Goal: Transaction & Acquisition: Obtain resource

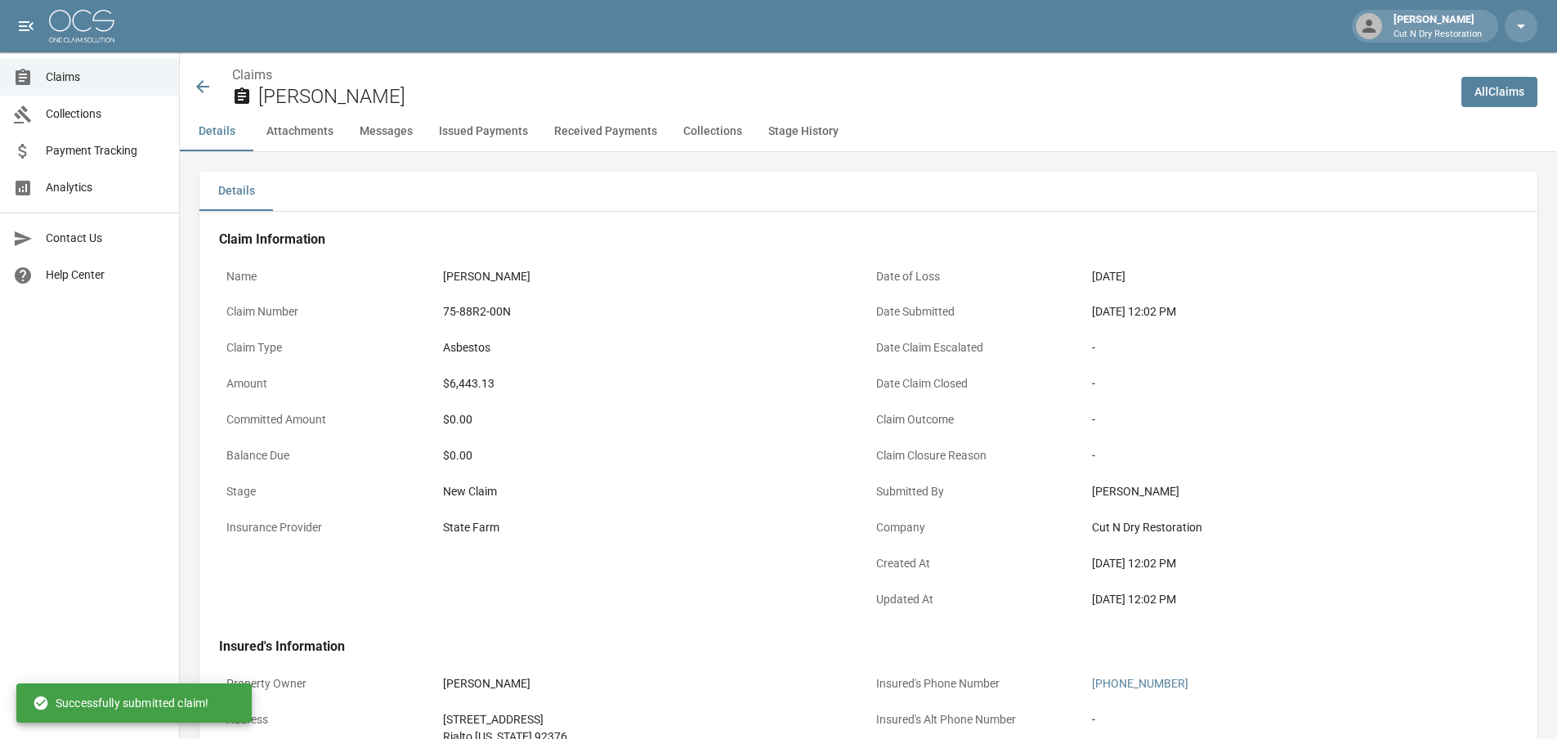
scroll to position [628, 0]
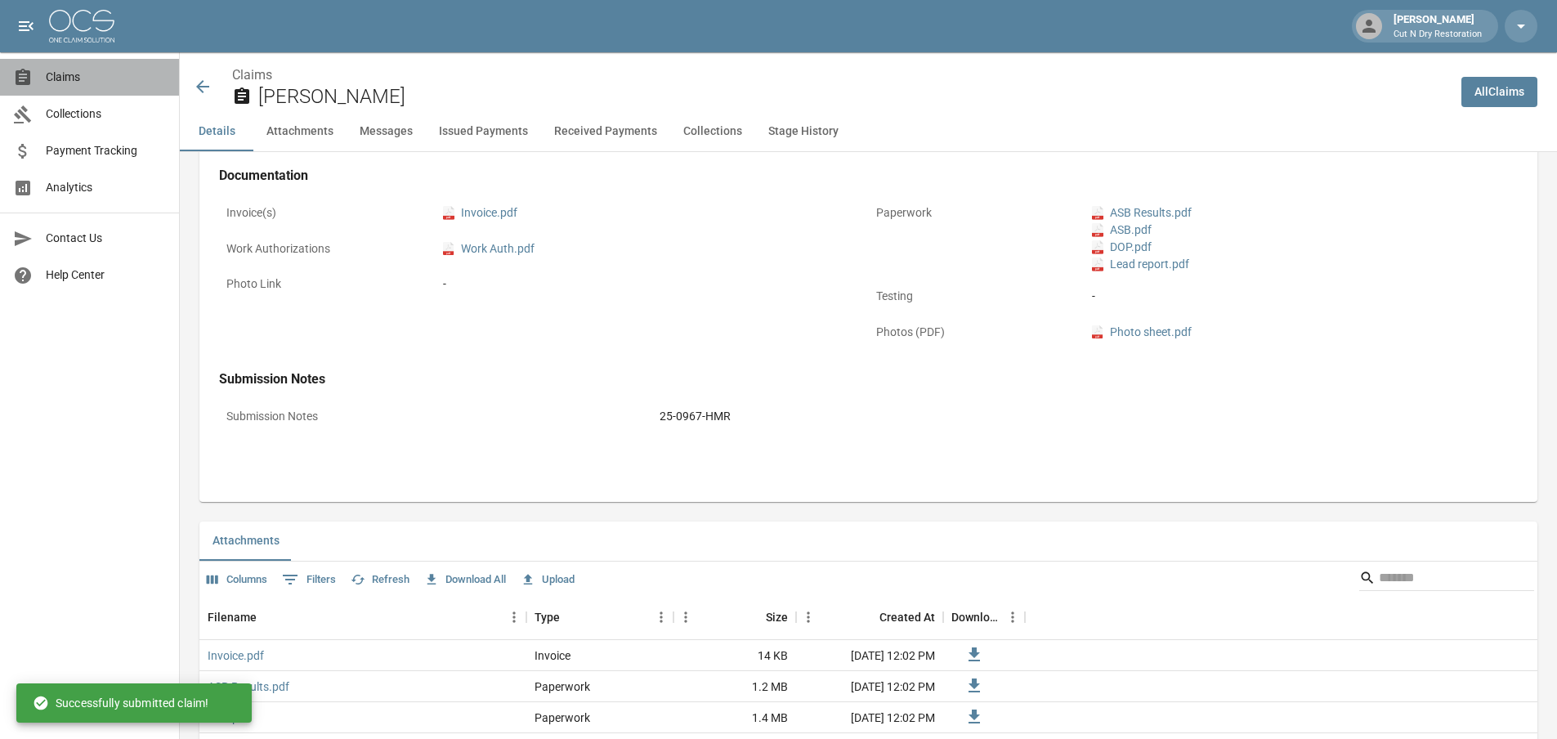
click at [70, 89] on link "Claims" at bounding box center [89, 77] width 179 height 37
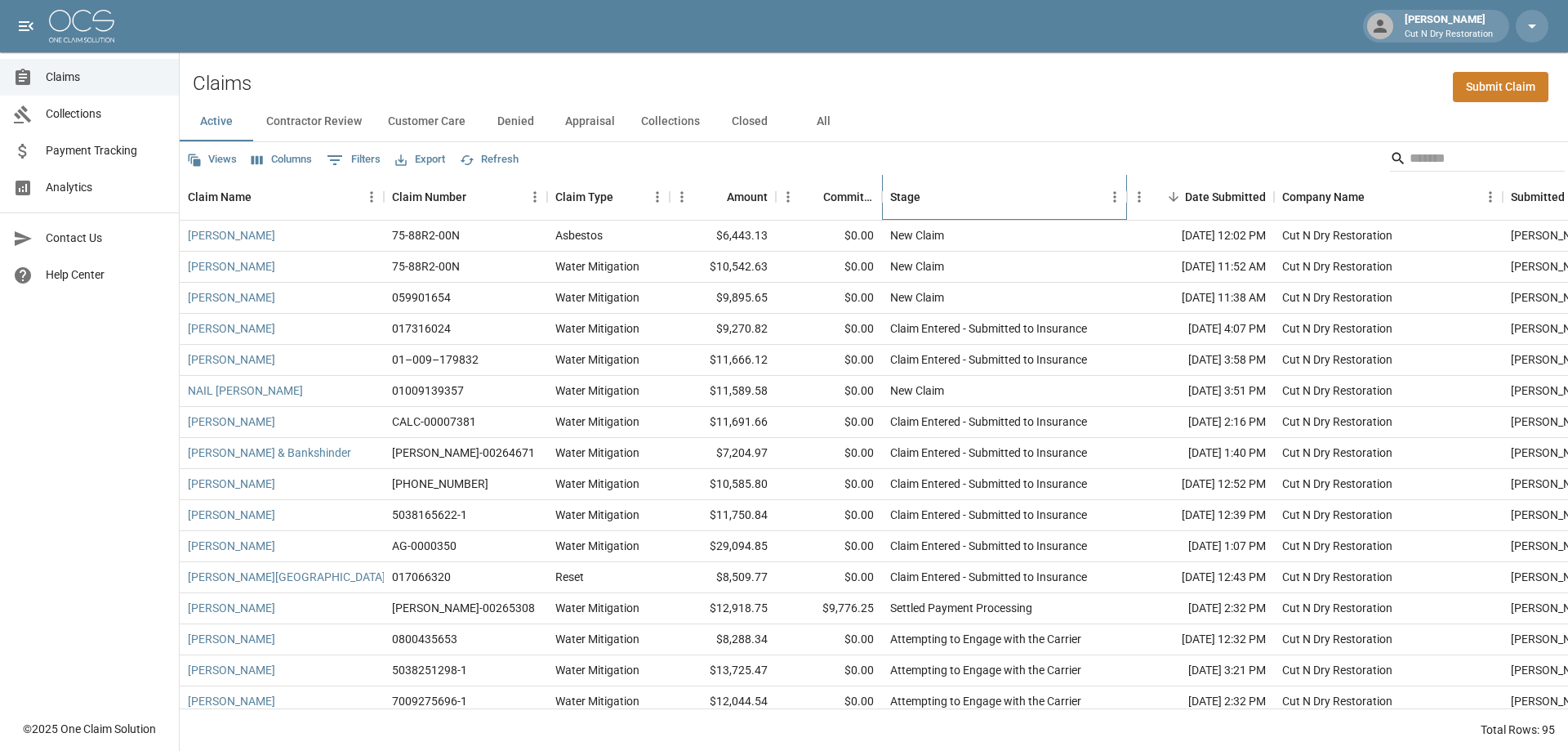
click at [1025, 200] on div "Stage" at bounding box center [996, 197] width 212 height 46
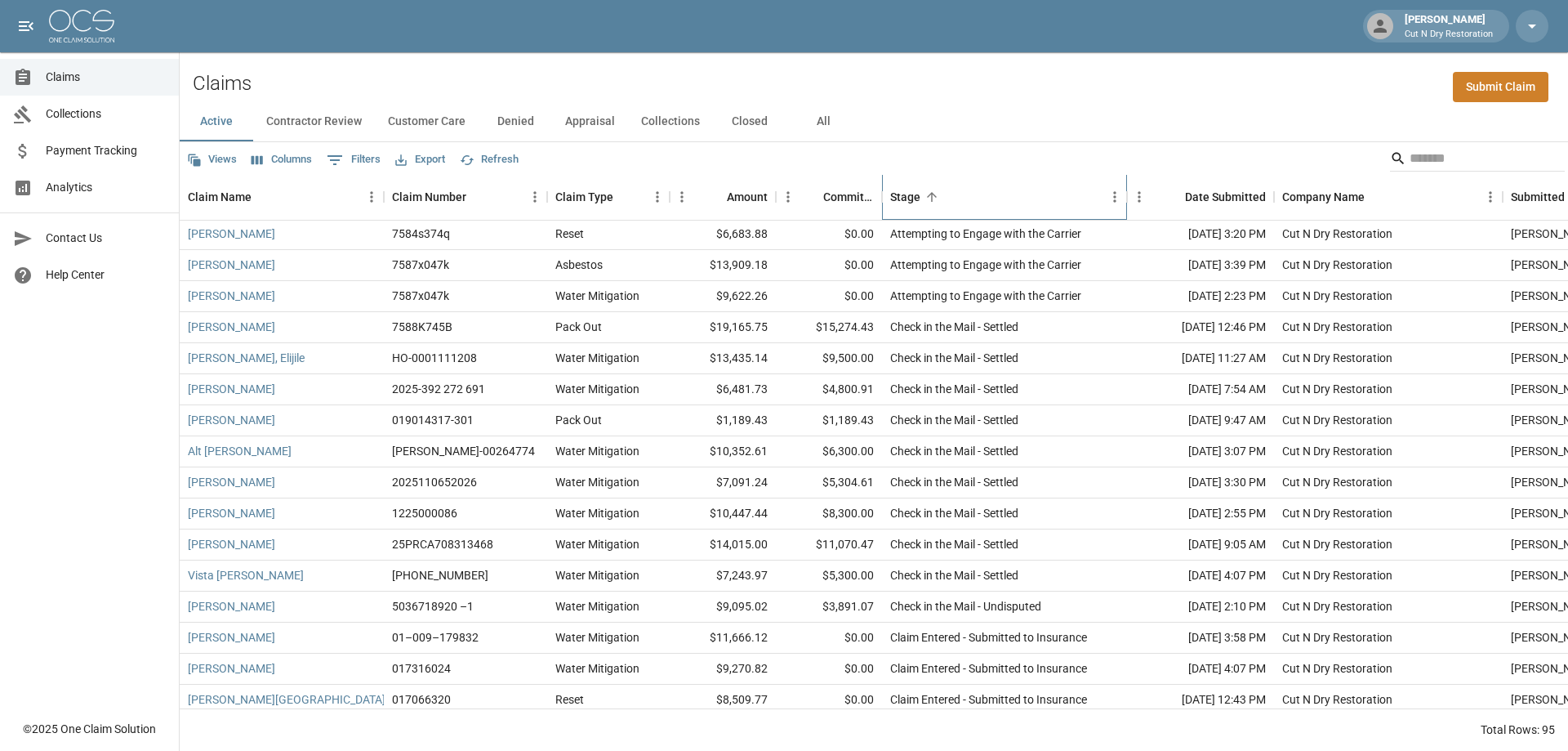
scroll to position [736, 0]
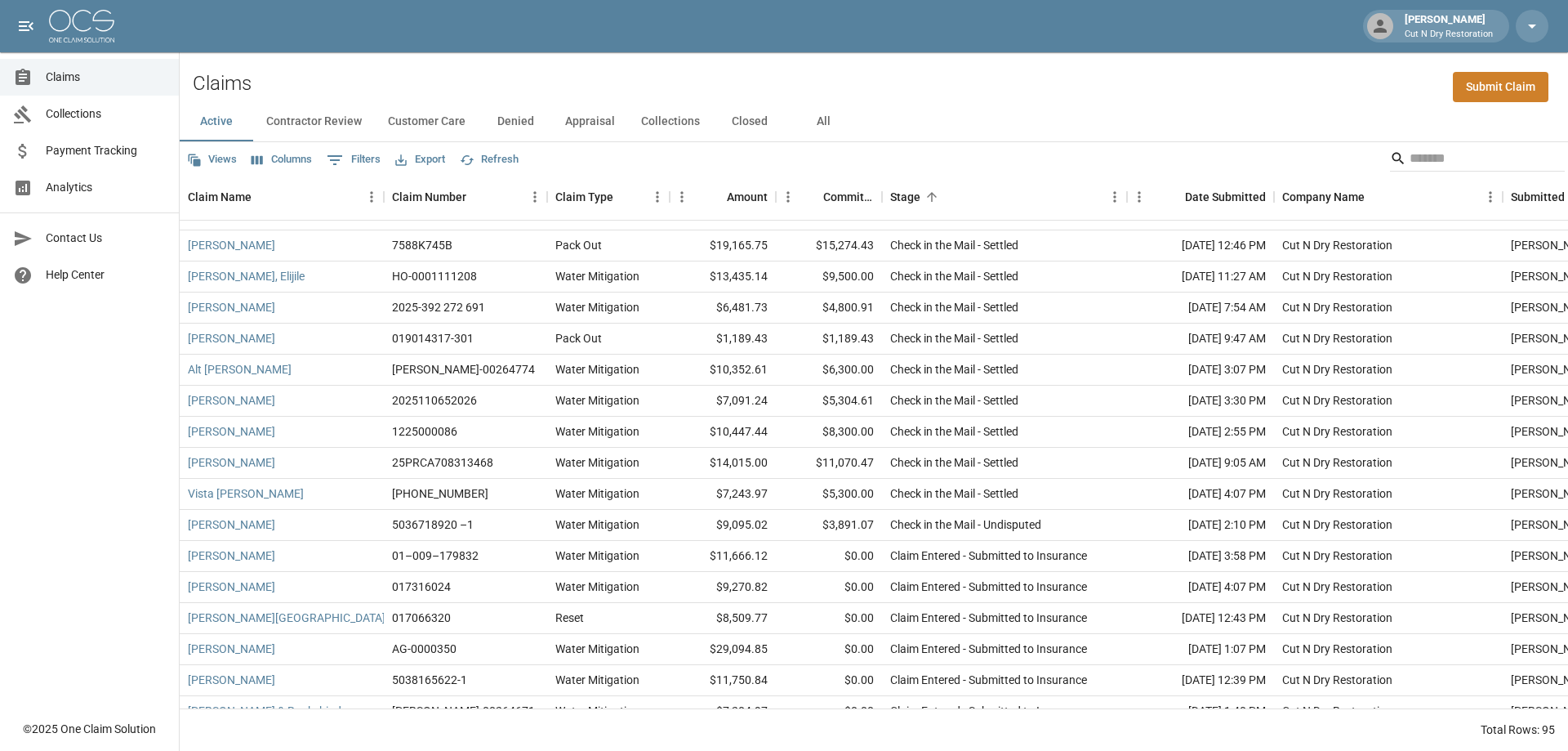
click at [285, 164] on button "Columns" at bounding box center [282, 159] width 69 height 25
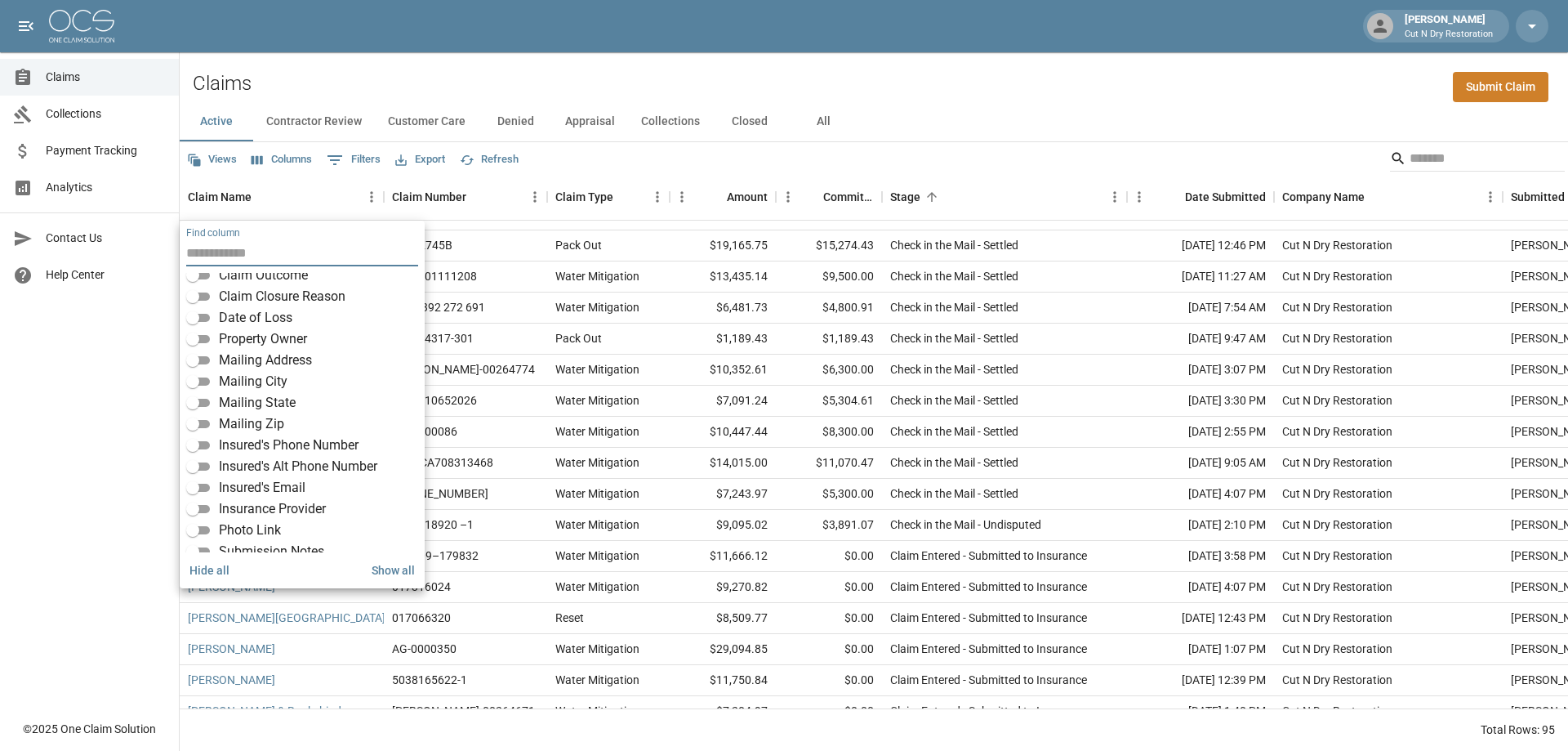
scroll to position [286, 0]
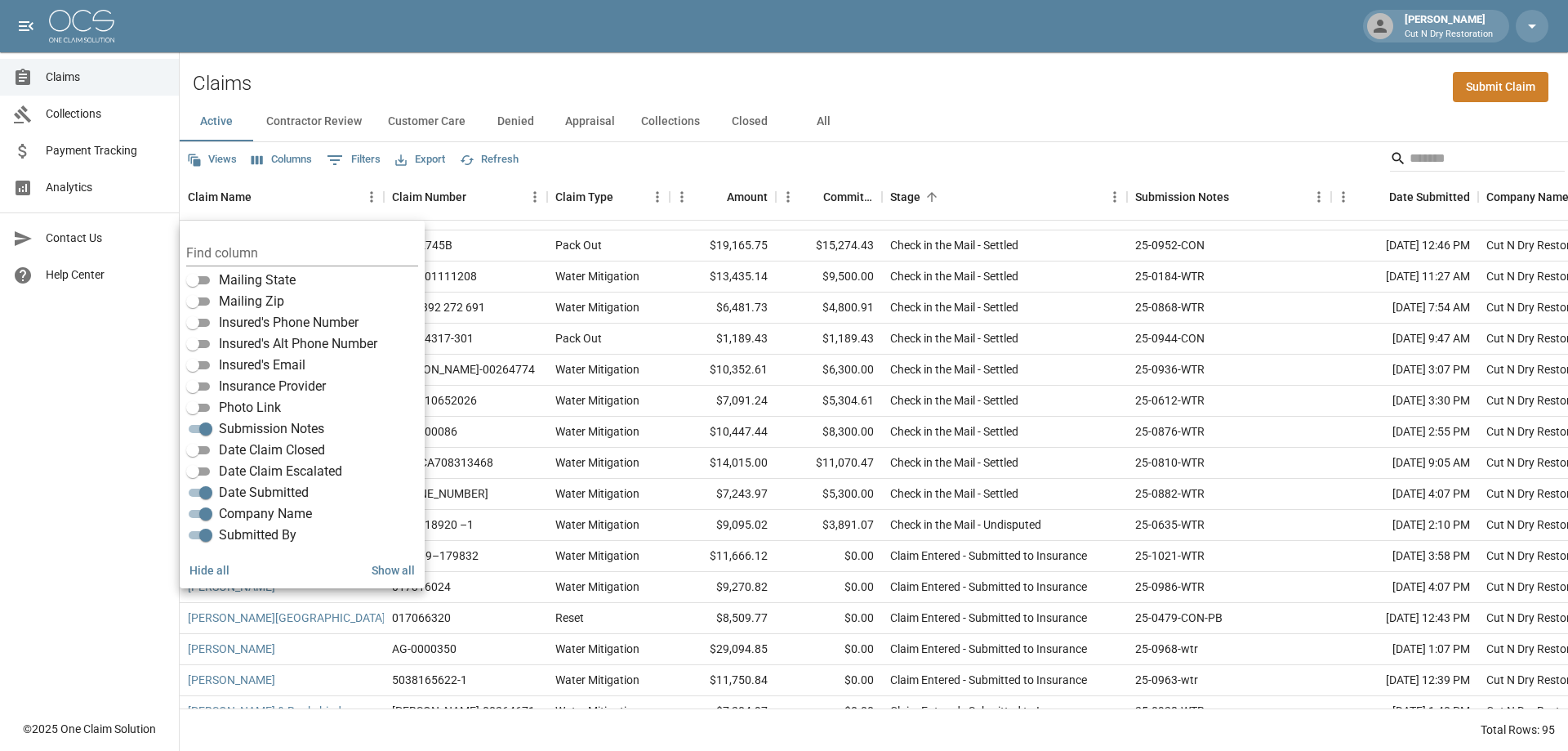
click at [1151, 131] on div "Active Contractor Review Customer Care Denied Appraisal Collections Closed All" at bounding box center [873, 121] width 1388 height 39
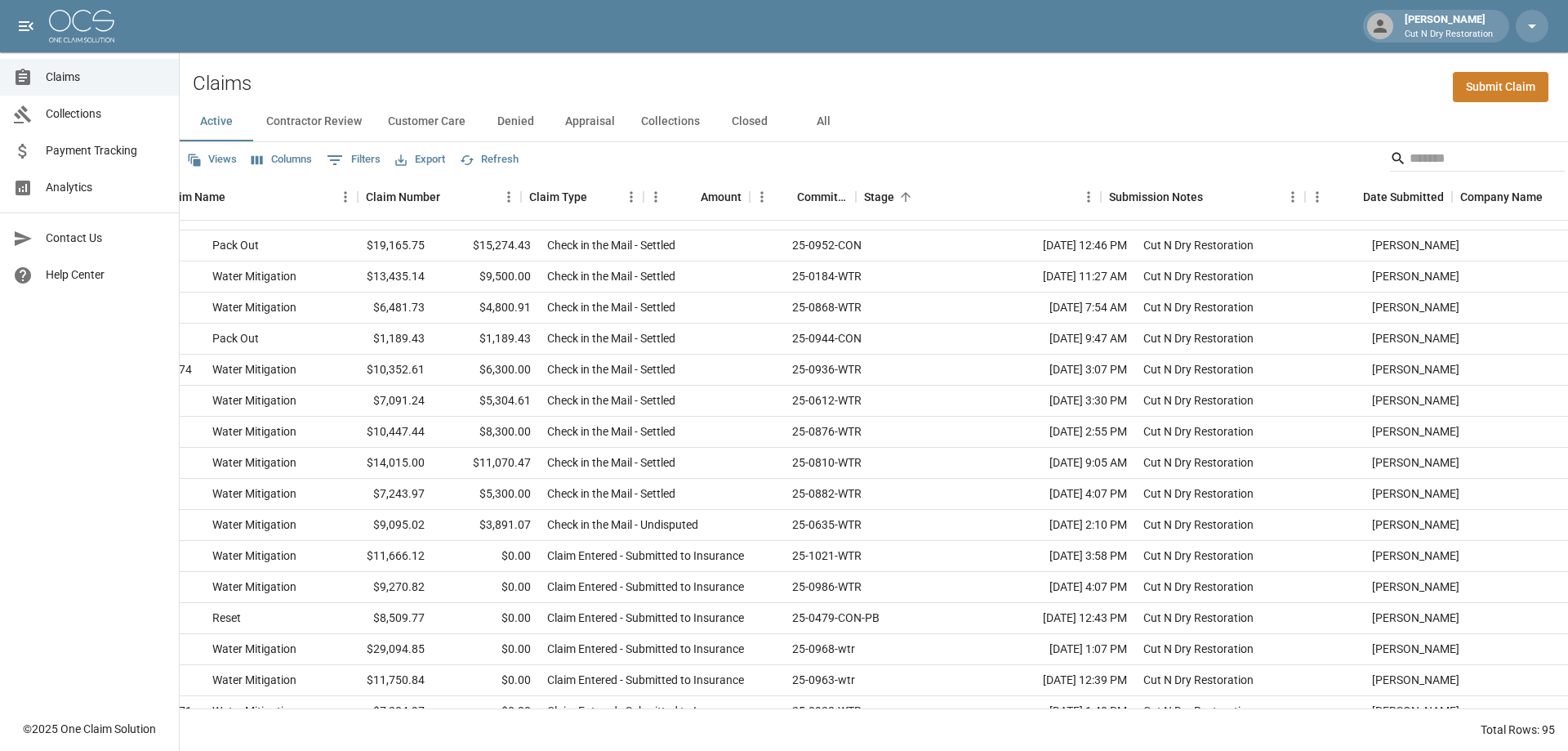
scroll to position [736, 0]
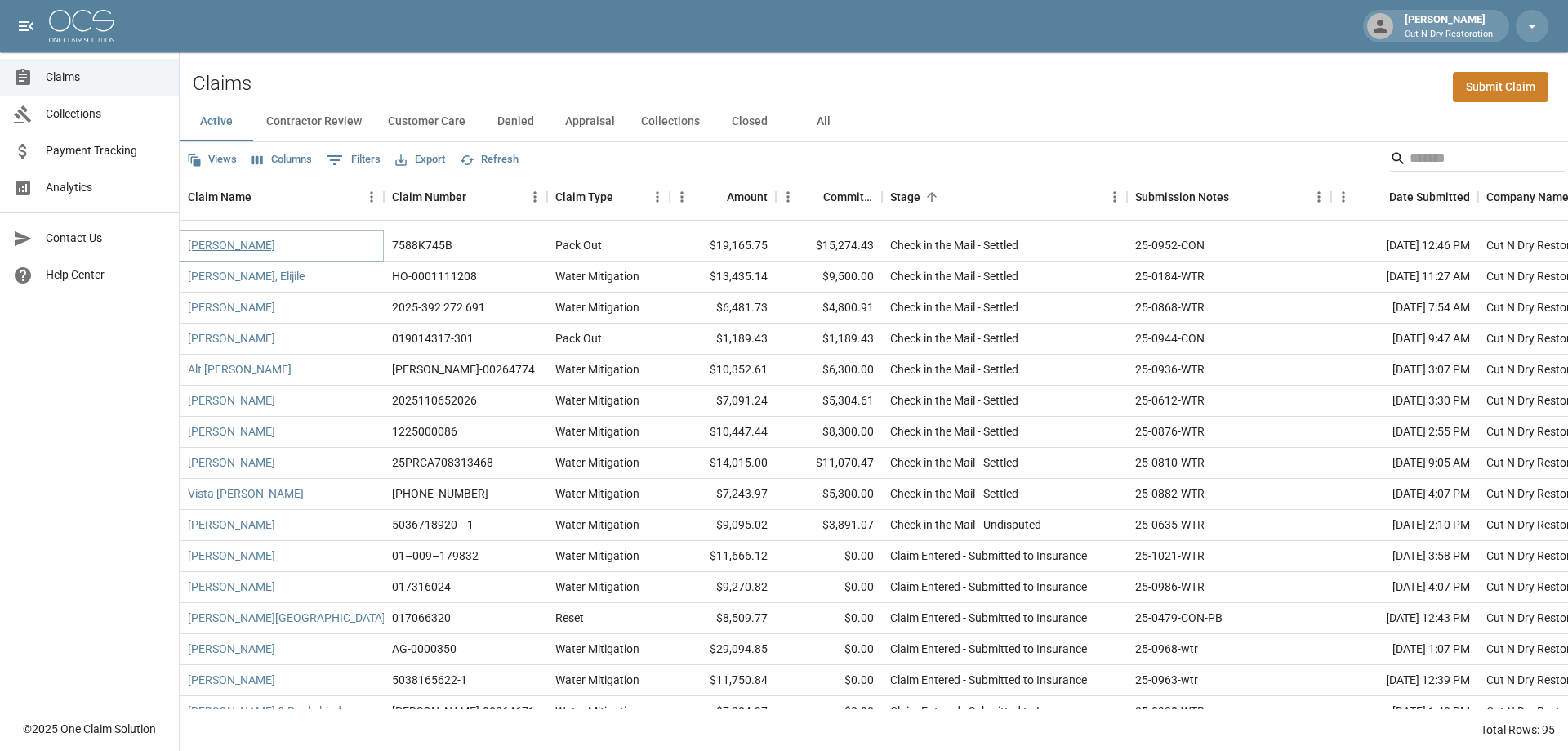
click at [198, 244] on link "[PERSON_NAME]" at bounding box center [231, 245] width 87 height 16
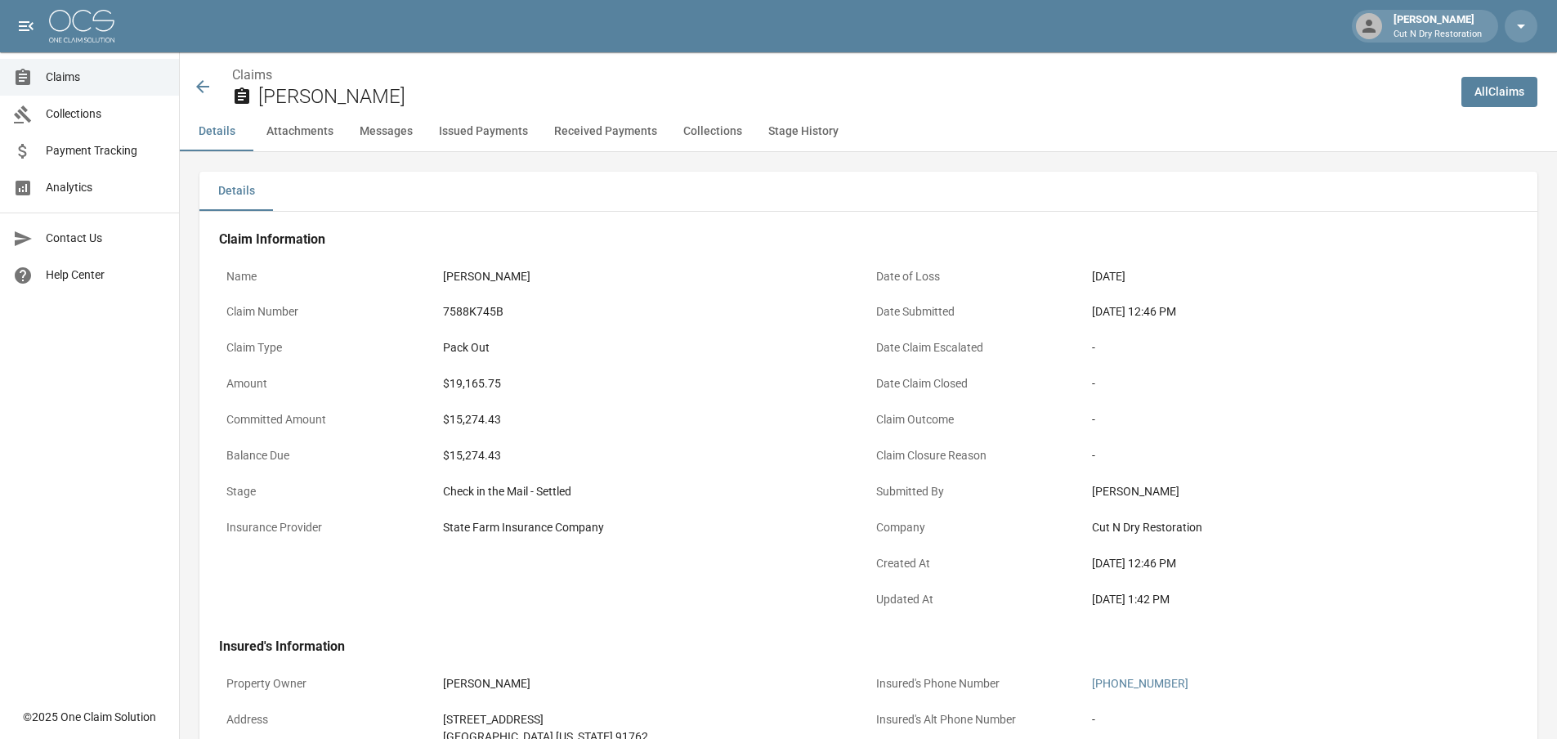
click at [206, 92] on icon at bounding box center [203, 87] width 20 height 20
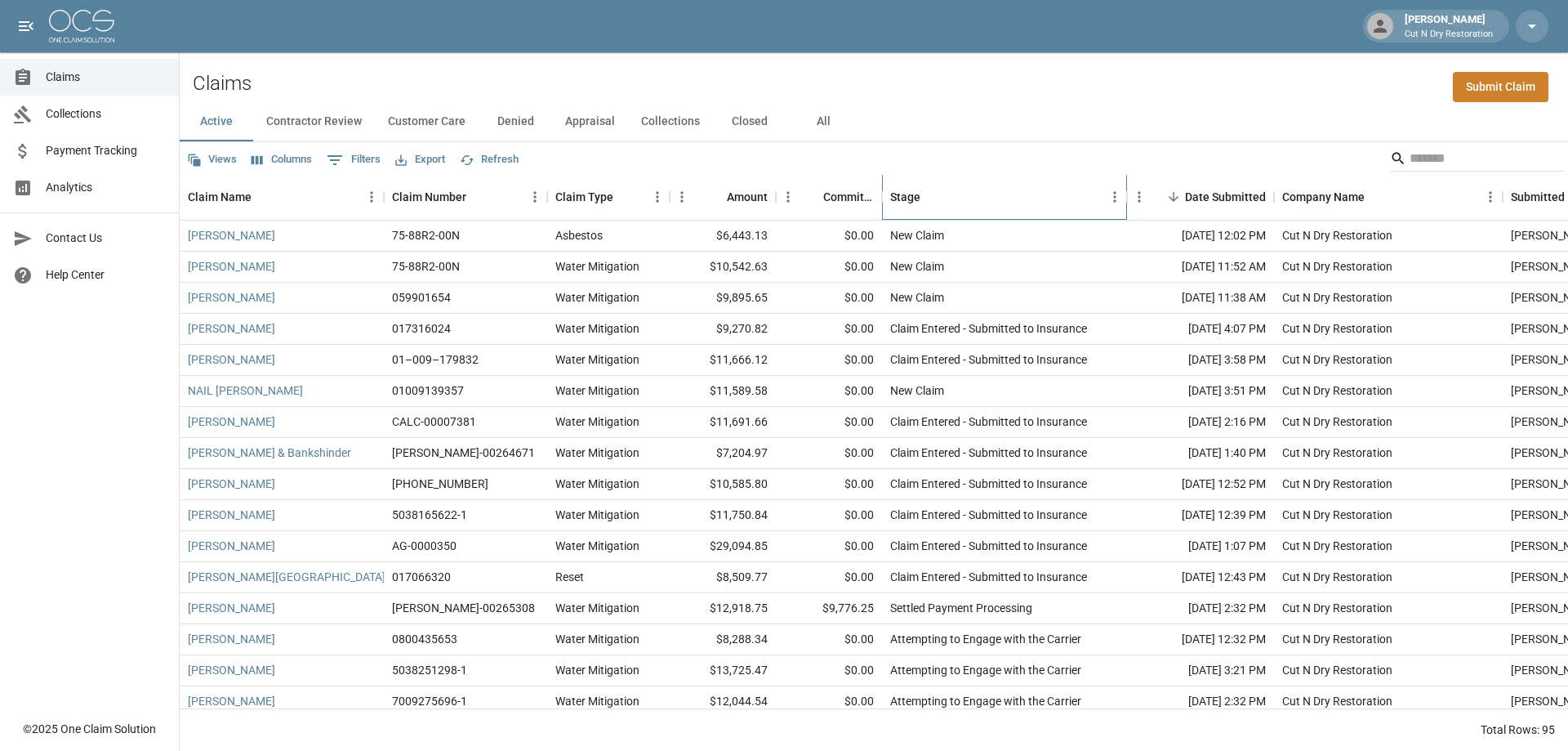
click at [954, 204] on div "Stage" at bounding box center [996, 197] width 212 height 46
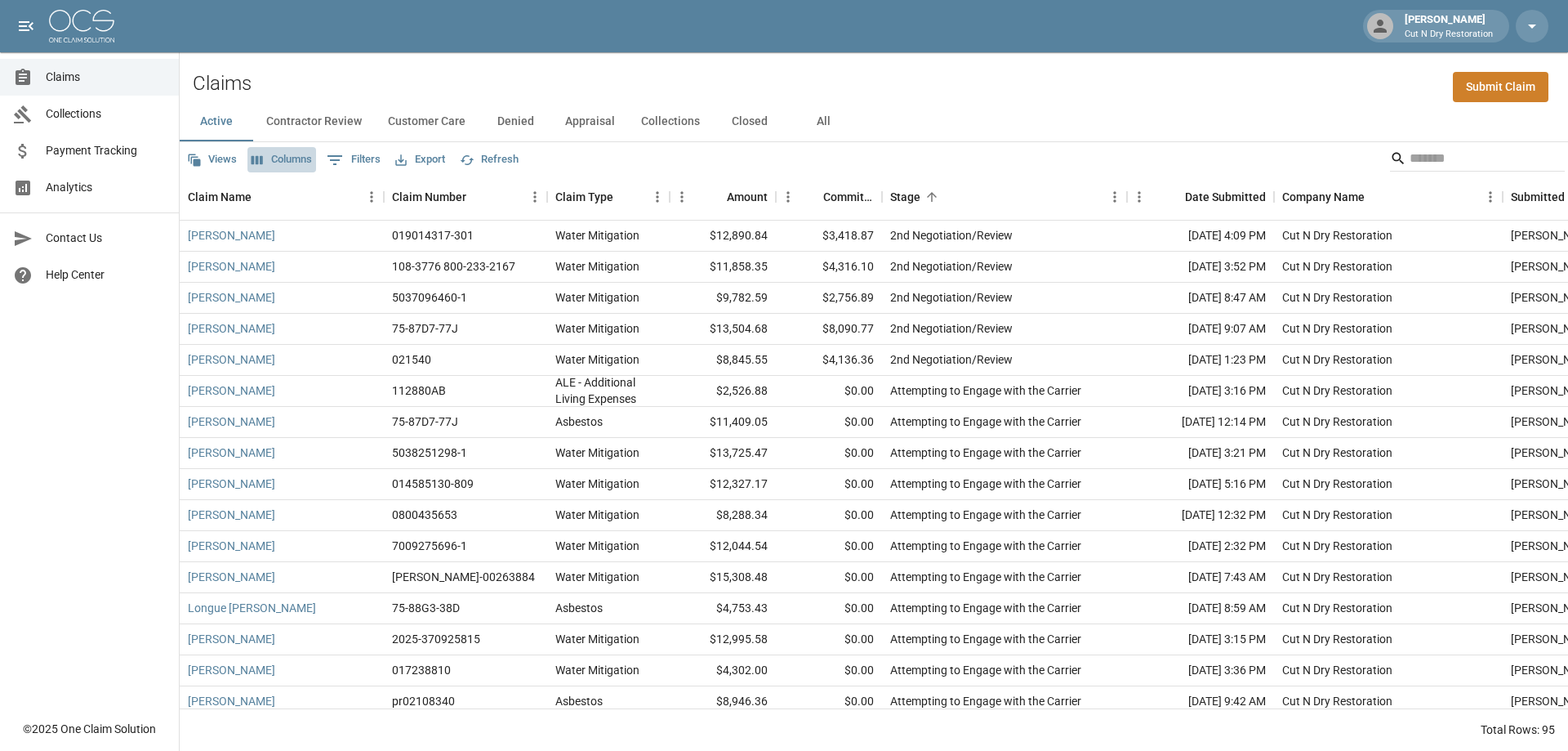
click at [293, 160] on button "Columns" at bounding box center [282, 159] width 69 height 25
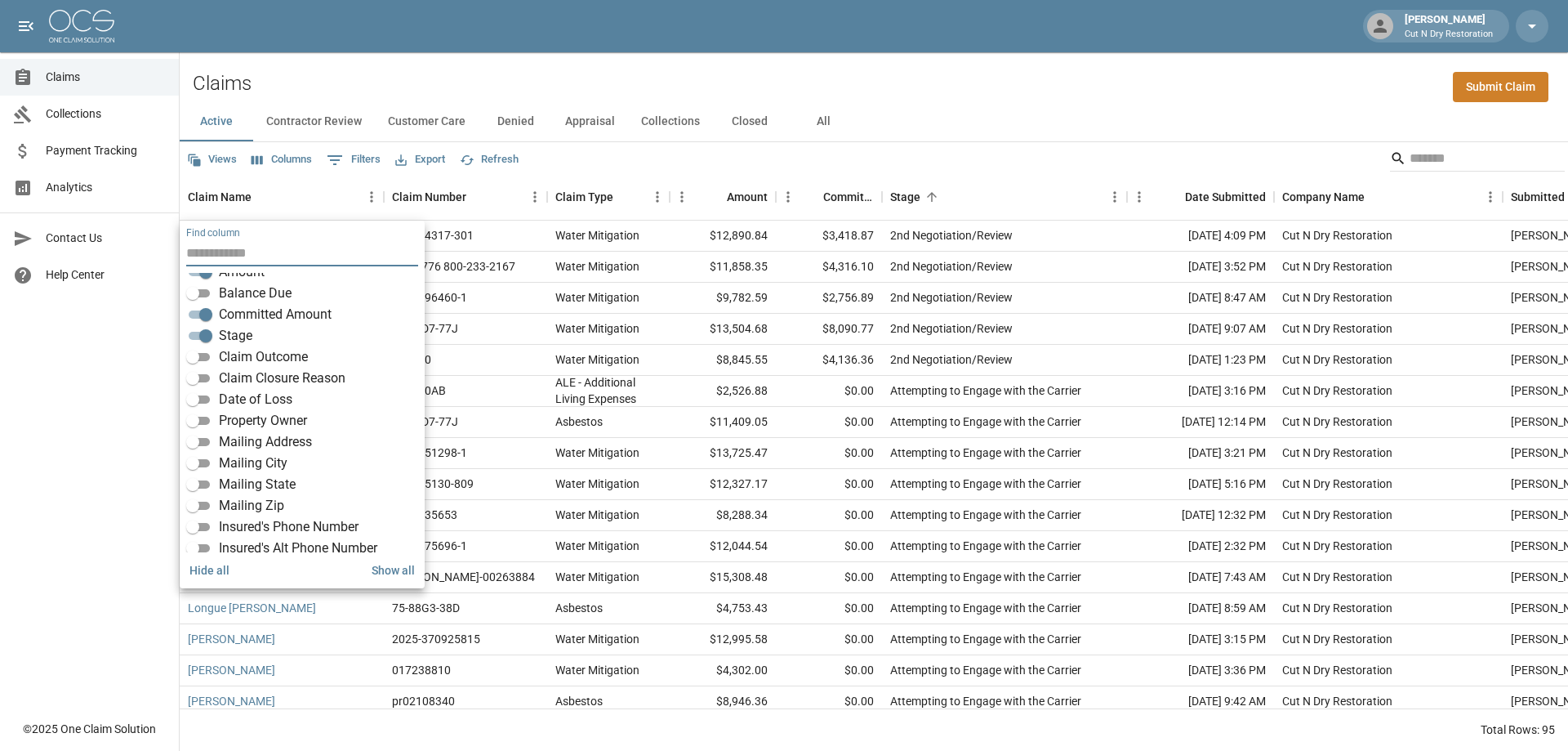
scroll to position [163, 0]
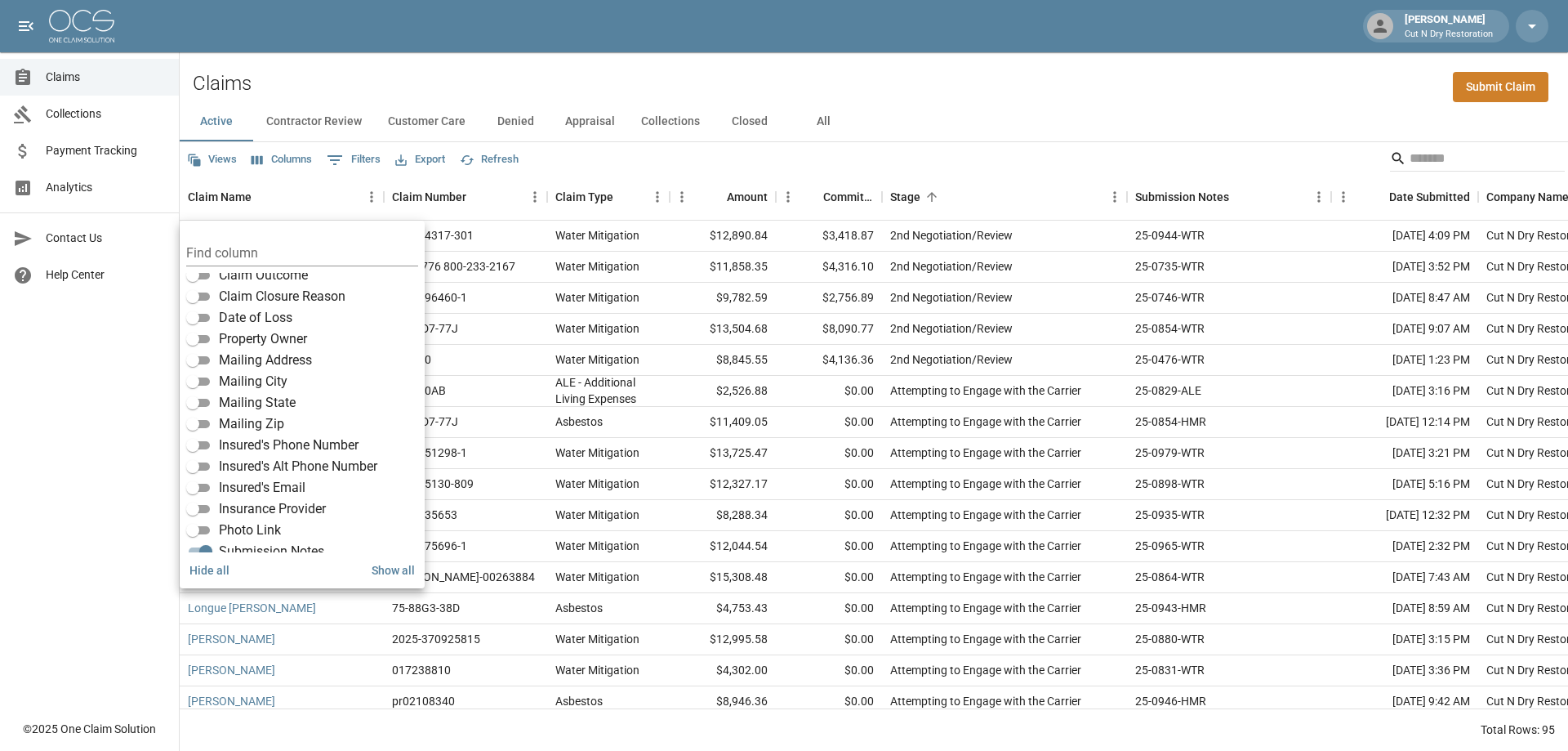
click at [1096, 102] on div "Active Contractor Review Customer Care Denied Appraisal Collections Closed All" at bounding box center [873, 121] width 1388 height 39
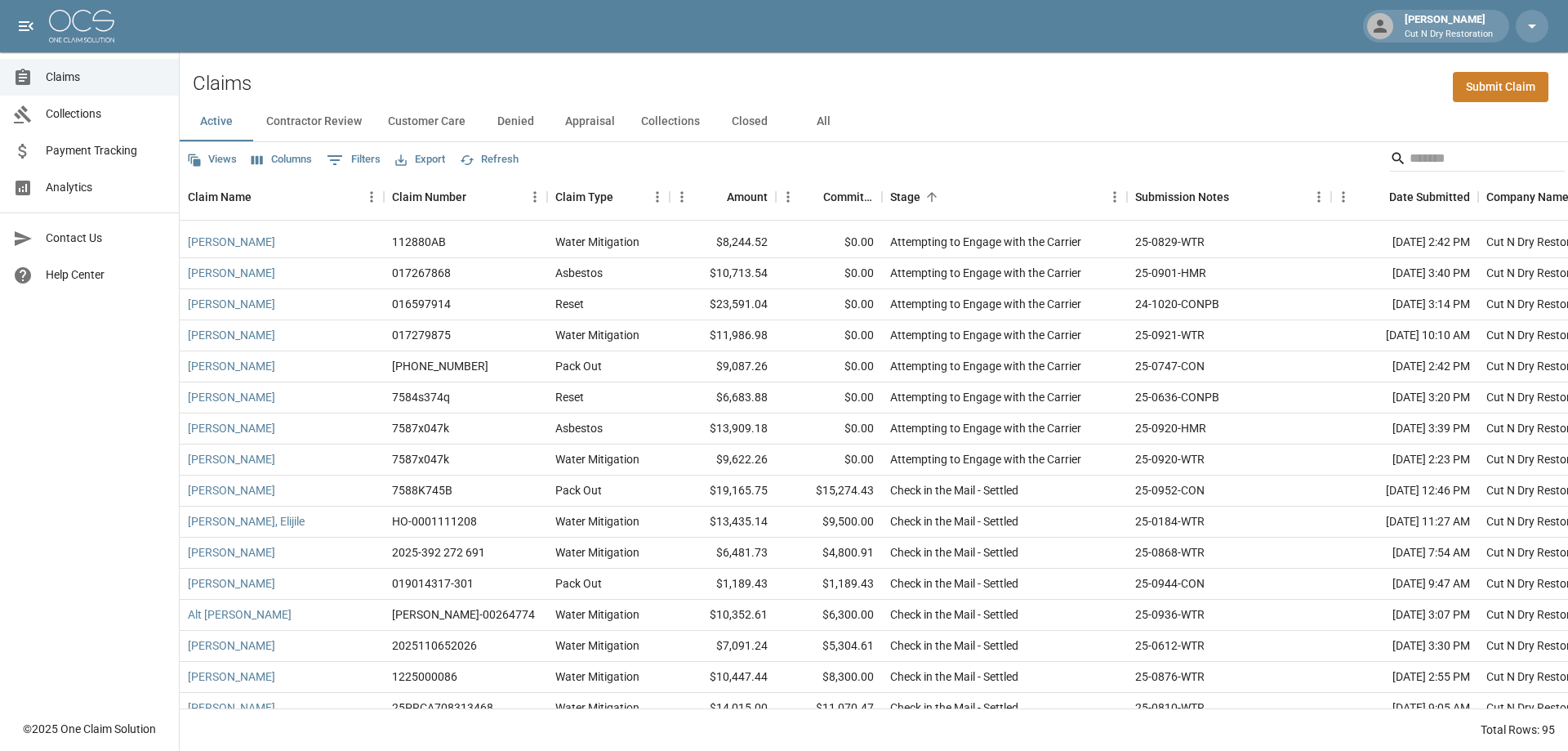
scroll to position [654, 0]
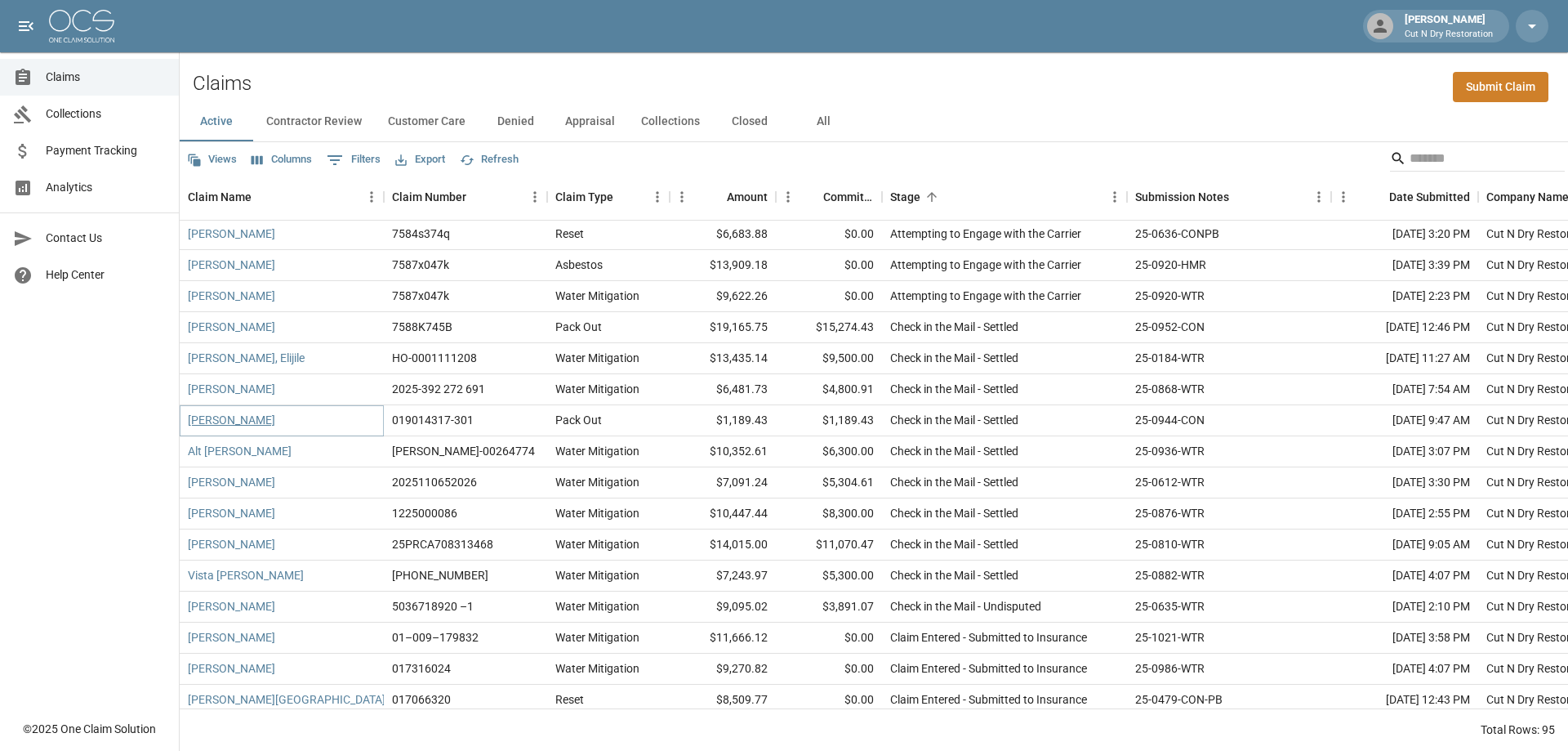
click at [224, 425] on link "[PERSON_NAME]" at bounding box center [231, 420] width 87 height 16
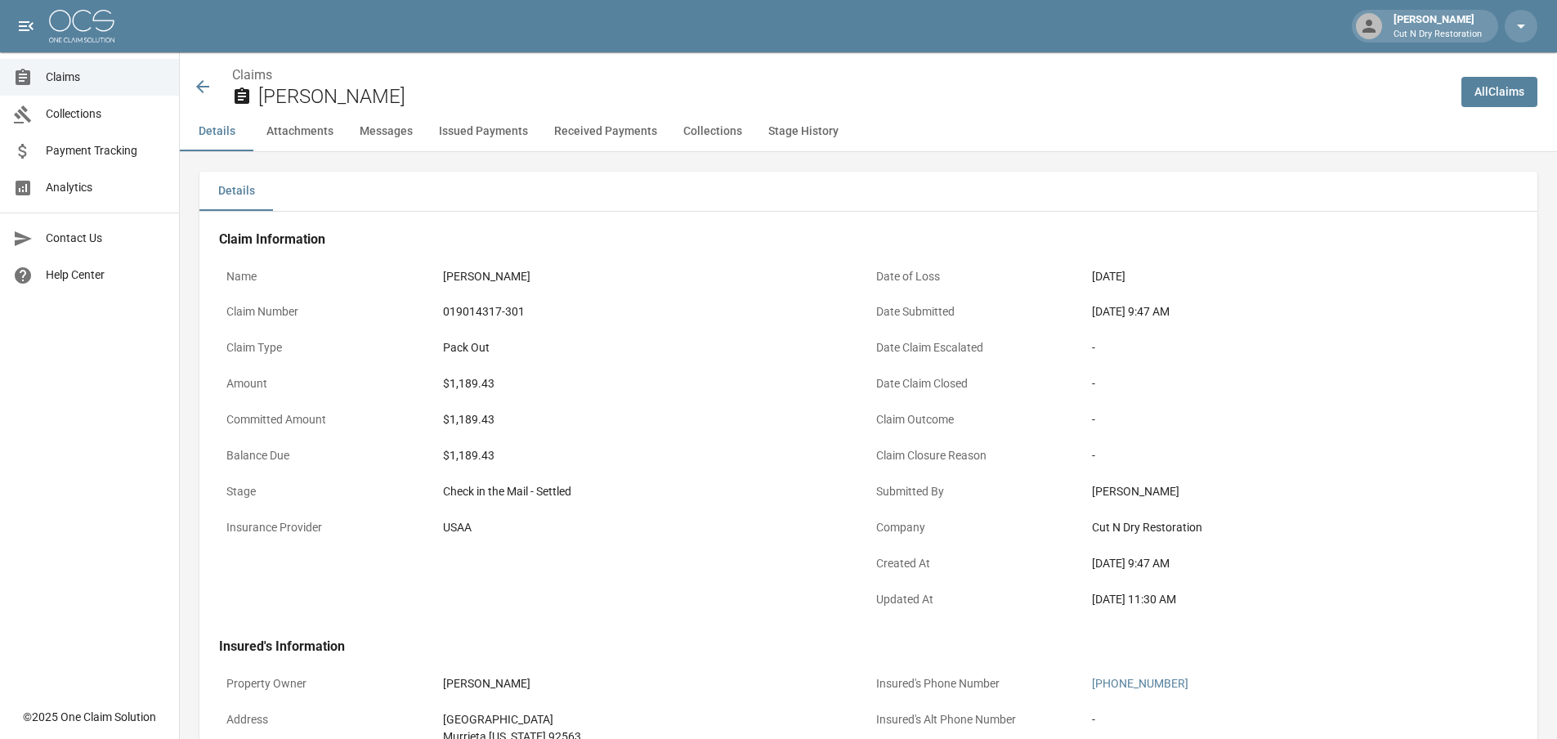
click at [199, 85] on icon at bounding box center [202, 86] width 13 height 13
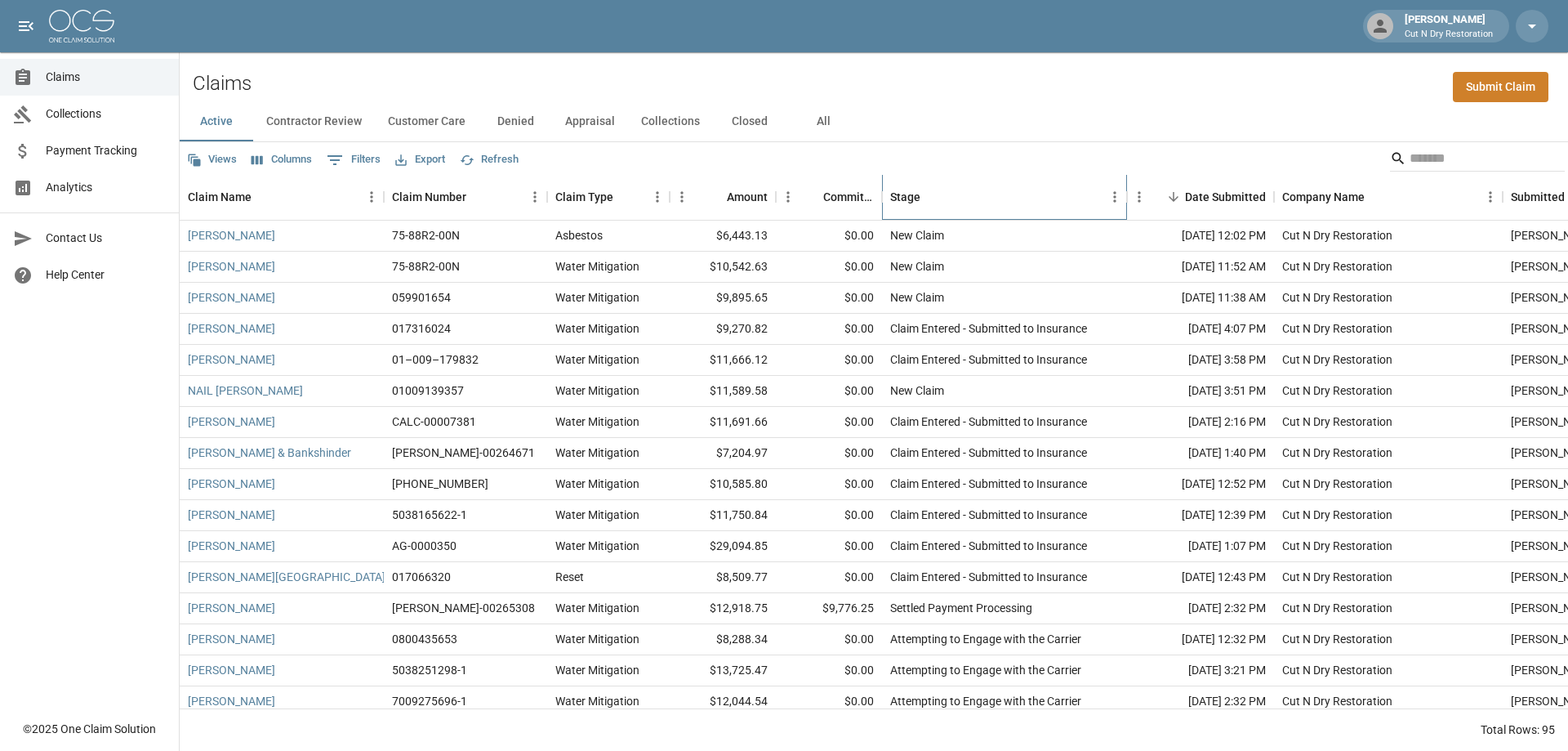
click at [987, 209] on div "Stage" at bounding box center [996, 197] width 212 height 46
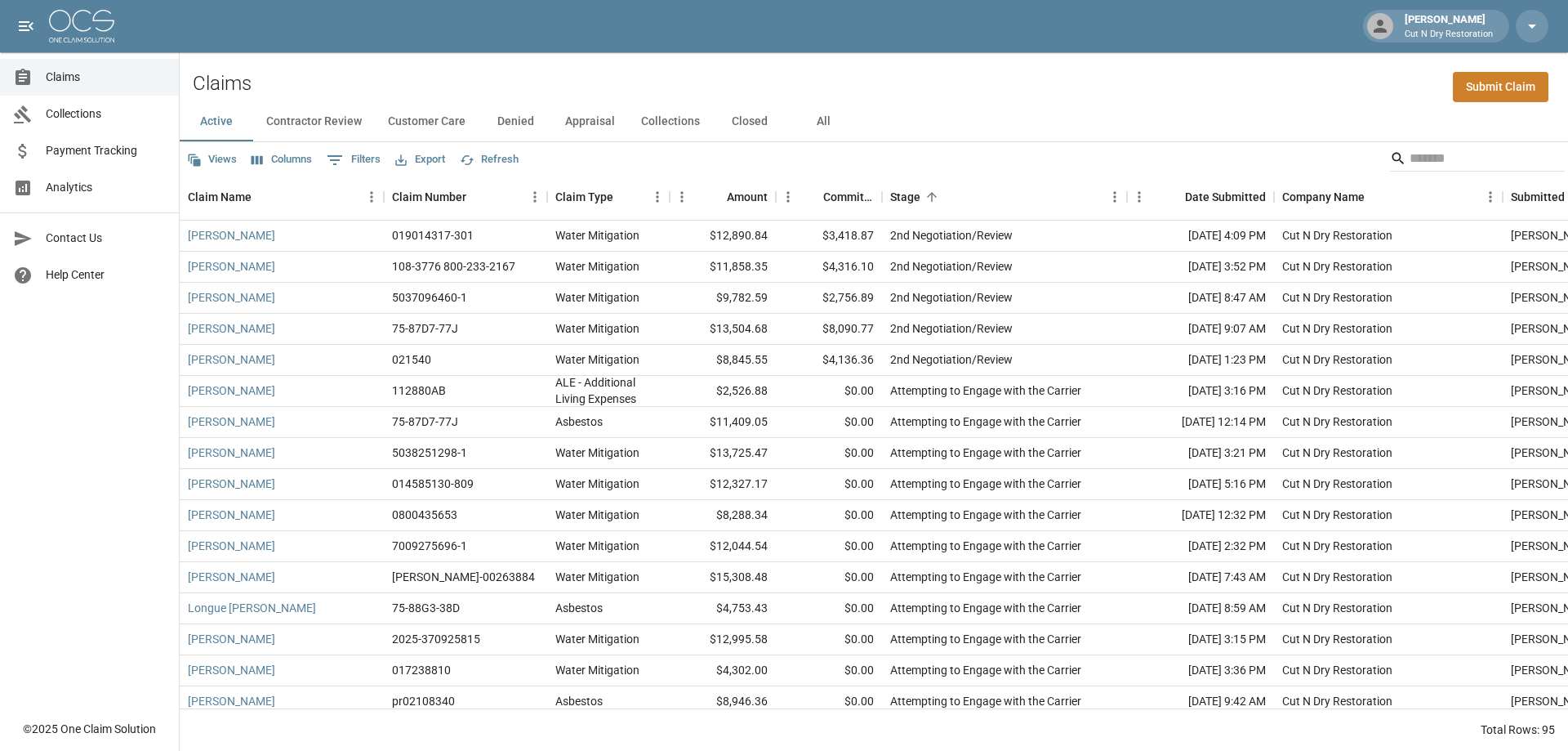
click at [292, 154] on button "Columns" at bounding box center [282, 159] width 69 height 25
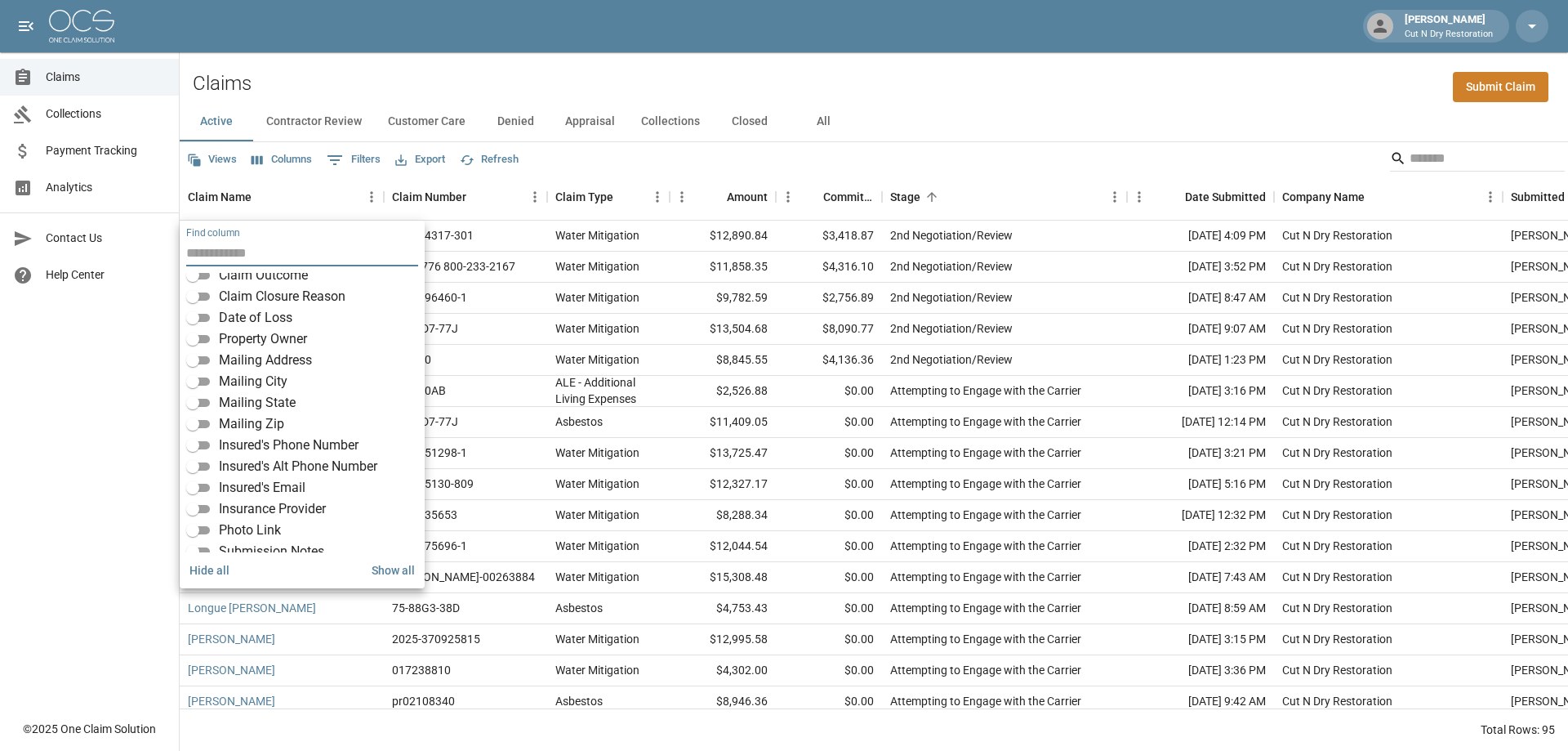
scroll to position [245, 0]
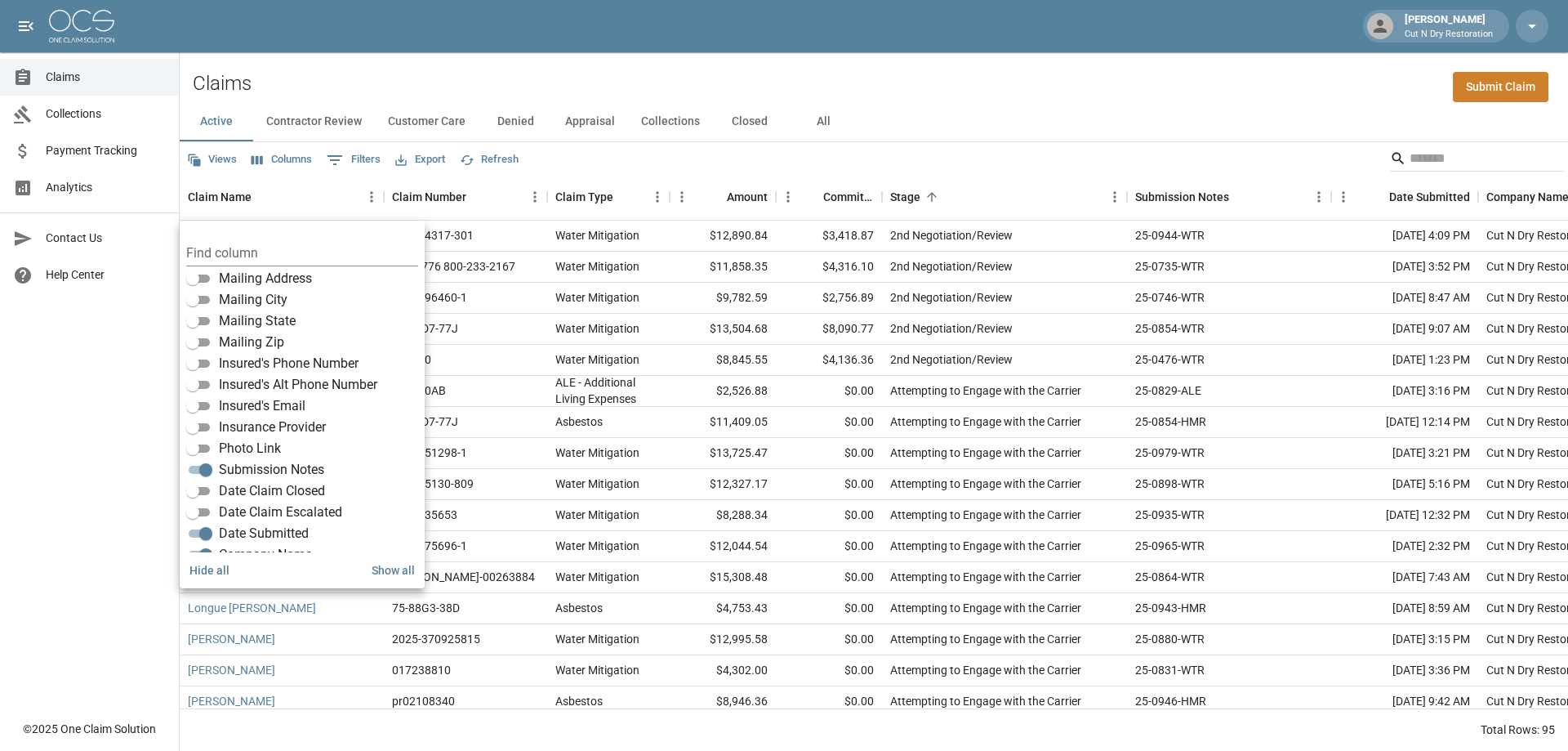
click at [1031, 147] on div "Views Columns 0 Filters Export Refresh" at bounding box center [873, 158] width 1388 height 33
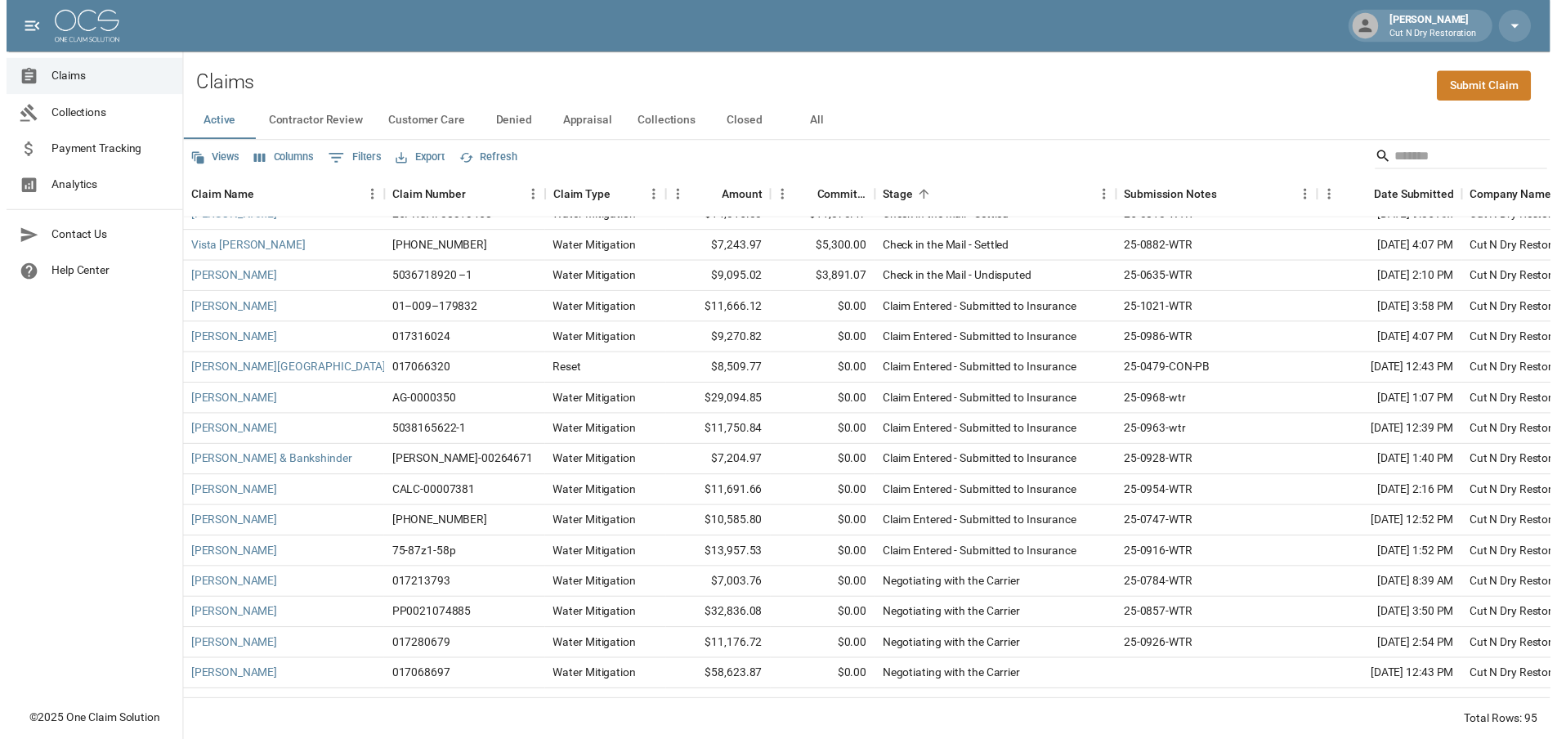
scroll to position [817, 0]
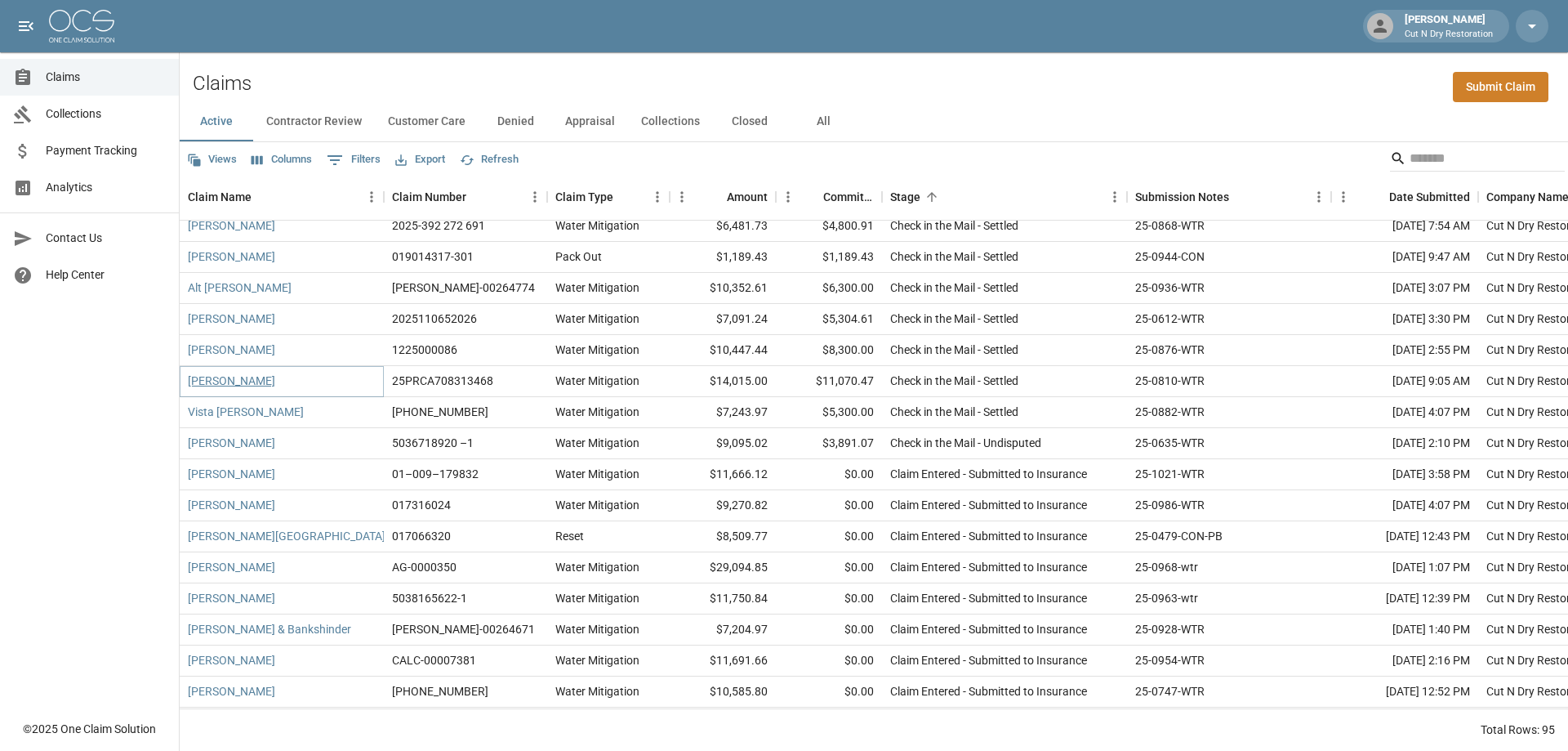
click at [243, 378] on link "[PERSON_NAME]" at bounding box center [231, 381] width 87 height 16
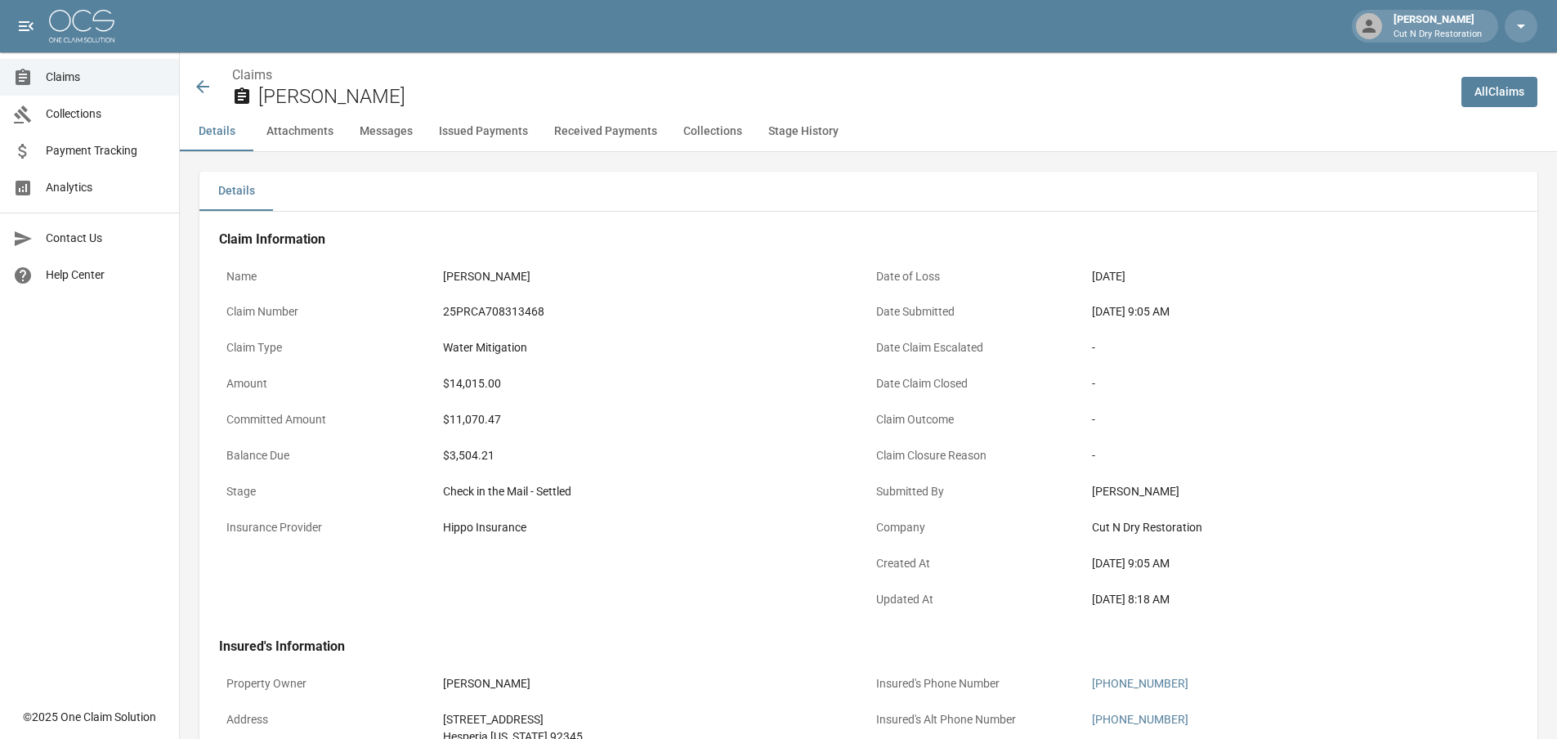
scroll to position [82, 0]
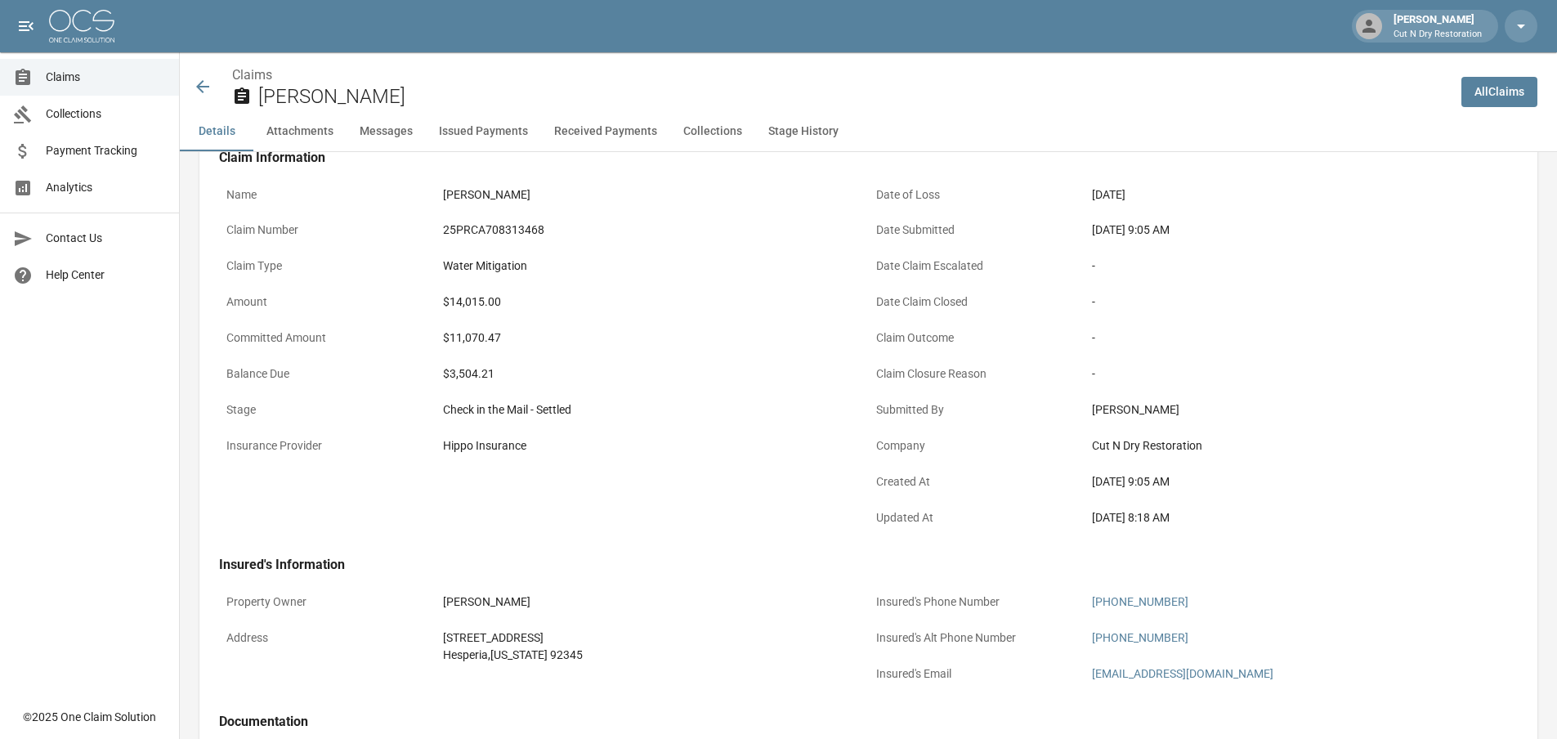
click at [200, 79] on icon at bounding box center [203, 87] width 20 height 20
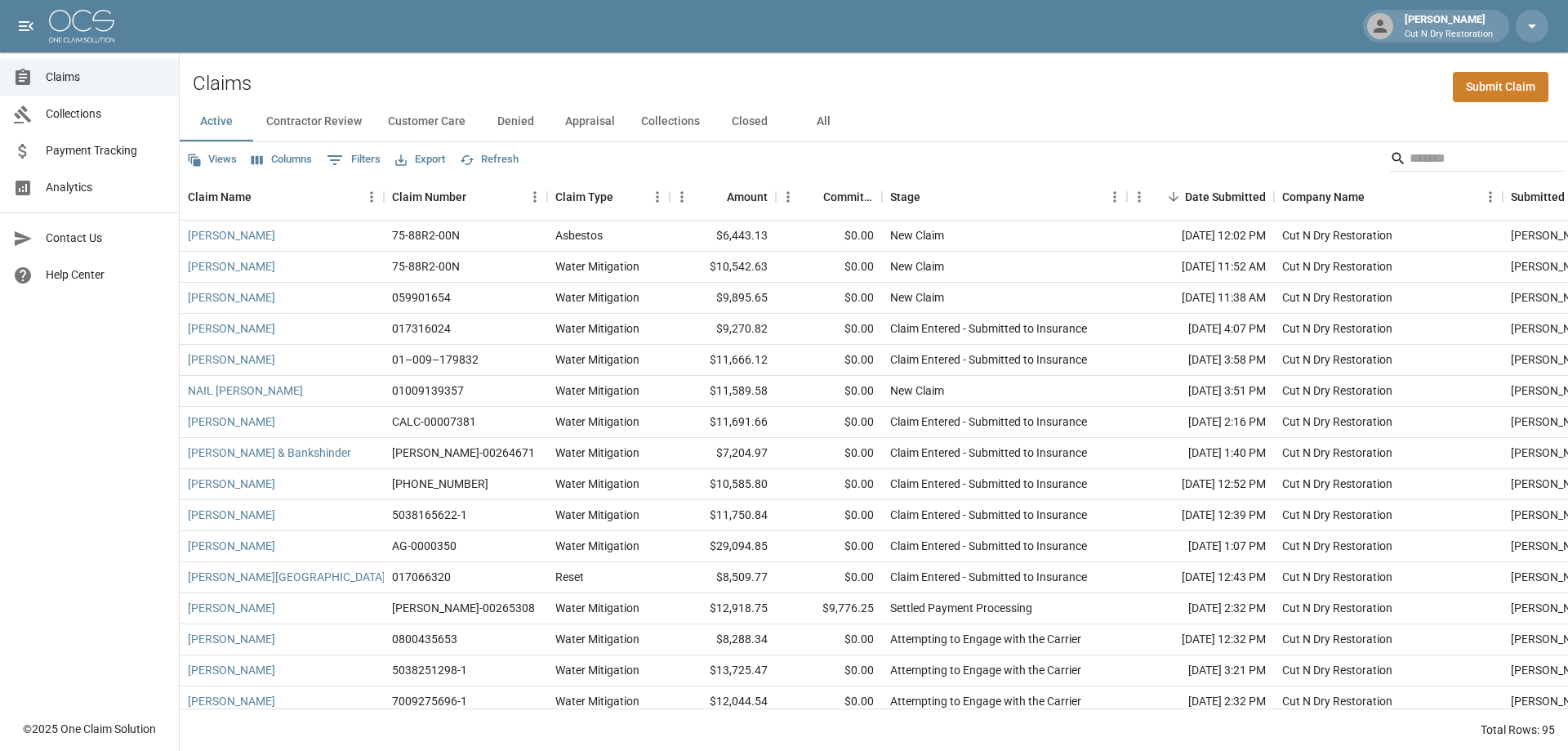
click at [281, 160] on button "Columns" at bounding box center [282, 159] width 69 height 25
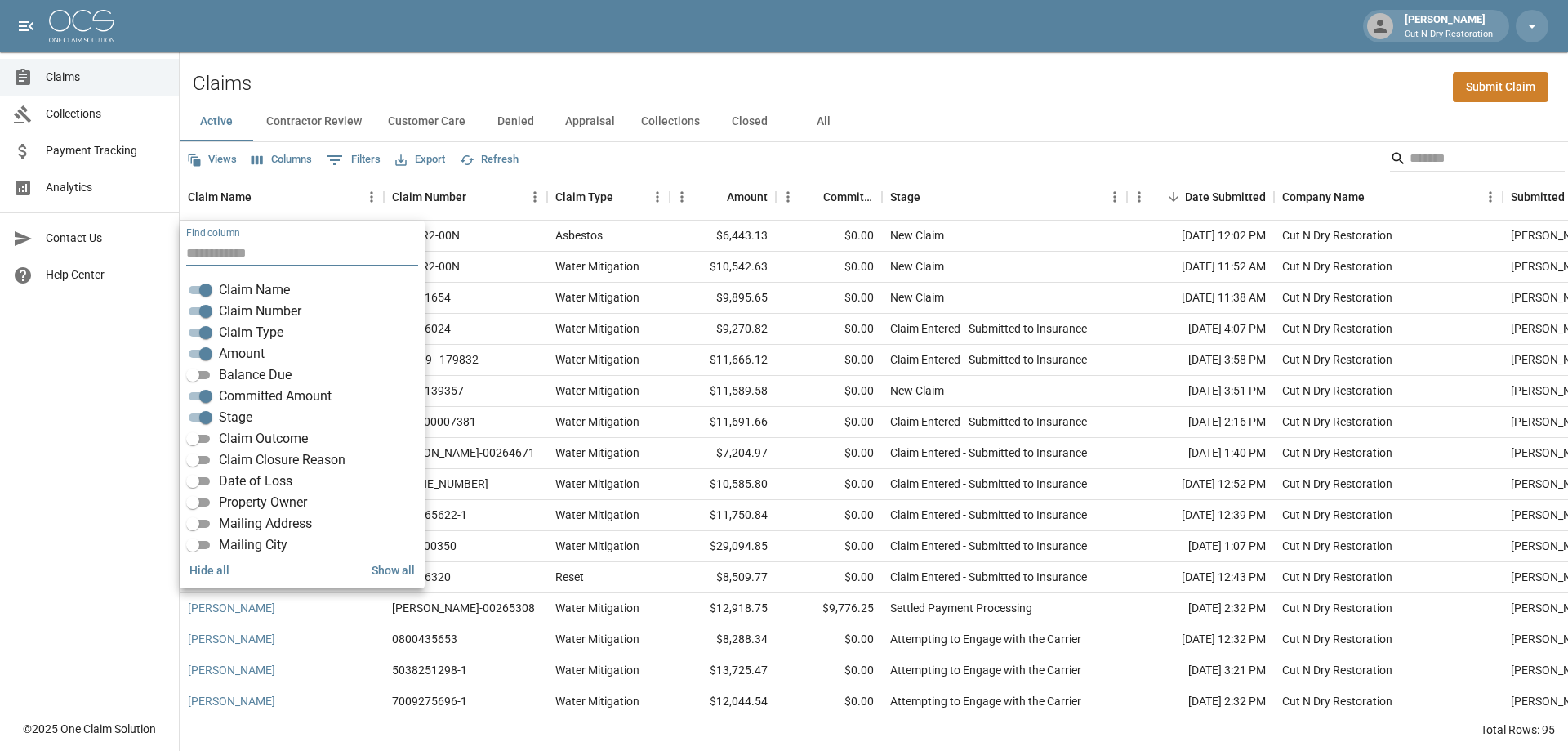
scroll to position [163, 0]
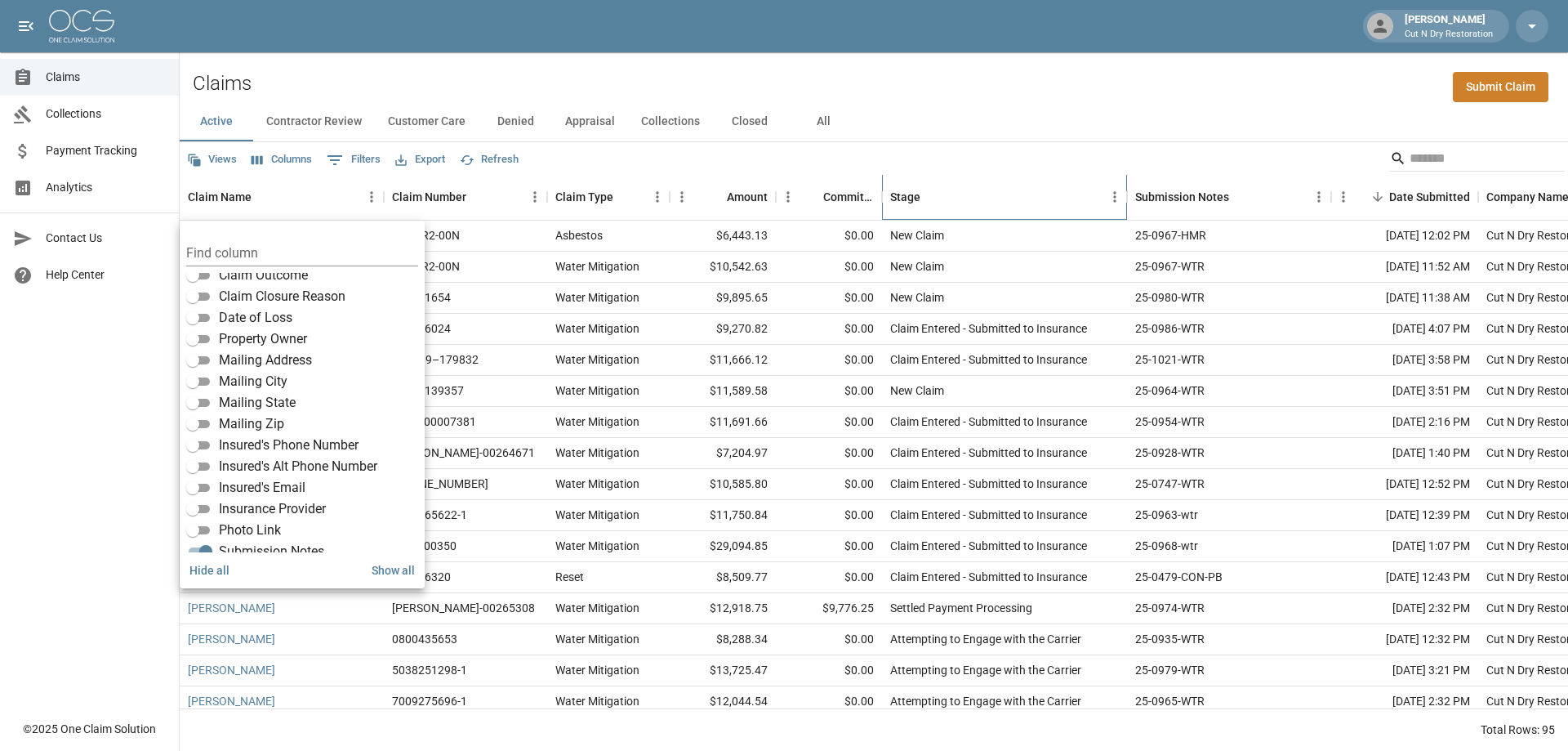
click at [976, 204] on div "Stage" at bounding box center [996, 197] width 212 height 46
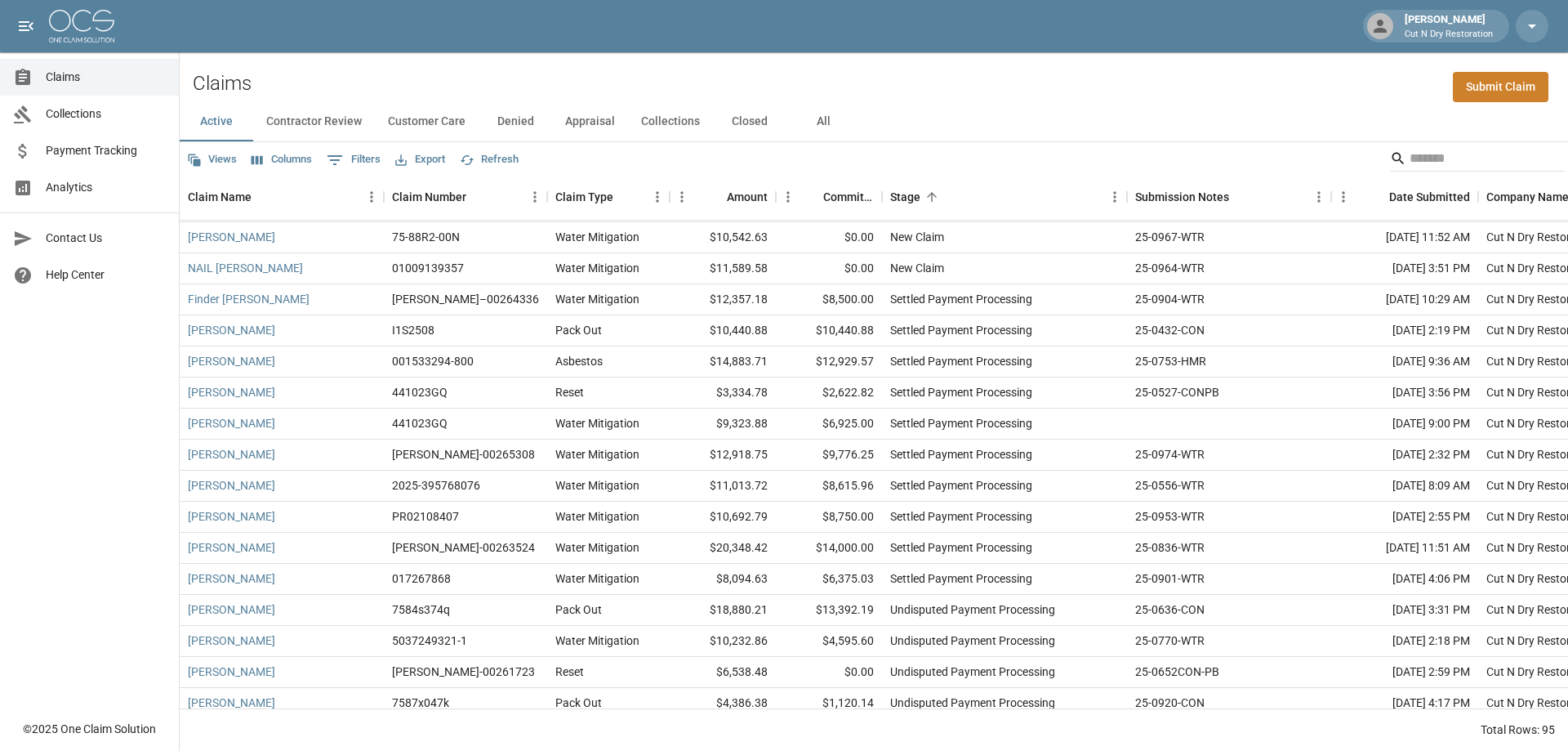
scroll to position [2475, 0]
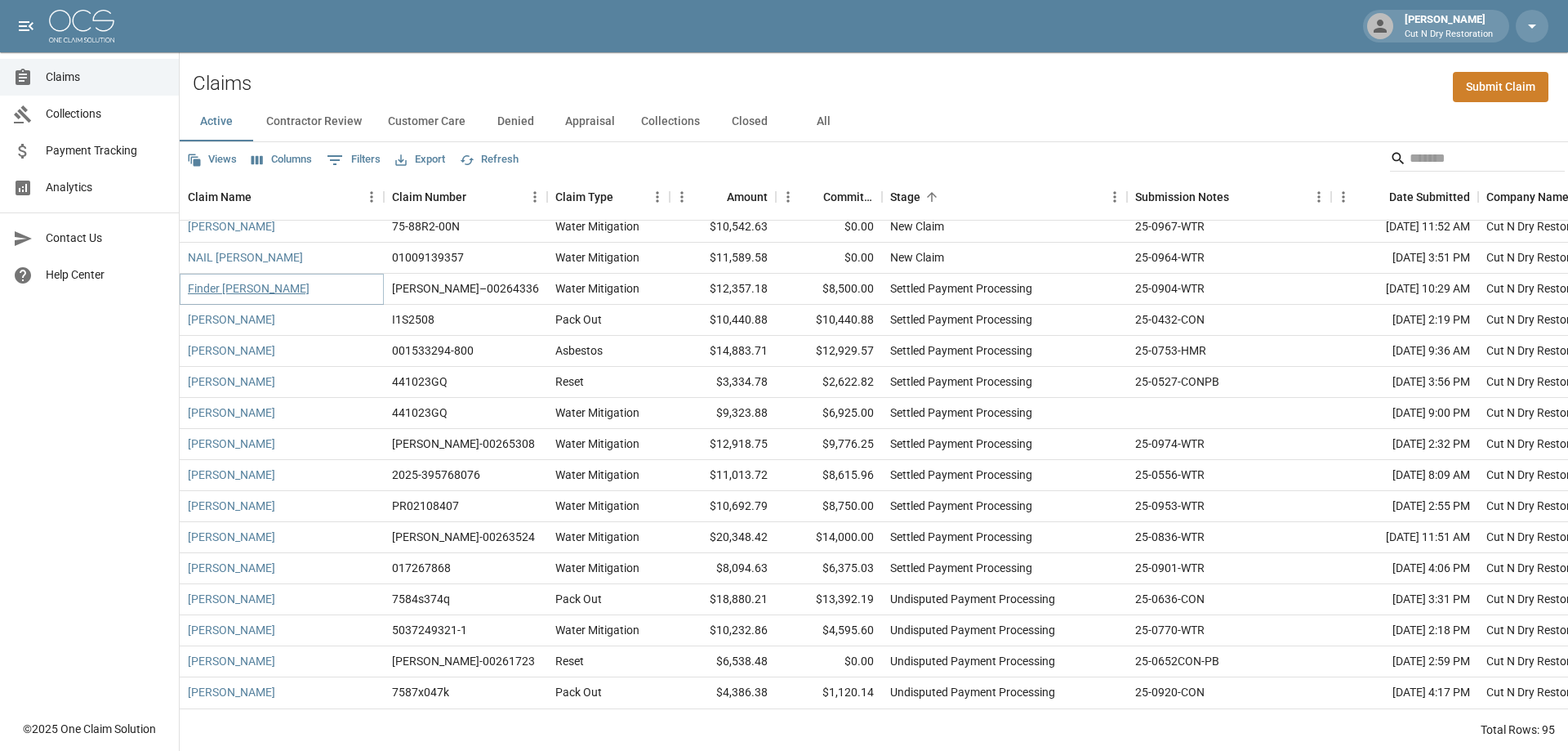
click at [204, 280] on link "Finder [PERSON_NAME]" at bounding box center [249, 288] width 122 height 16
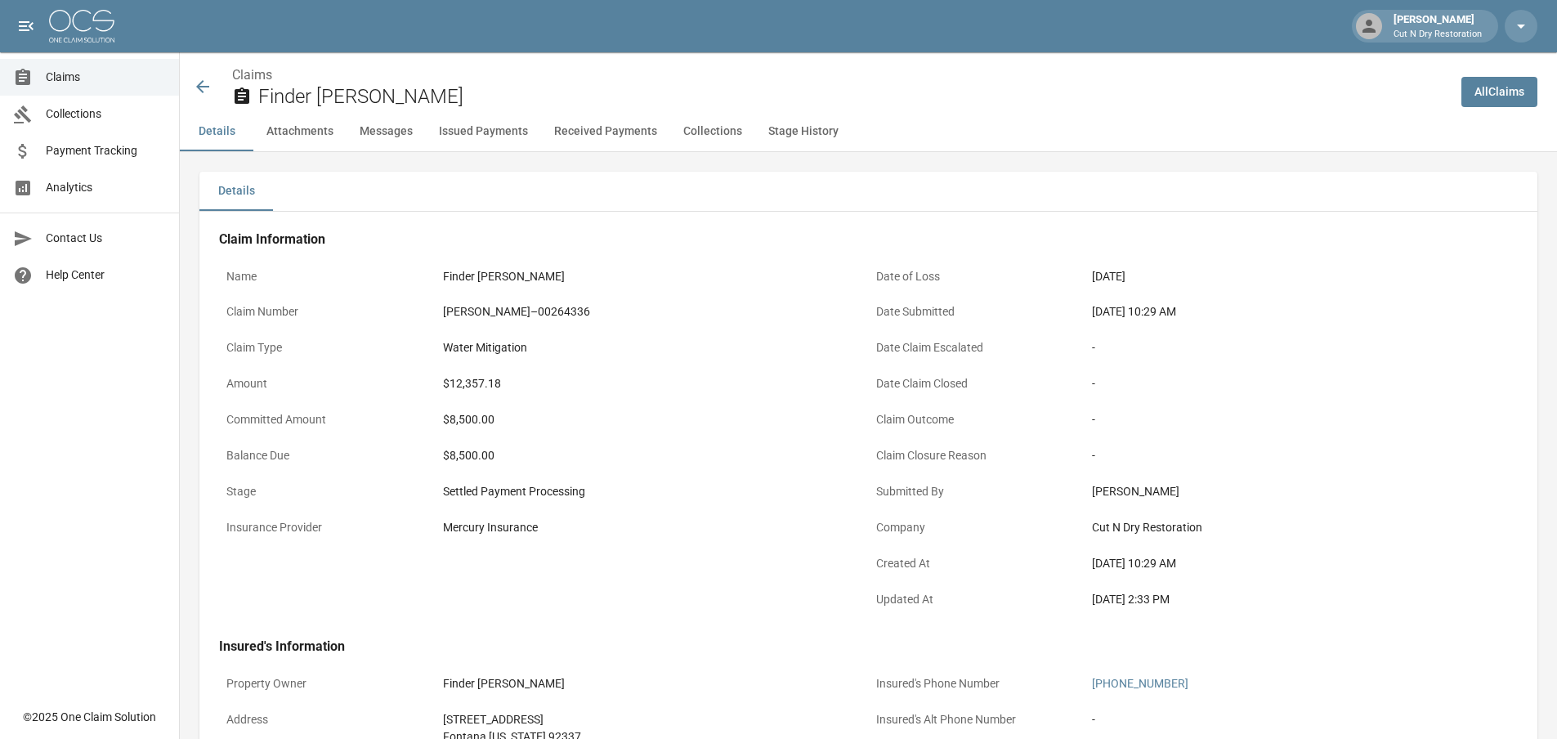
click at [196, 87] on icon at bounding box center [203, 87] width 20 height 20
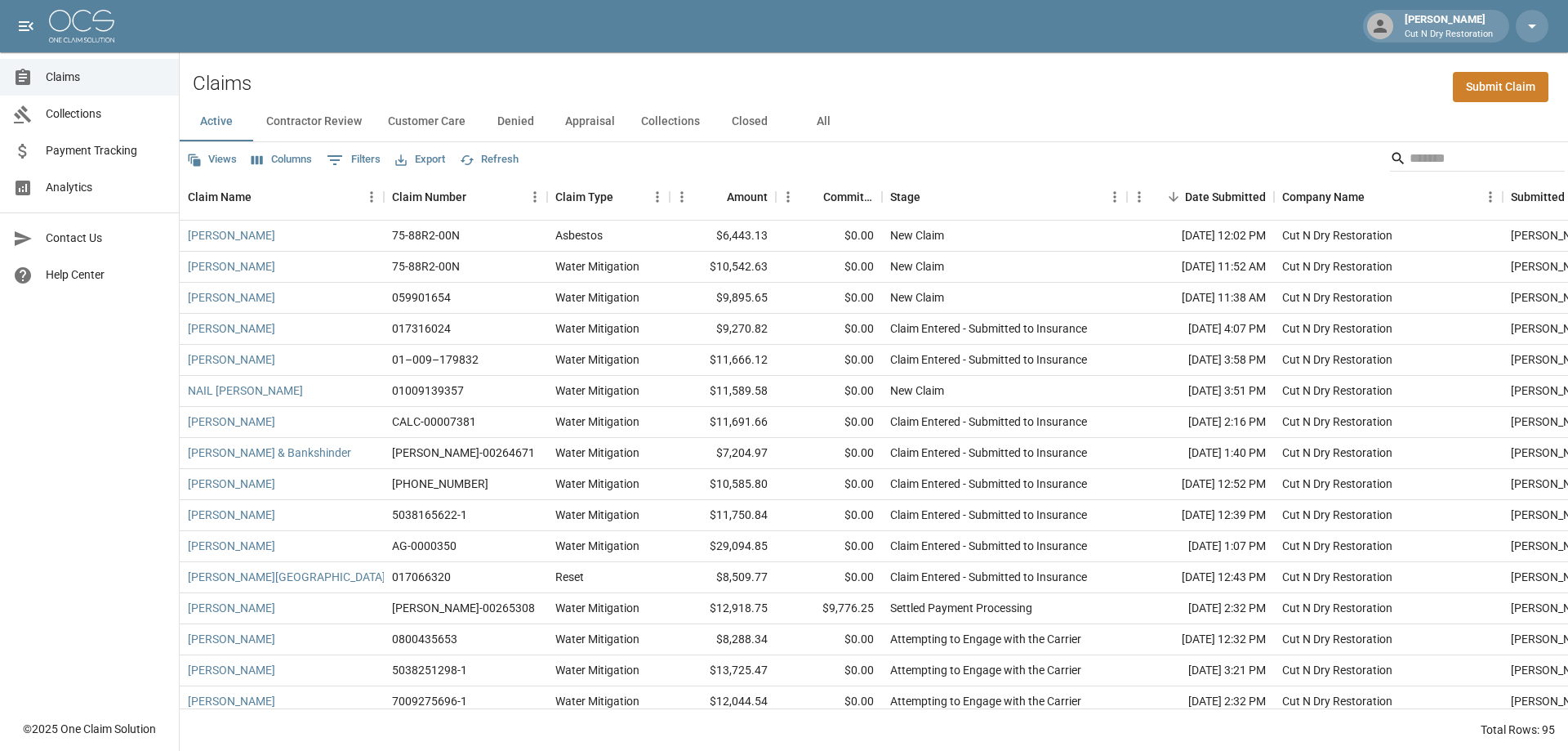
click at [275, 162] on button "Columns" at bounding box center [282, 159] width 69 height 25
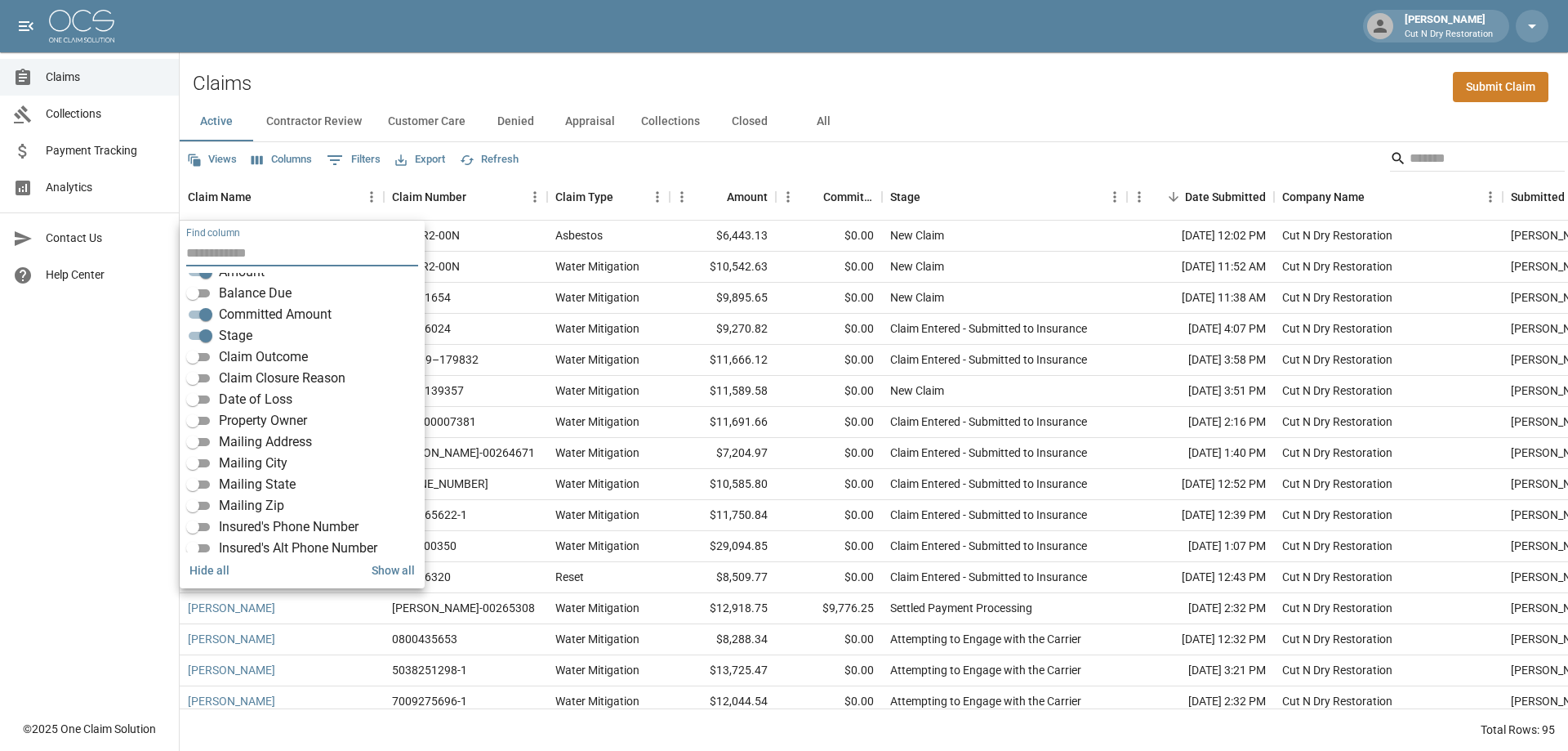
scroll to position [163, 0]
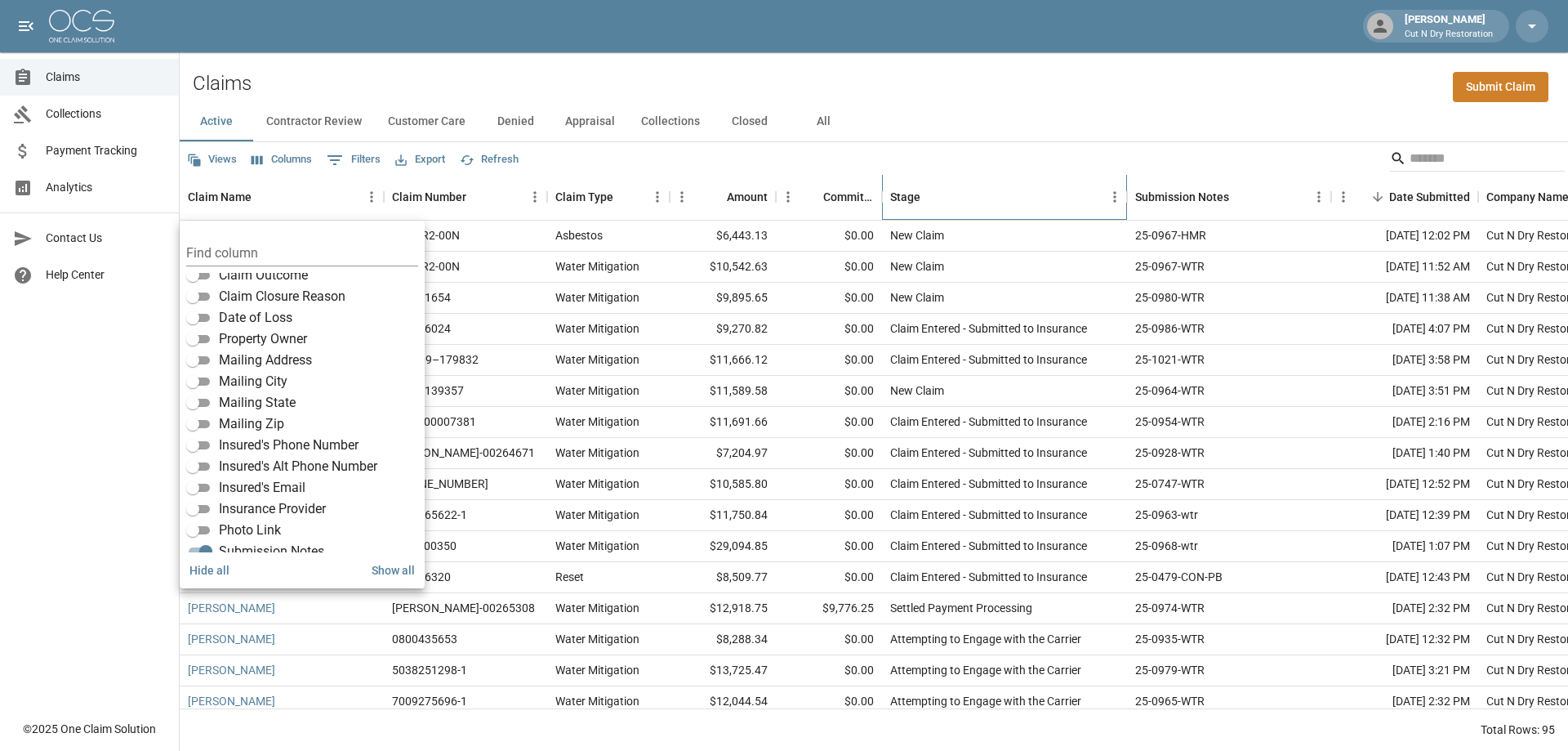
click at [977, 196] on div "Stage" at bounding box center [996, 197] width 212 height 46
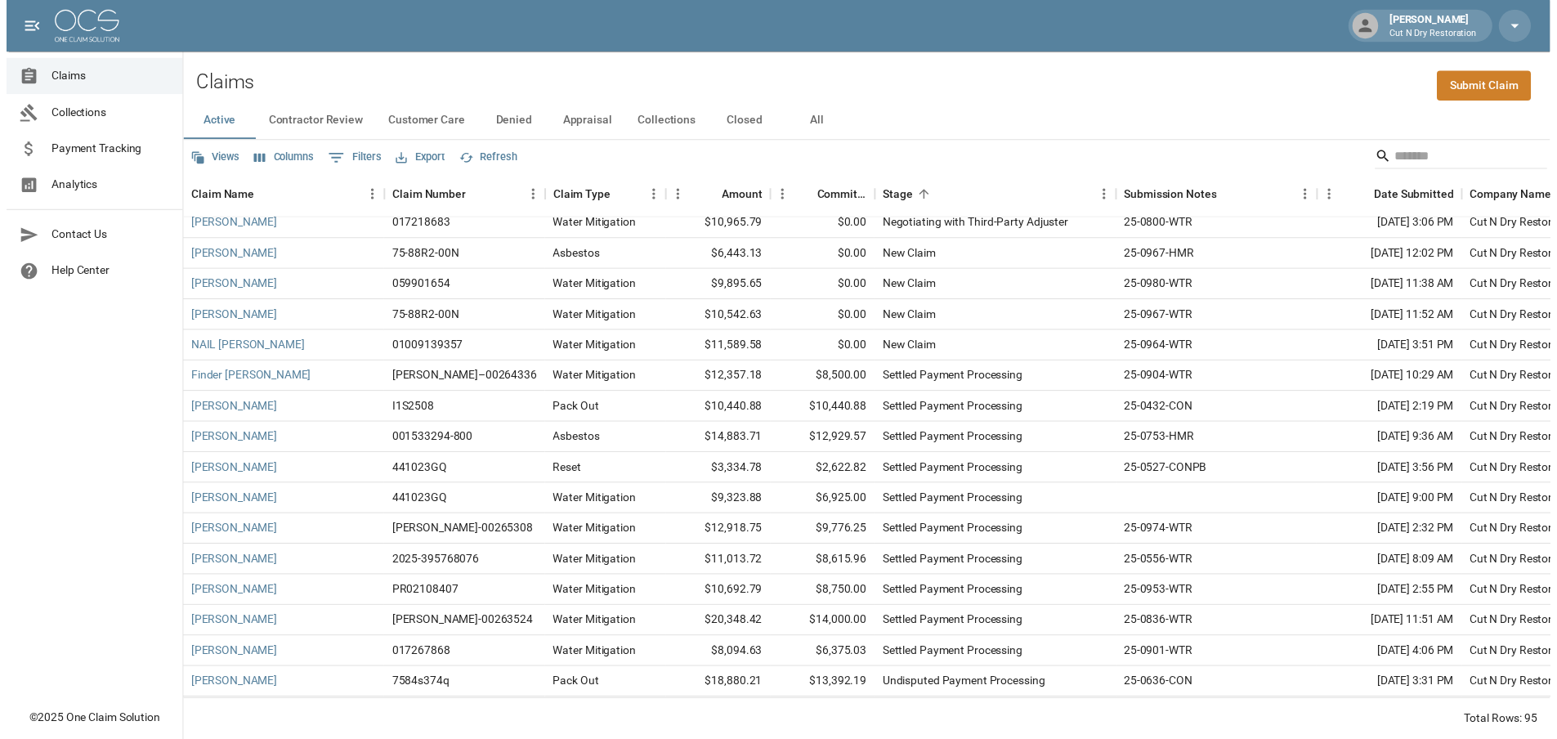
scroll to position [2452, 0]
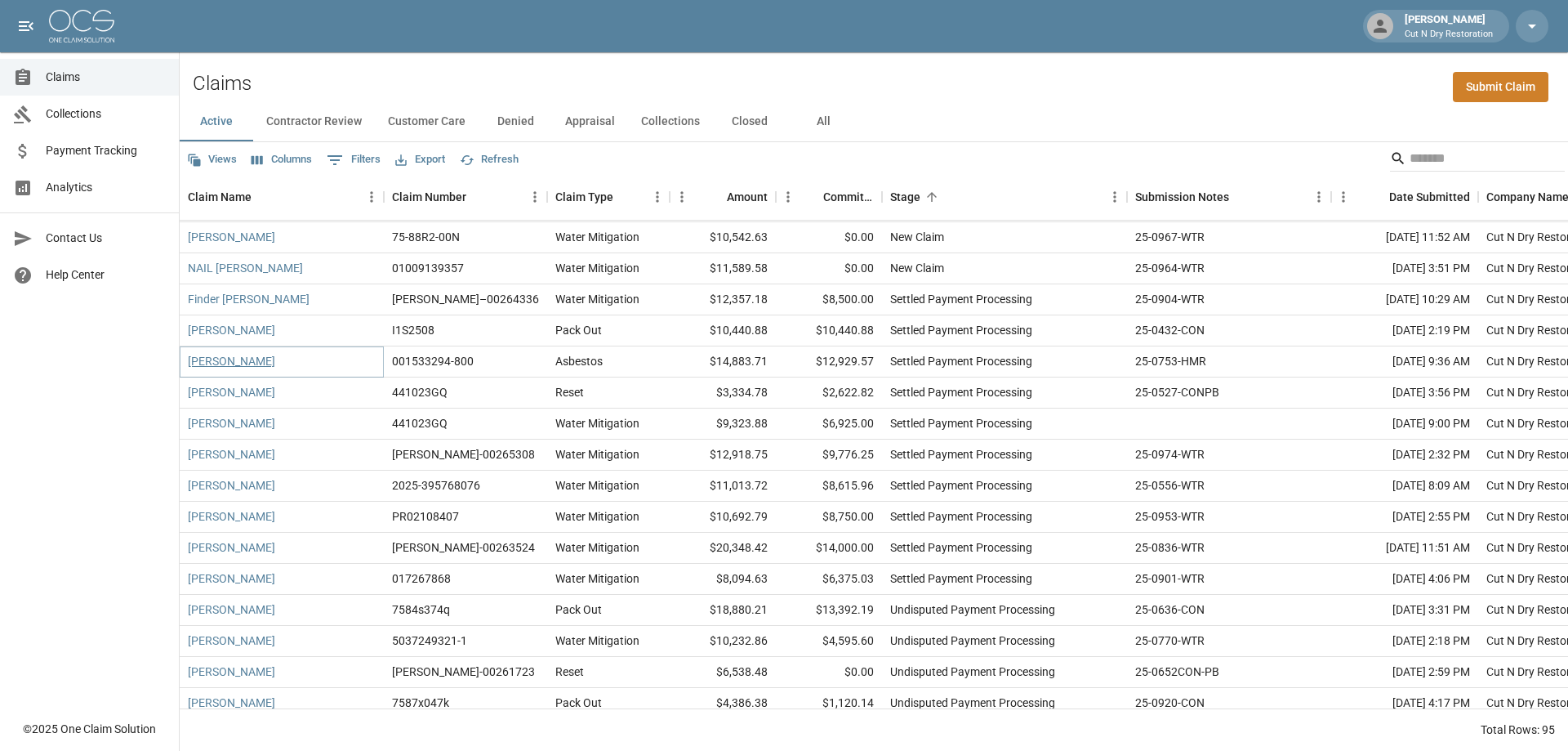
click at [214, 361] on link "[PERSON_NAME]" at bounding box center [231, 361] width 87 height 16
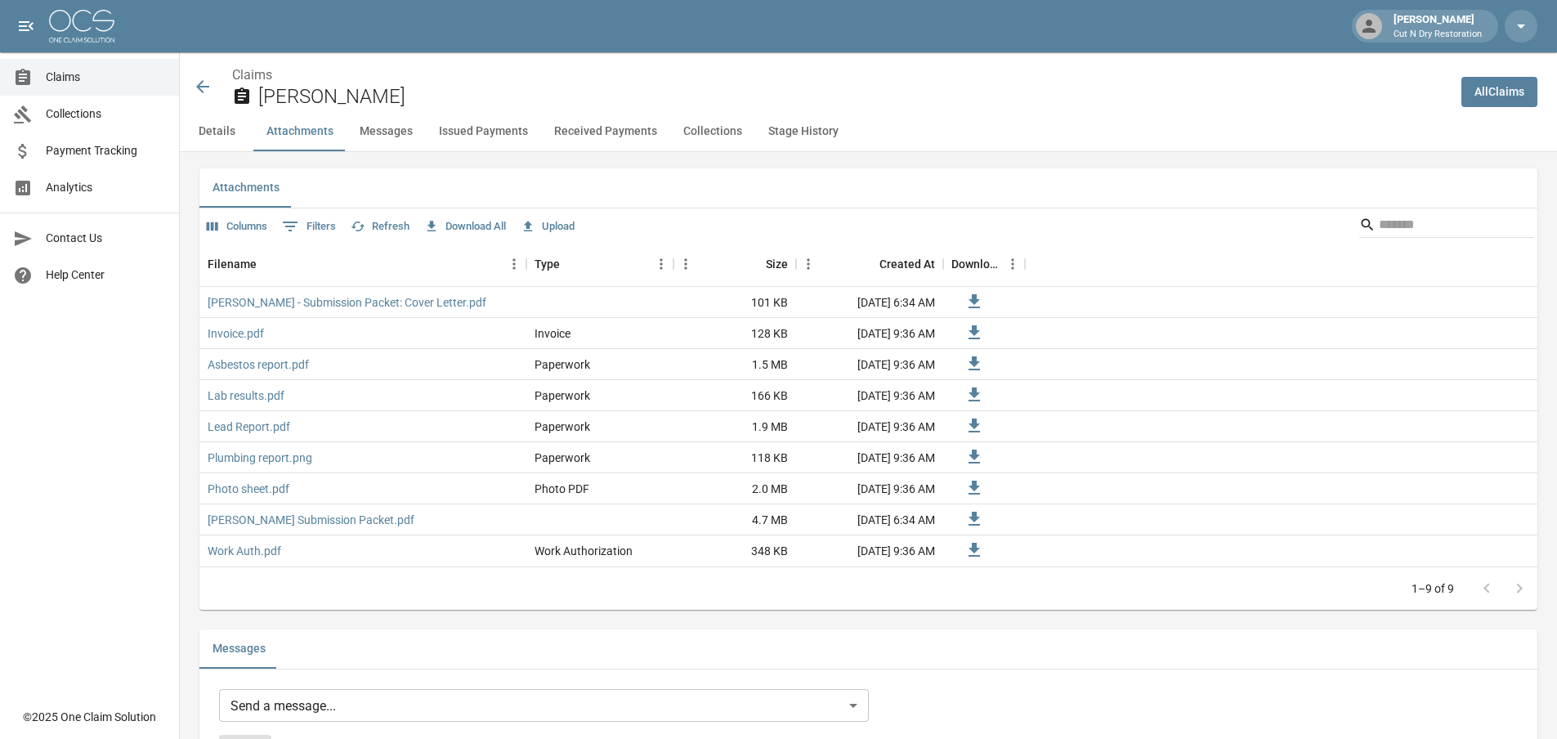
scroll to position [1144, 0]
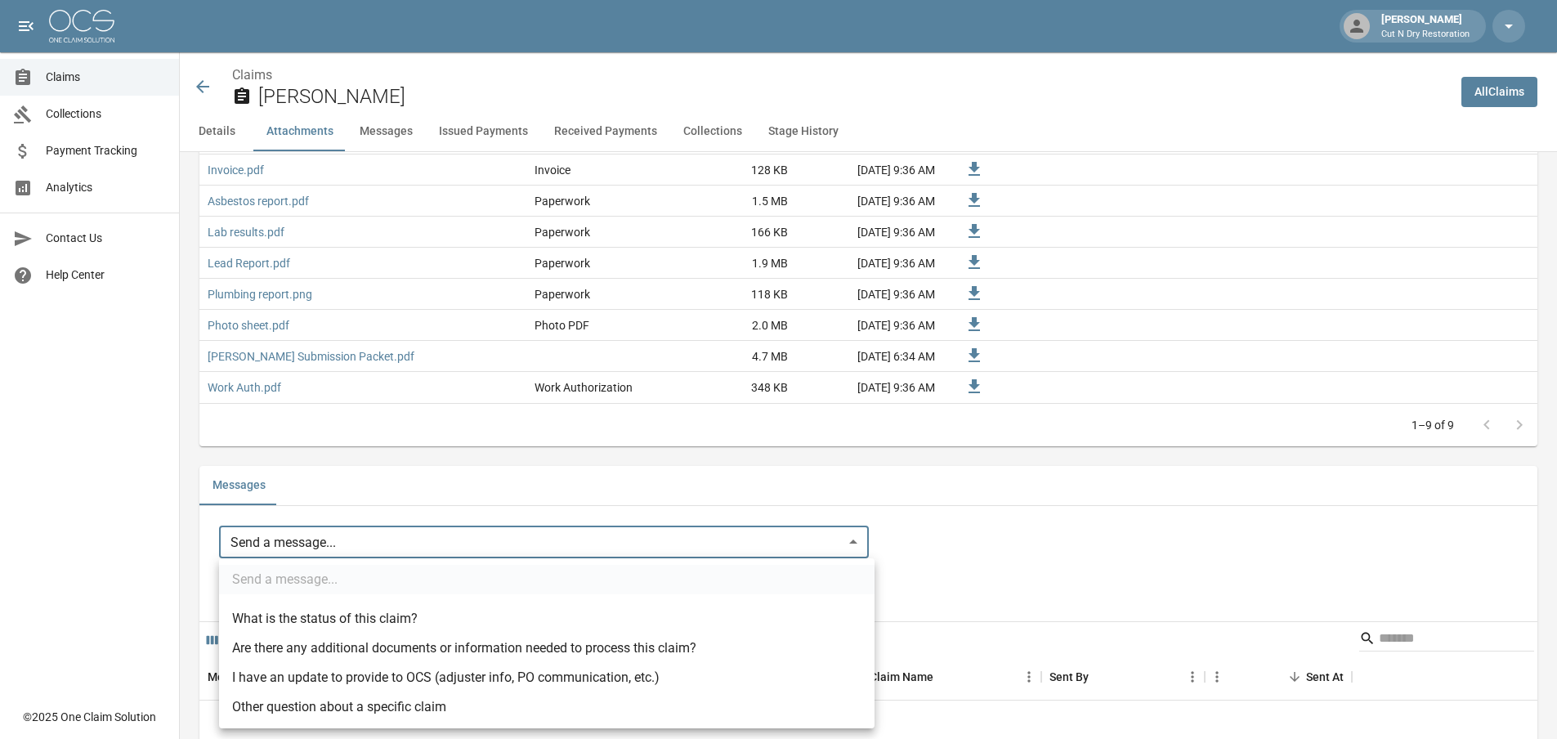
click at [346, 542] on body "[PERSON_NAME] Cut N Dry Restoration Claims Collections Payment Tracking Analyti…" at bounding box center [778, 611] width 1557 height 3510
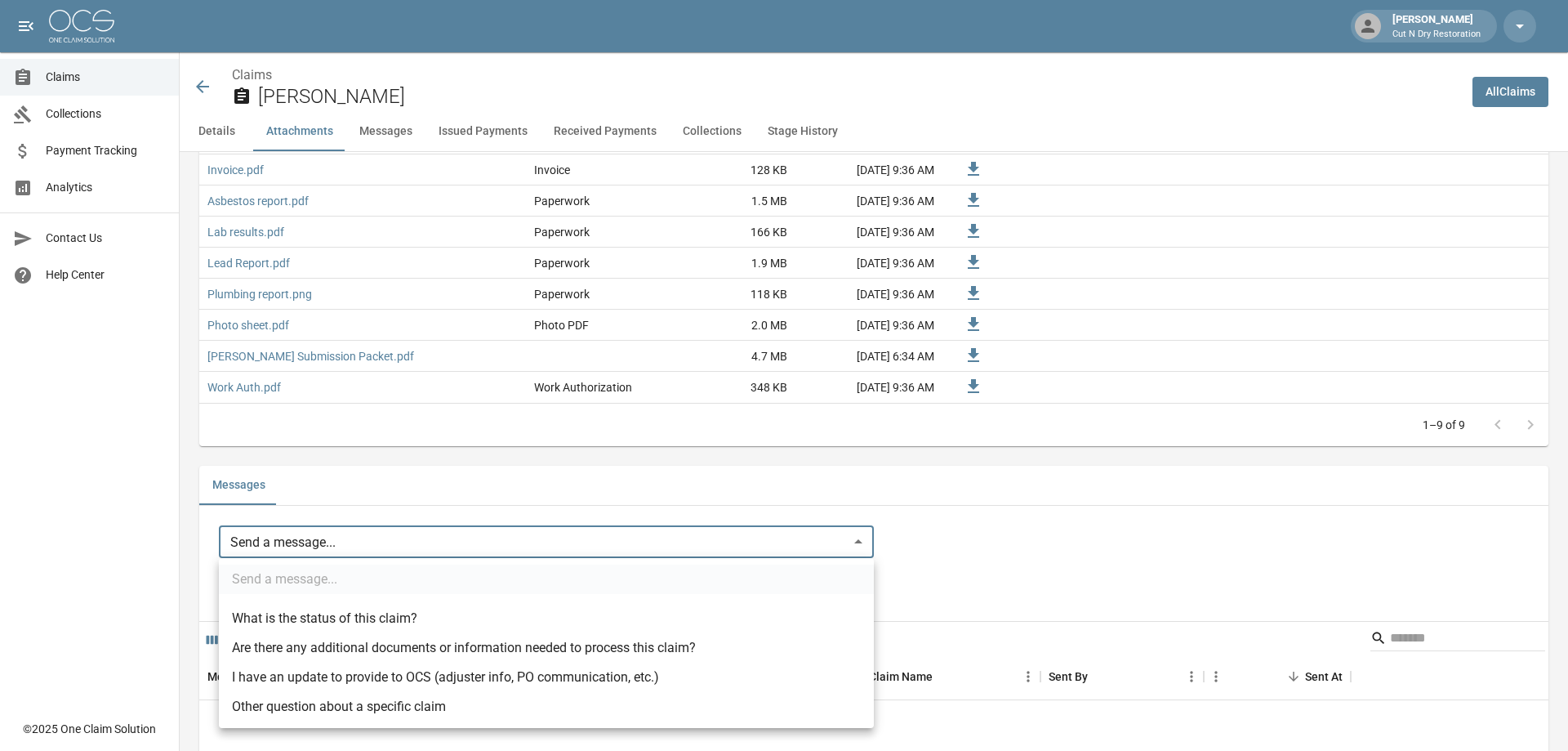
click at [409, 671] on li "I have an update to provide to OCS (adjuster info, PO communication, etc.)" at bounding box center [546, 677] width 655 height 29
type input "**********"
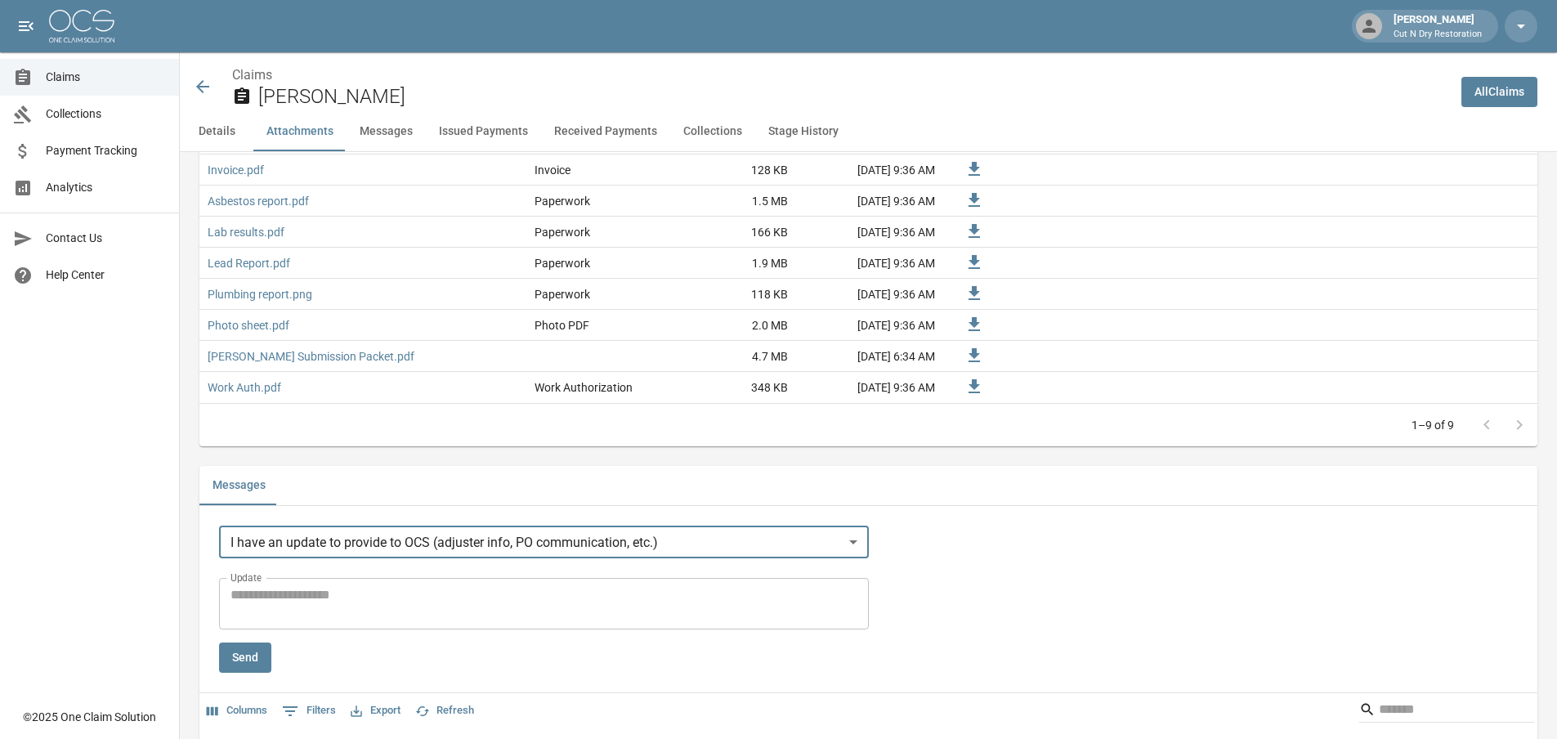
click at [369, 598] on textarea "Update" at bounding box center [543, 604] width 627 height 38
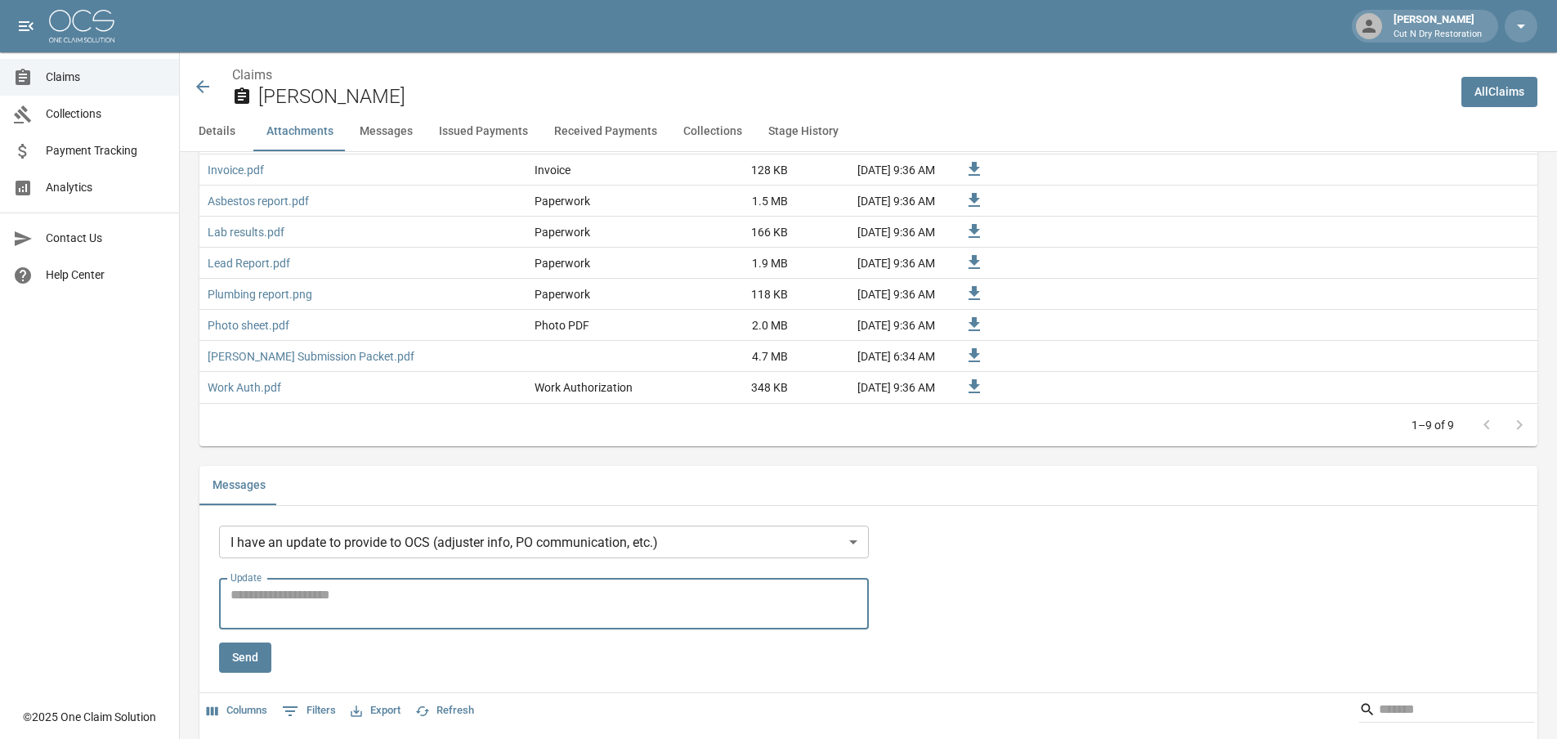
type textarea "*"
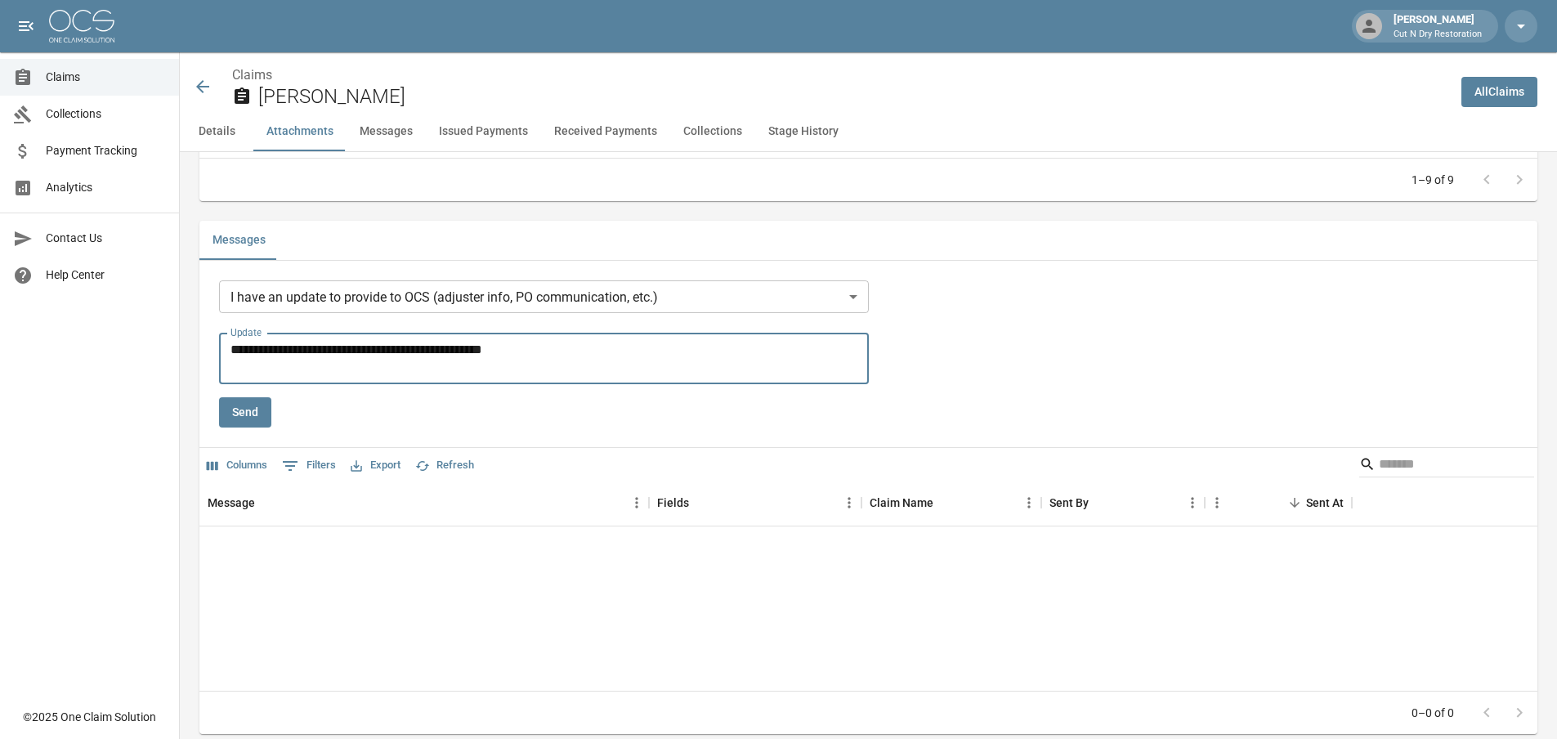
type textarea "**********"
click at [238, 422] on button "Send" at bounding box center [245, 412] width 52 height 30
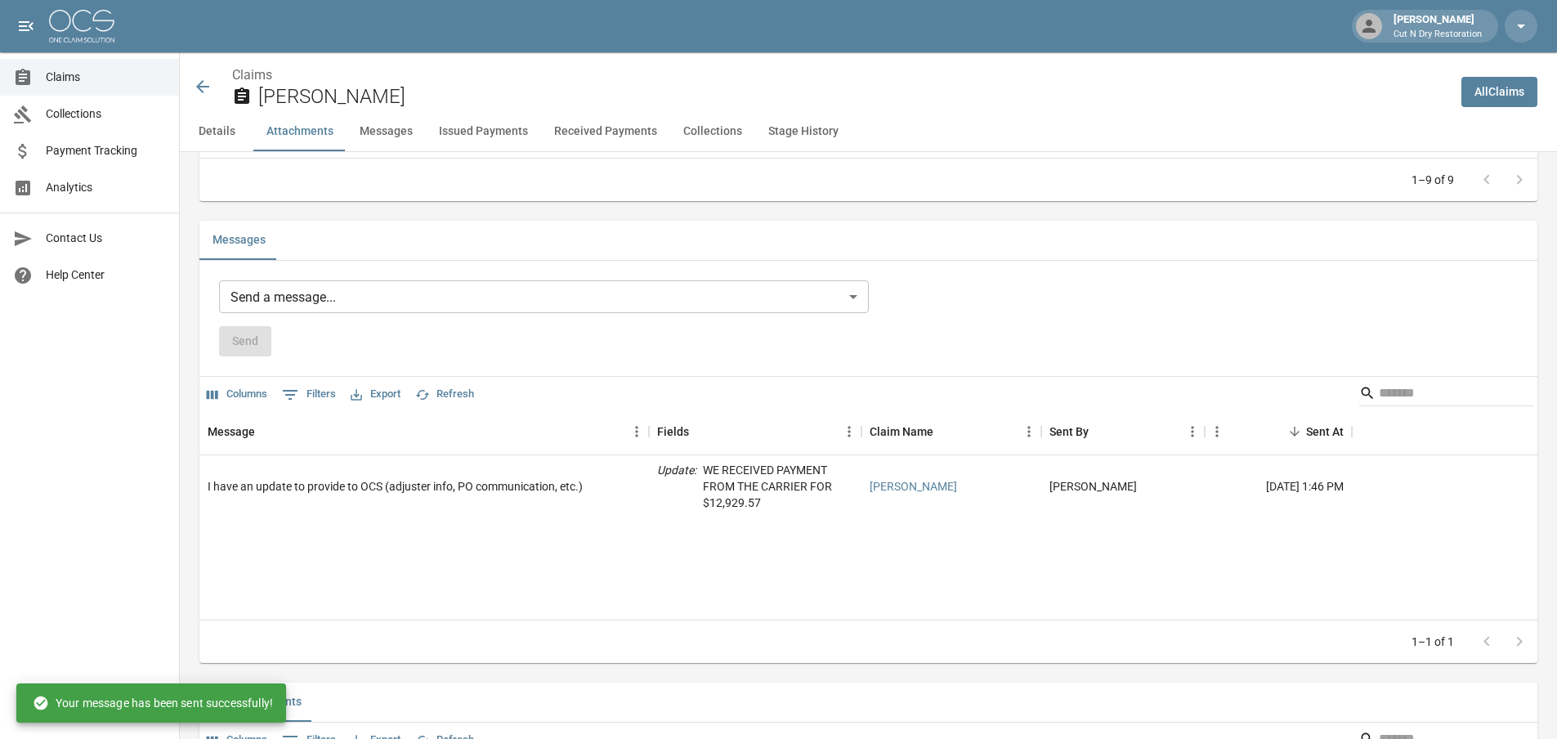
click at [203, 87] on icon at bounding box center [202, 86] width 13 height 13
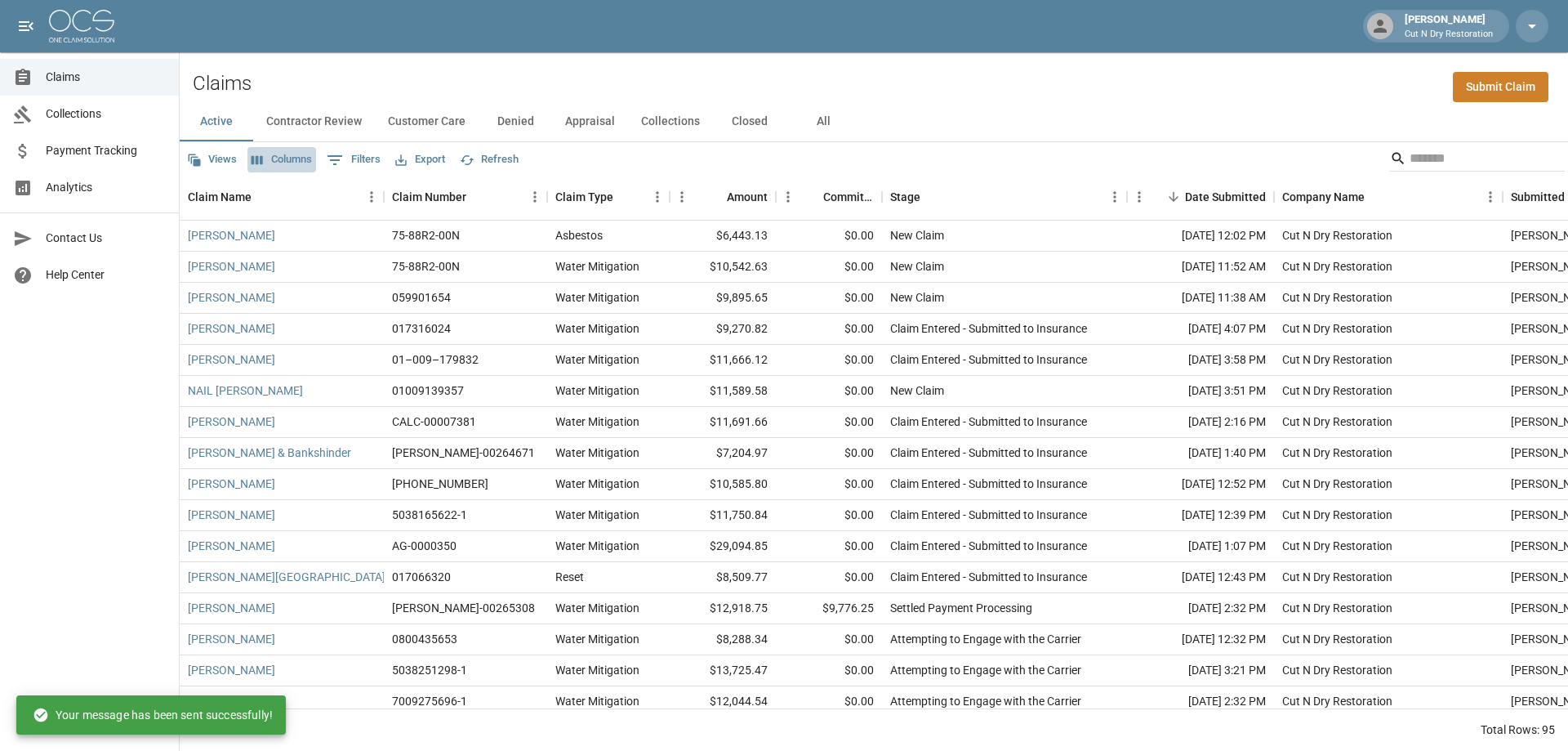
drag, startPoint x: 271, startPoint y: 153, endPoint x: 277, endPoint y: 162, distance: 10.8
click at [272, 153] on button "Columns" at bounding box center [282, 159] width 69 height 25
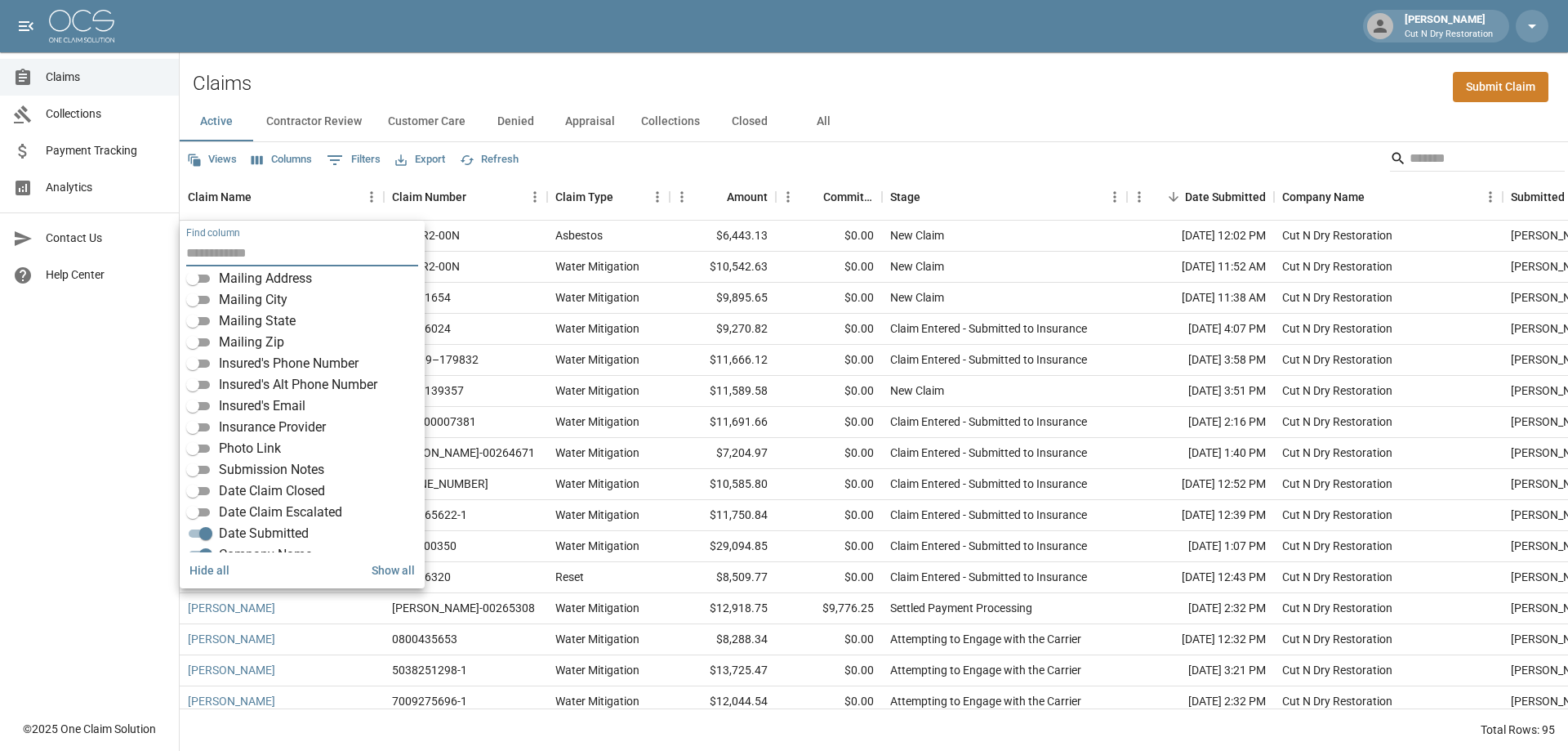
scroll to position [286, 0]
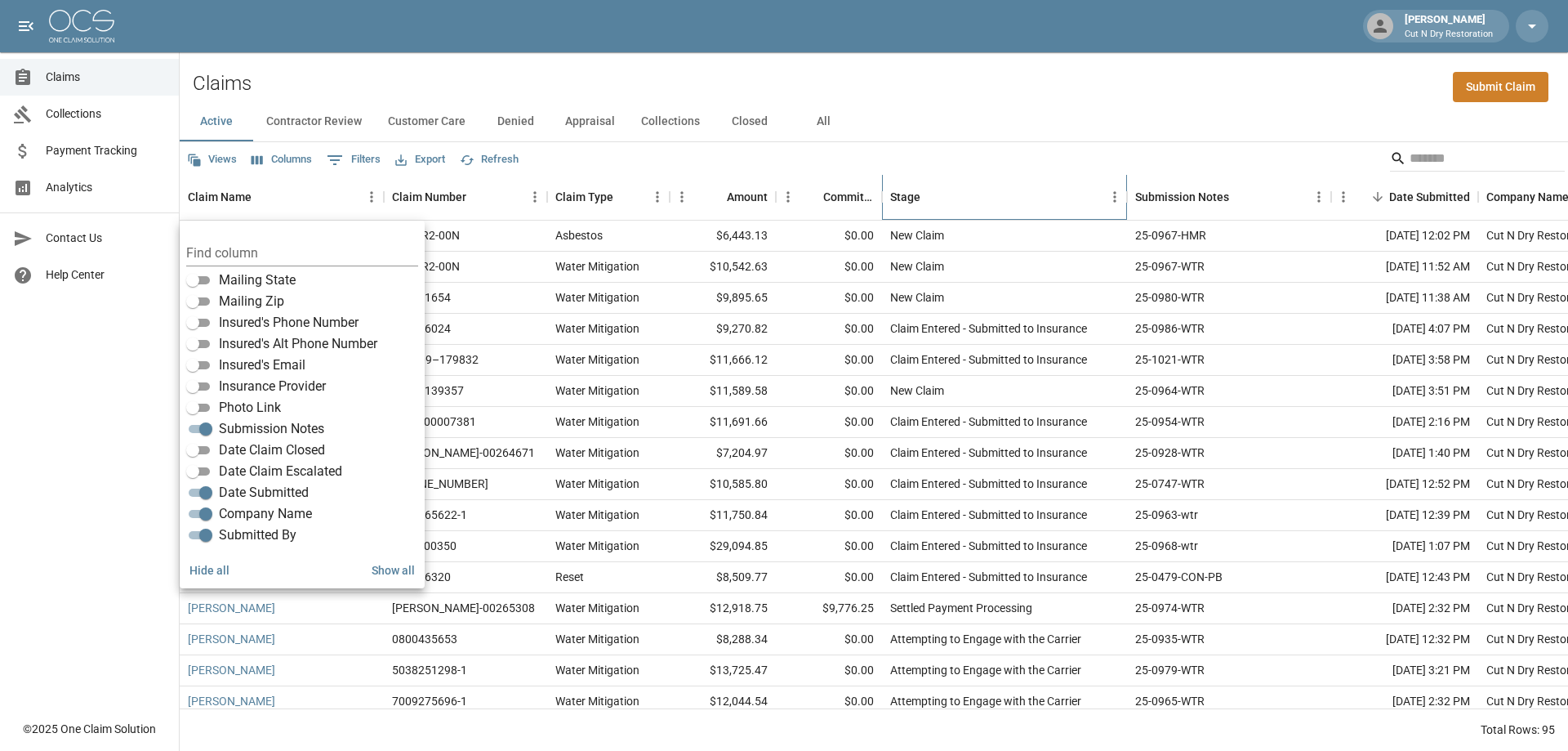
click at [988, 207] on div "Stage" at bounding box center [996, 197] width 212 height 46
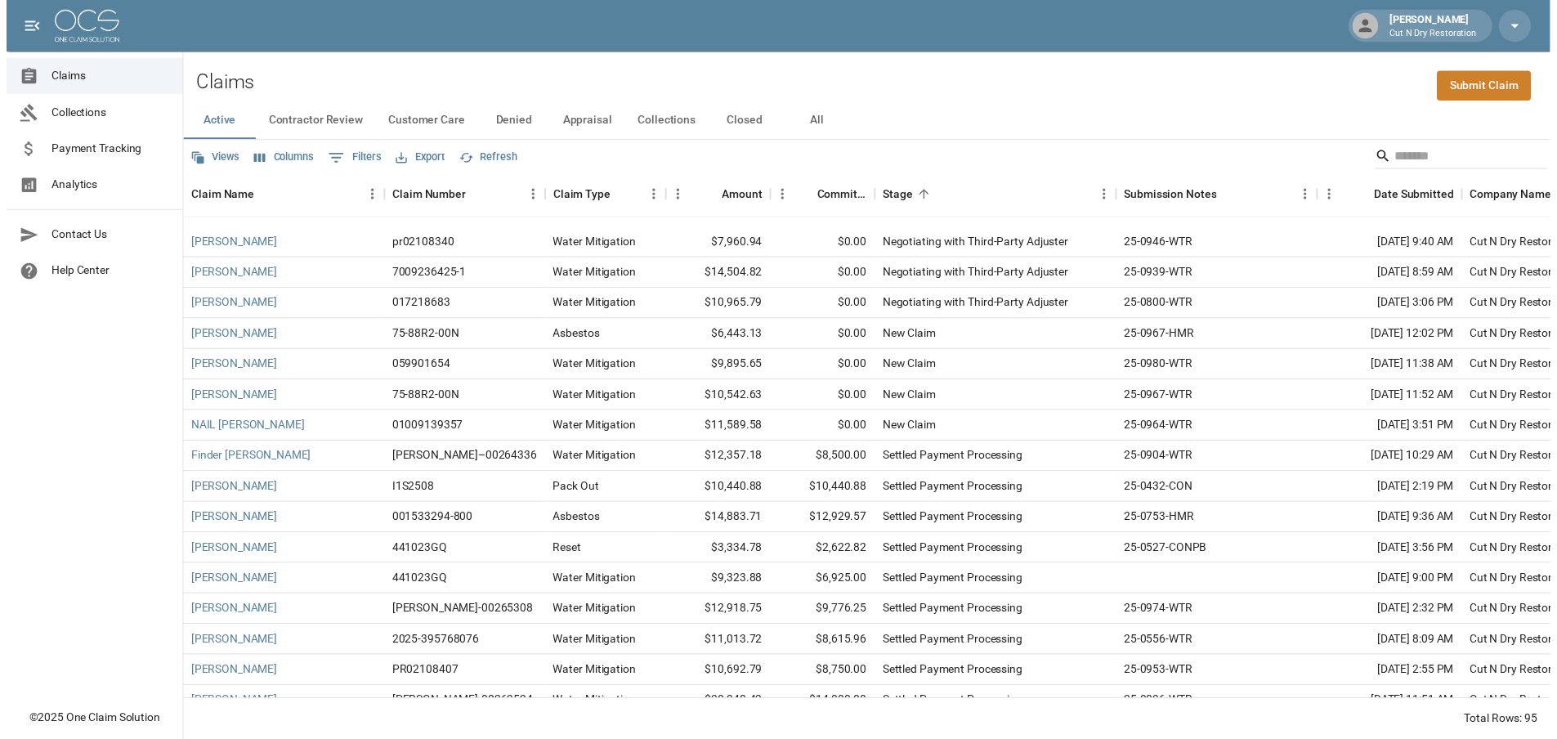
scroll to position [2370, 0]
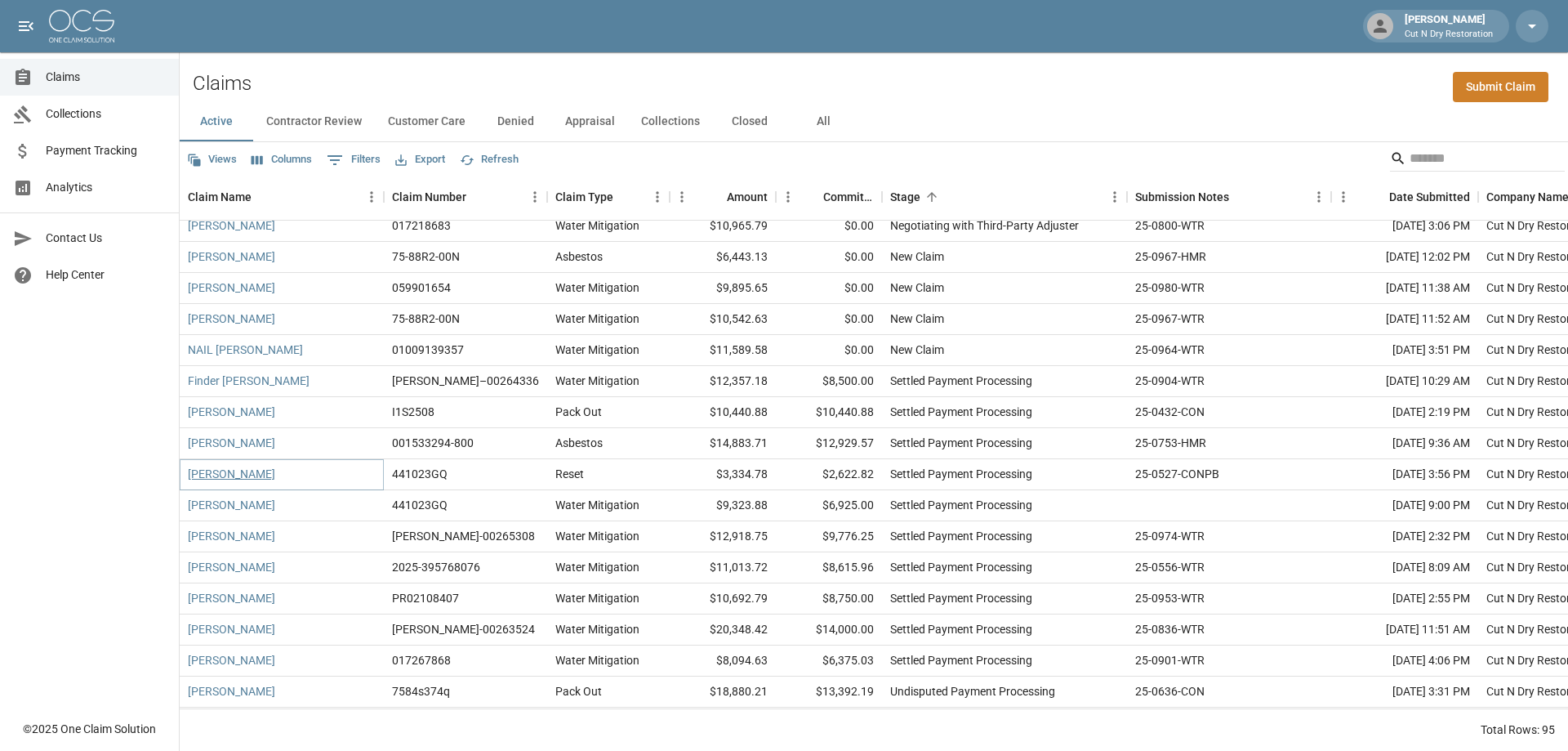
click at [235, 475] on link "[PERSON_NAME]" at bounding box center [231, 474] width 87 height 16
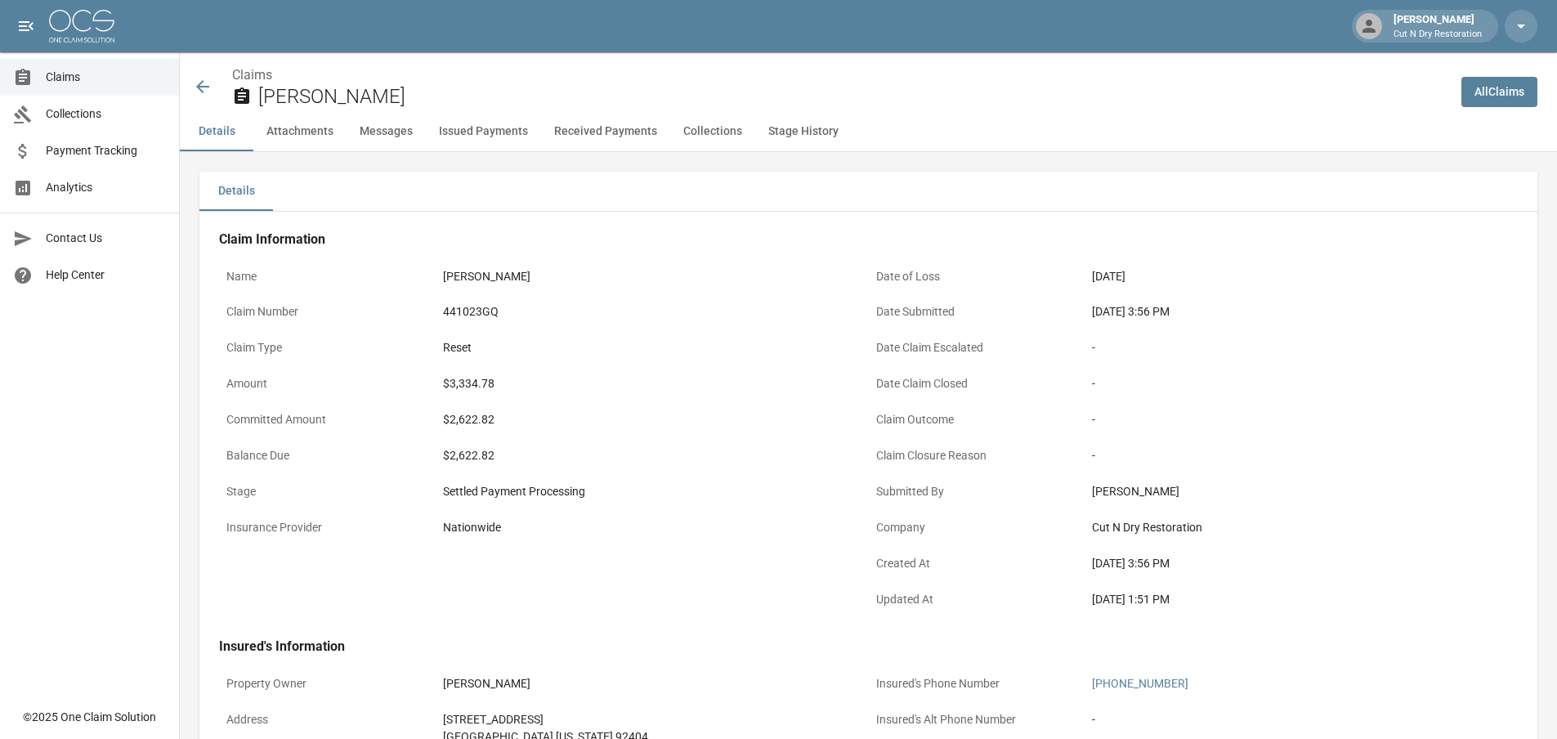
click at [210, 85] on icon at bounding box center [203, 87] width 20 height 20
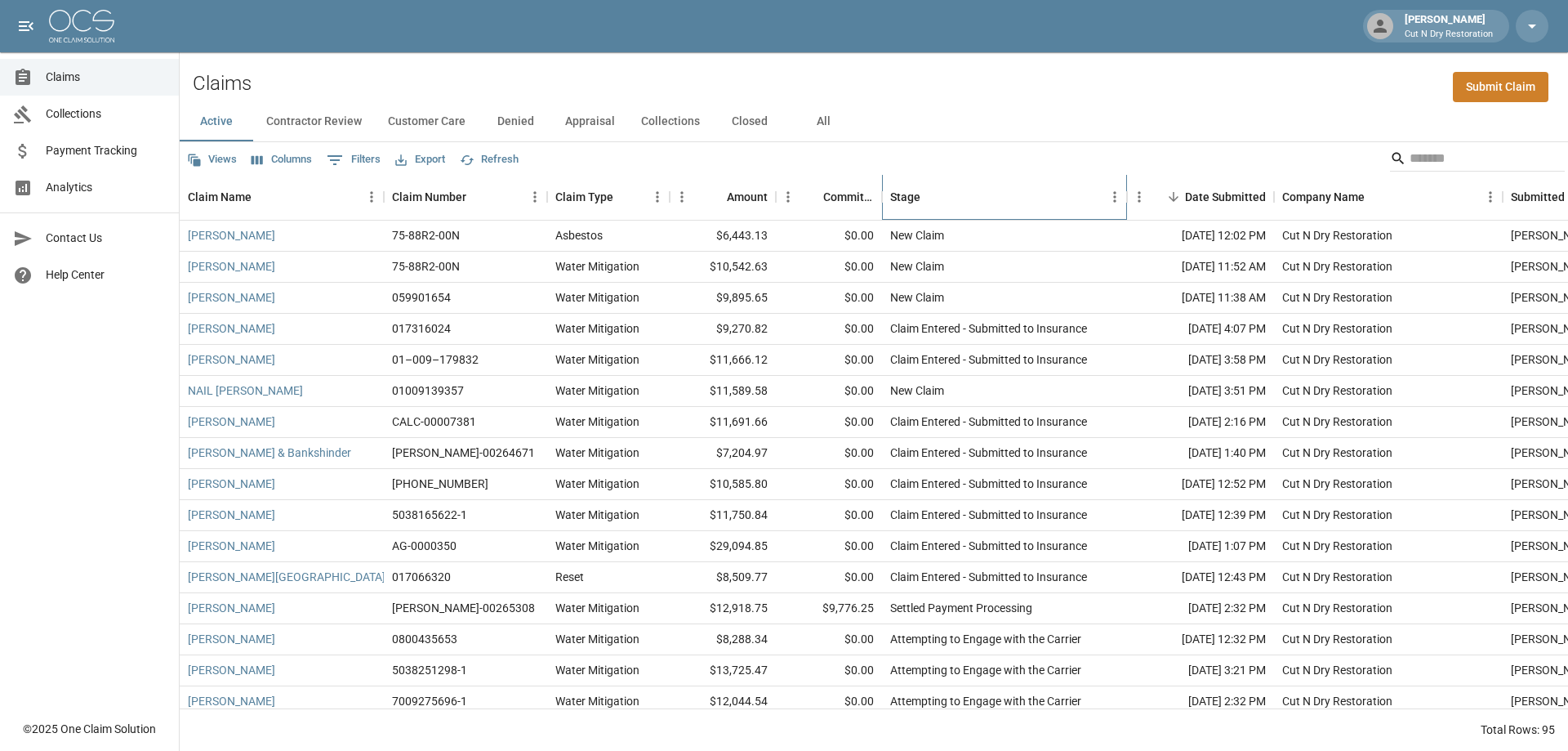
drag, startPoint x: 1030, startPoint y: 200, endPoint x: 1021, endPoint y: 203, distance: 9.5
click at [1030, 200] on div "Stage" at bounding box center [996, 197] width 212 height 46
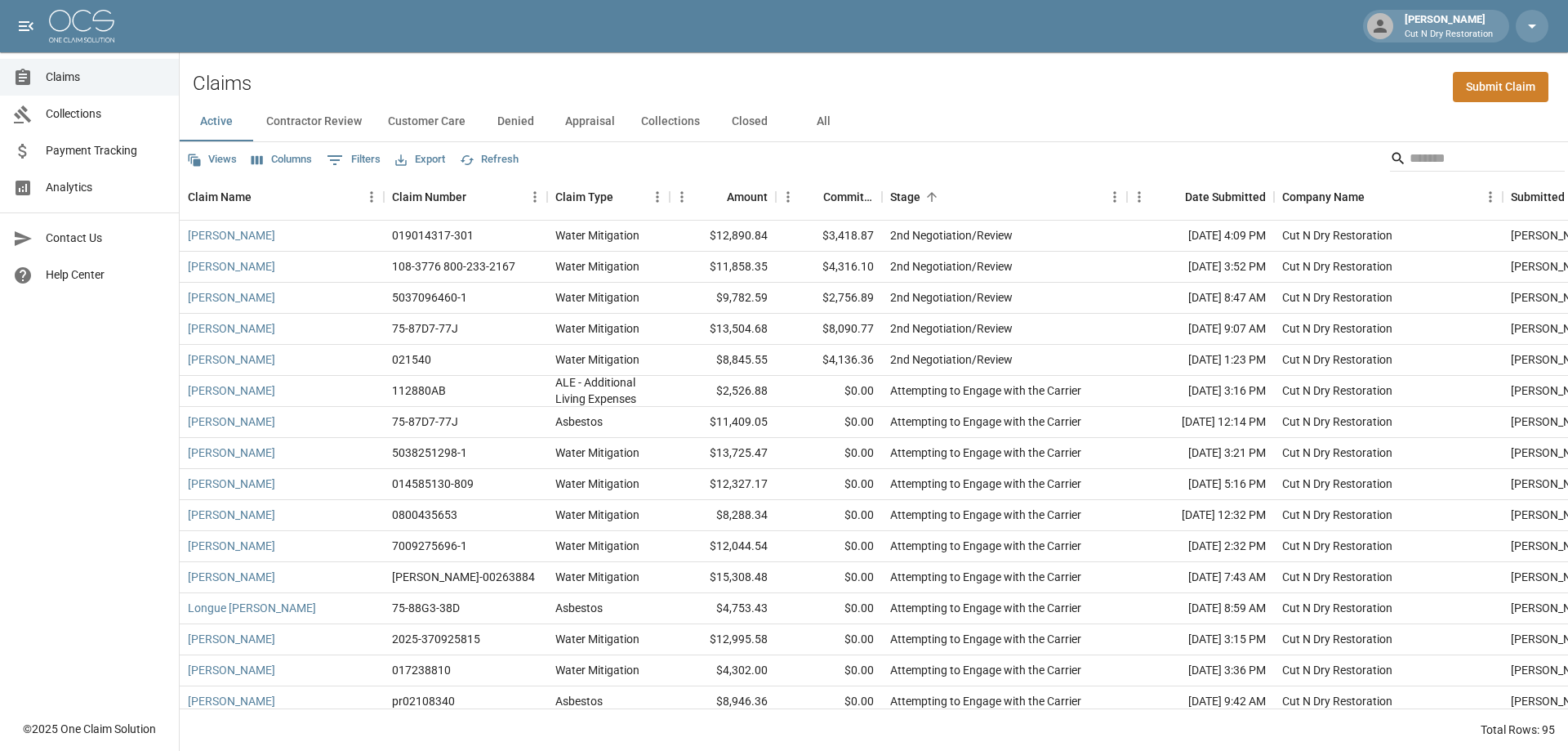
click at [294, 161] on button "Columns" at bounding box center [282, 159] width 69 height 25
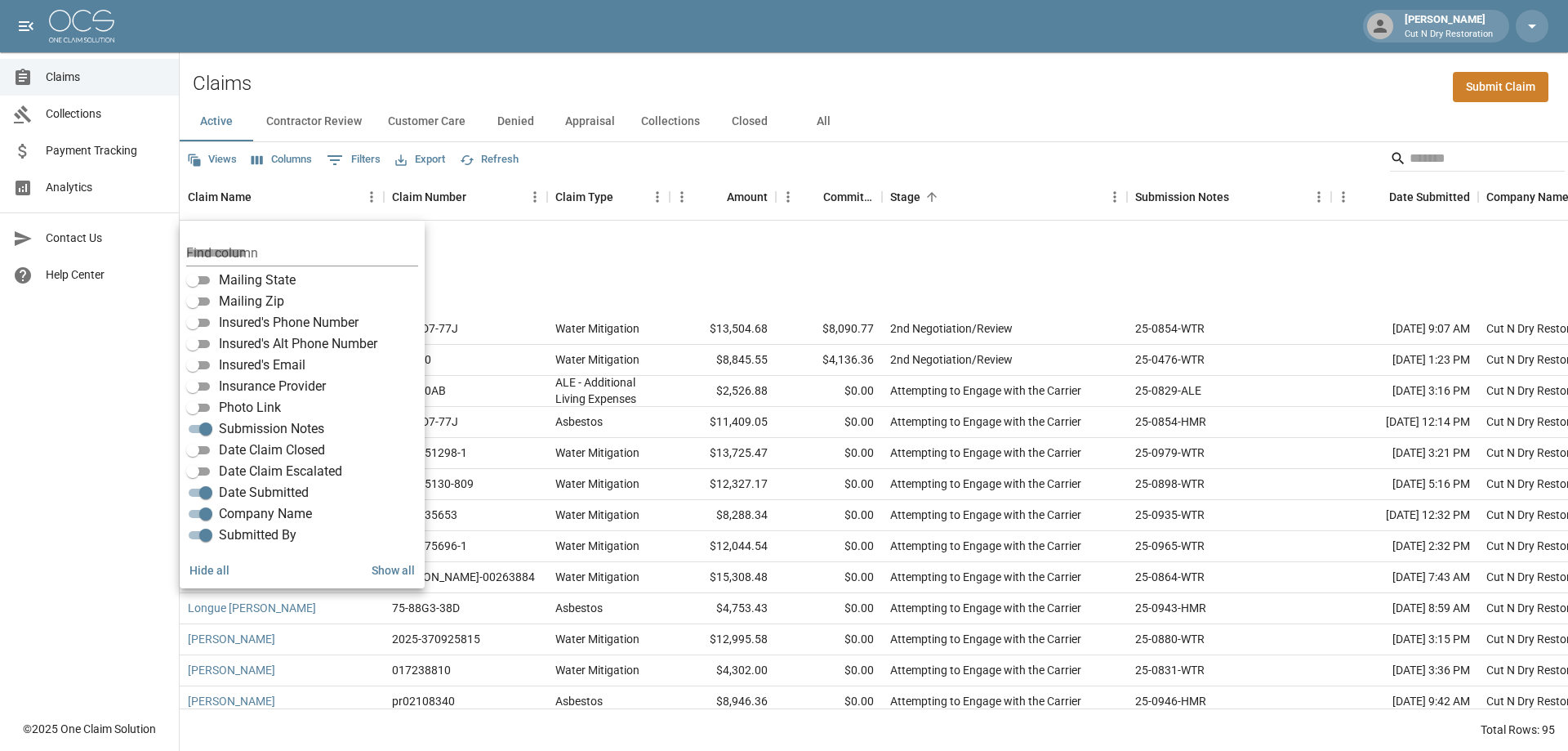
scroll to position [163, 0]
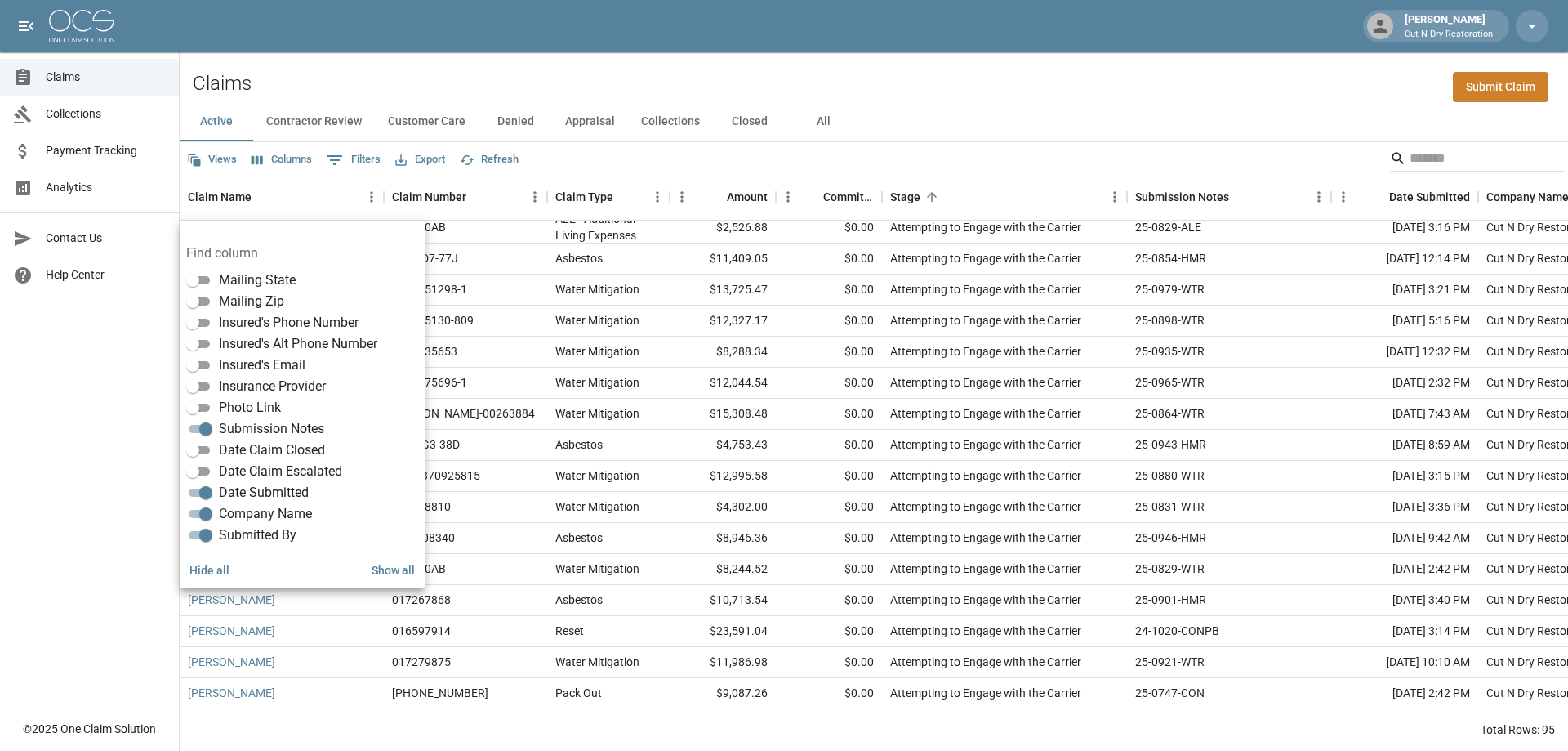
click at [1047, 168] on div "Views Columns 0 Filters Export Refresh" at bounding box center [873, 158] width 1388 height 33
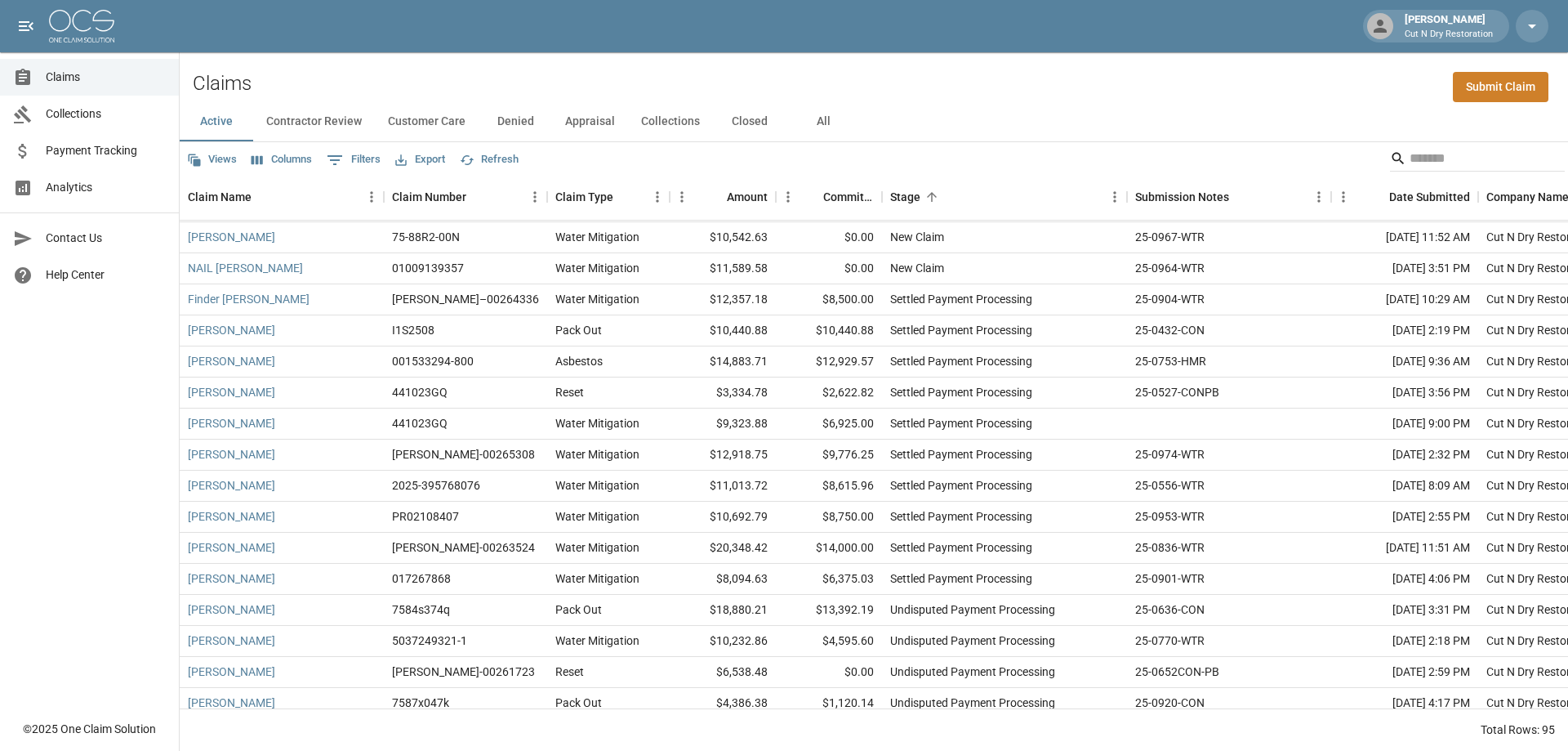
scroll to position [2475, 0]
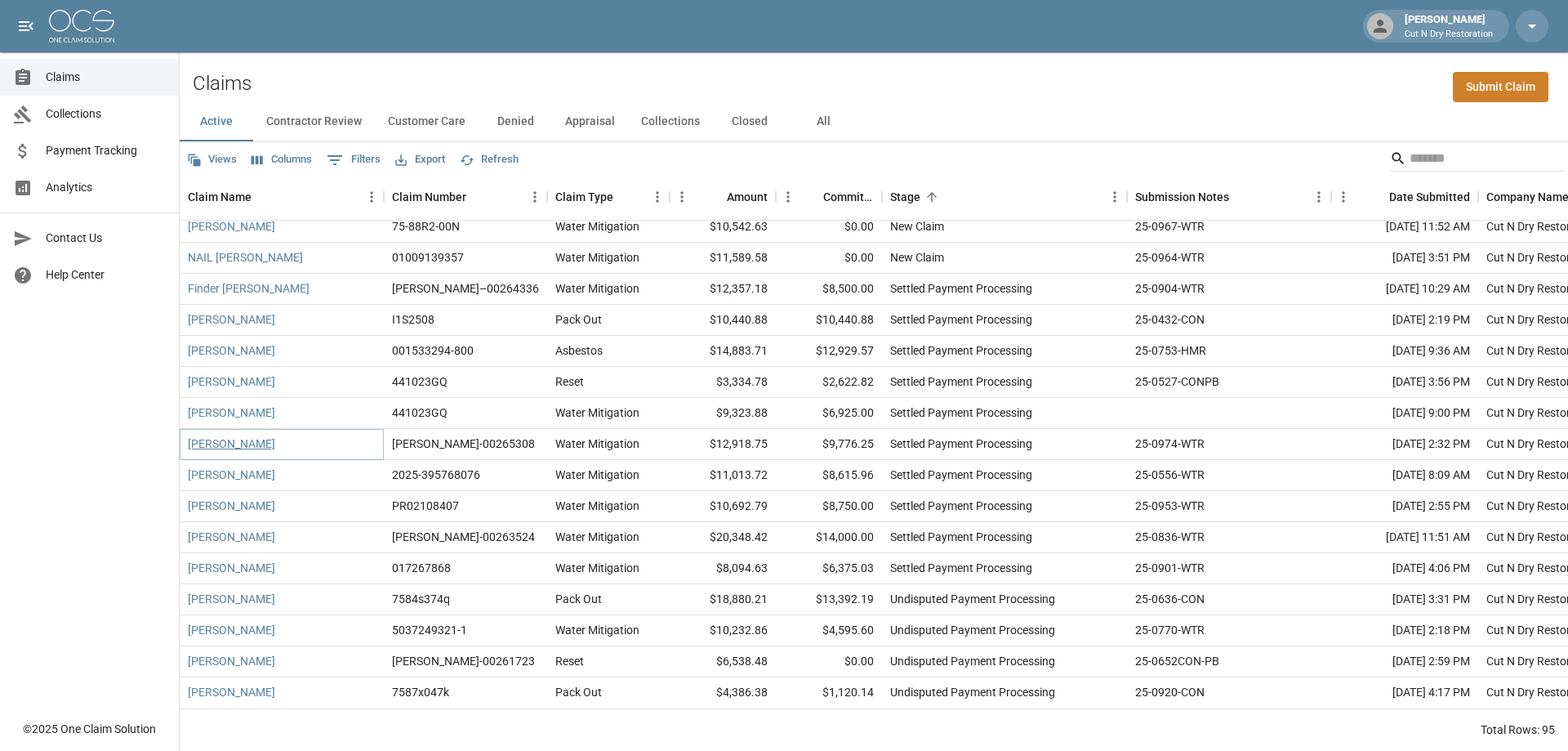
click at [239, 436] on link "[PERSON_NAME]" at bounding box center [231, 444] width 87 height 16
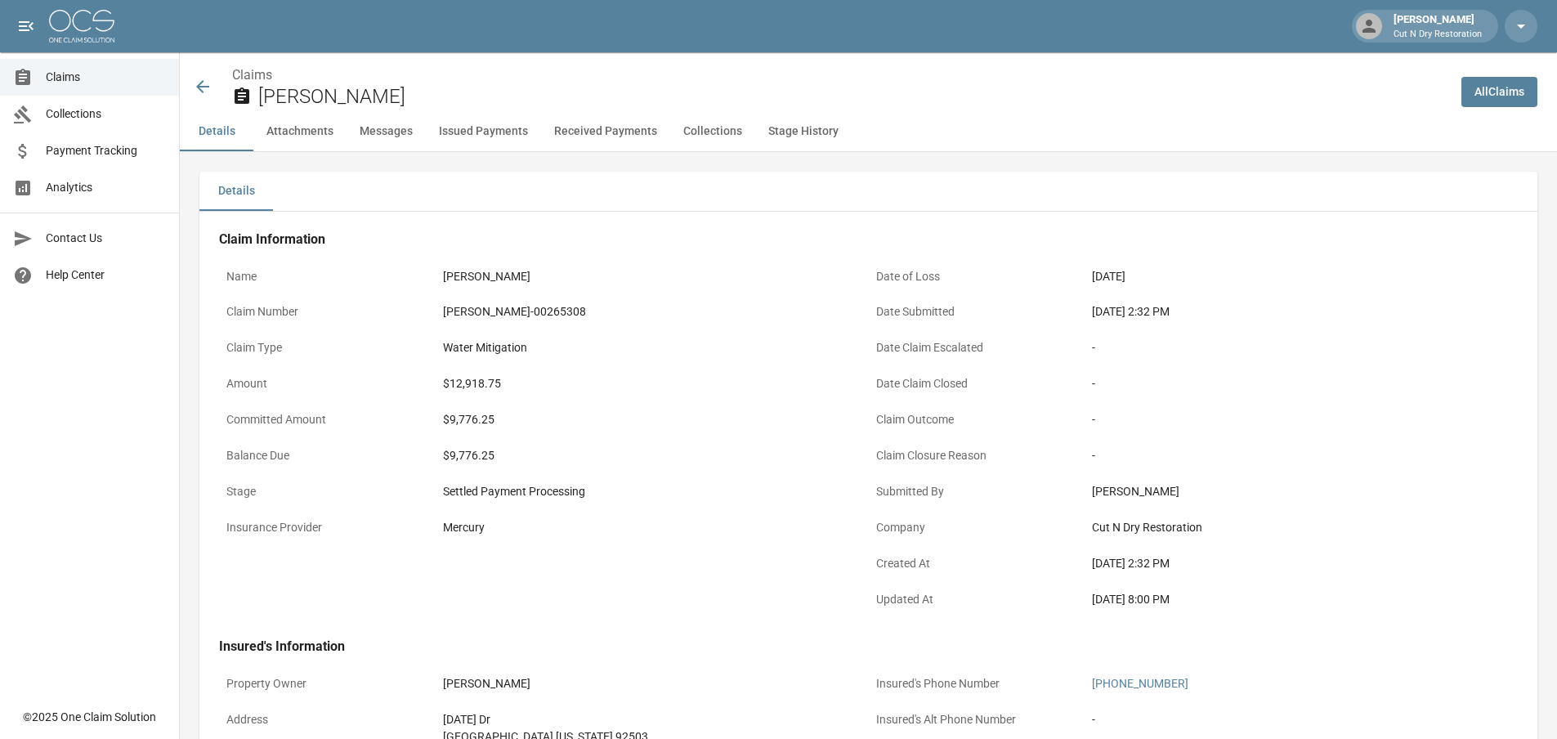
click at [209, 83] on icon at bounding box center [203, 87] width 20 height 20
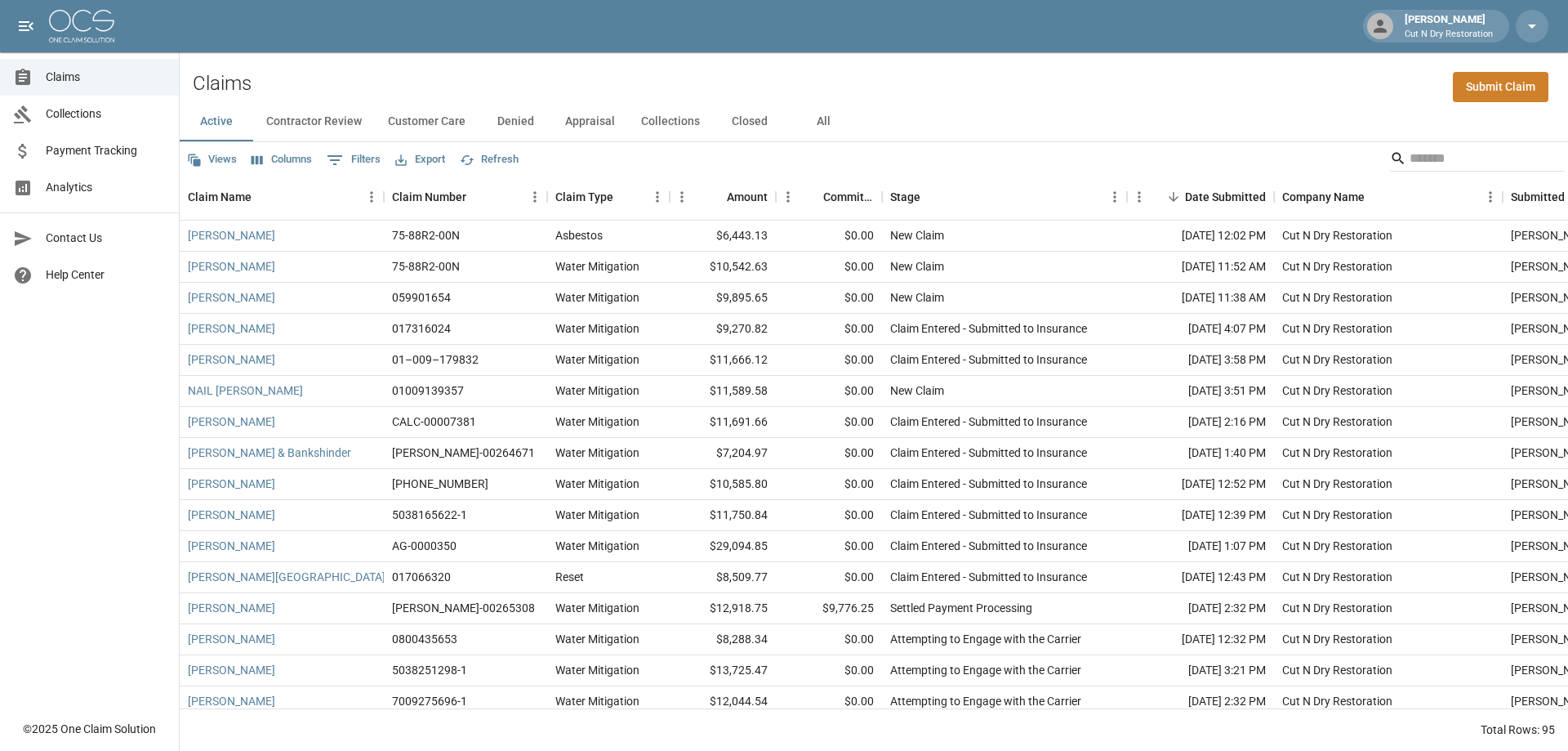
click at [288, 162] on button "Columns" at bounding box center [282, 159] width 69 height 25
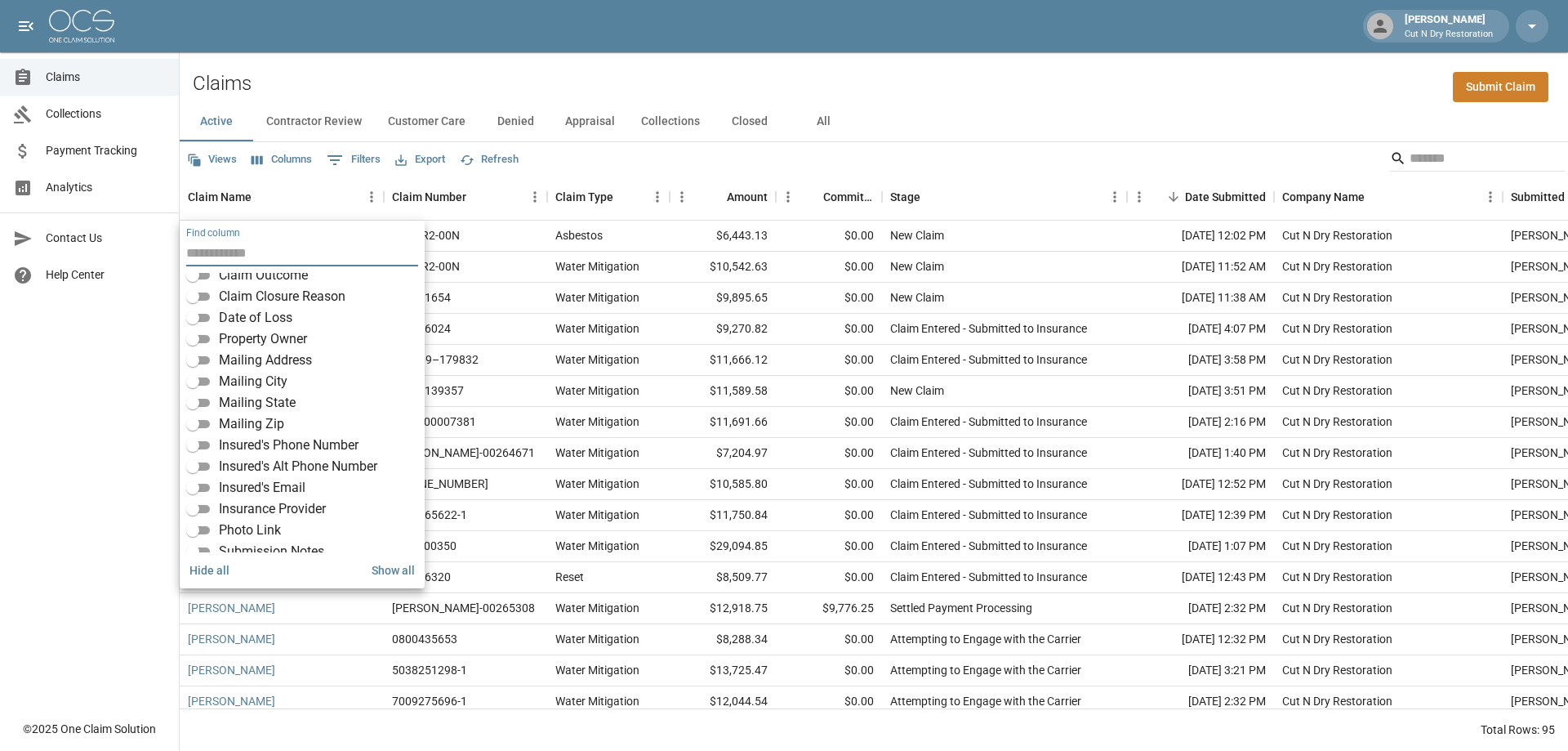
scroll to position [286, 0]
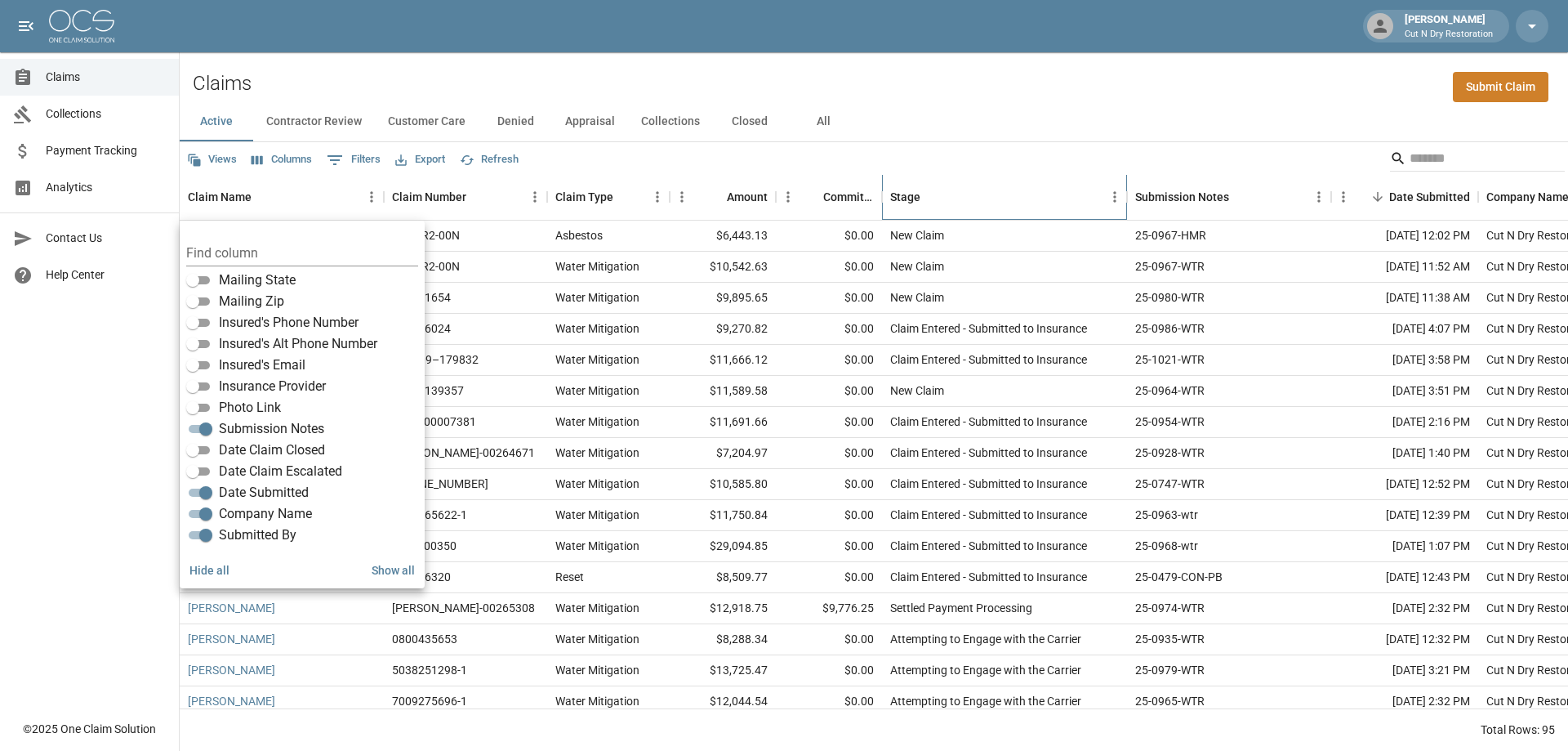
click at [1075, 204] on div "Stage" at bounding box center [996, 197] width 212 height 46
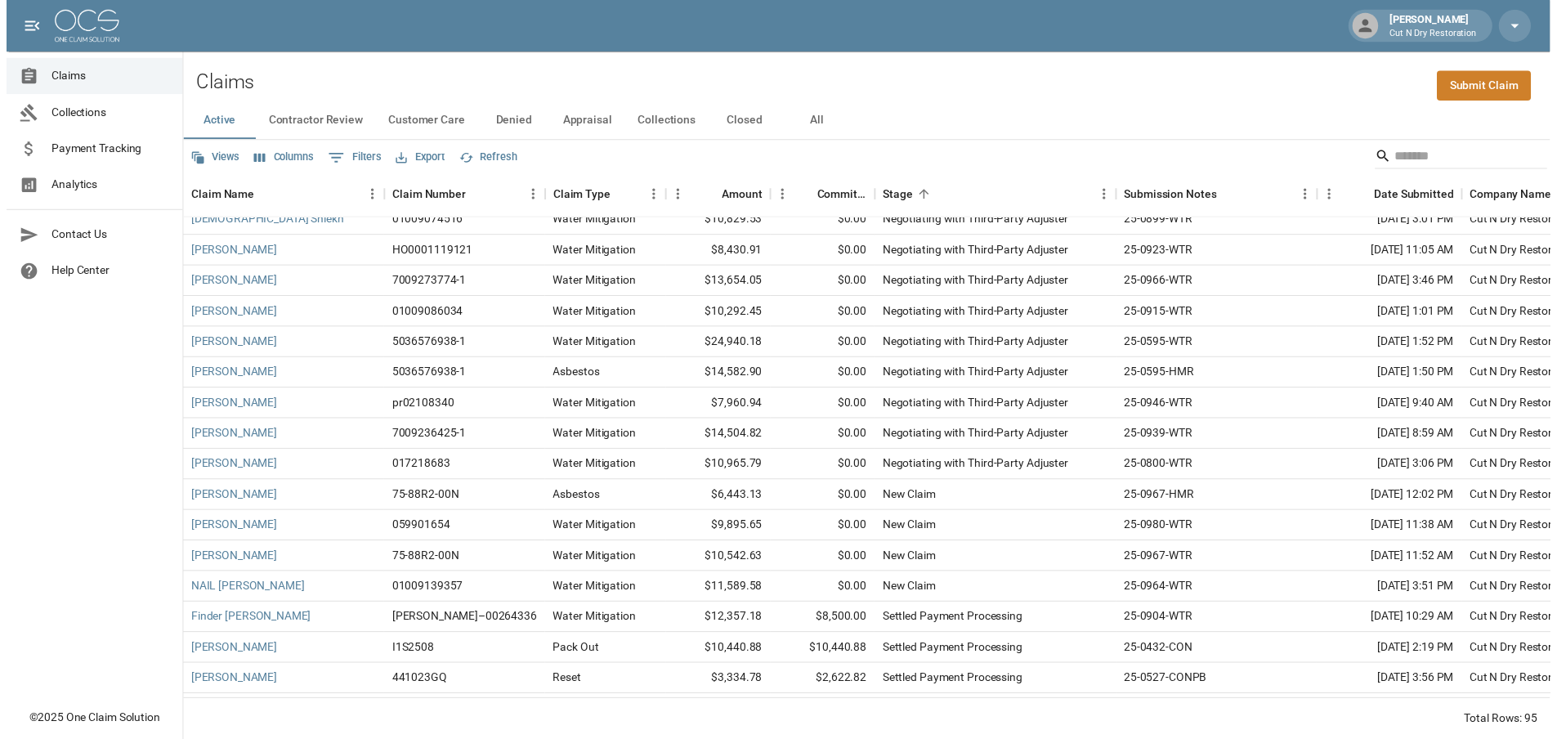
scroll to position [2475, 0]
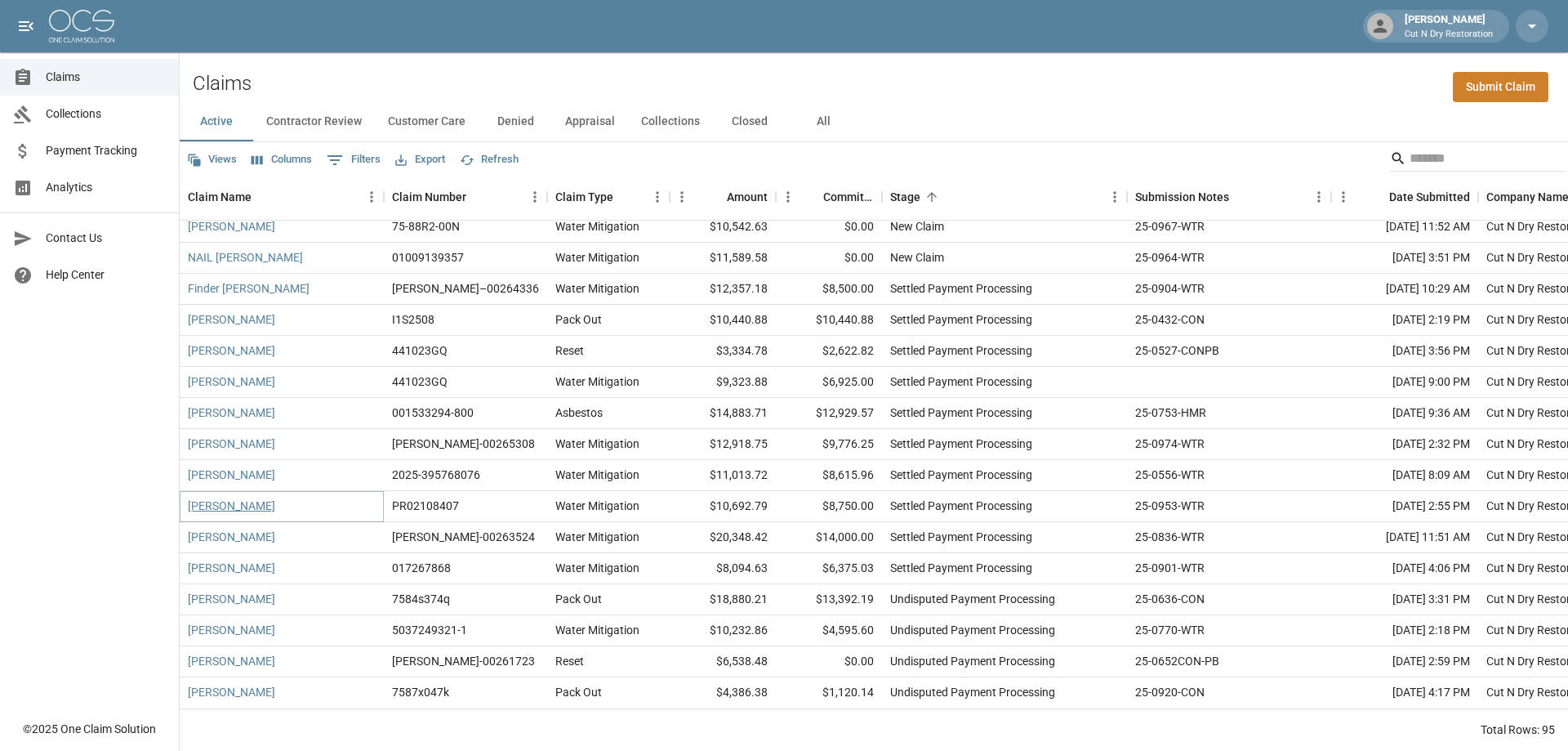
click at [243, 498] on link "[PERSON_NAME]" at bounding box center [231, 506] width 87 height 16
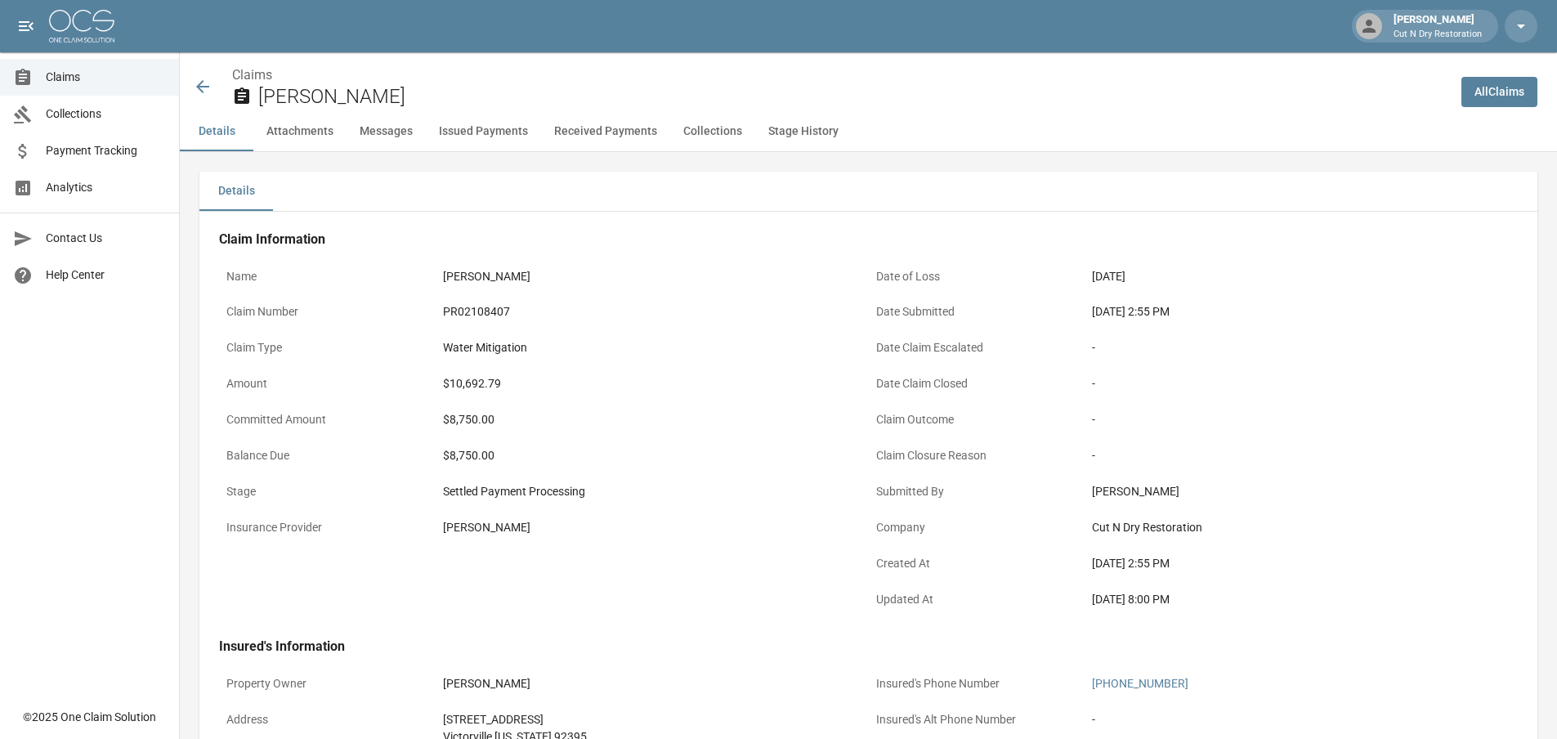
click at [1055, 492] on p "Submitted By" at bounding box center [977, 492] width 217 height 32
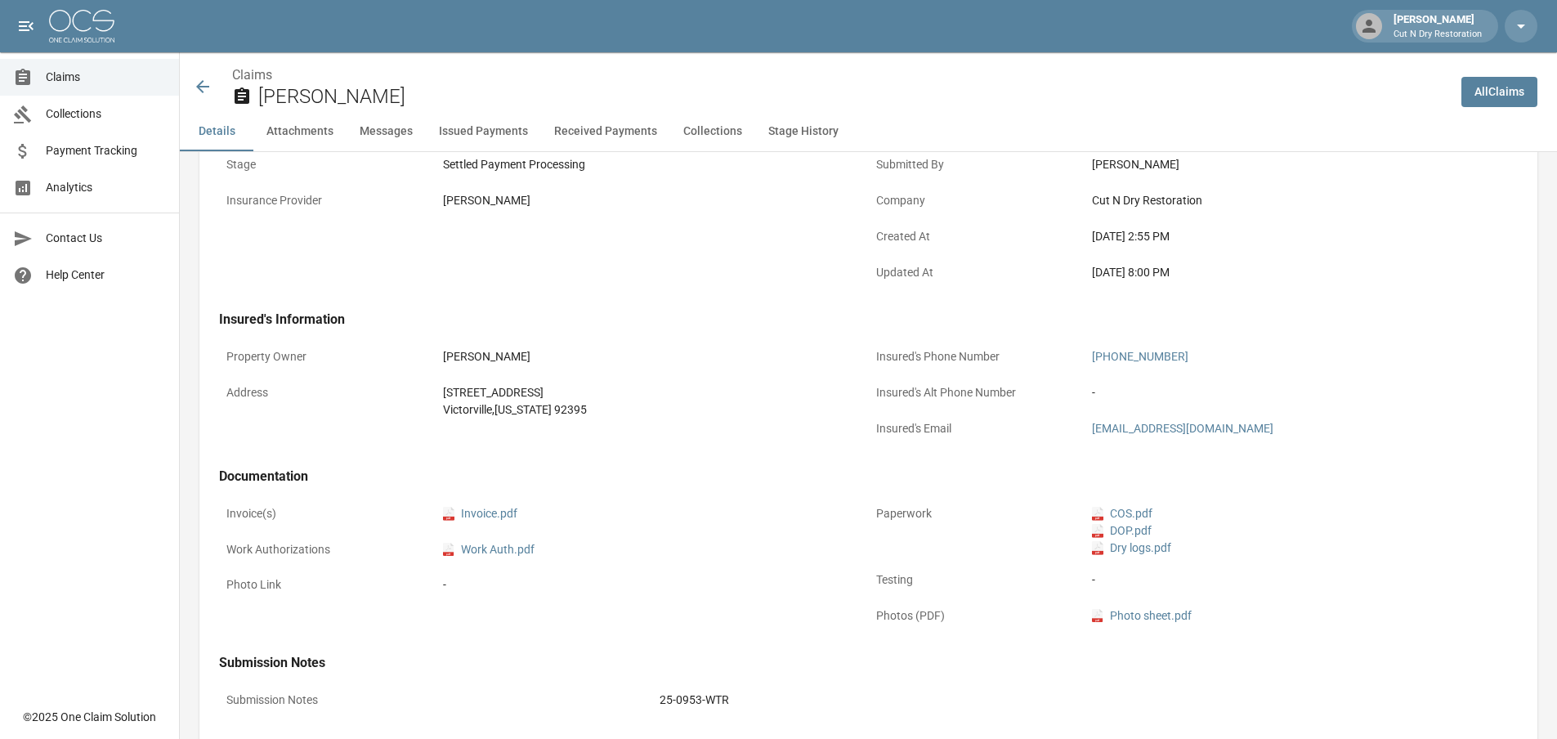
scroll to position [163, 0]
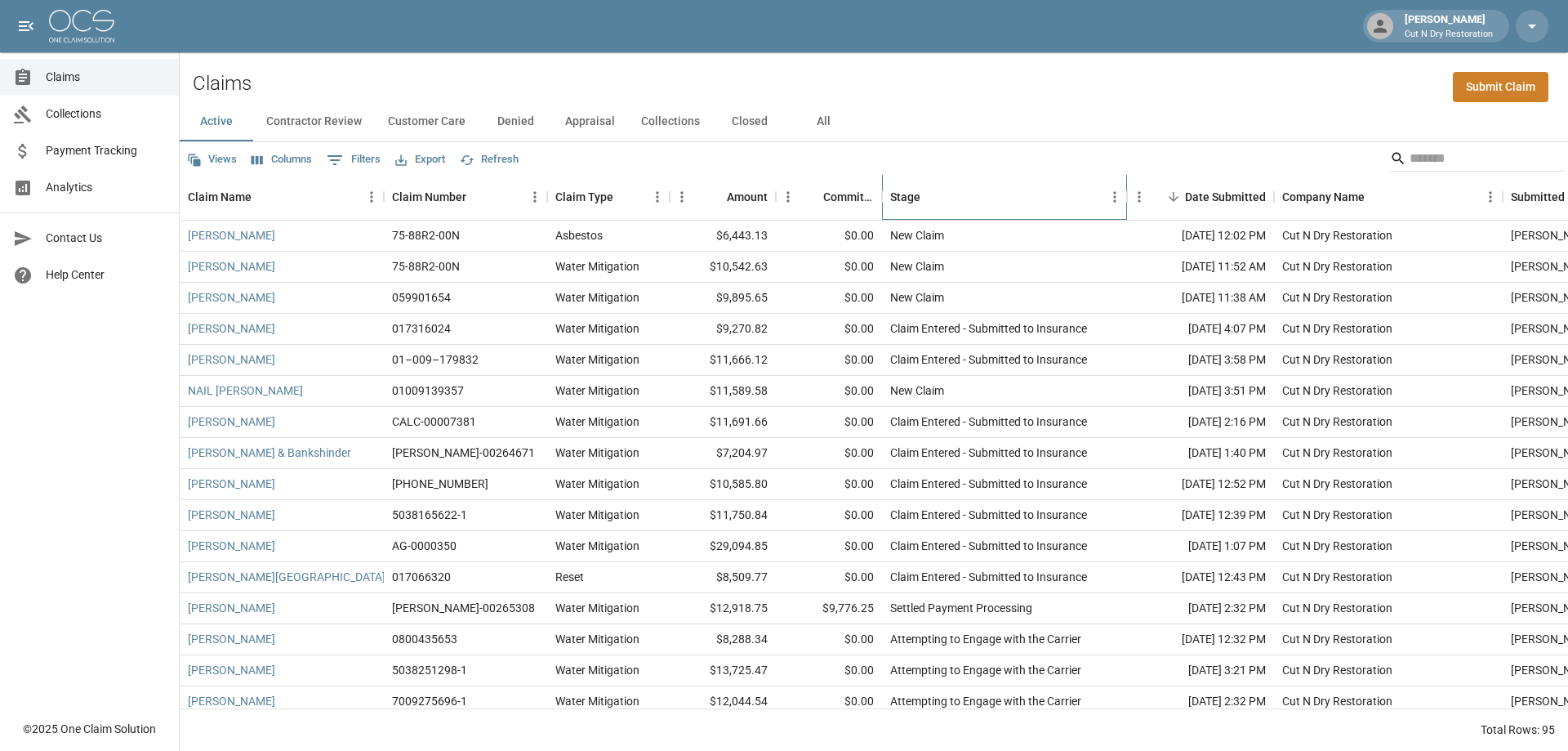
click at [1049, 196] on div "Stage" at bounding box center [996, 197] width 212 height 46
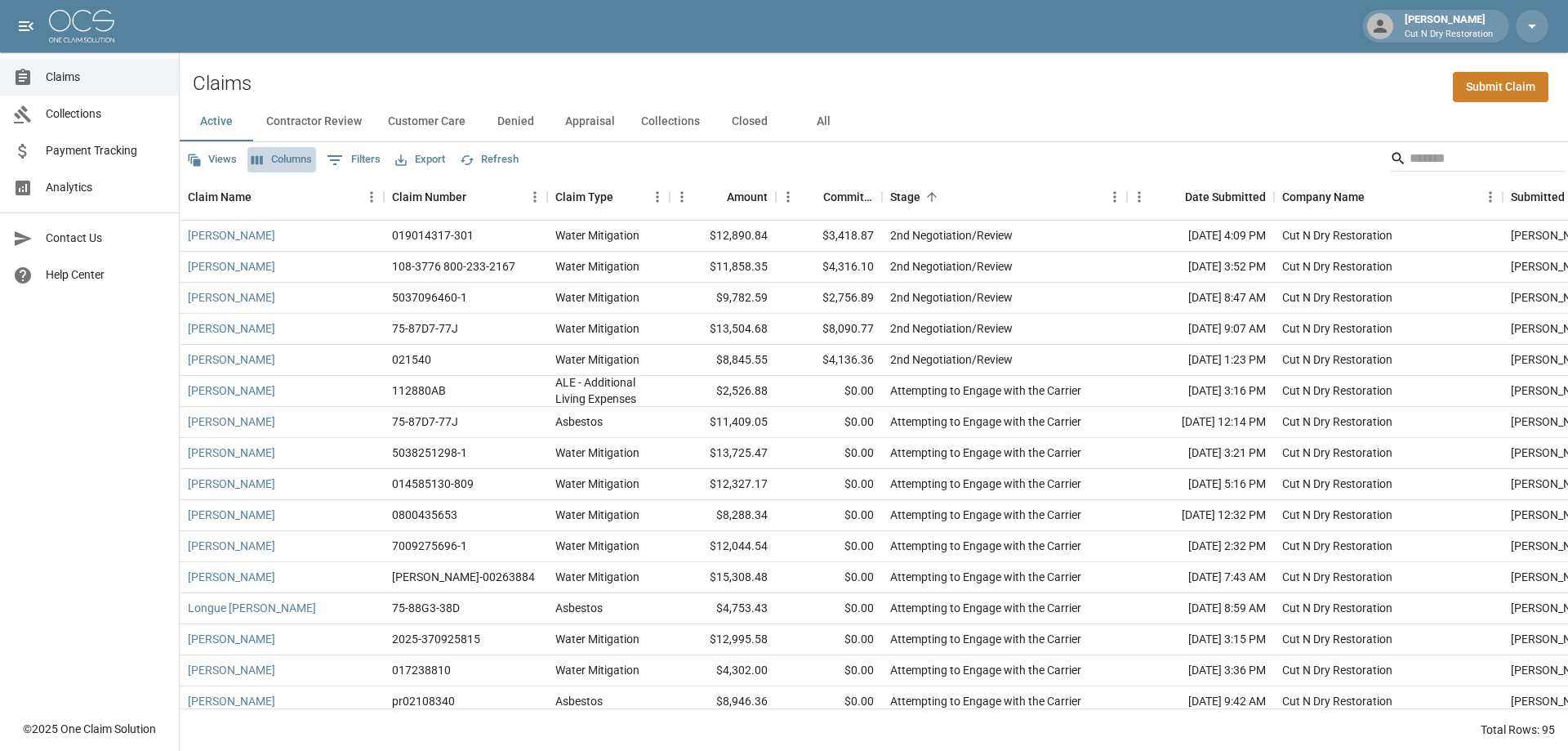
click at [302, 162] on button "Columns" at bounding box center [282, 159] width 69 height 25
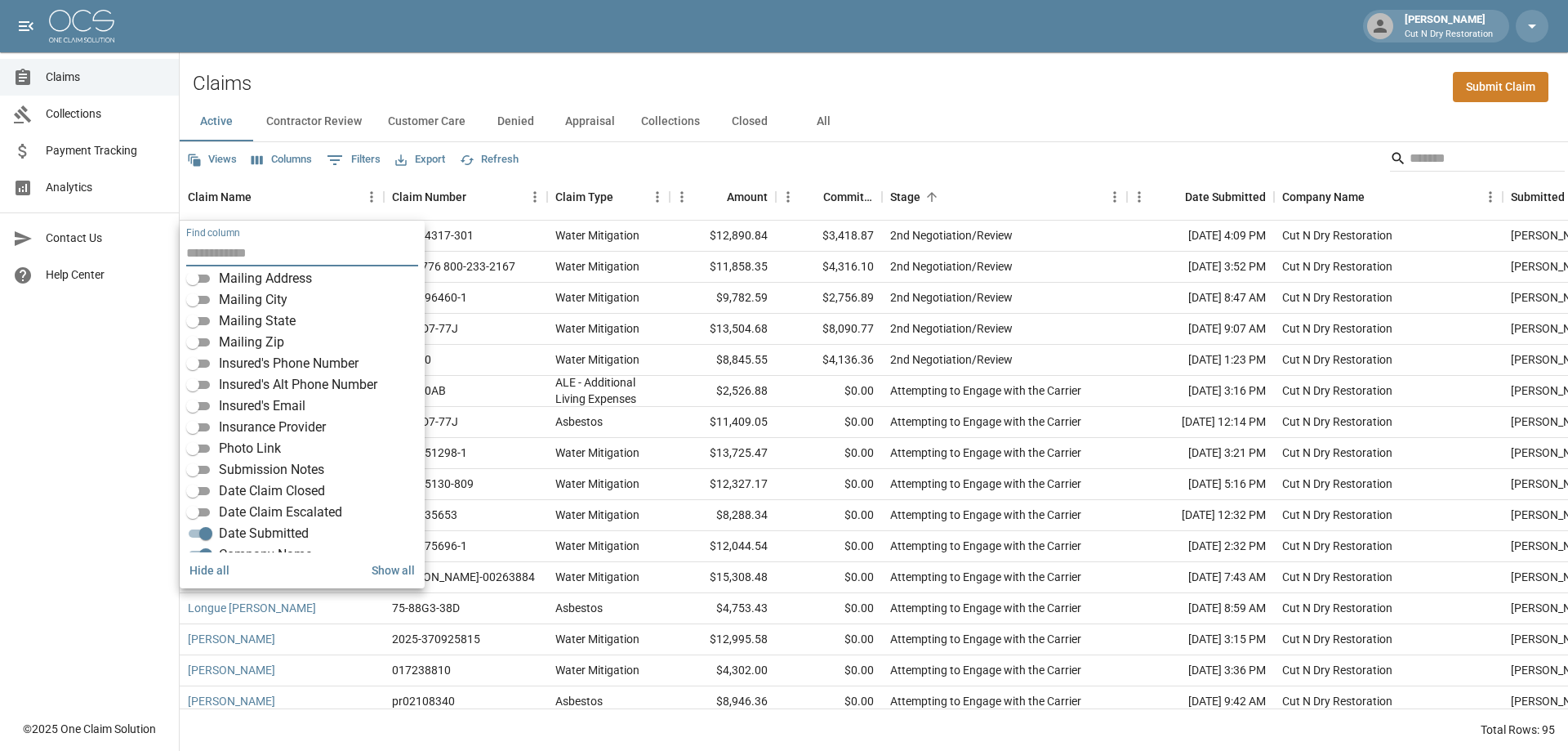
scroll to position [286, 0]
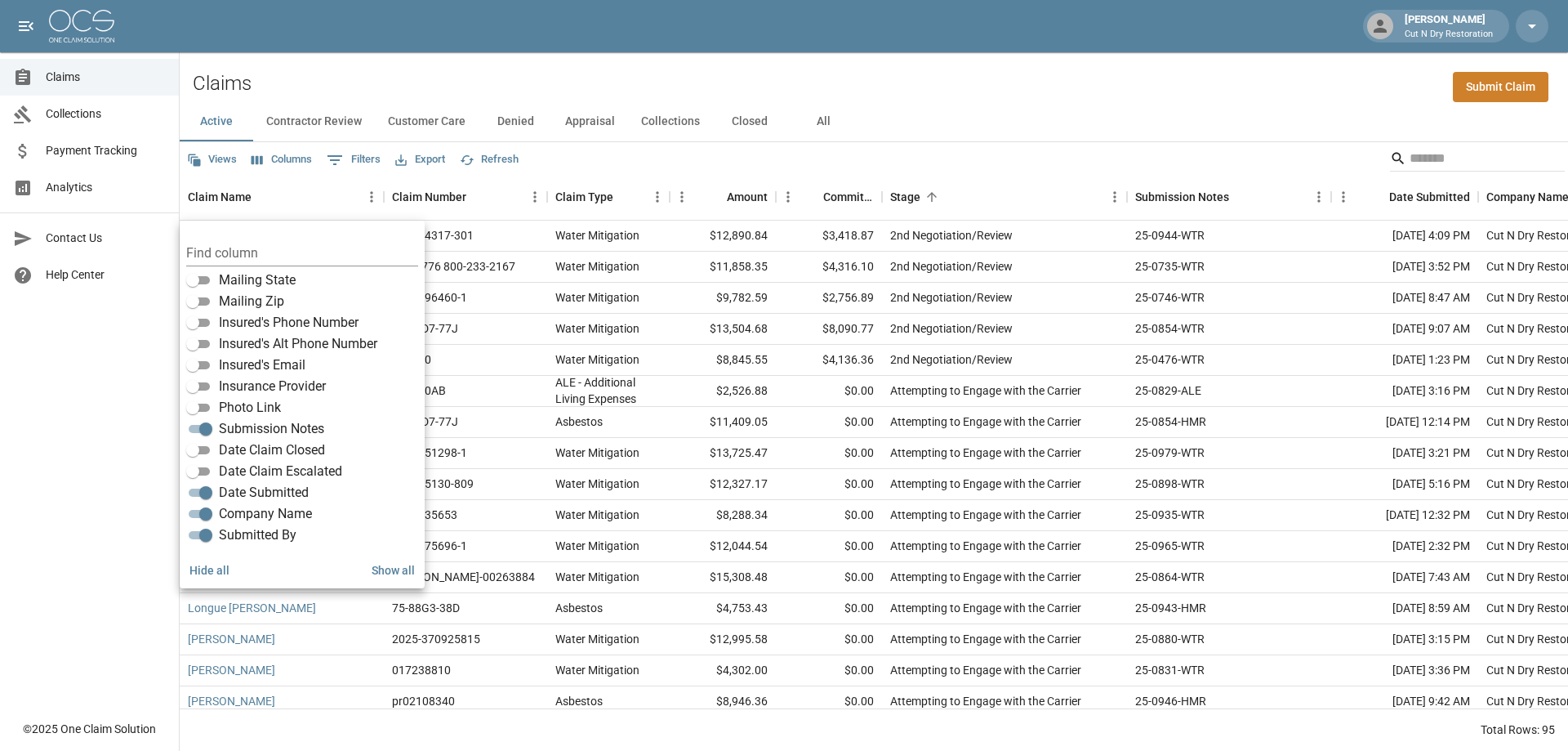
click at [1071, 168] on div "Views Columns 0 Filters Export Refresh" at bounding box center [873, 158] width 1388 height 33
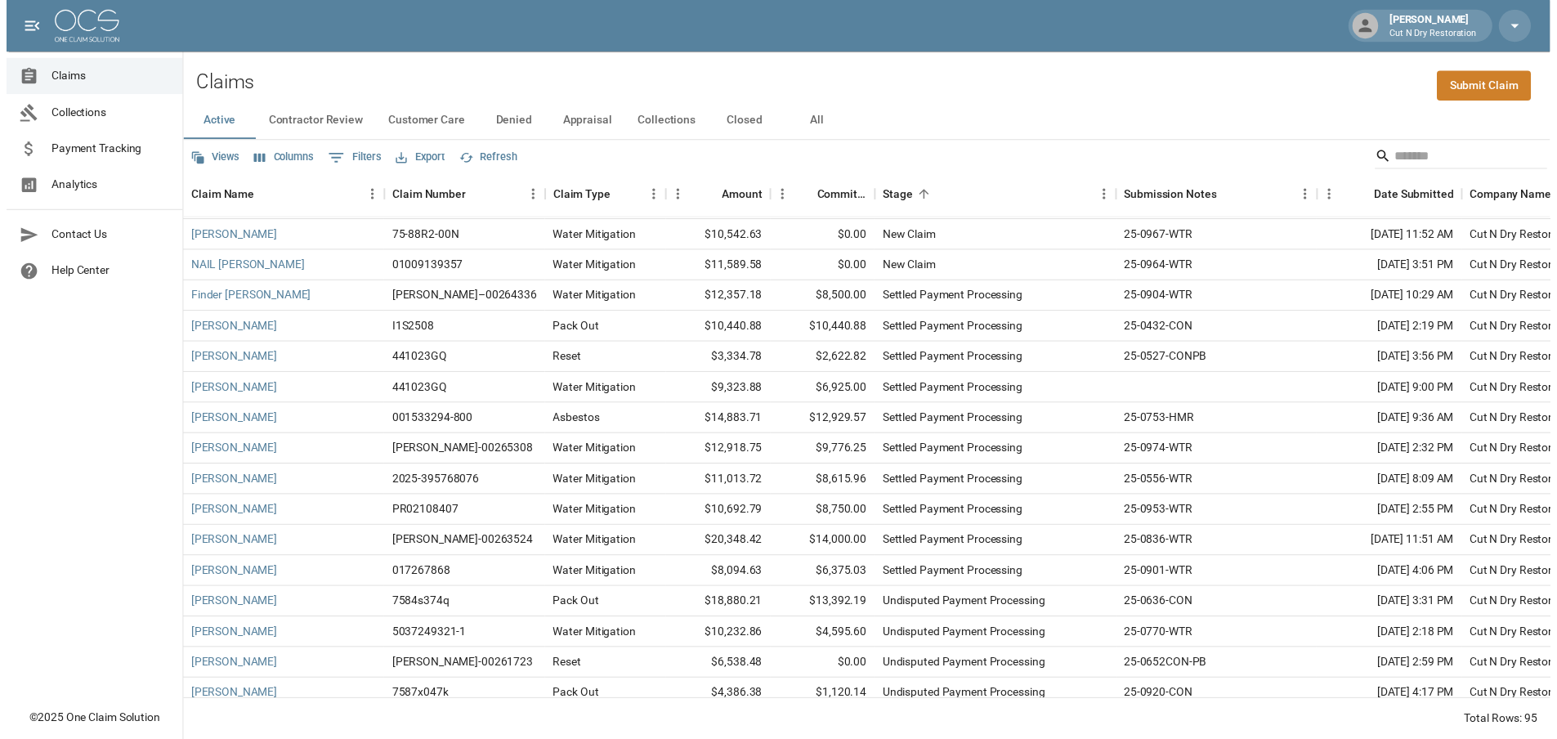
scroll to position [2475, 0]
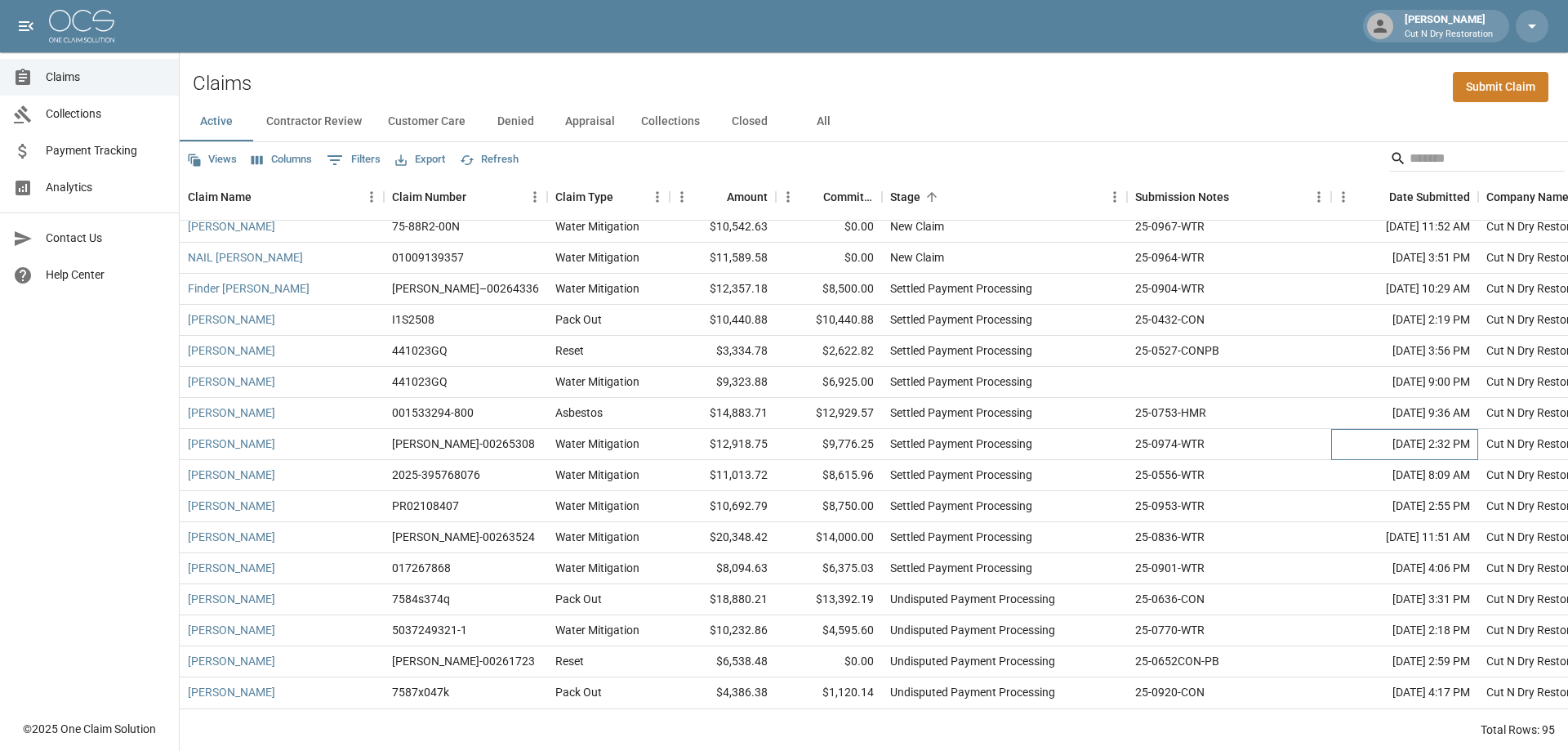
click at [1357, 429] on div "[DATE] 2:32 PM" at bounding box center [1404, 444] width 147 height 31
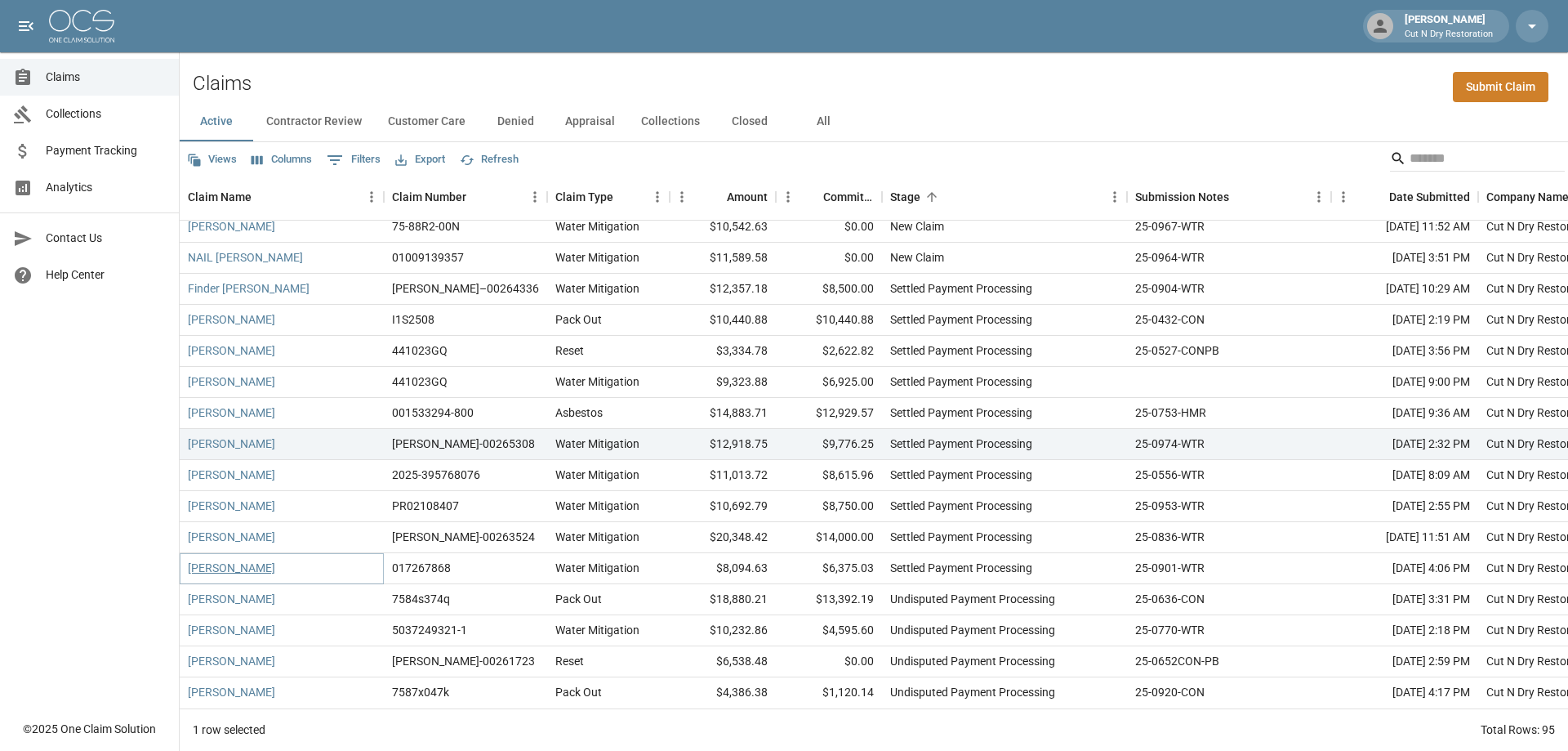
click at [231, 560] on link "[PERSON_NAME]" at bounding box center [231, 568] width 87 height 16
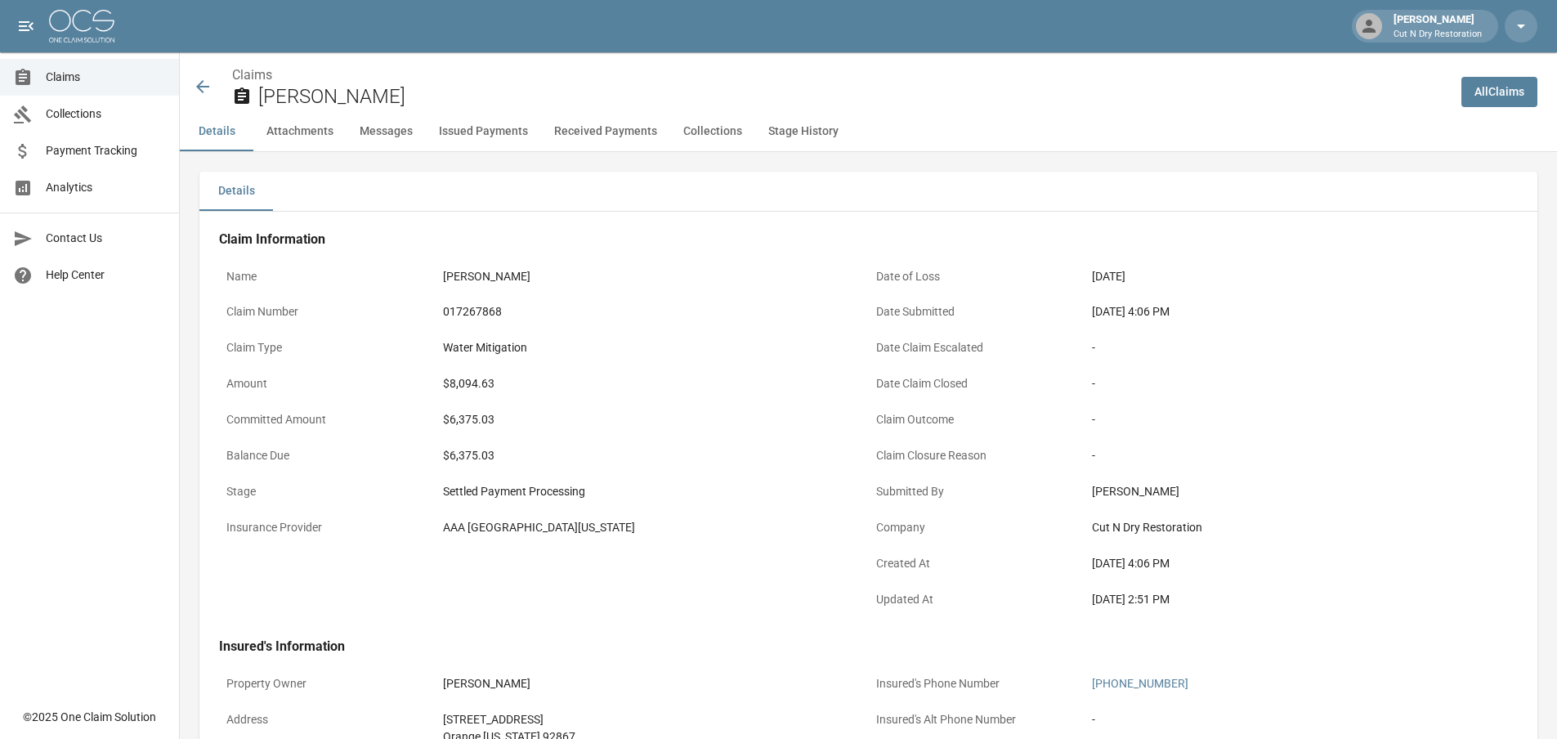
scroll to position [245, 0]
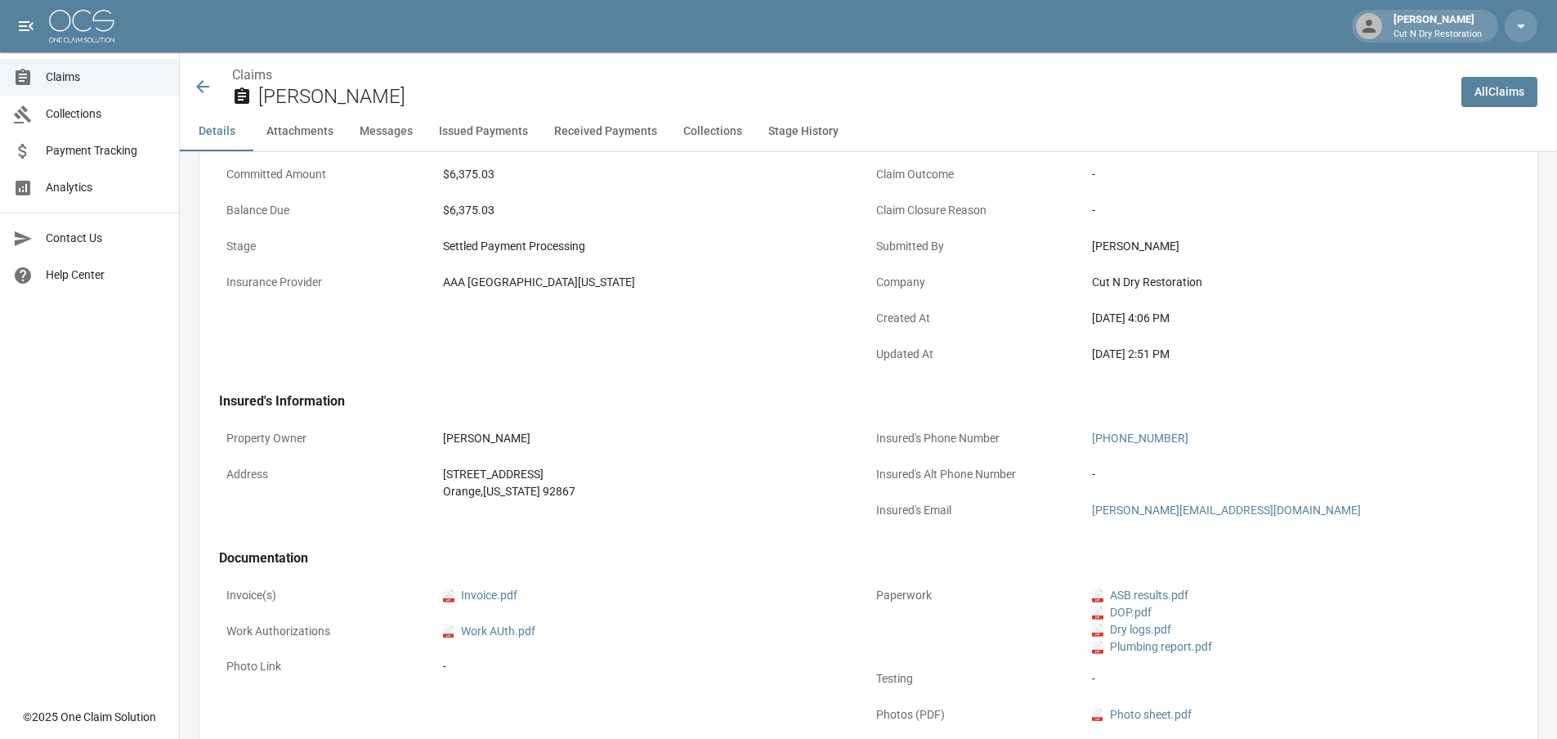
click at [211, 85] on icon at bounding box center [203, 87] width 20 height 20
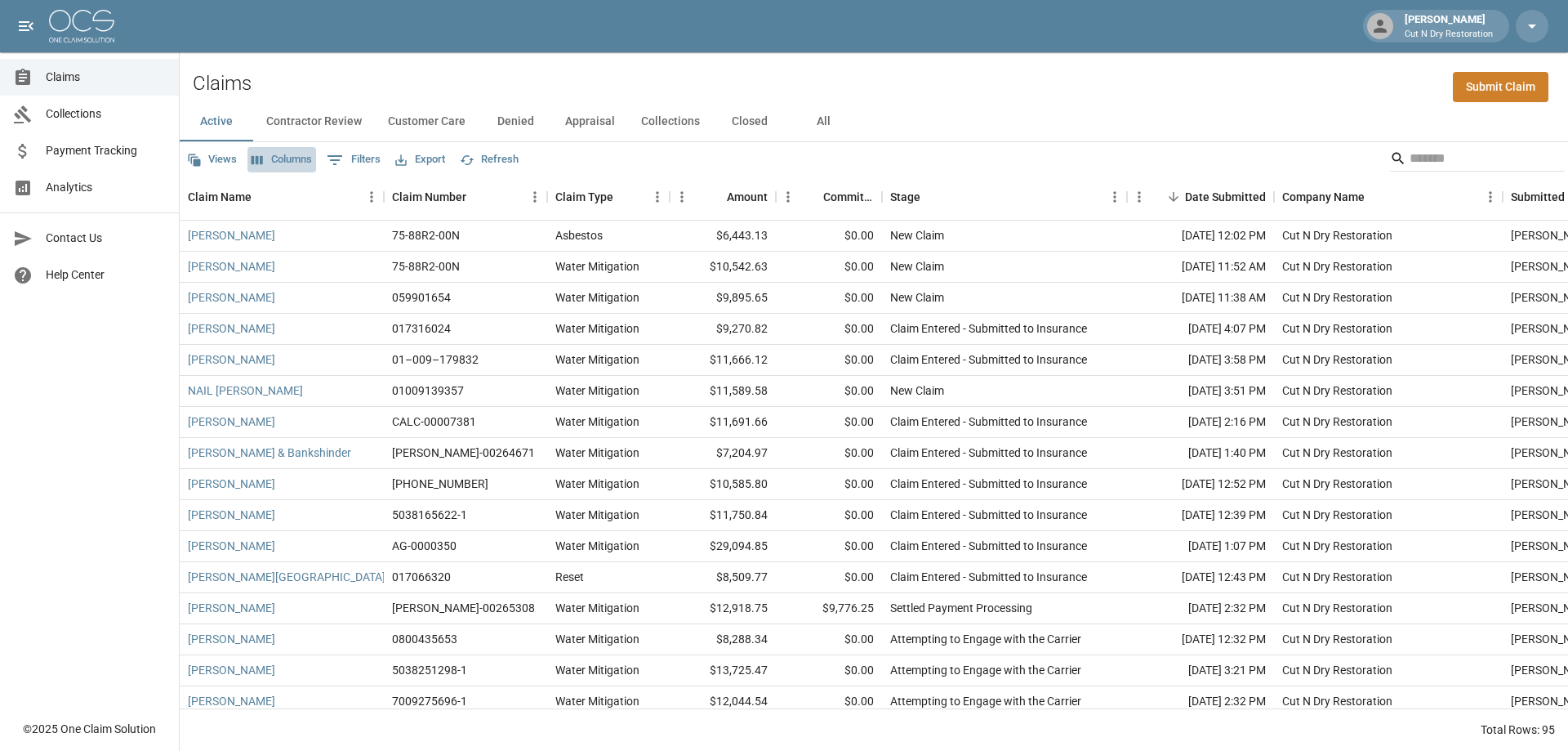
click at [268, 163] on button "Columns" at bounding box center [282, 159] width 69 height 25
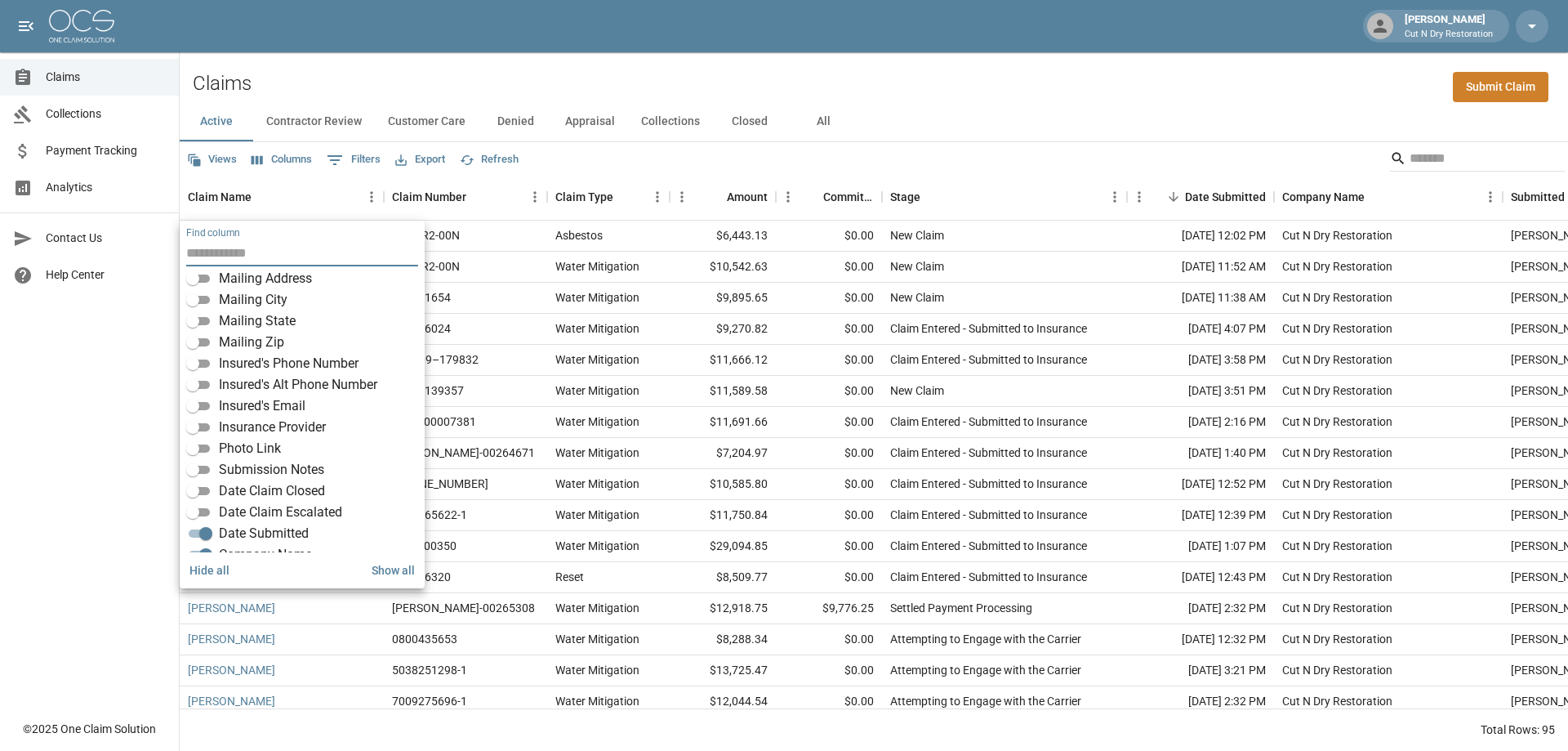
scroll to position [286, 0]
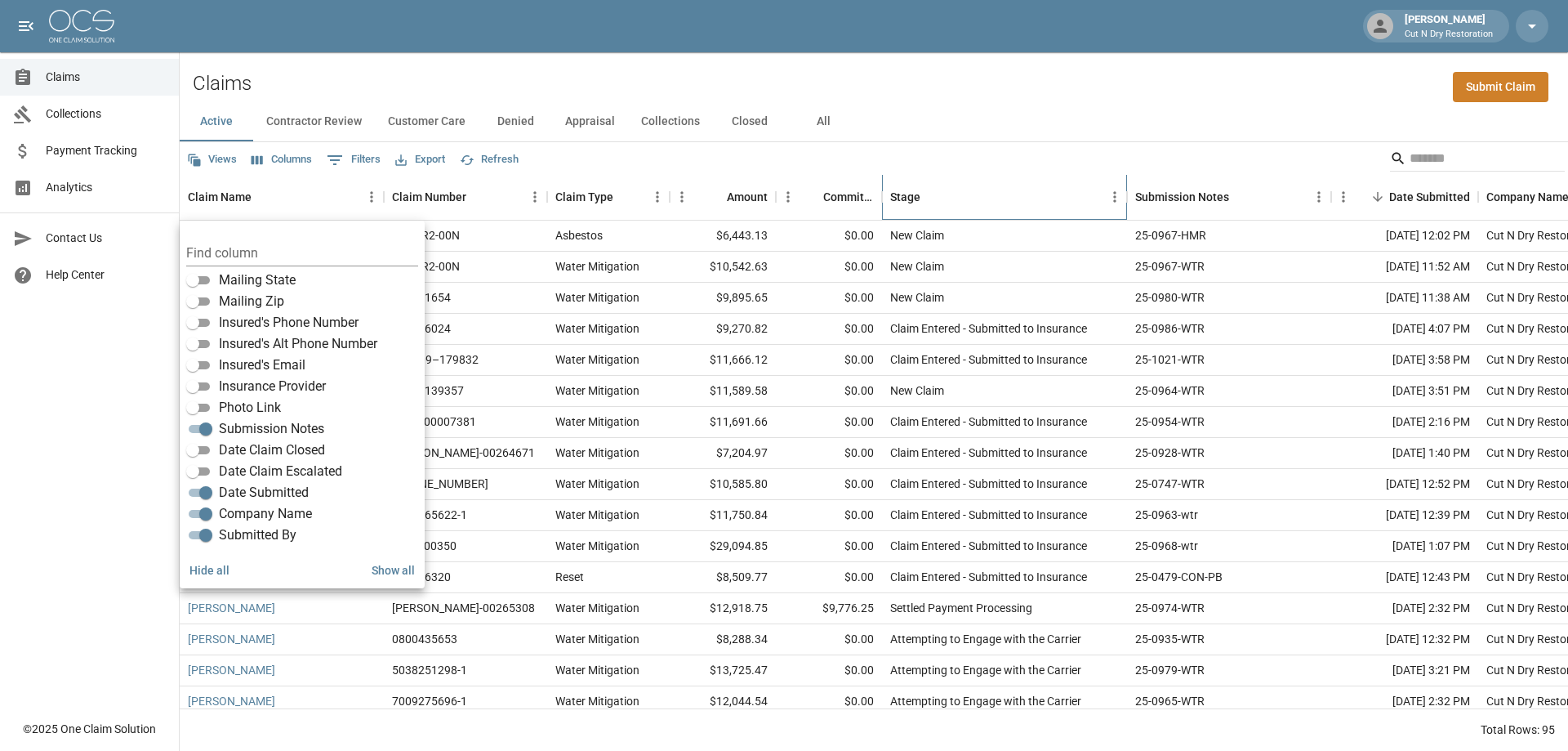
click at [1018, 208] on div "Stage" at bounding box center [996, 197] width 212 height 46
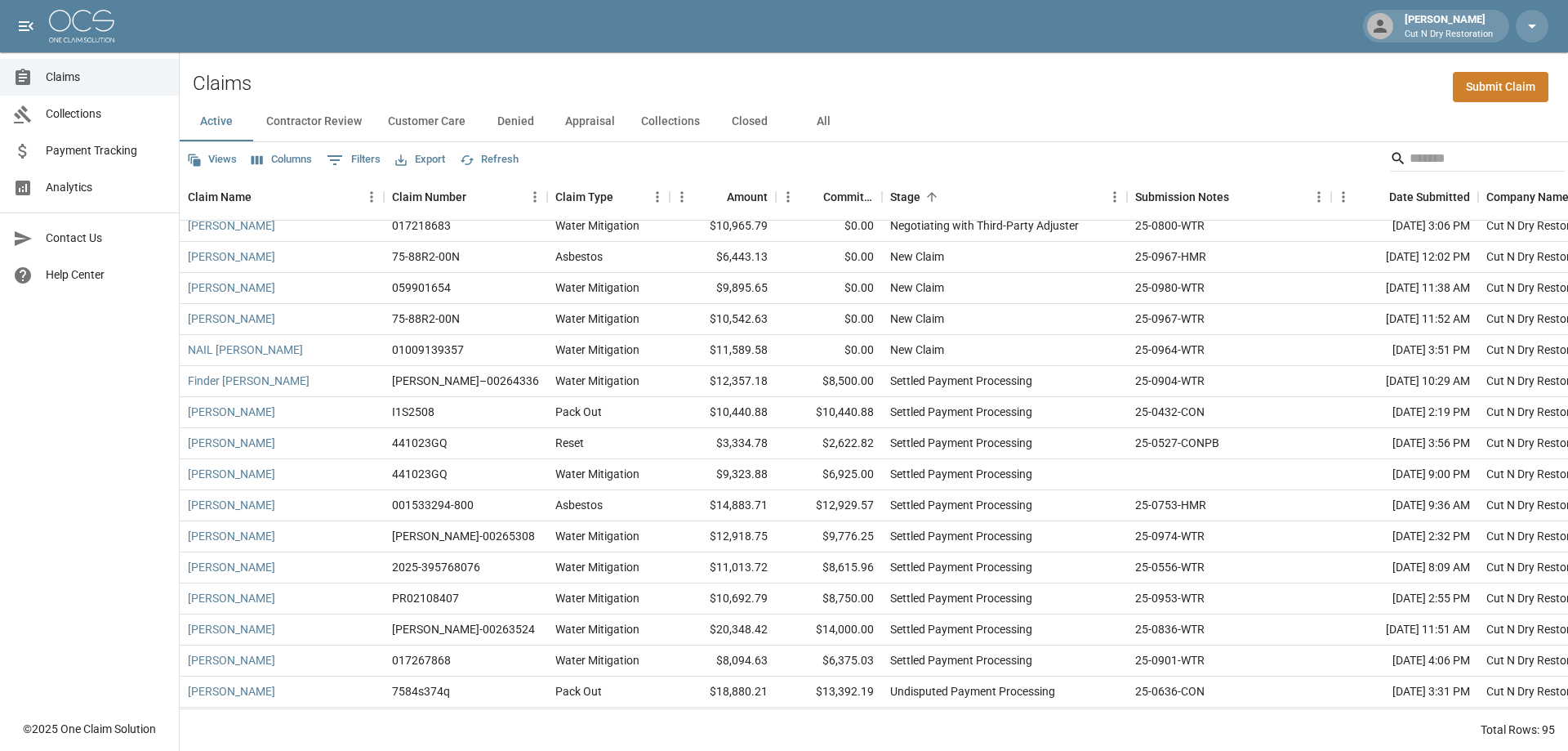
scroll to position [2475, 0]
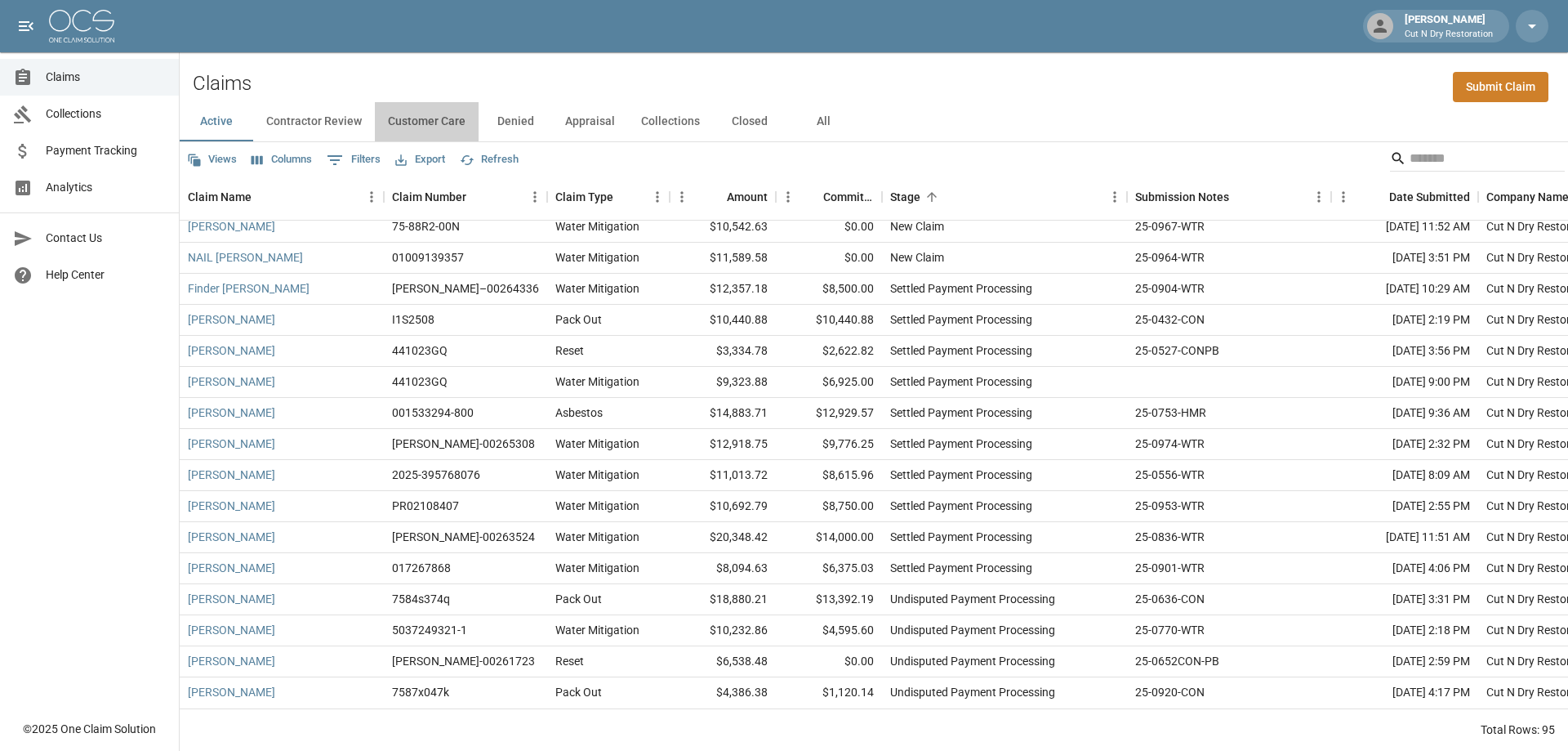
click at [433, 124] on button "Customer Care" at bounding box center [427, 121] width 104 height 39
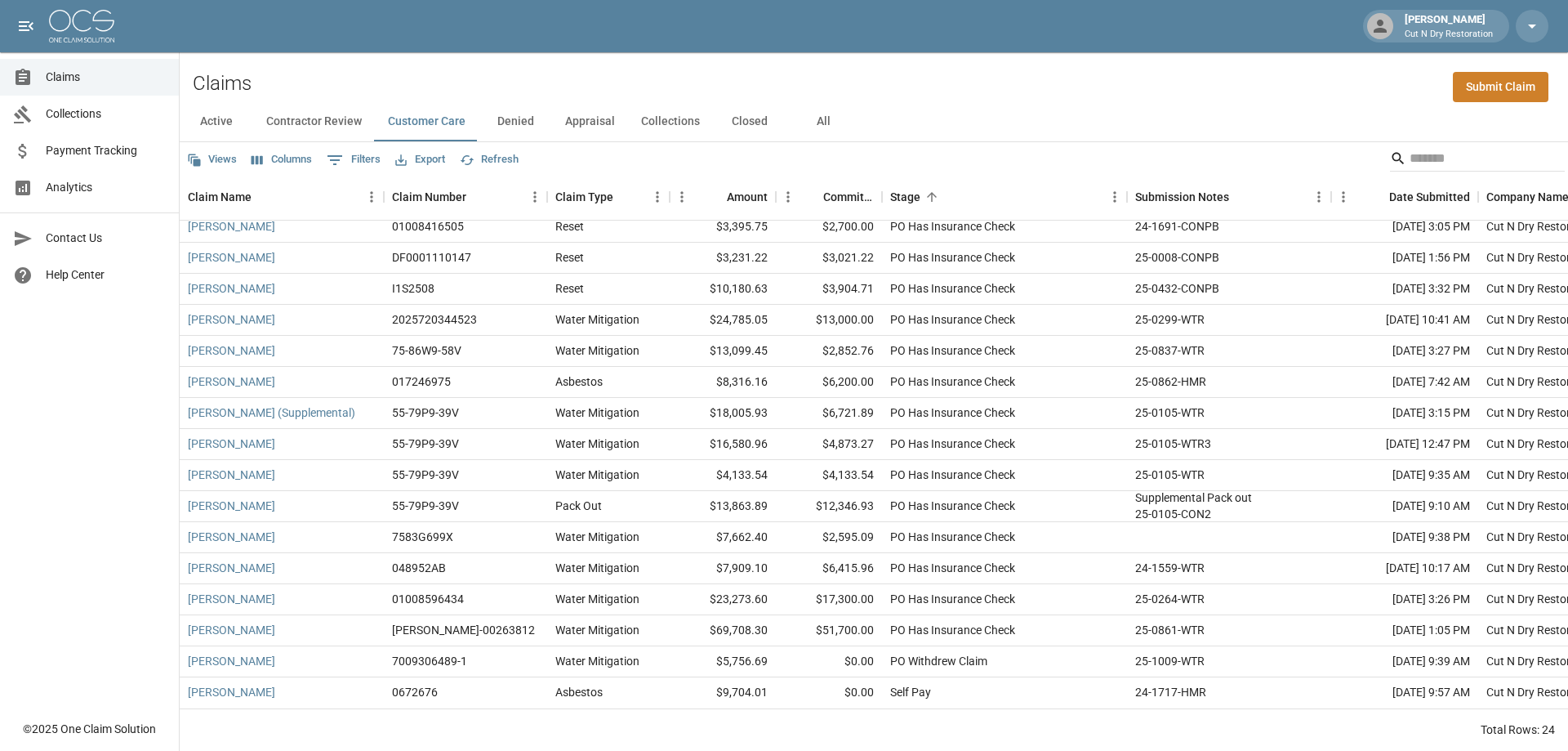
click at [337, 118] on button "Contractor Review" at bounding box center [314, 121] width 122 height 39
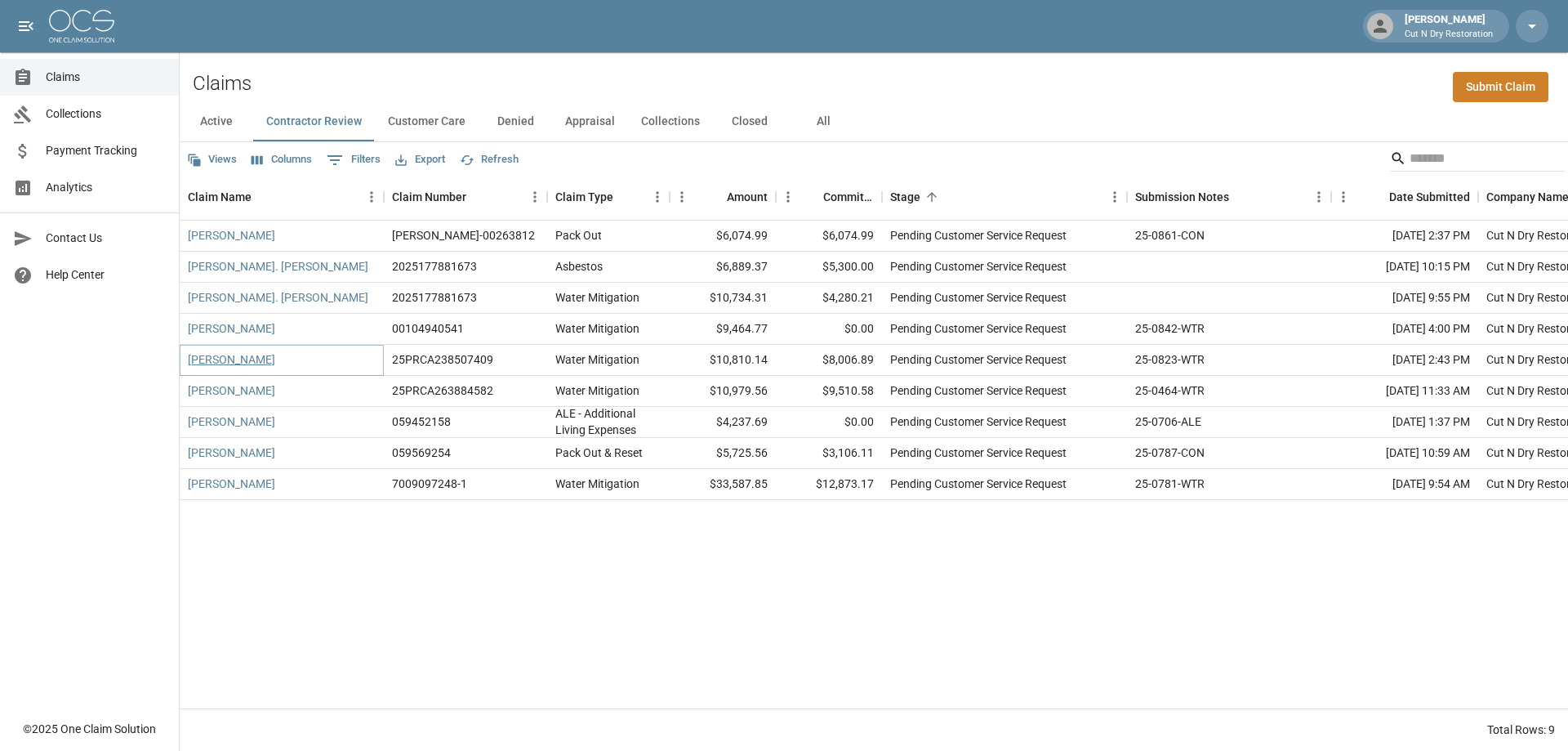
click at [226, 359] on link "[PERSON_NAME]" at bounding box center [231, 359] width 87 height 16
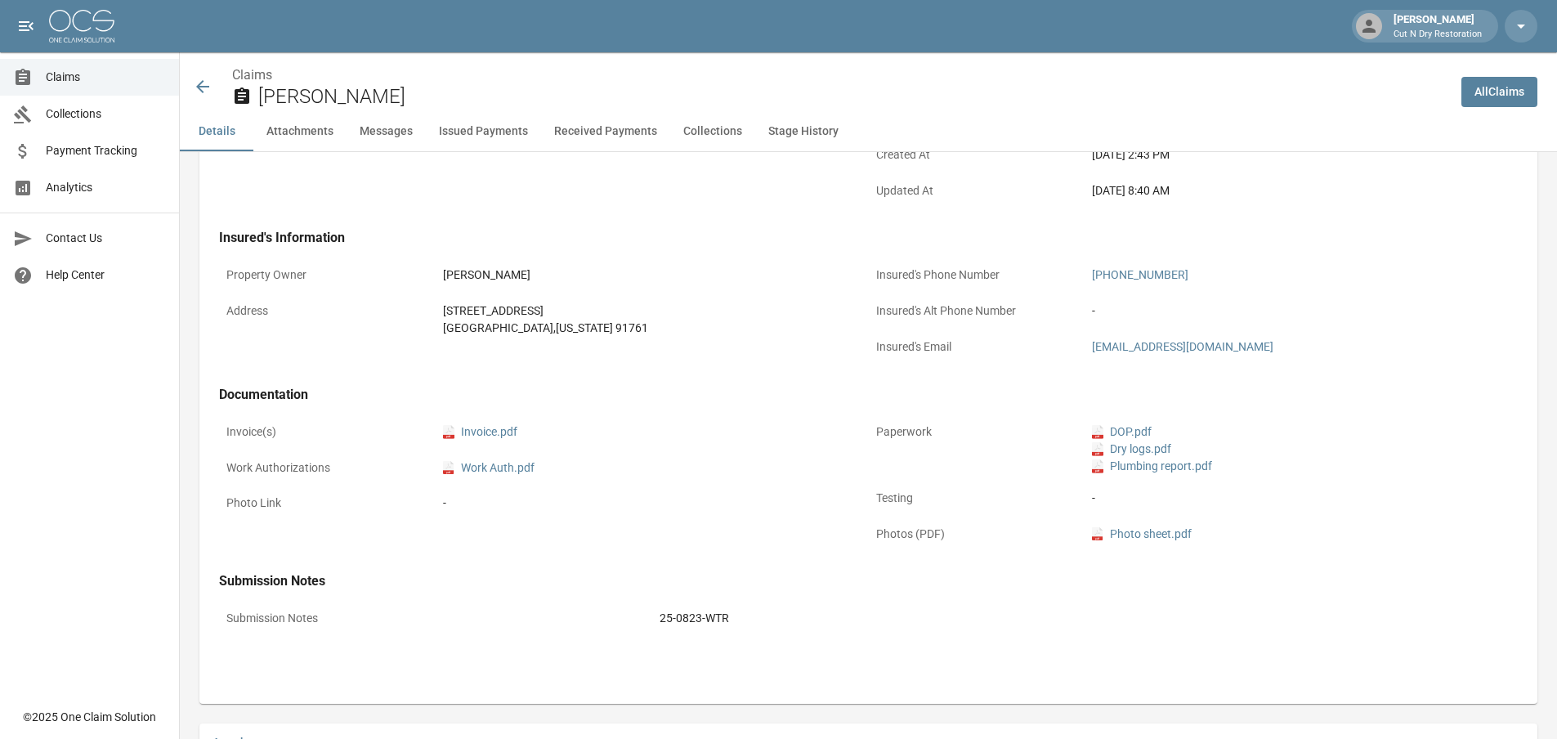
scroll to position [82, 0]
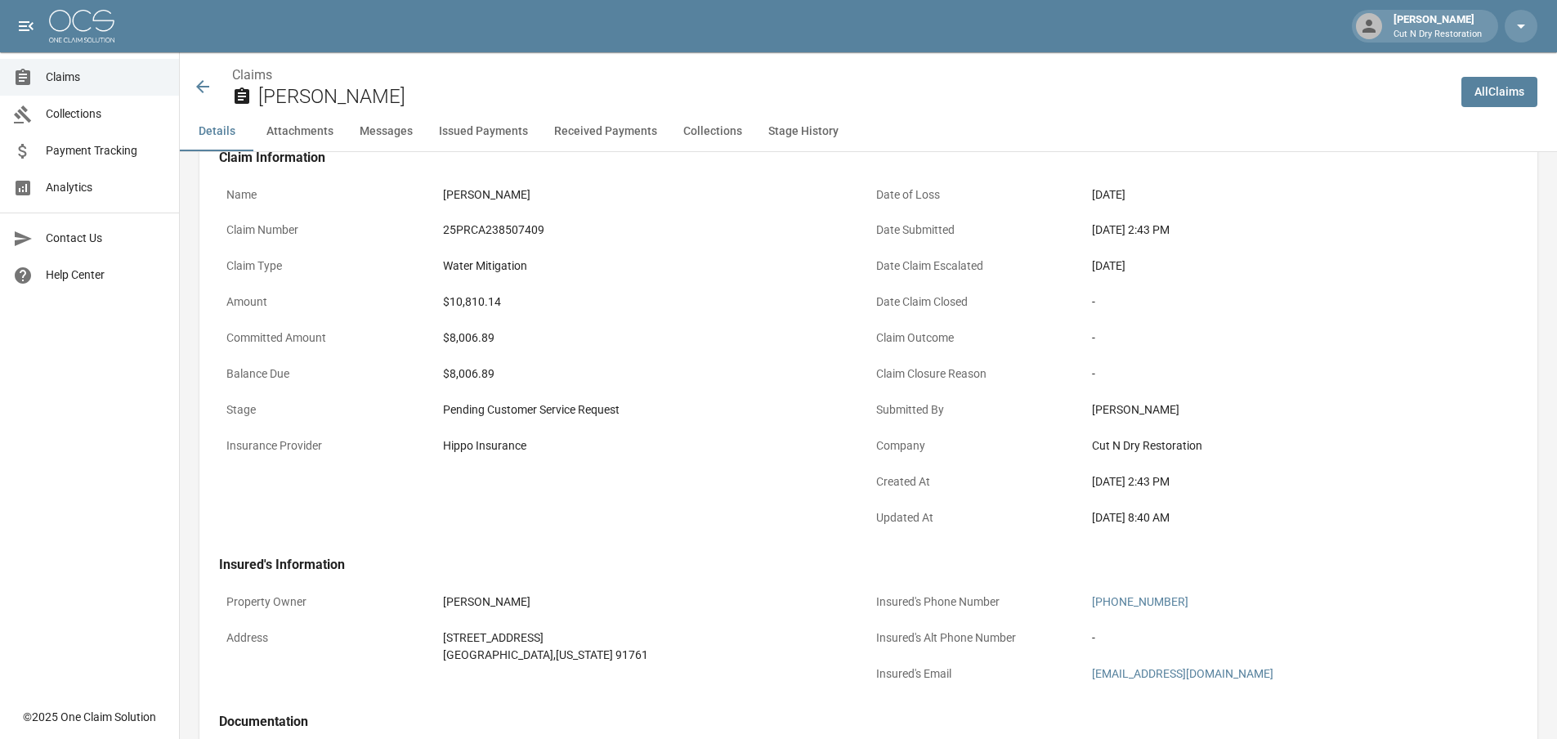
drag, startPoint x: 668, startPoint y: 420, endPoint x: 459, endPoint y: 224, distance: 286.2
click at [668, 420] on div "Pending Customer Service Request" at bounding box center [652, 410] width 433 height 32
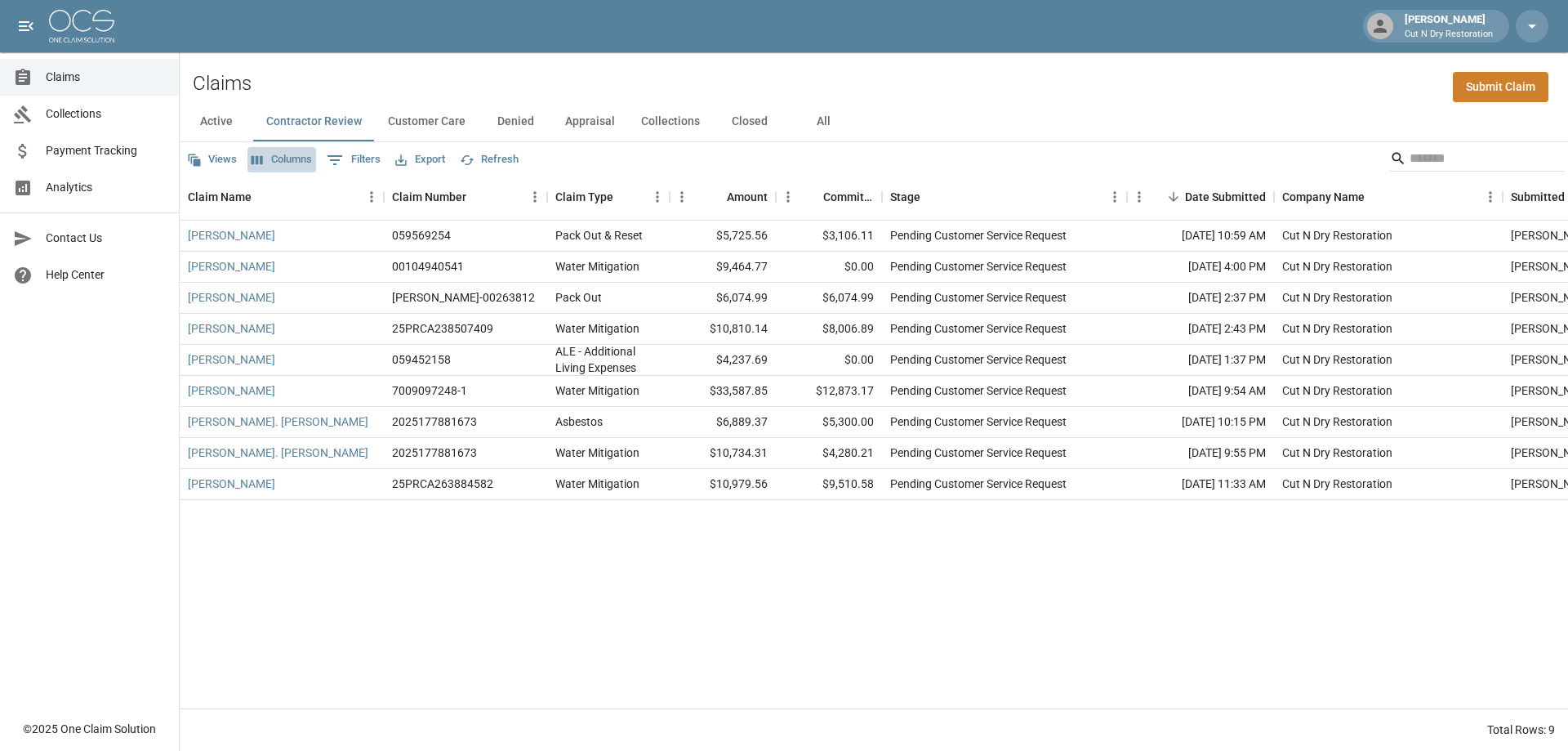
click at [293, 159] on button "Columns" at bounding box center [282, 159] width 69 height 25
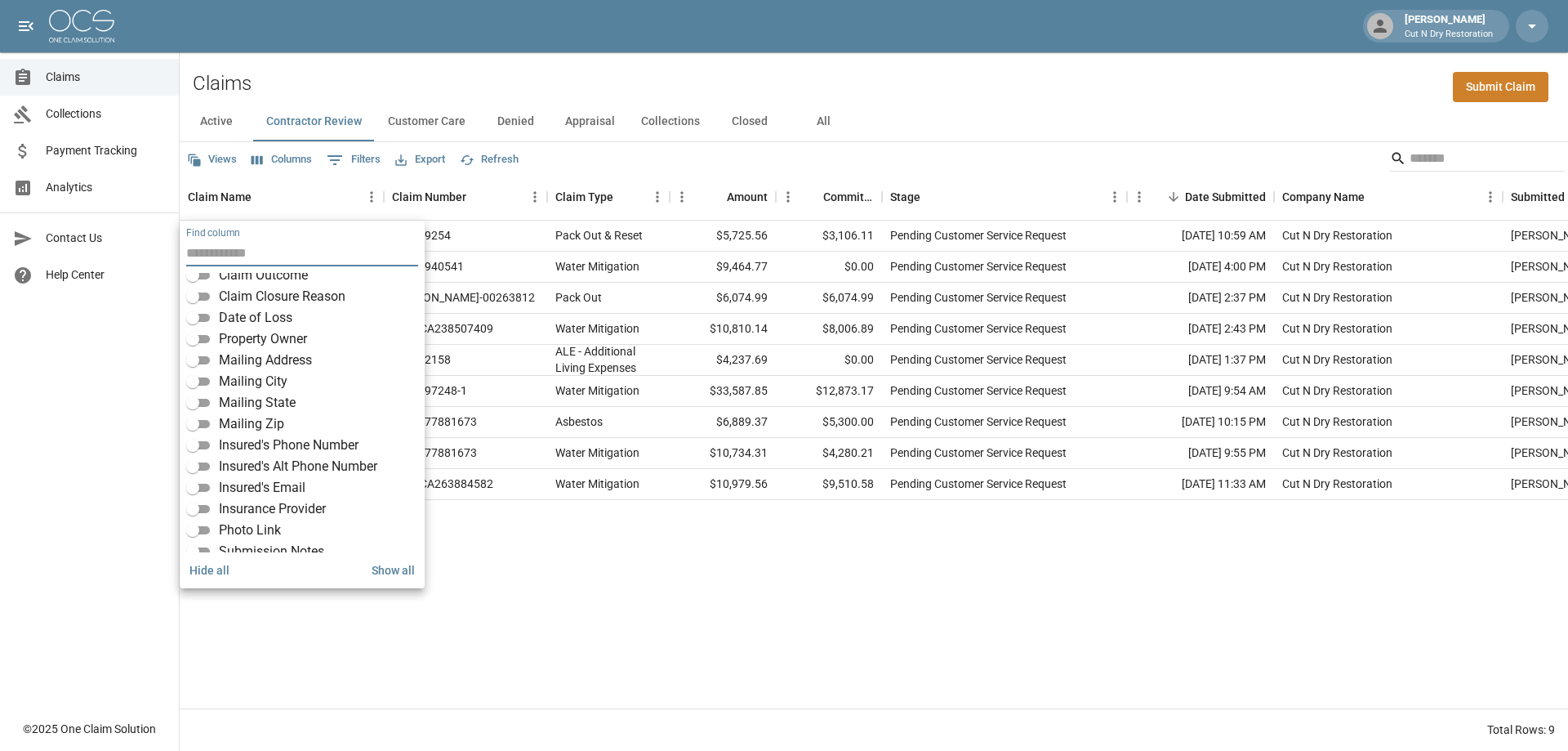
scroll to position [245, 0]
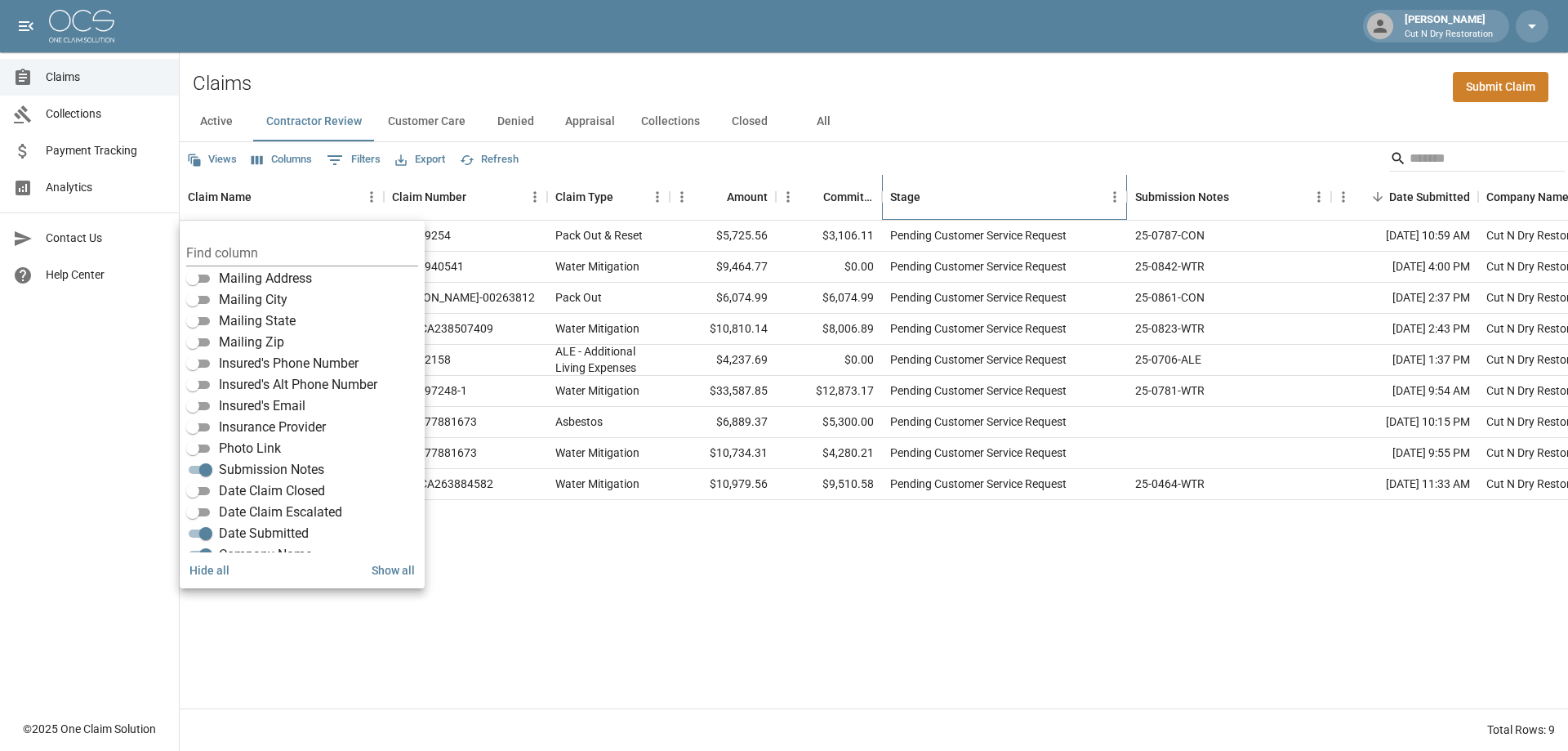
click at [1014, 204] on div "Stage" at bounding box center [996, 197] width 212 height 46
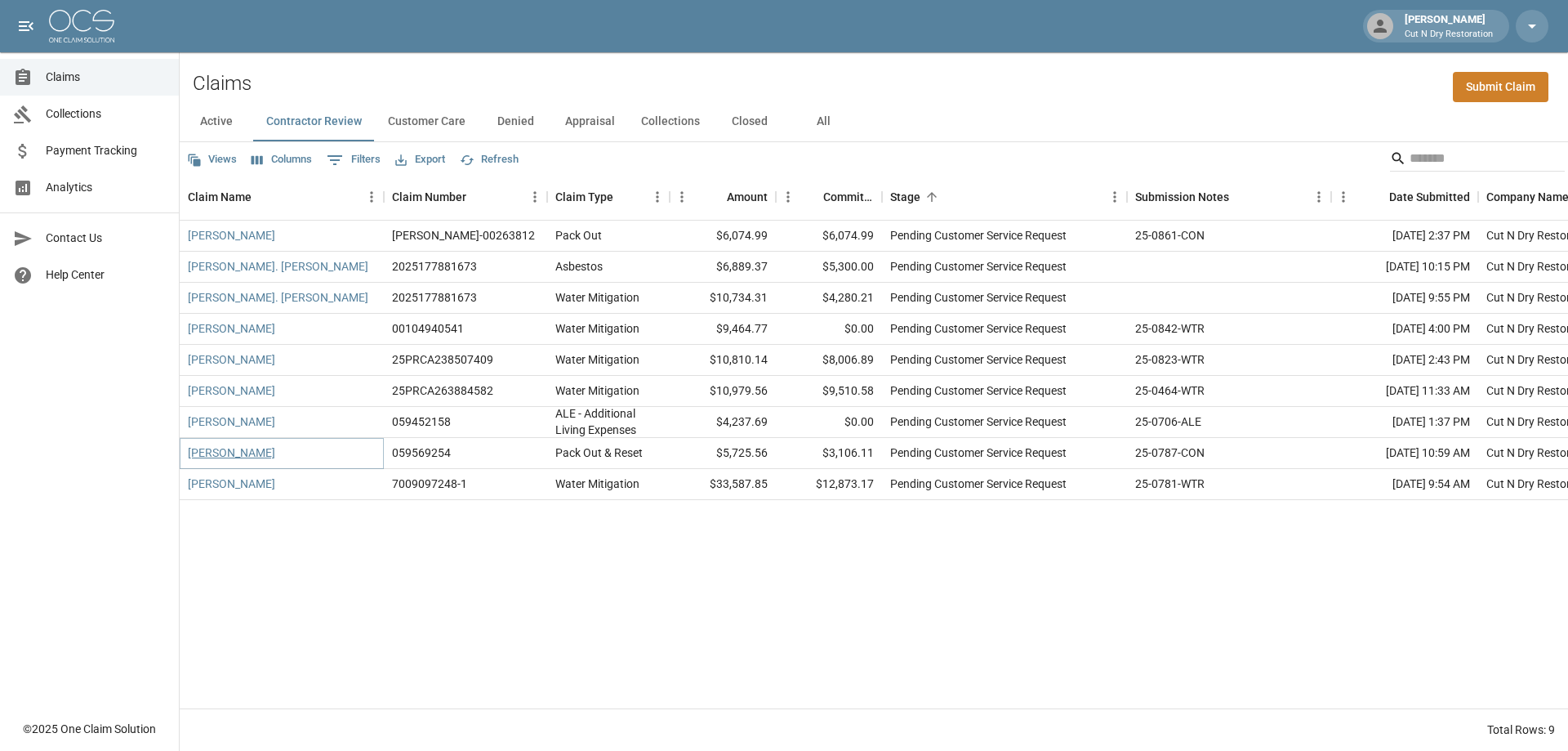
click at [211, 452] on link "[PERSON_NAME]" at bounding box center [231, 453] width 87 height 16
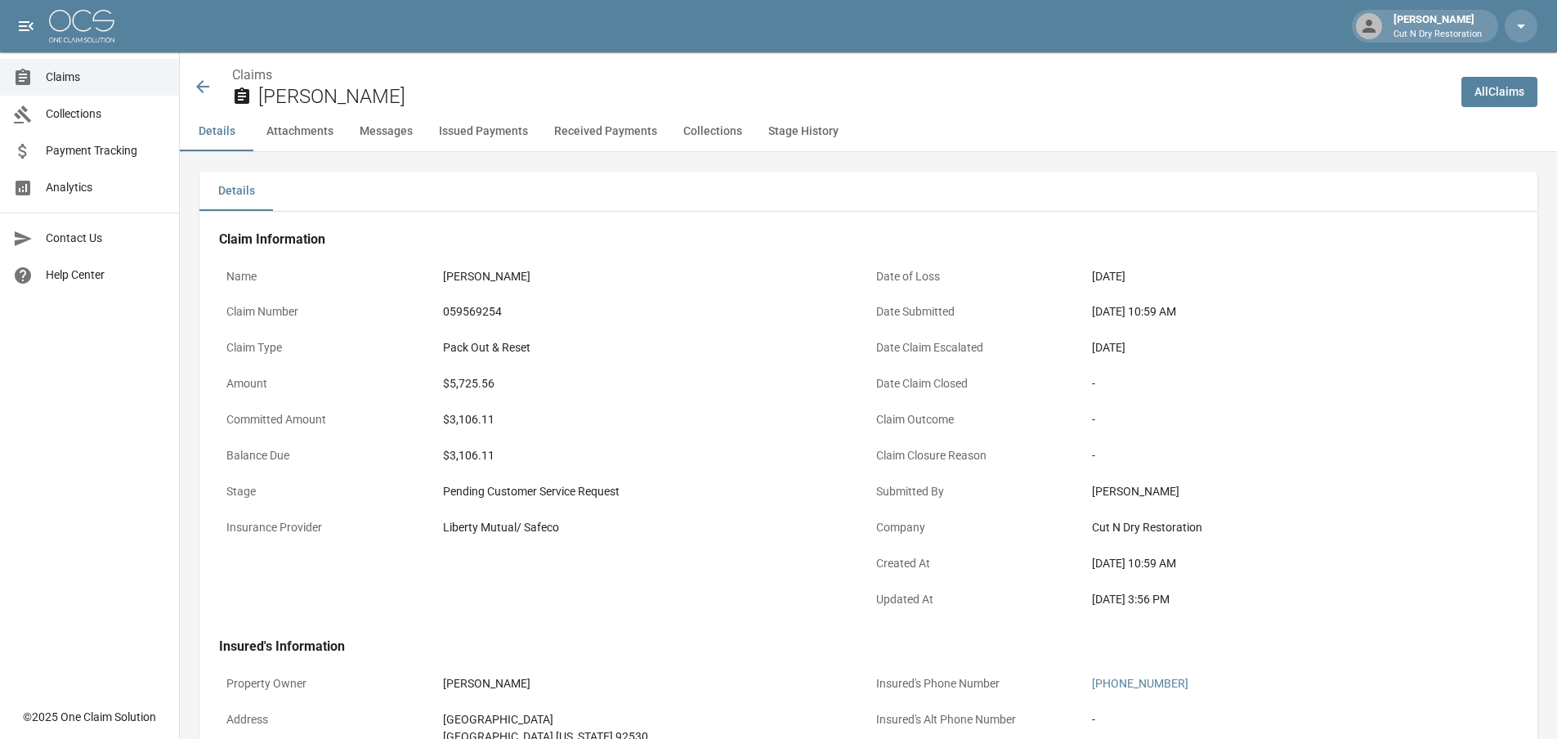
click at [205, 82] on icon at bounding box center [203, 87] width 20 height 20
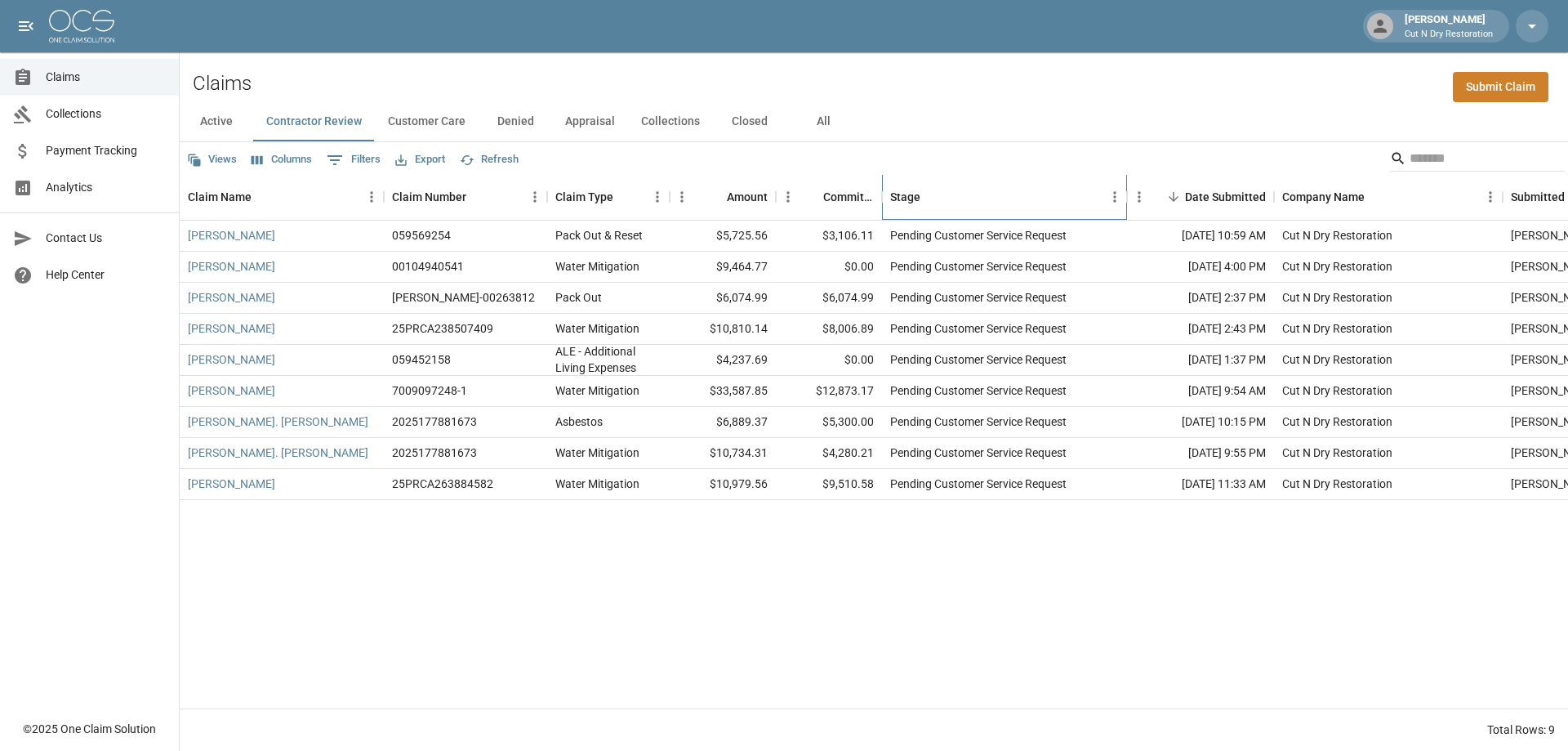
click at [980, 194] on div "Stage" at bounding box center [996, 197] width 212 height 46
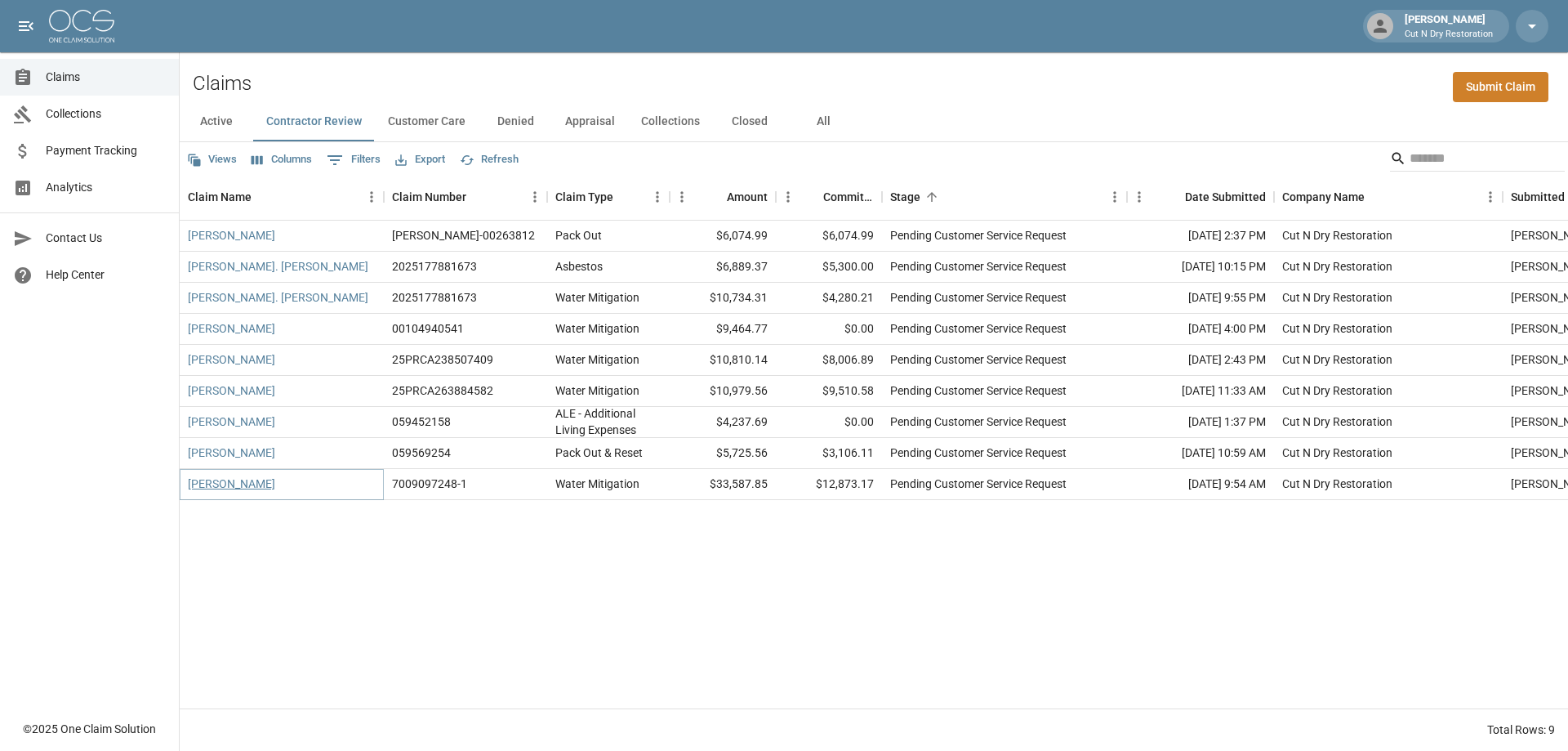
click at [235, 478] on link "[PERSON_NAME]" at bounding box center [231, 484] width 87 height 16
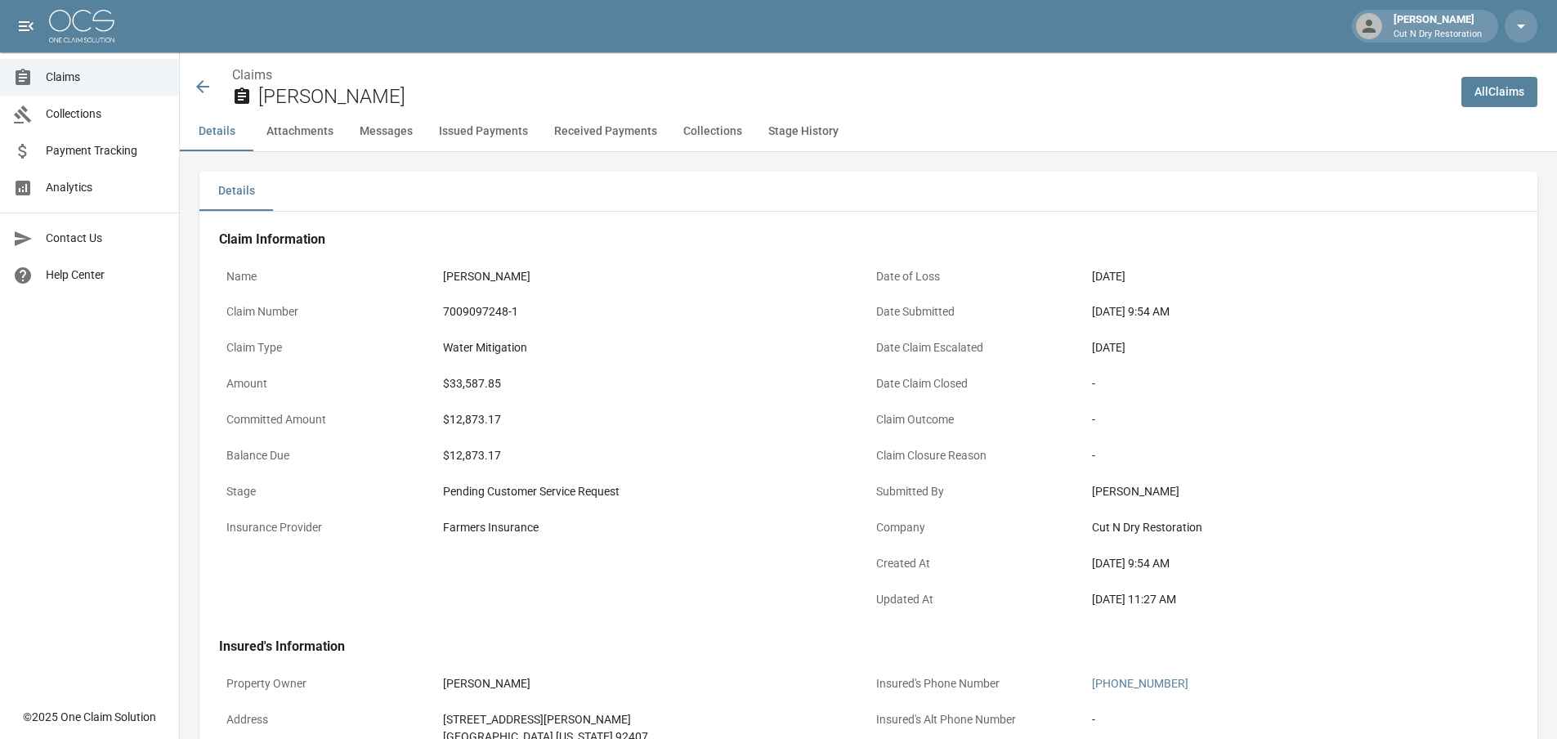
click at [204, 77] on icon at bounding box center [203, 87] width 20 height 20
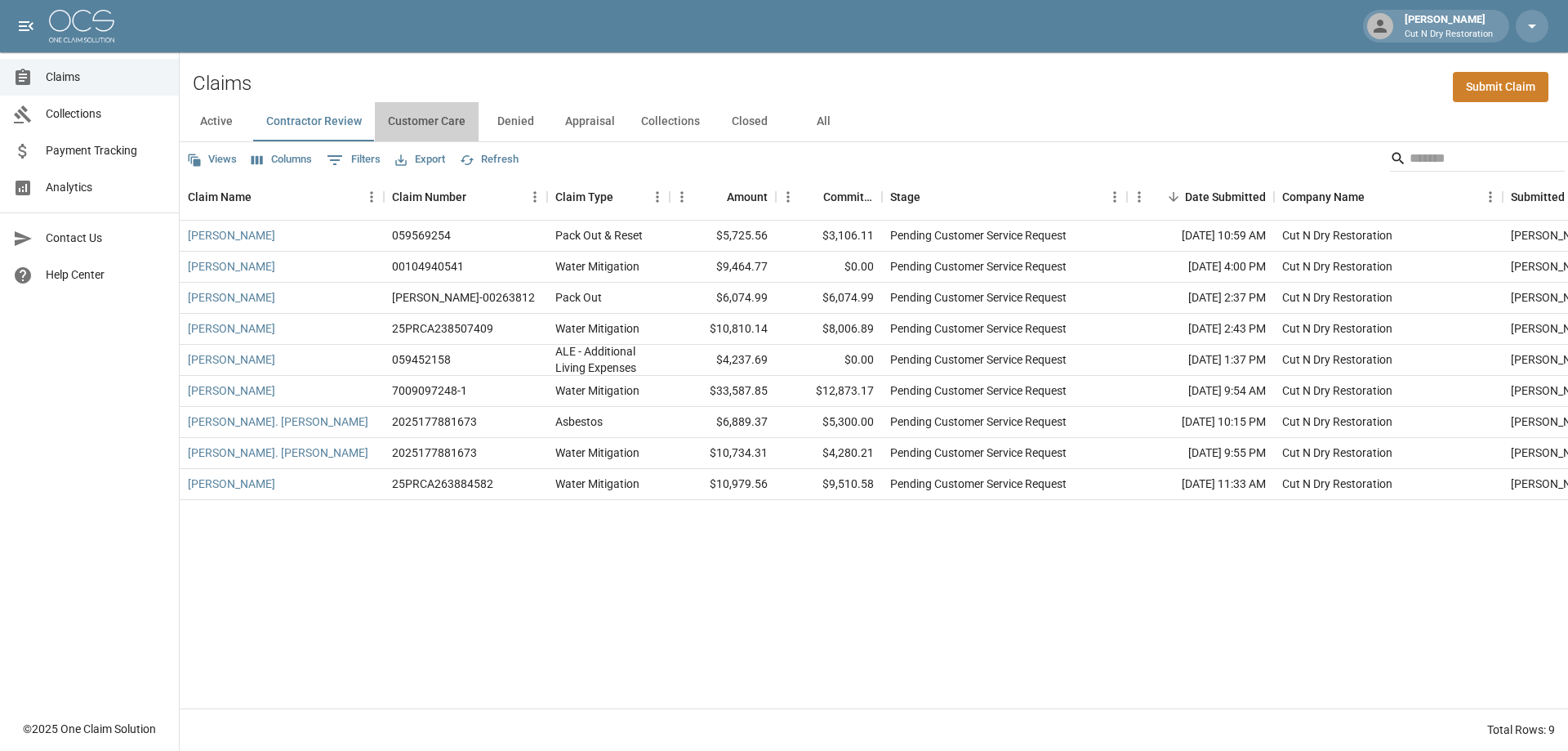
click at [427, 118] on button "Customer Care" at bounding box center [427, 121] width 104 height 39
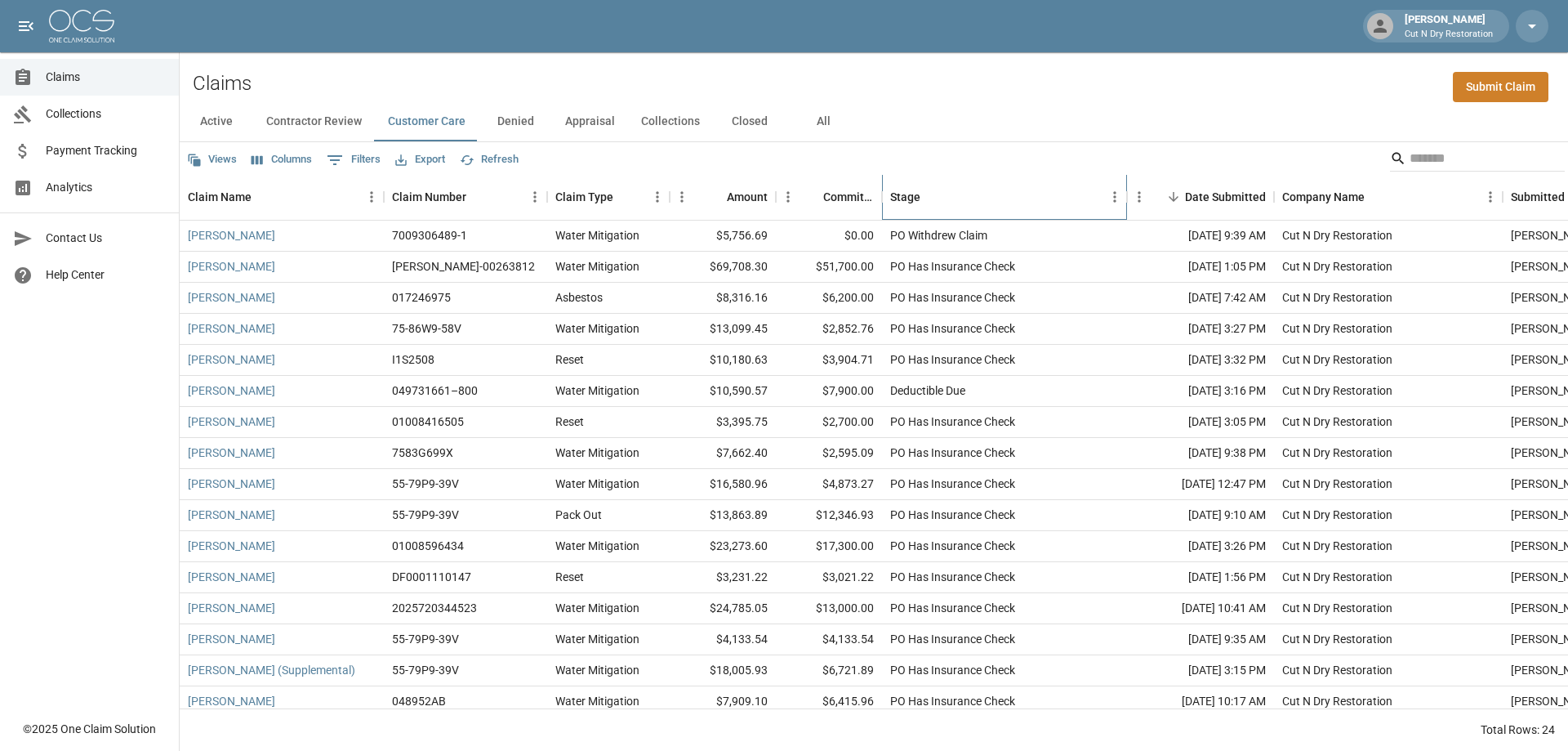
click at [956, 204] on div "Stage" at bounding box center [996, 197] width 212 height 46
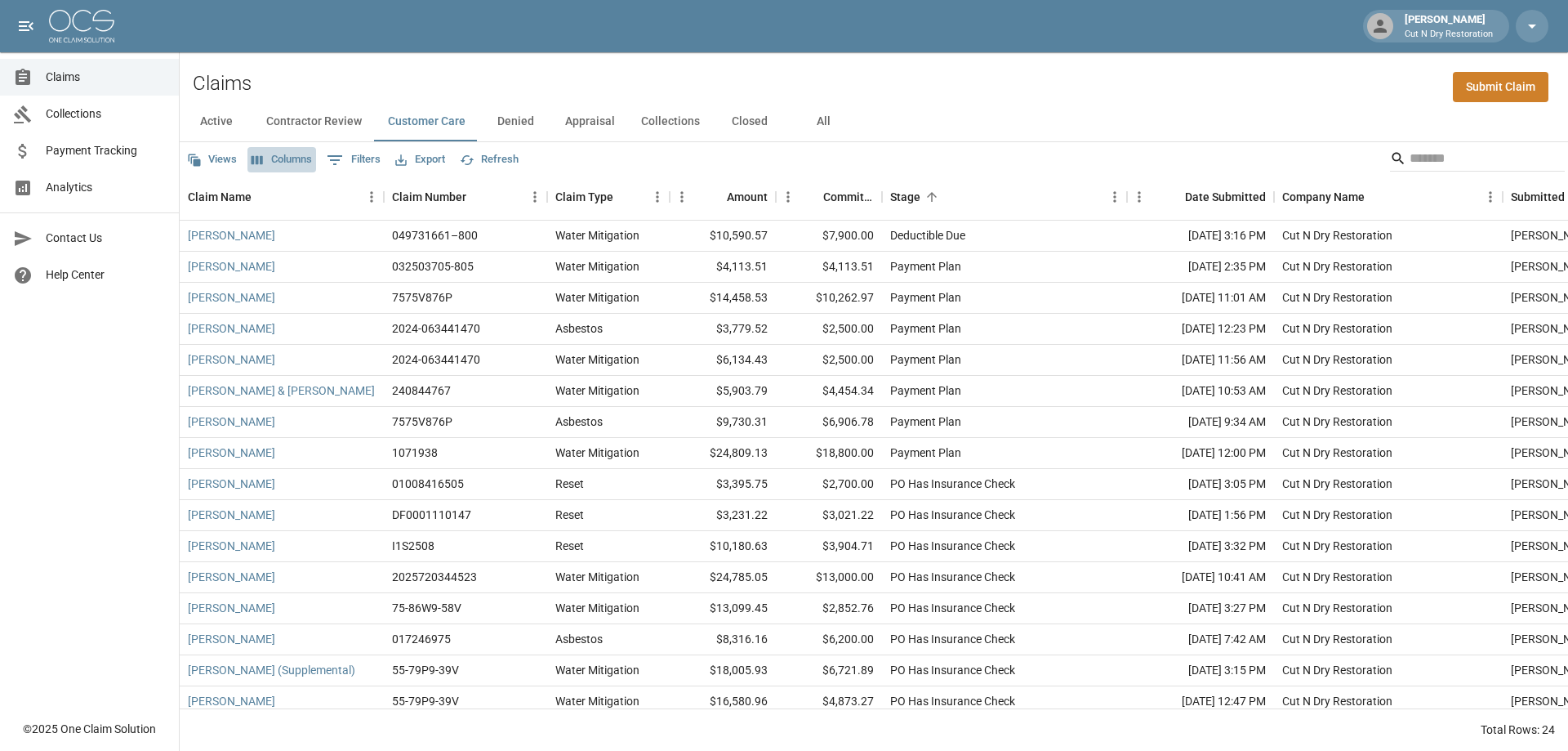
click at [302, 159] on button "Columns" at bounding box center [282, 159] width 69 height 25
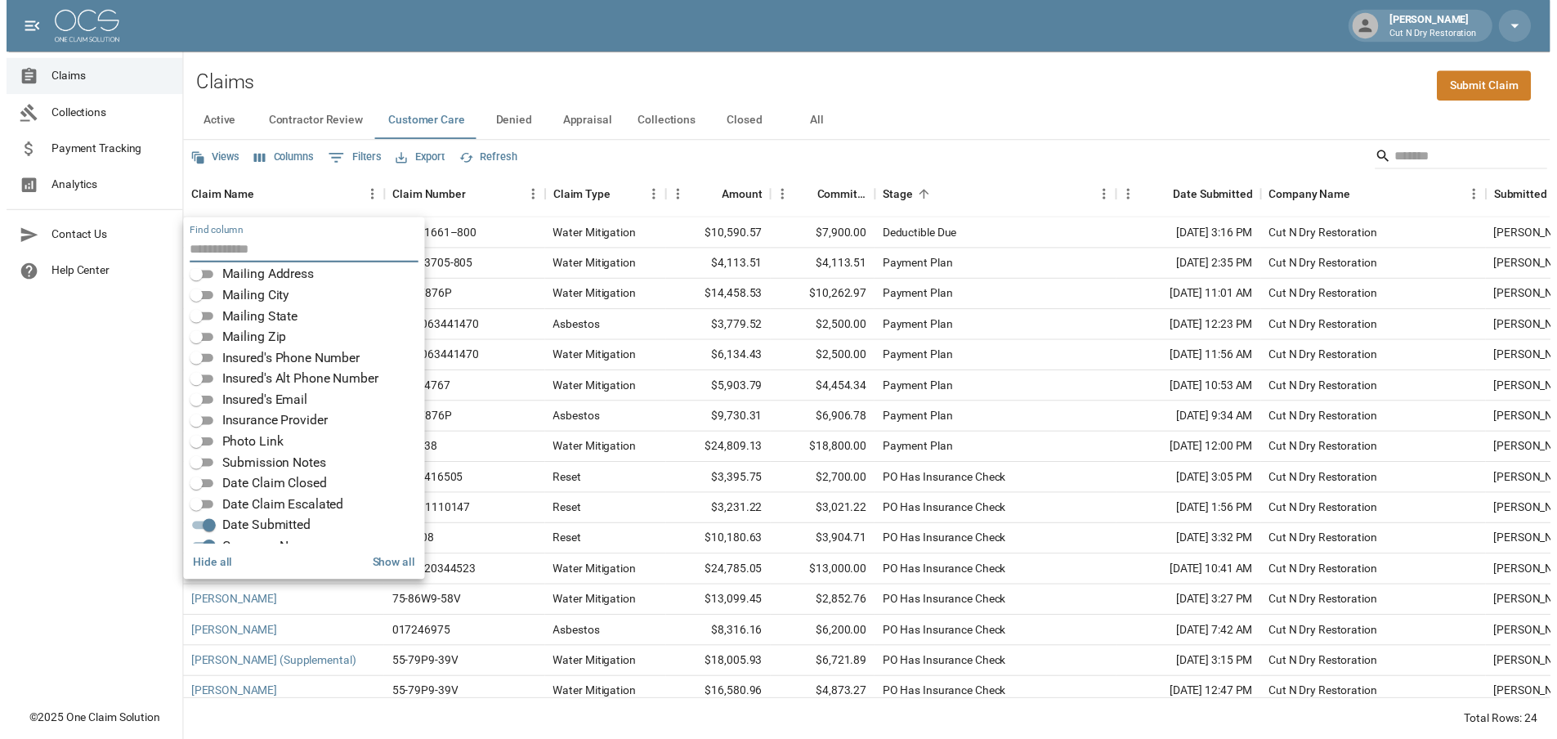
scroll to position [286, 0]
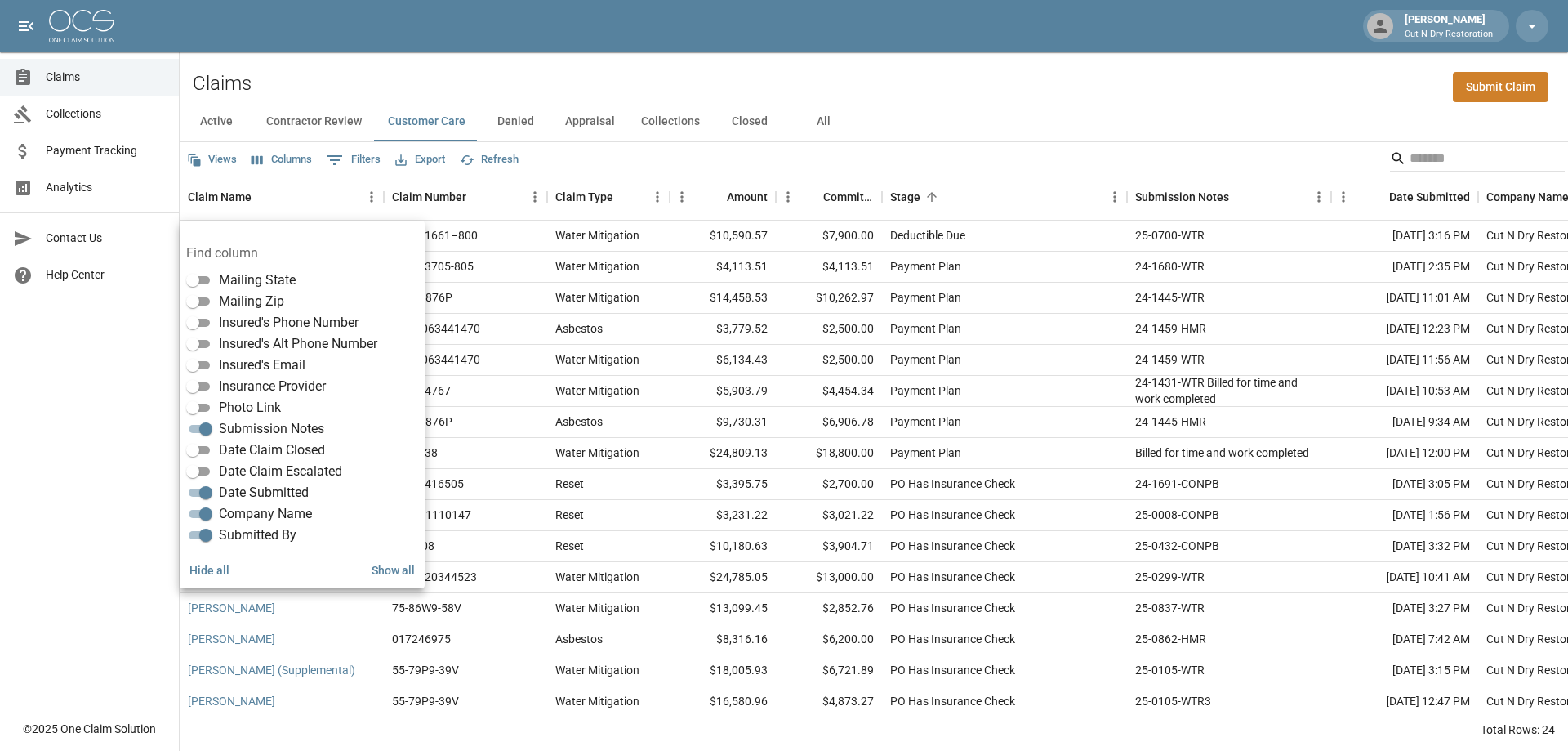
click at [1031, 96] on div "Claims Submit Claim" at bounding box center [873, 77] width 1388 height 50
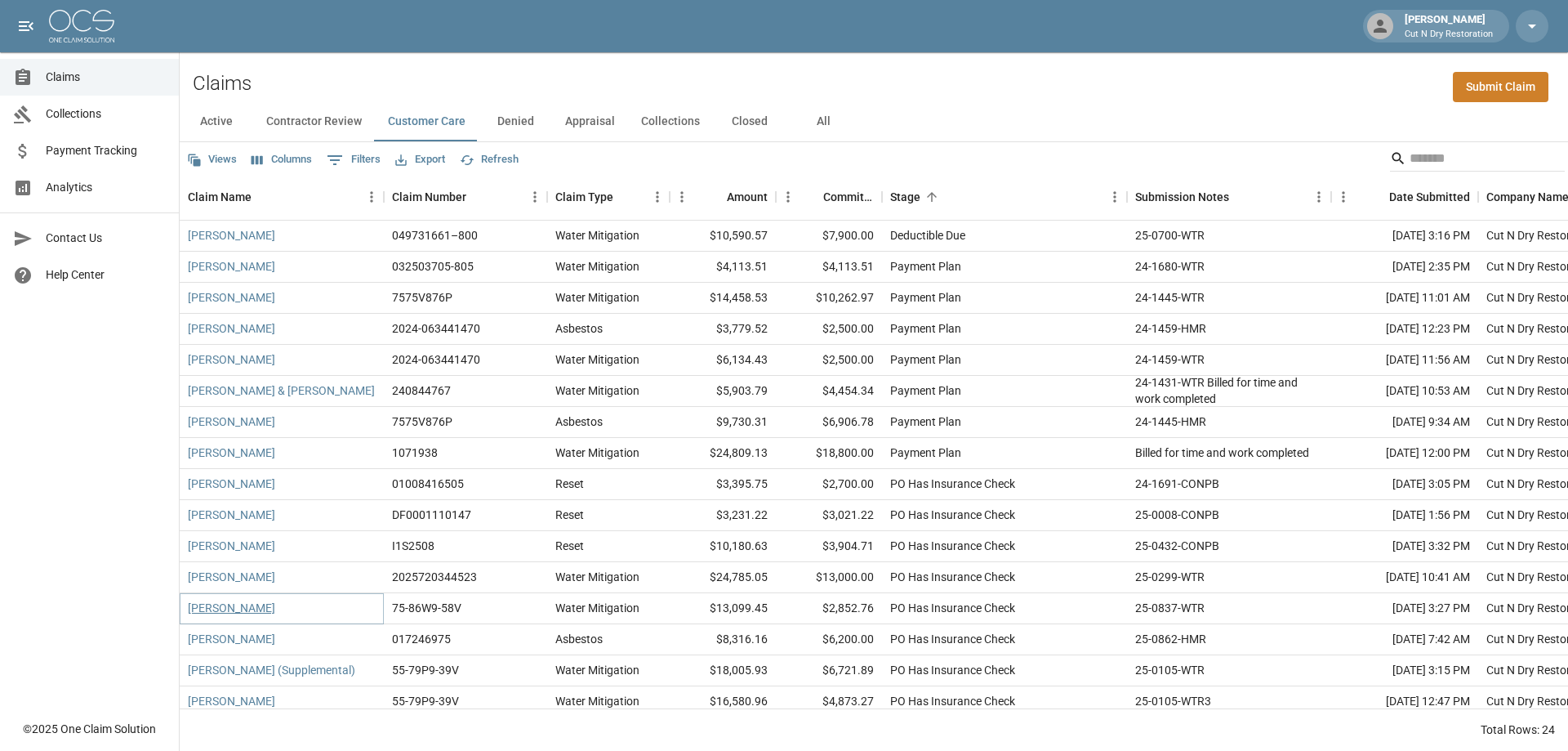
click at [268, 606] on link "[PERSON_NAME]" at bounding box center [231, 608] width 87 height 16
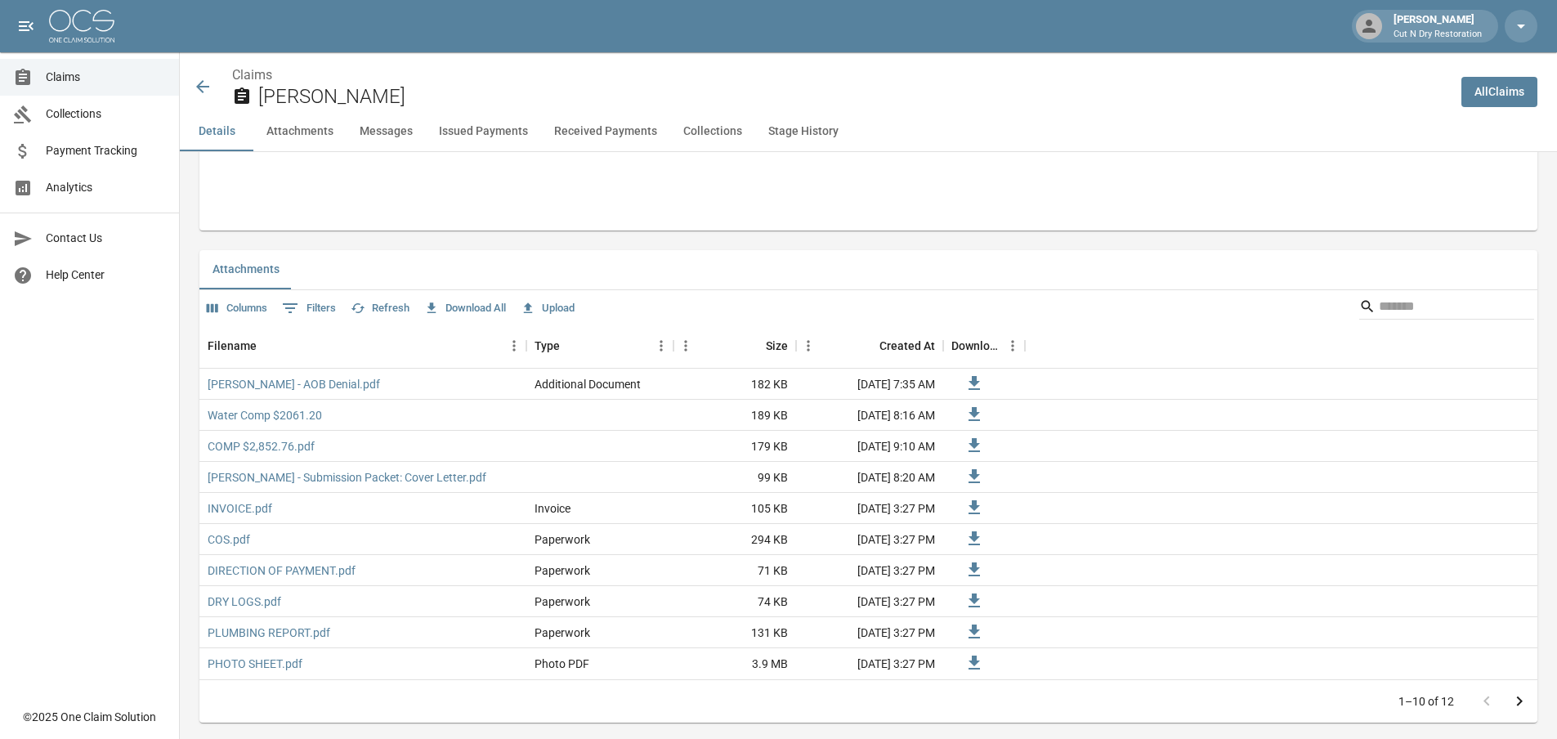
scroll to position [654, 0]
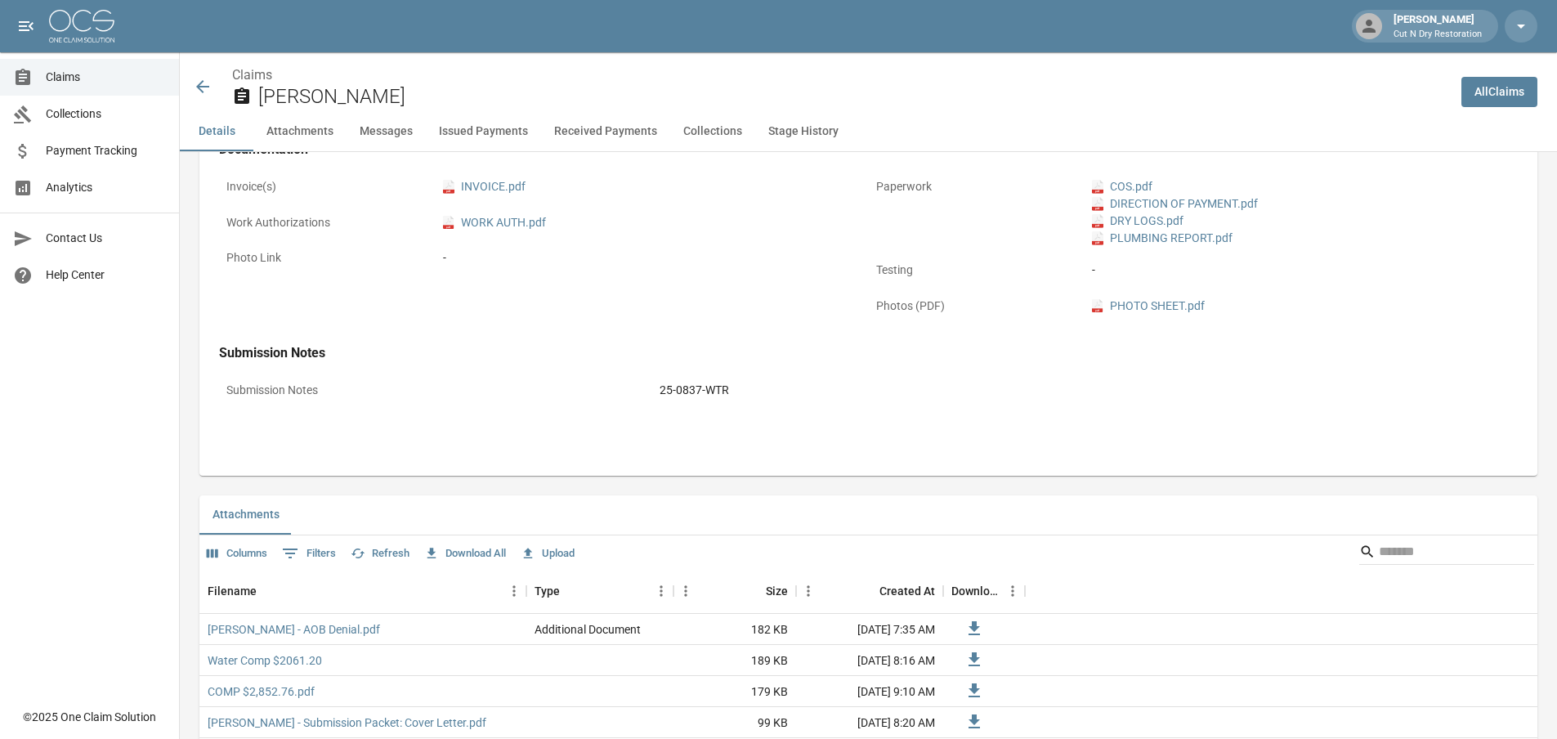
click at [749, 271] on div "-" at bounding box center [652, 258] width 433 height 32
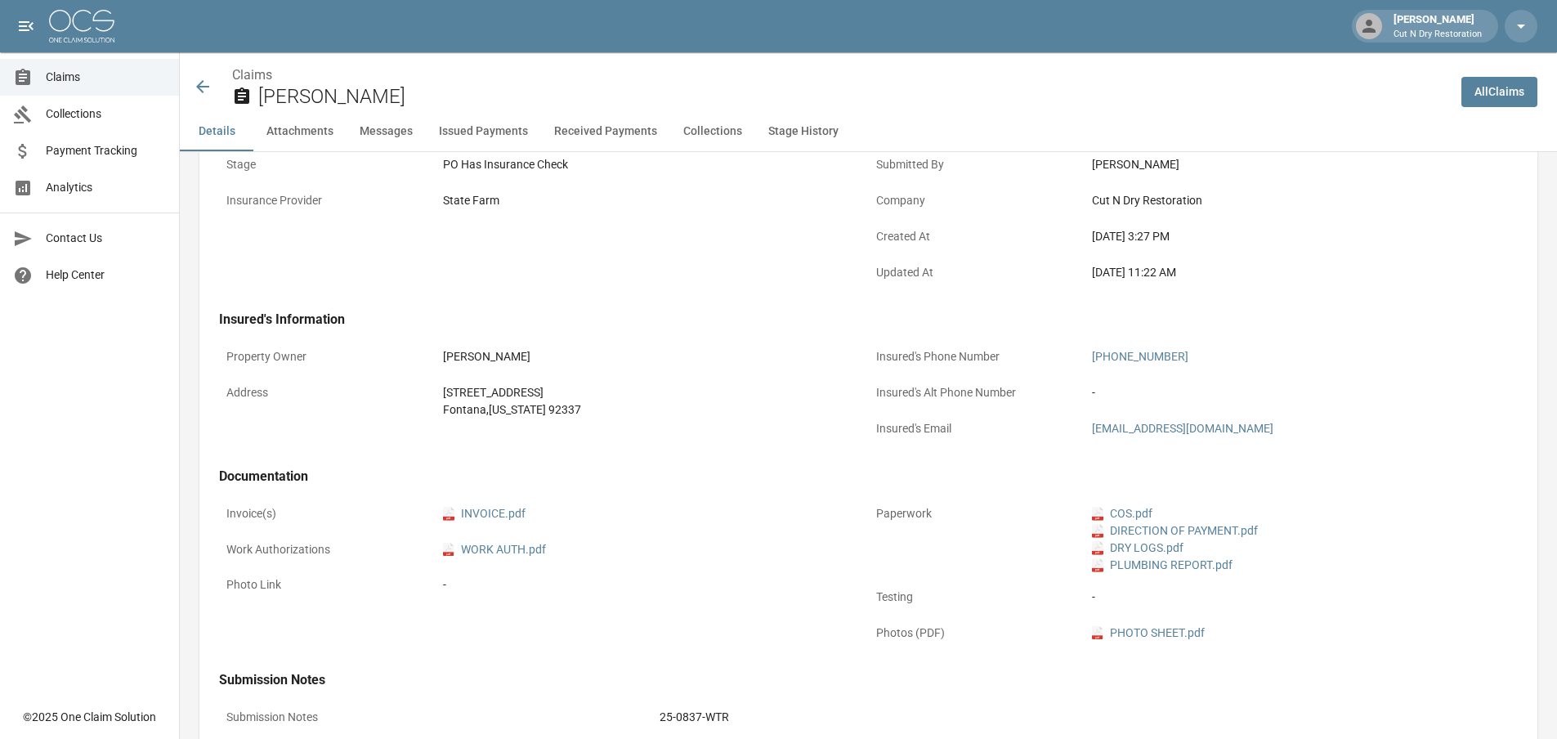
scroll to position [82, 0]
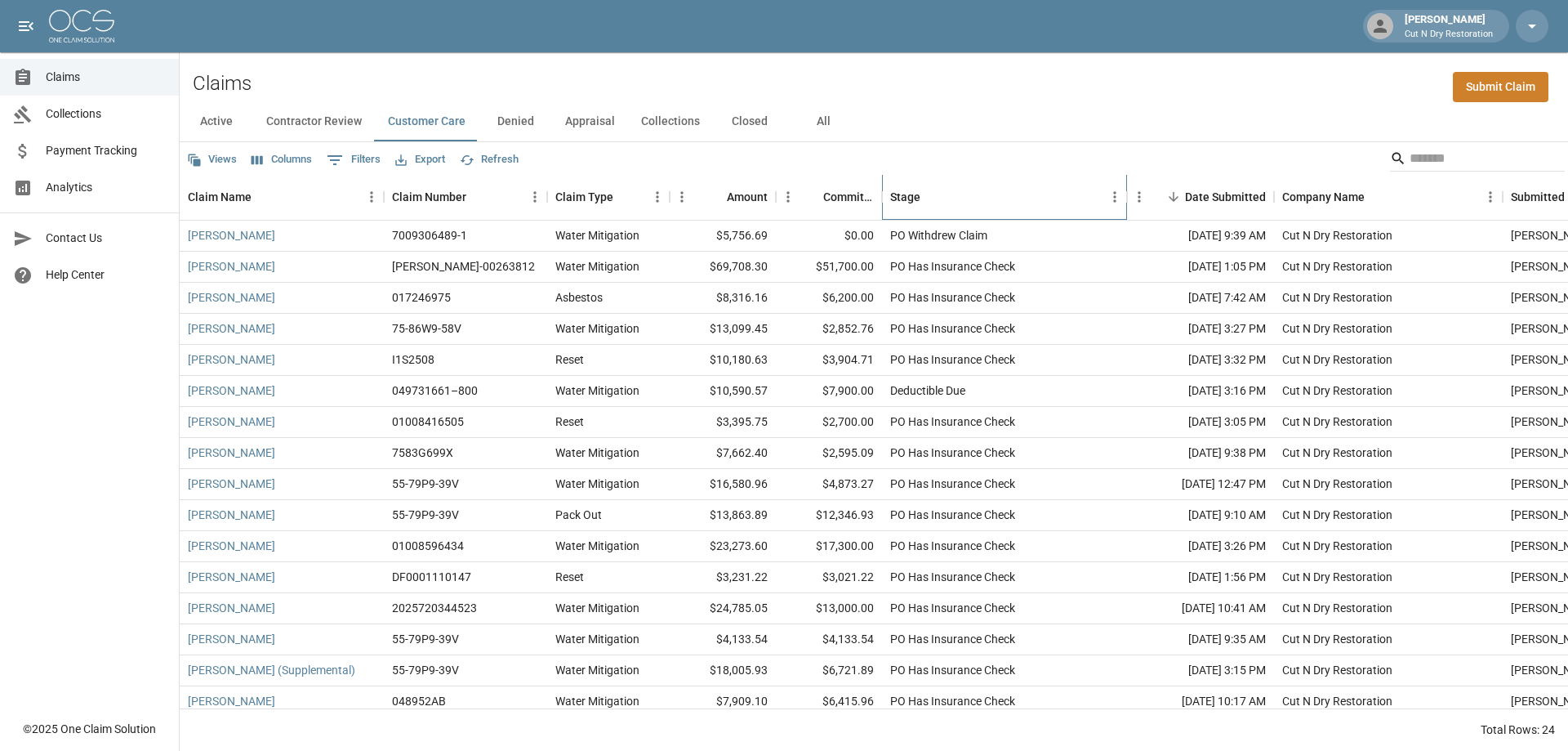
click at [1010, 206] on div "Stage" at bounding box center [996, 197] width 212 height 46
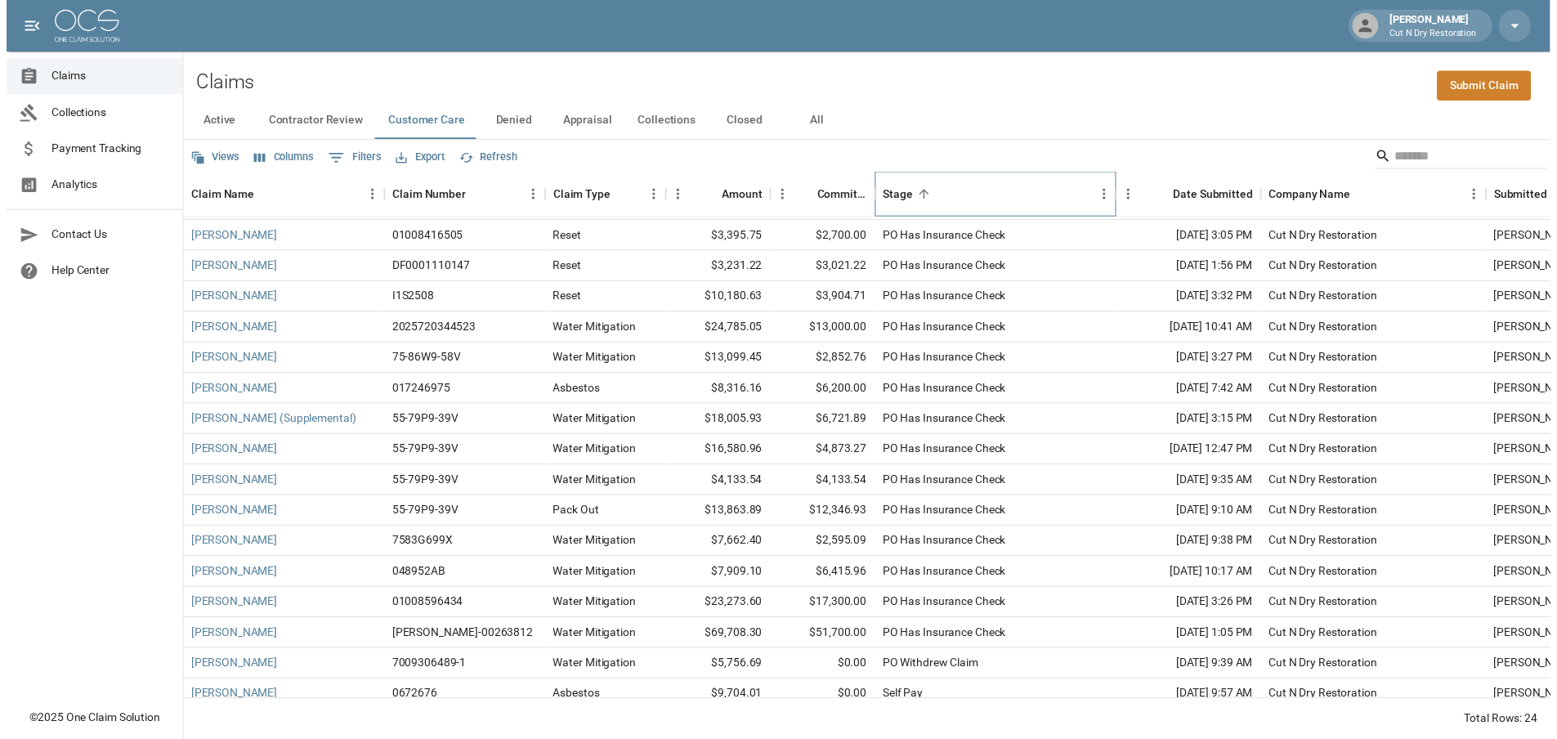
scroll to position [270, 0]
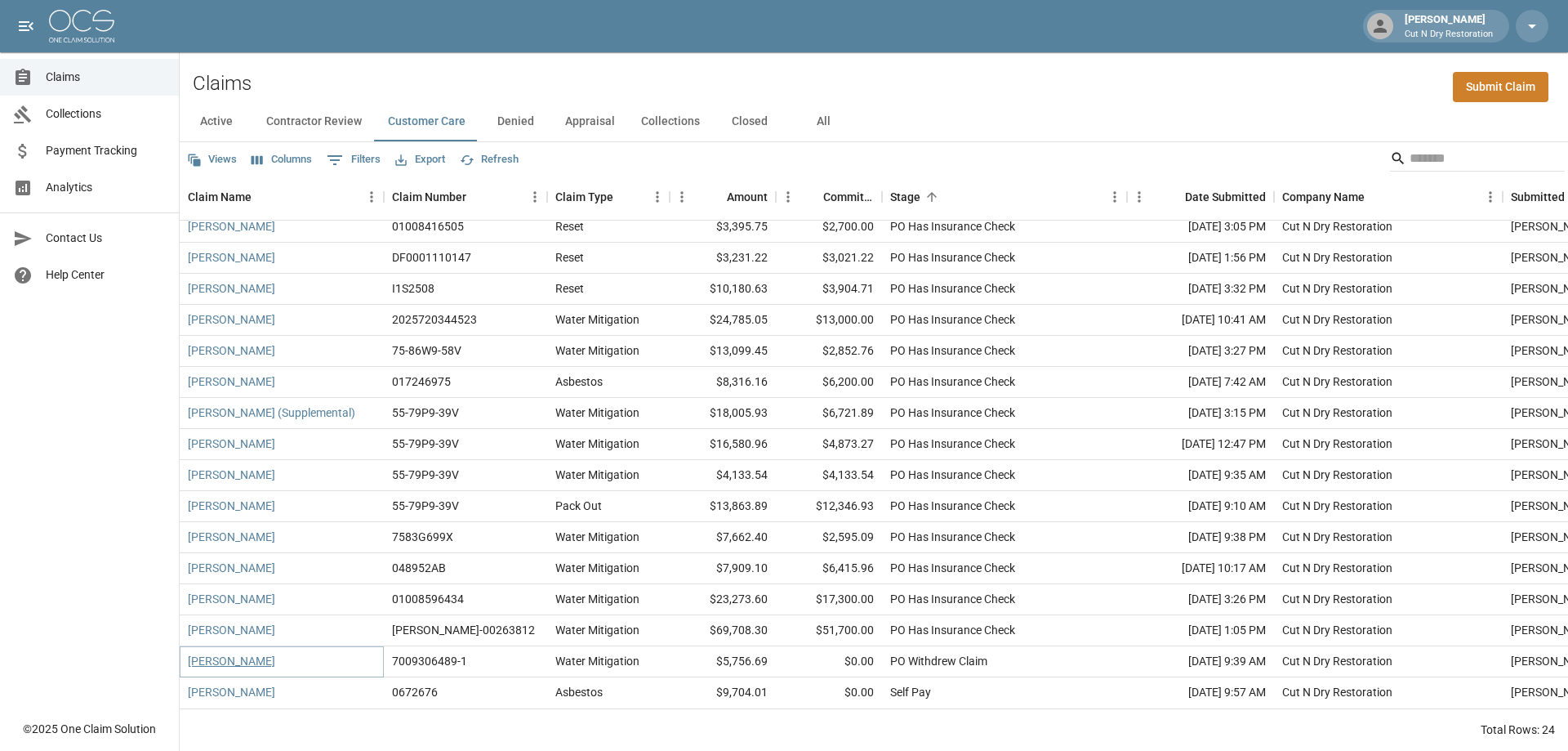
click at [235, 653] on link "[PERSON_NAME]" at bounding box center [231, 661] width 87 height 16
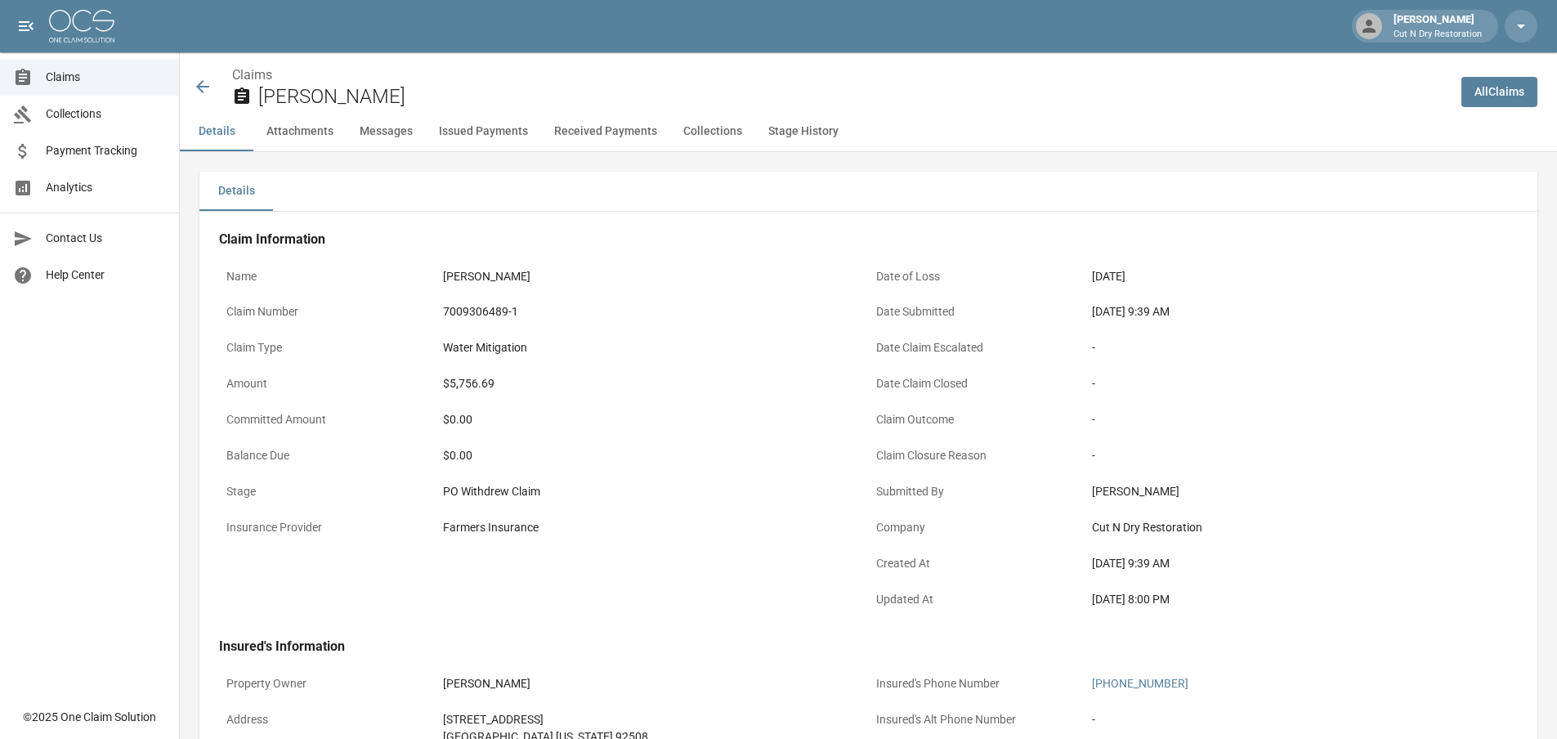
click at [769, 530] on div "Farmers Insurance" at bounding box center [652, 527] width 418 height 17
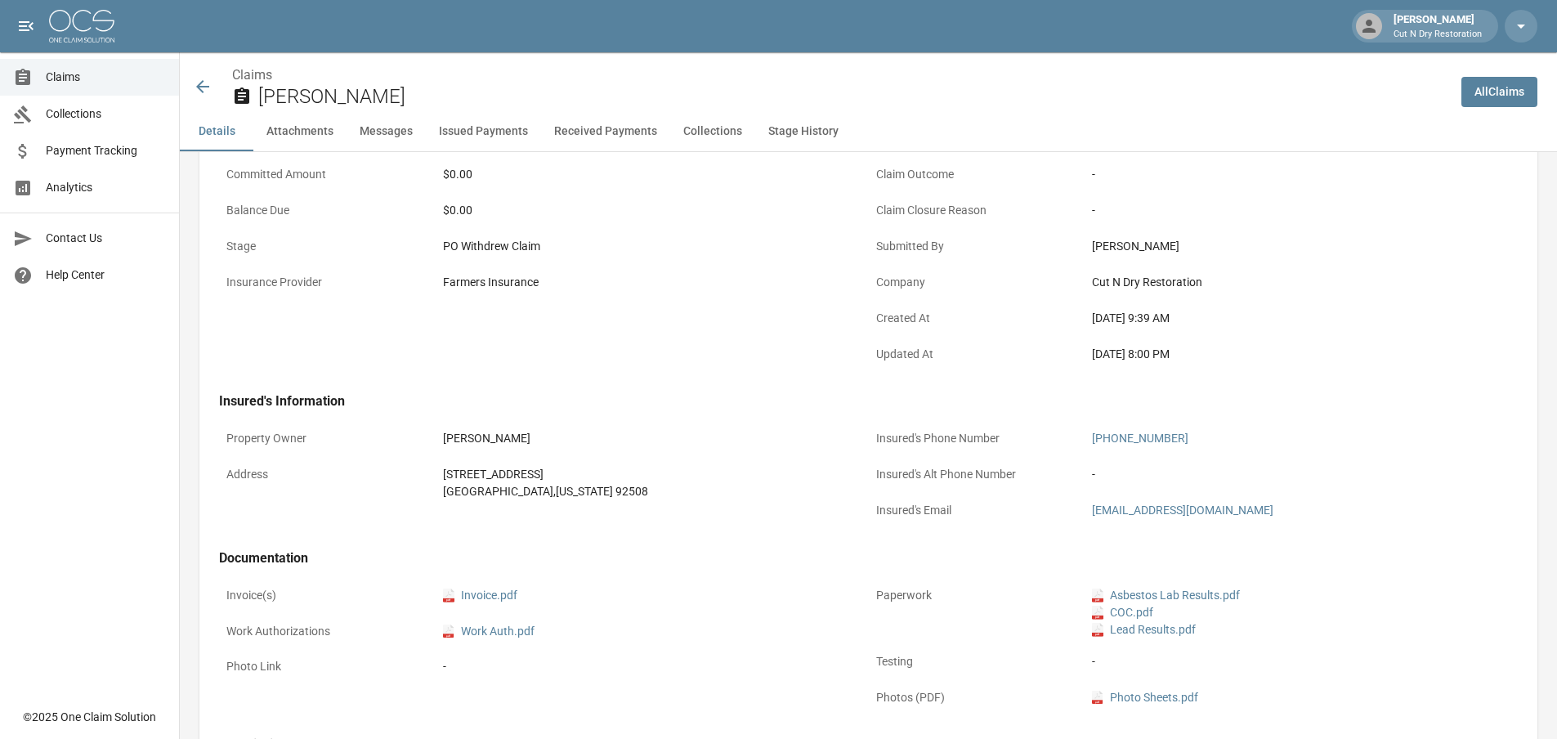
scroll to position [327, 0]
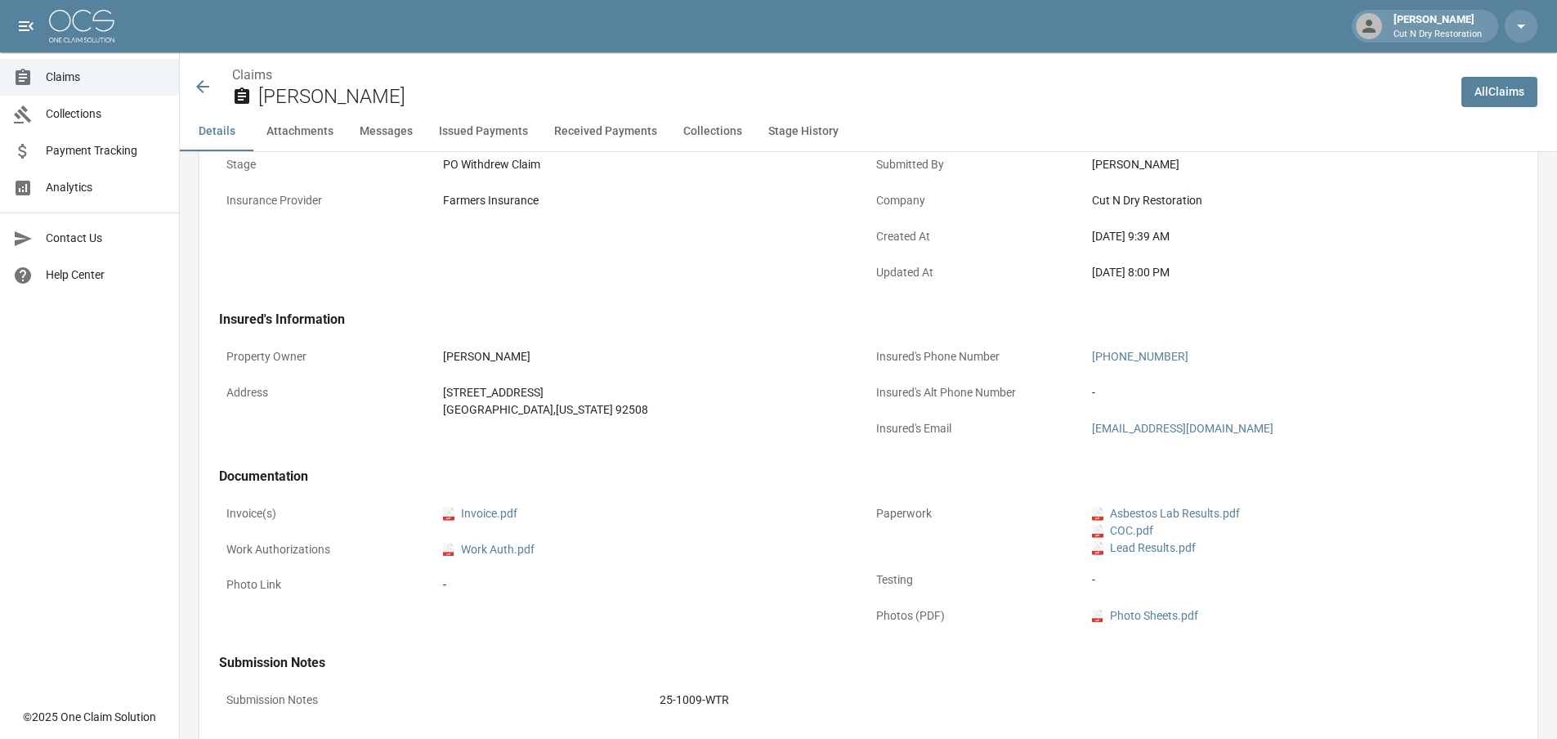
click at [193, 84] on icon at bounding box center [203, 87] width 20 height 20
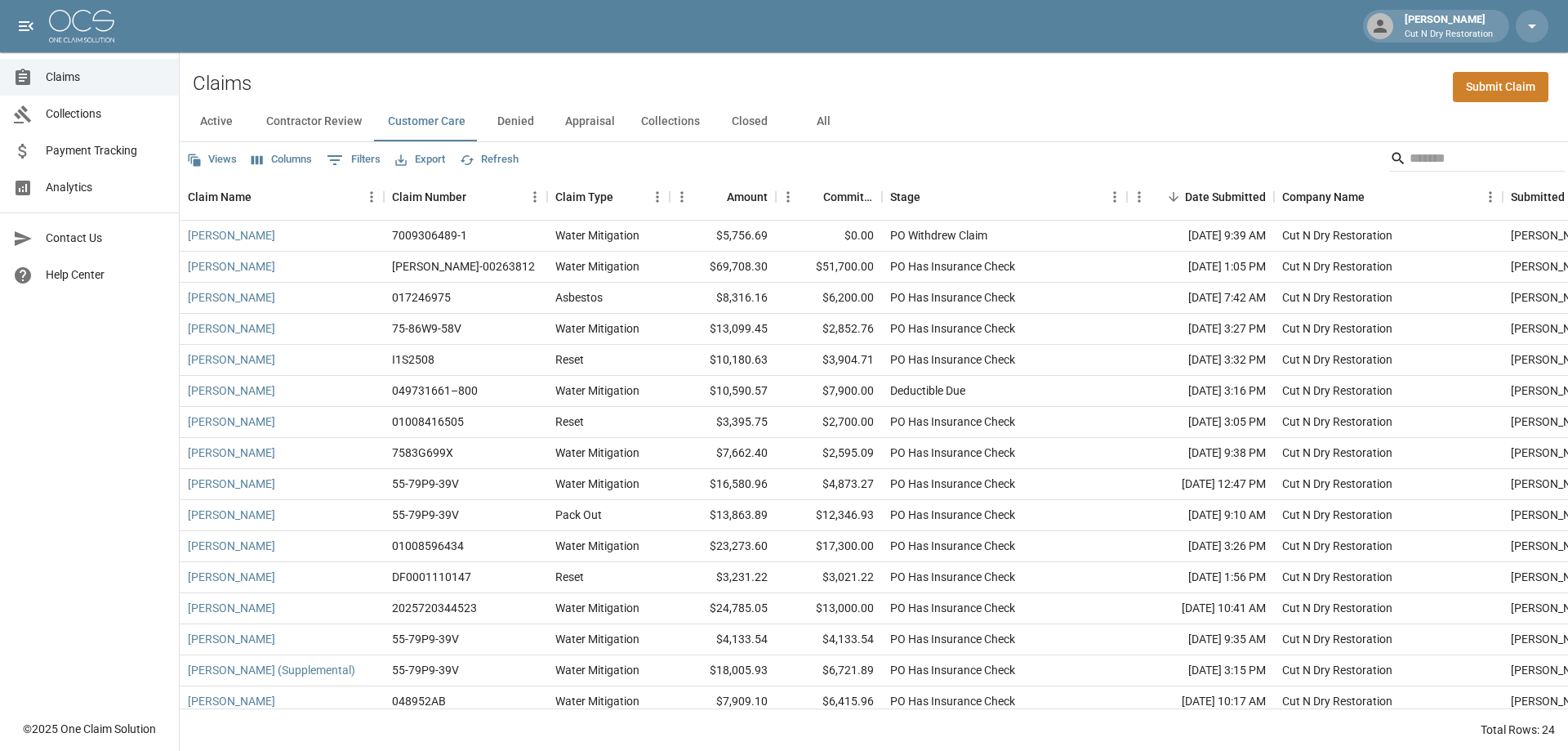
click at [520, 127] on button "Denied" at bounding box center [516, 121] width 74 height 39
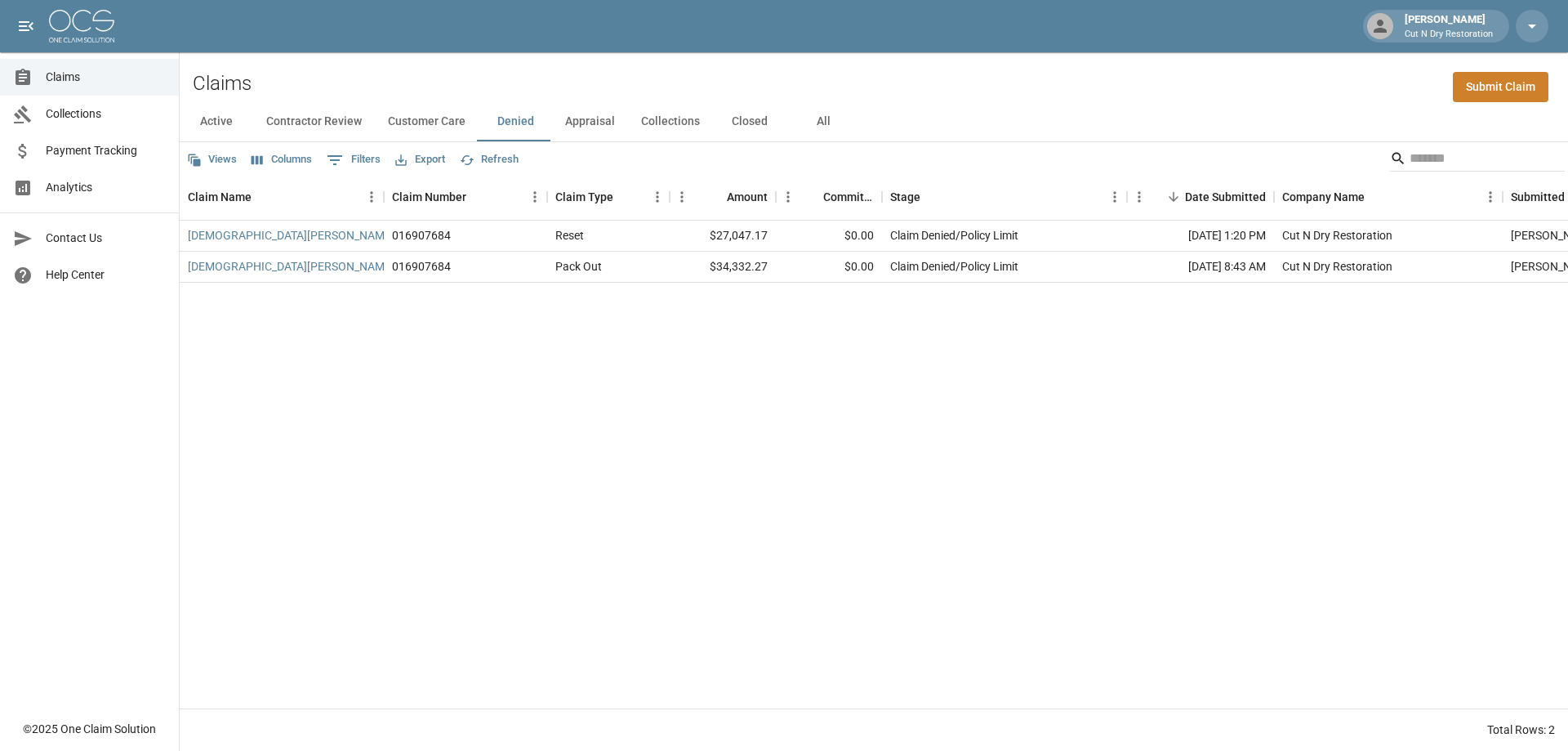
click at [581, 125] on button "Appraisal" at bounding box center [590, 121] width 76 height 39
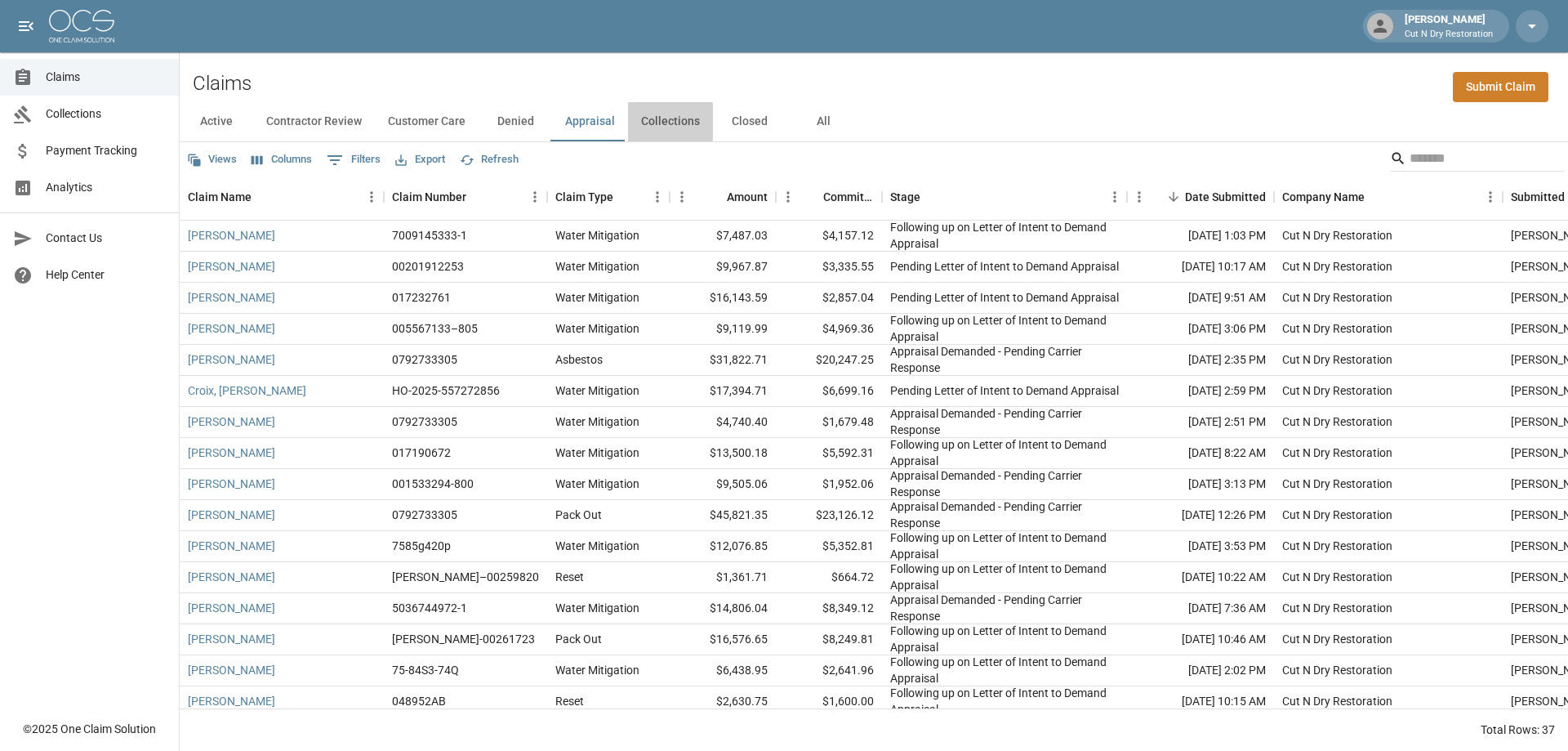
click at [662, 123] on button "Collections" at bounding box center [670, 121] width 85 height 39
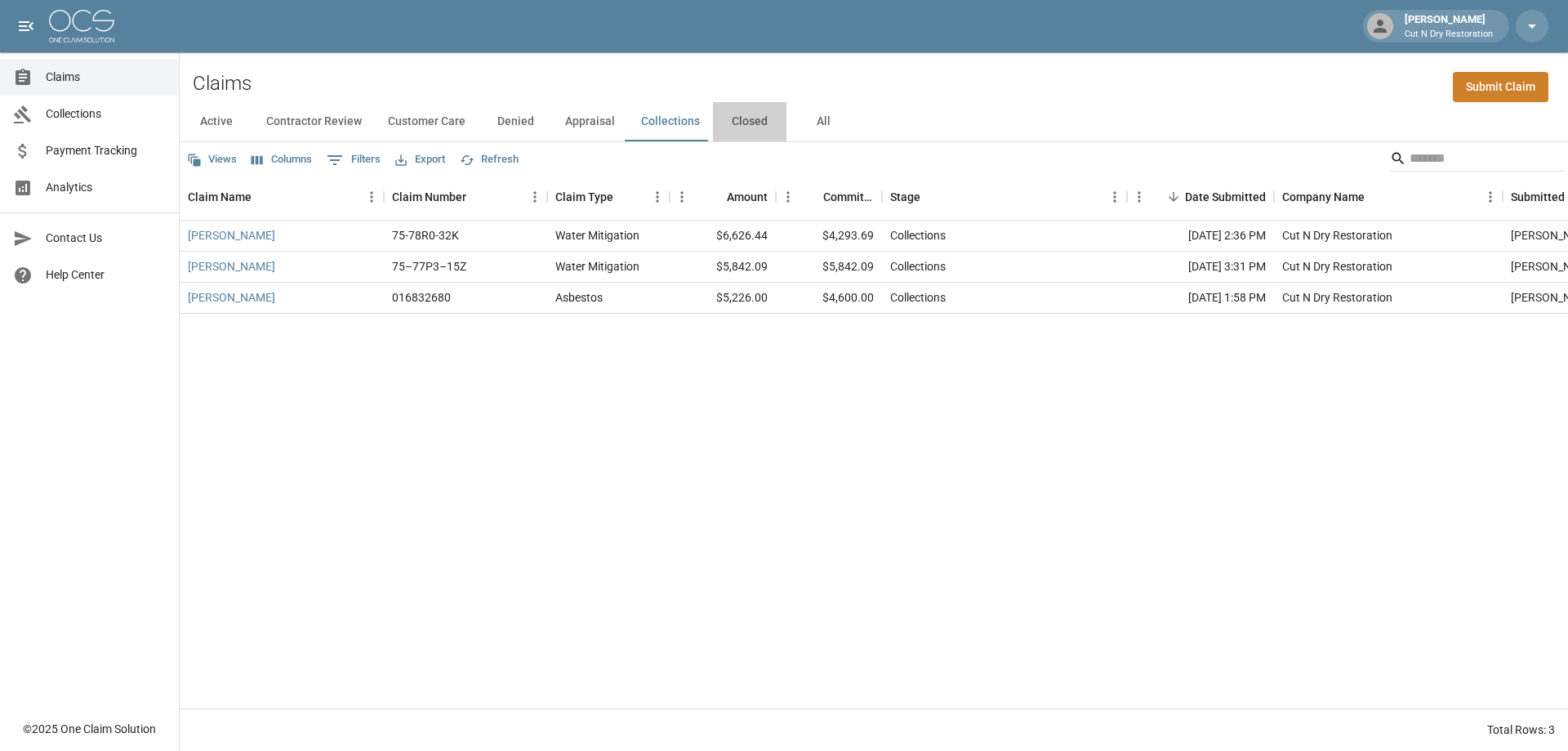
click at [750, 124] on button "Closed" at bounding box center [750, 121] width 74 height 39
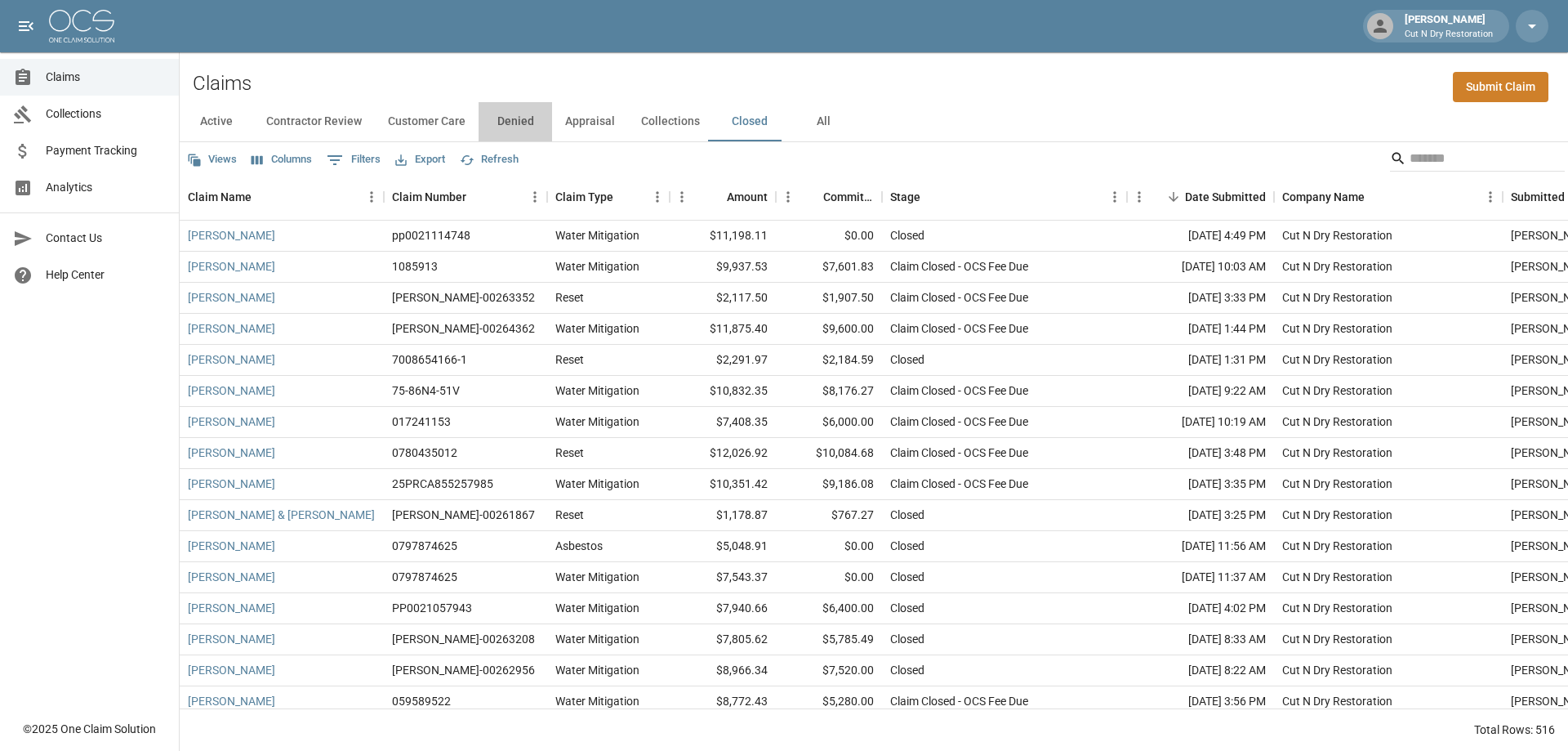
click at [522, 123] on button "Denied" at bounding box center [516, 121] width 74 height 39
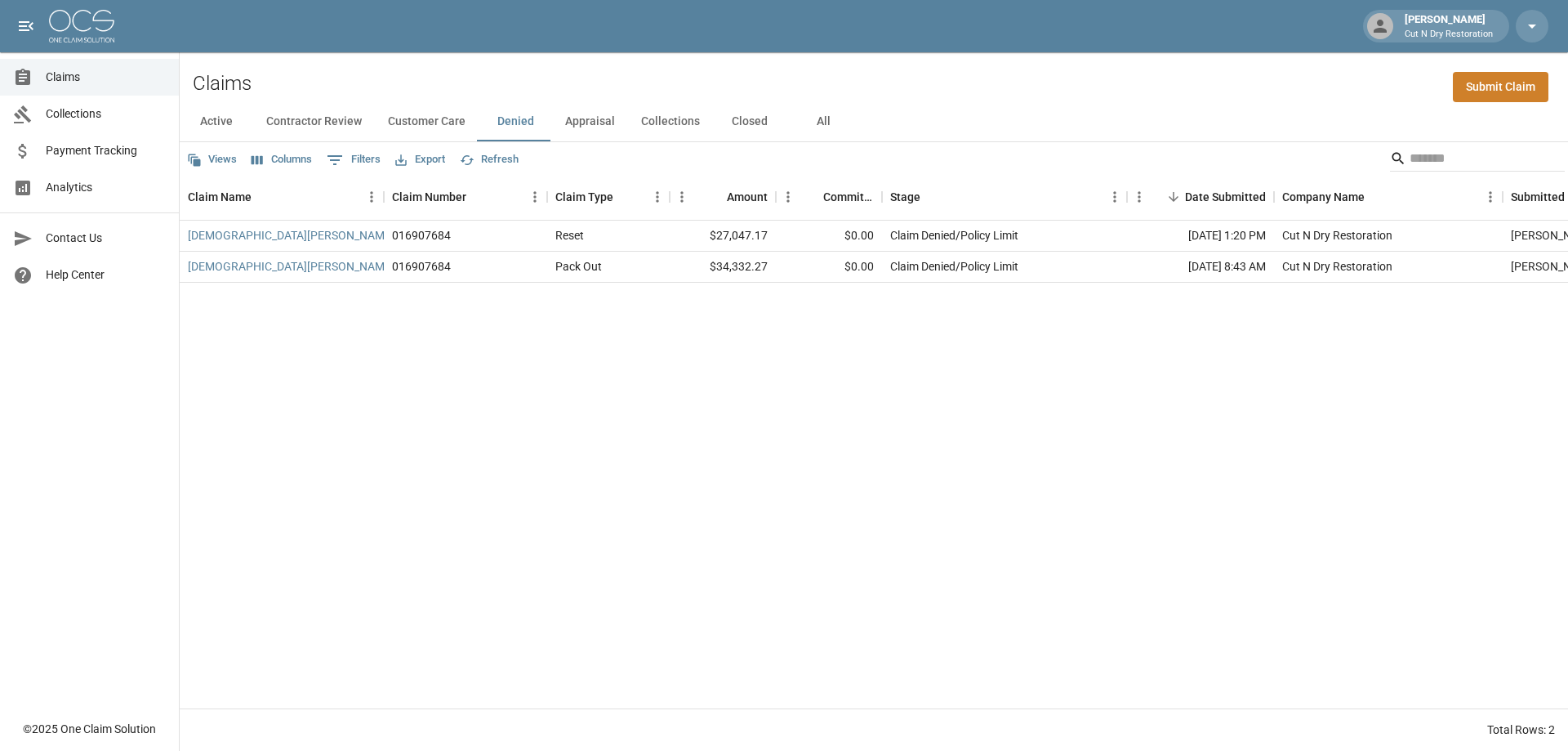
click at [767, 412] on div "[PERSON_NAME] 016907684 Reset $27,047.17 $0.00 Claim Denied/Policy Limit [DATE]…" at bounding box center [943, 465] width 1527 height 488
click at [336, 125] on button "Contractor Review" at bounding box center [314, 121] width 122 height 39
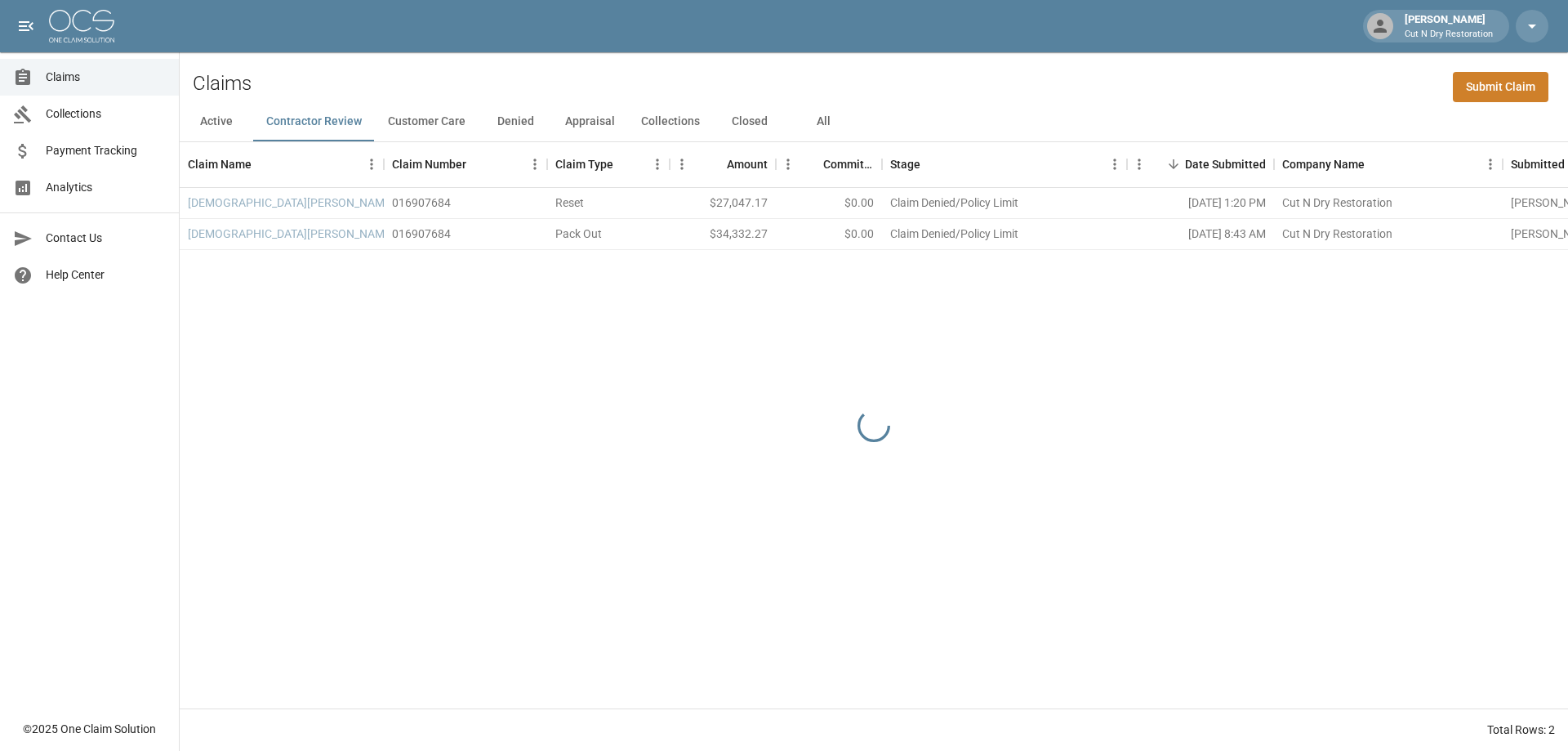
click at [415, 117] on button "Customer Care" at bounding box center [427, 121] width 104 height 39
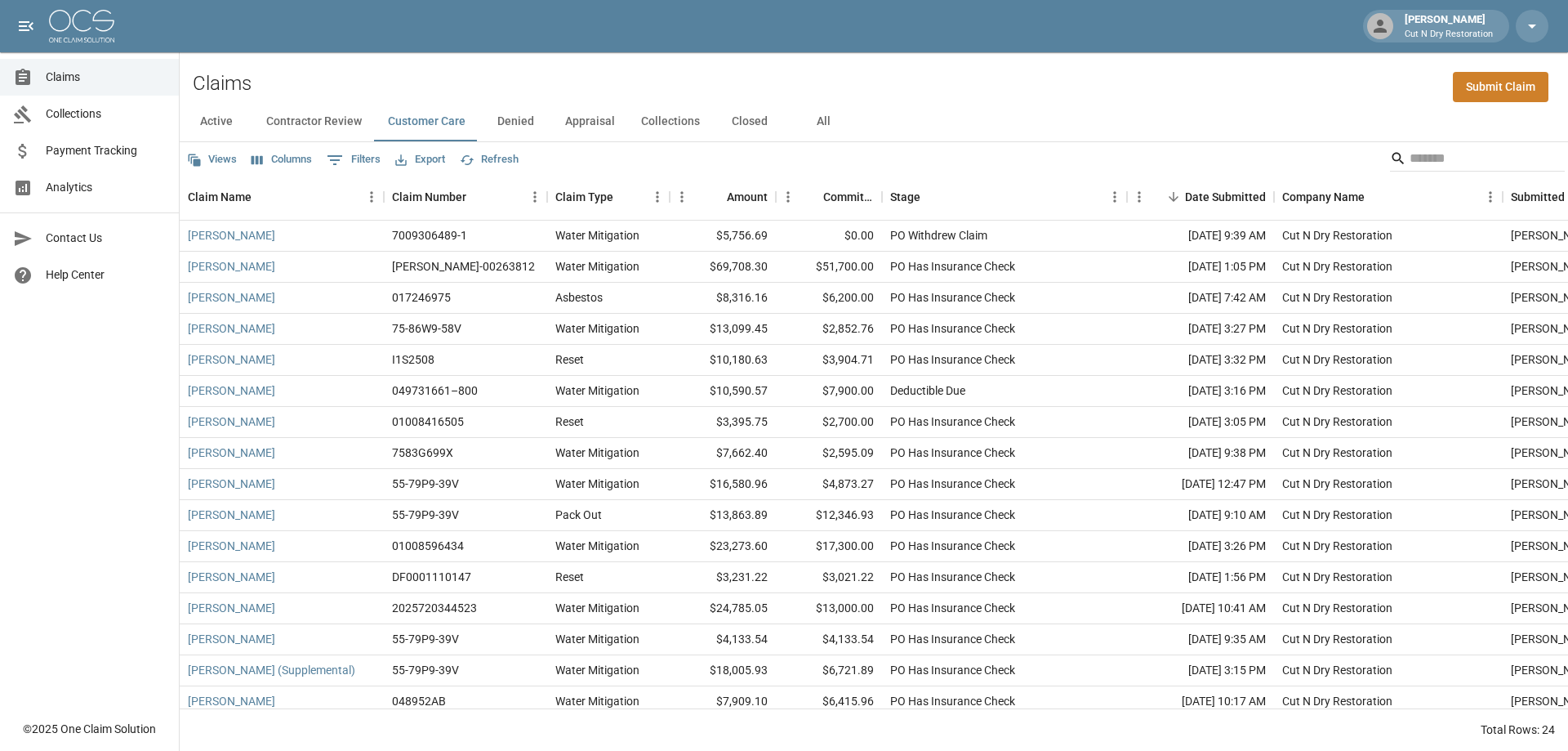
click at [305, 114] on button "Contractor Review" at bounding box center [314, 121] width 122 height 39
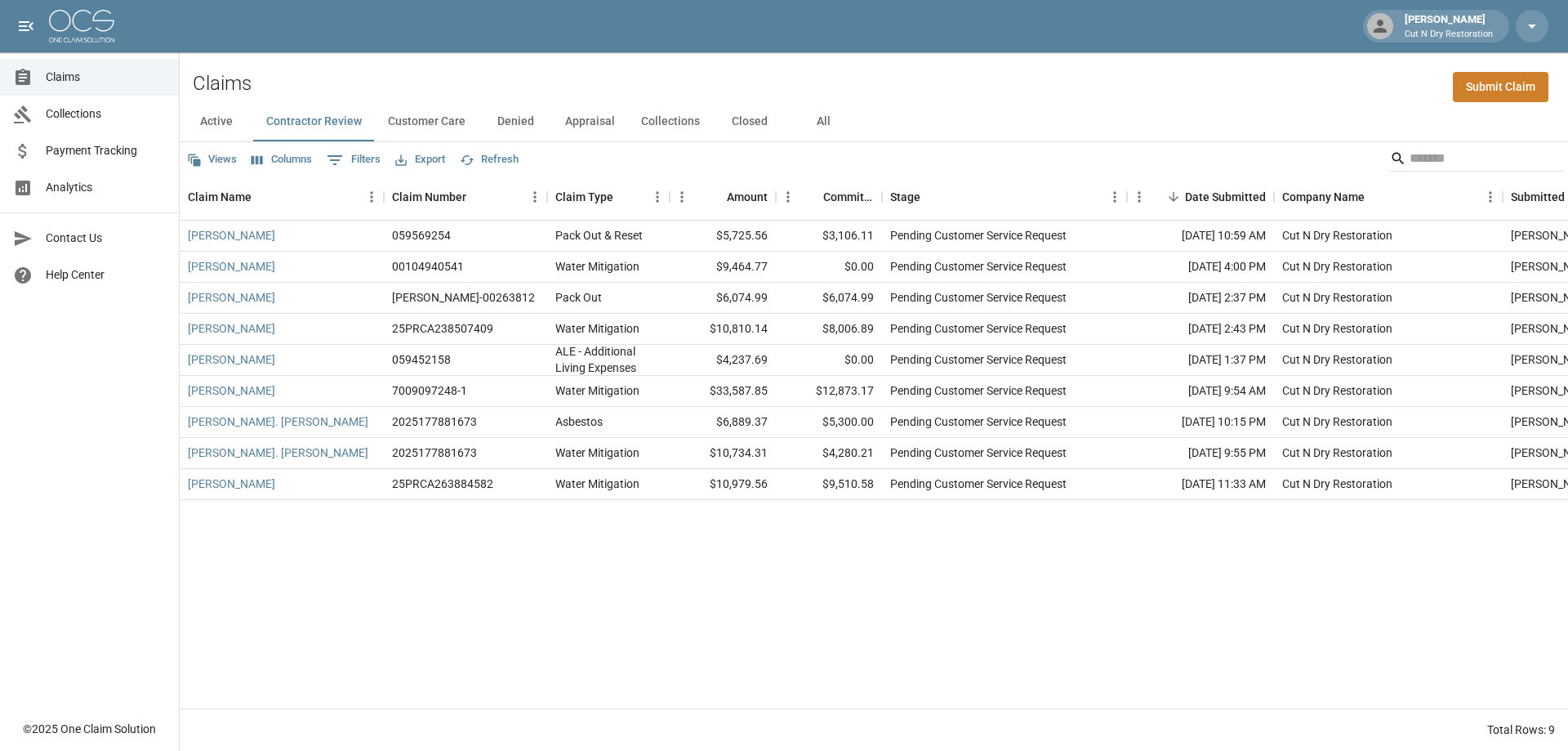
drag, startPoint x: 1039, startPoint y: 578, endPoint x: 1039, endPoint y: 567, distance: 11.0
click at [1039, 569] on div "[PERSON_NAME] 059569254 Pack Out & Reset $5,725.56 $3,106.11 Pending Customer S…" at bounding box center [943, 465] width 1527 height 488
click at [289, 168] on button "Columns" at bounding box center [282, 159] width 69 height 25
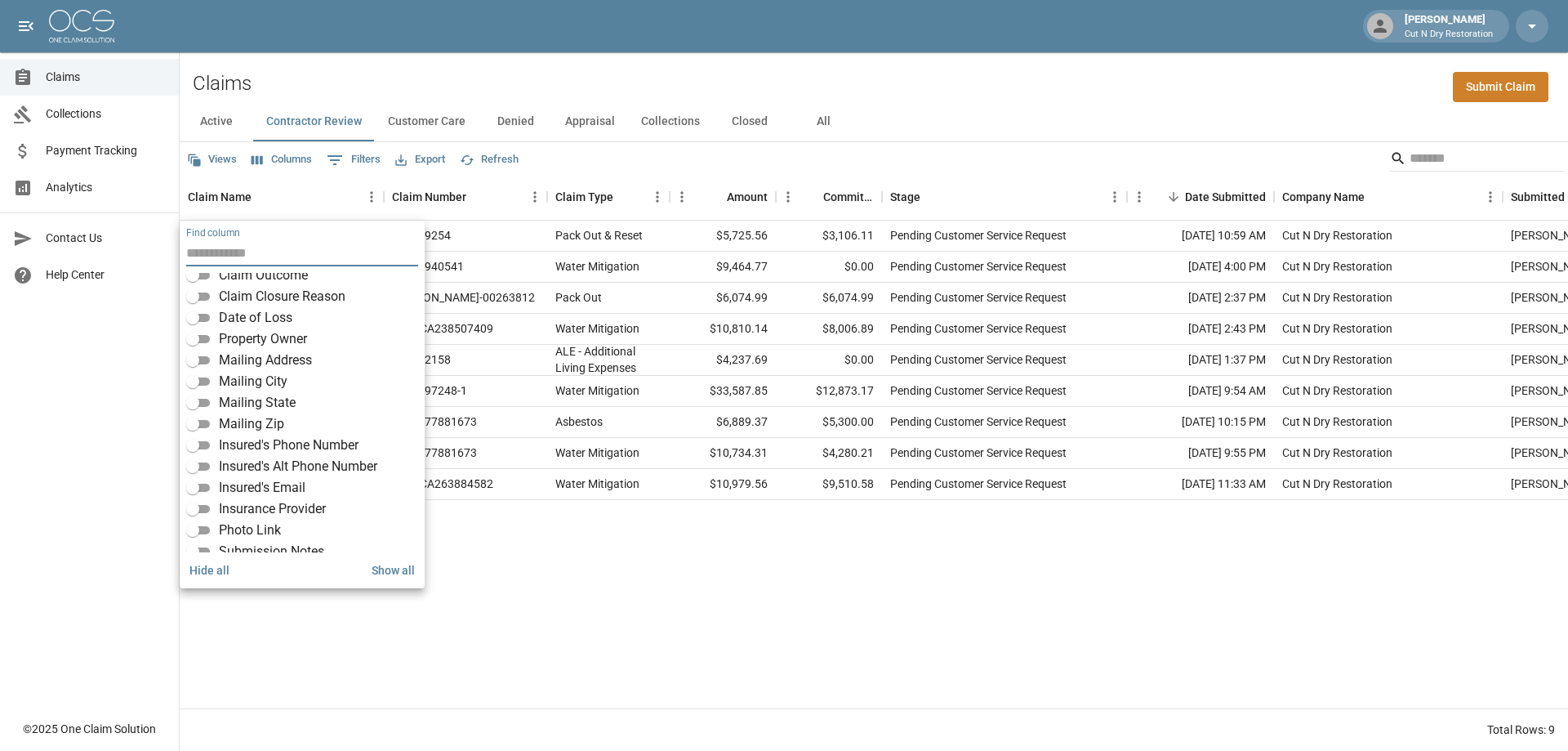
scroll to position [245, 0]
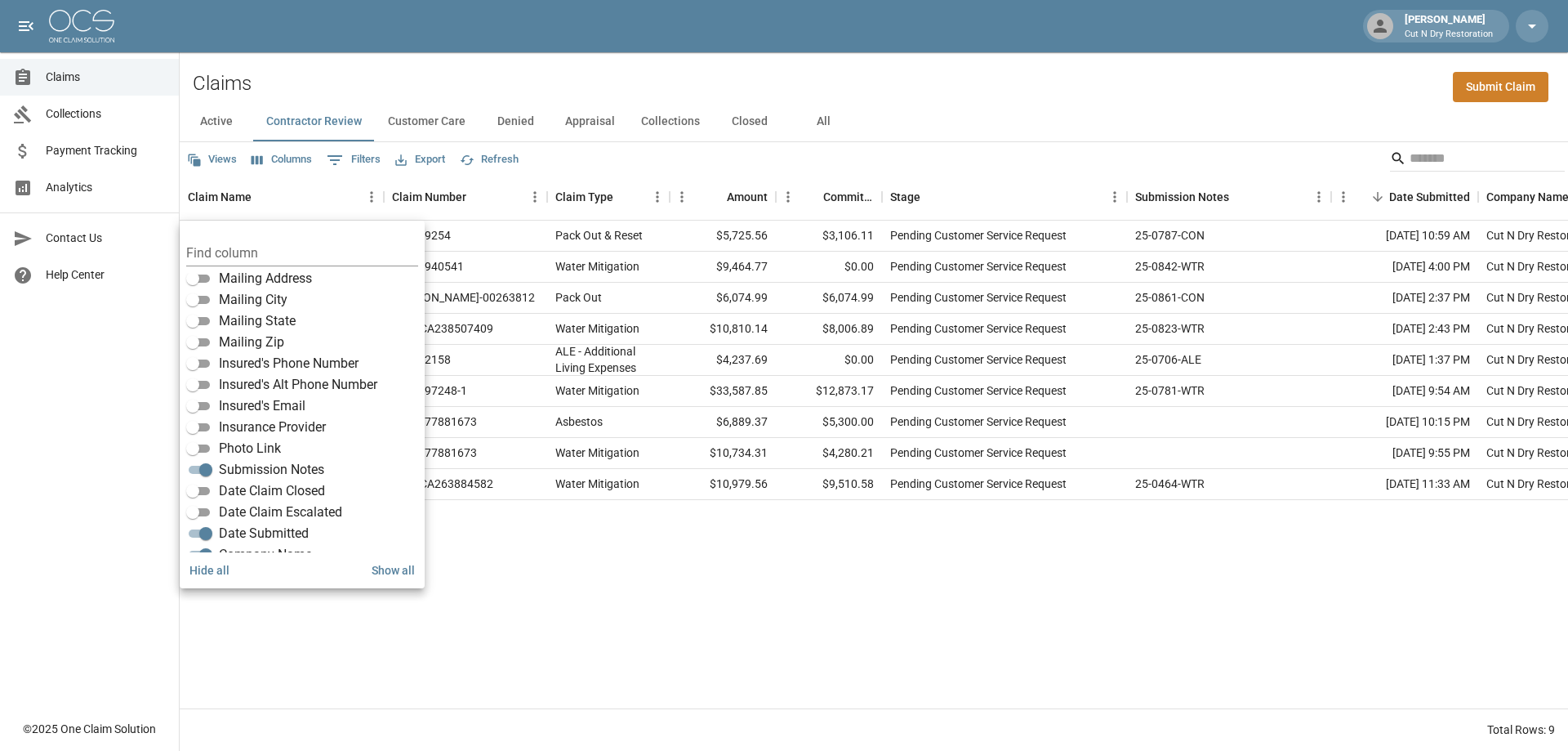
click at [1280, 118] on div "Active Contractor Review Customer Care Denied Appraisal Collections Closed All" at bounding box center [873, 121] width 1388 height 39
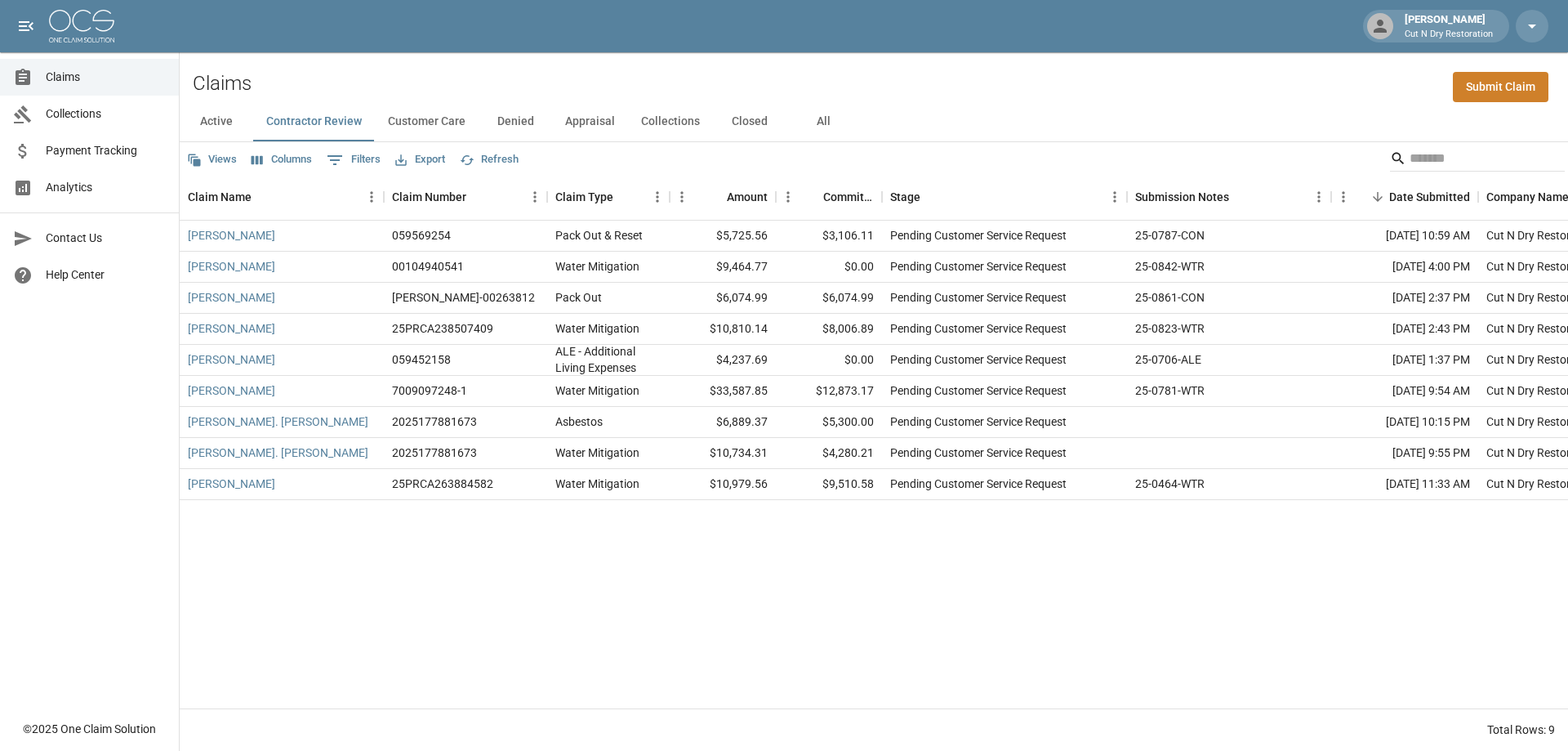
click at [517, 120] on button "Denied" at bounding box center [516, 121] width 74 height 39
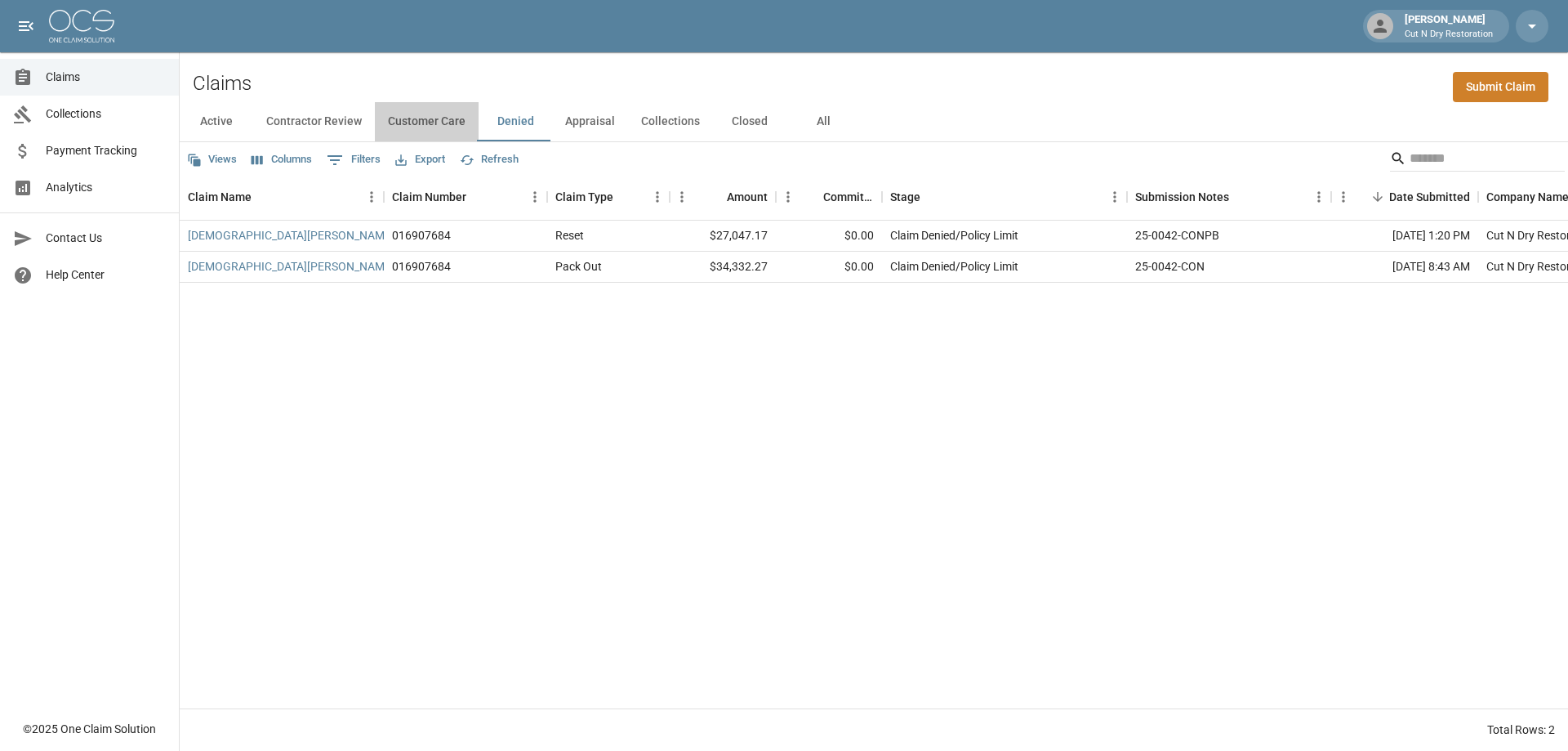
click at [421, 125] on button "Customer Care" at bounding box center [427, 121] width 104 height 39
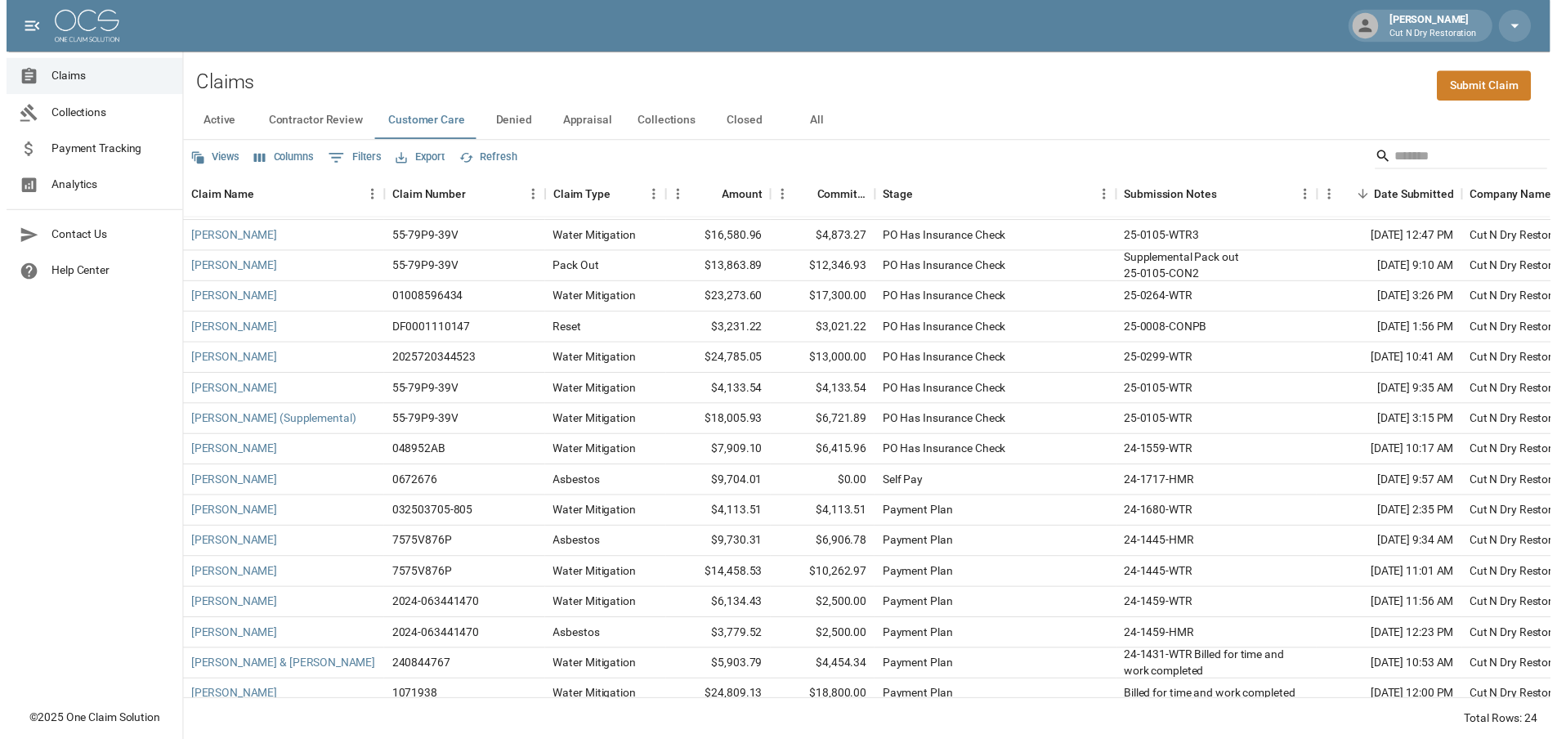
scroll to position [270, 0]
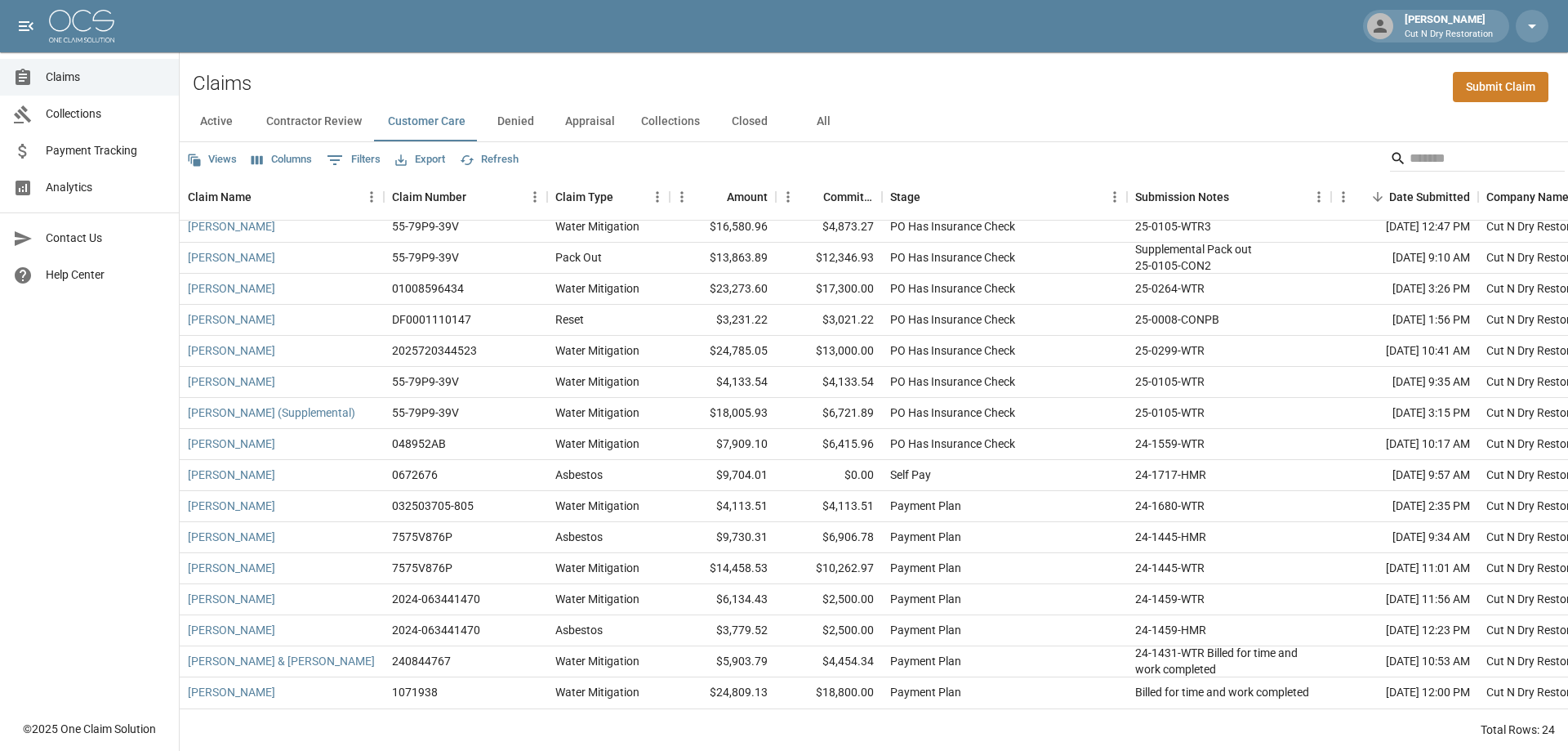
click at [66, 150] on span "Payment Tracking" at bounding box center [106, 150] width 120 height 17
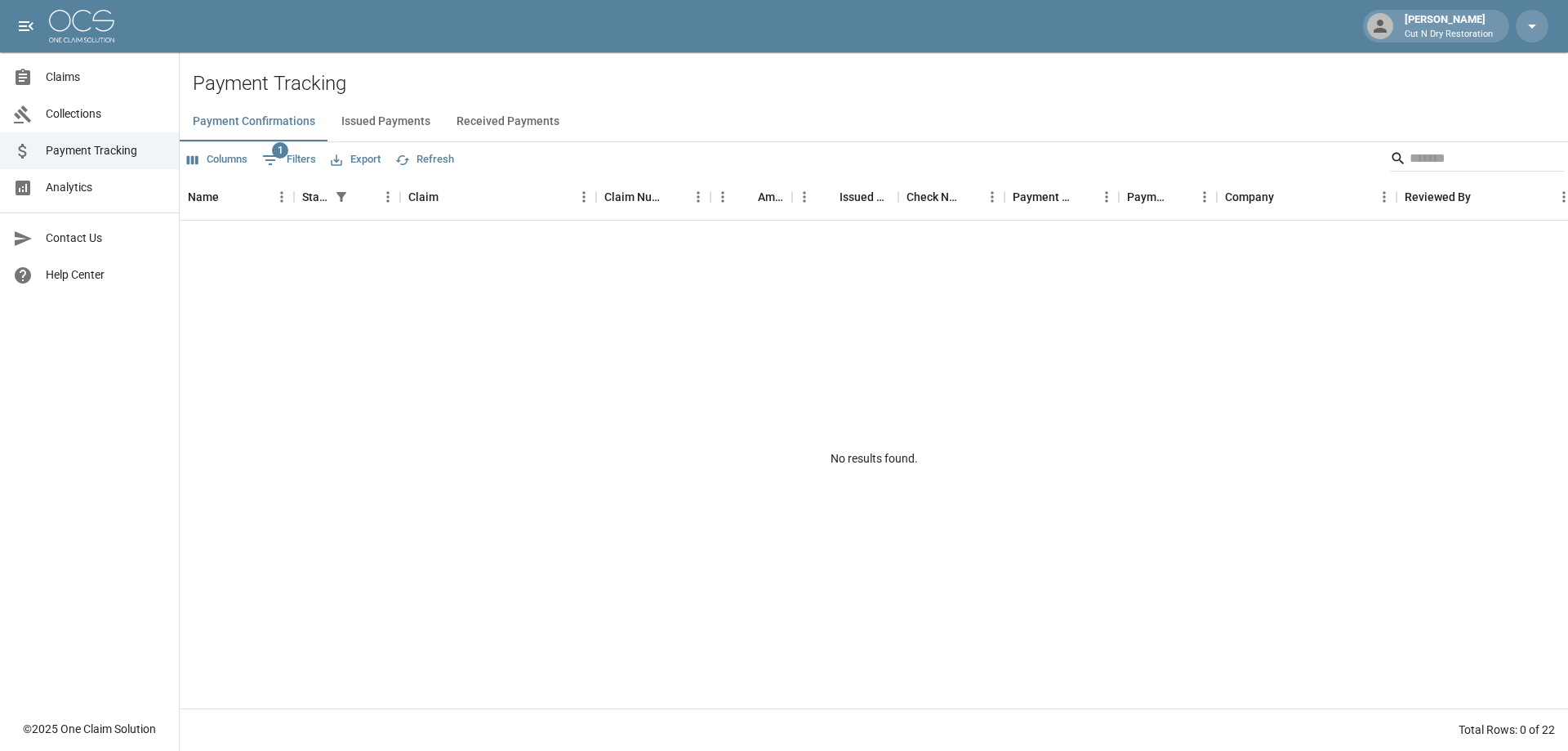
click at [382, 114] on button "Issued Payments" at bounding box center [386, 121] width 115 height 39
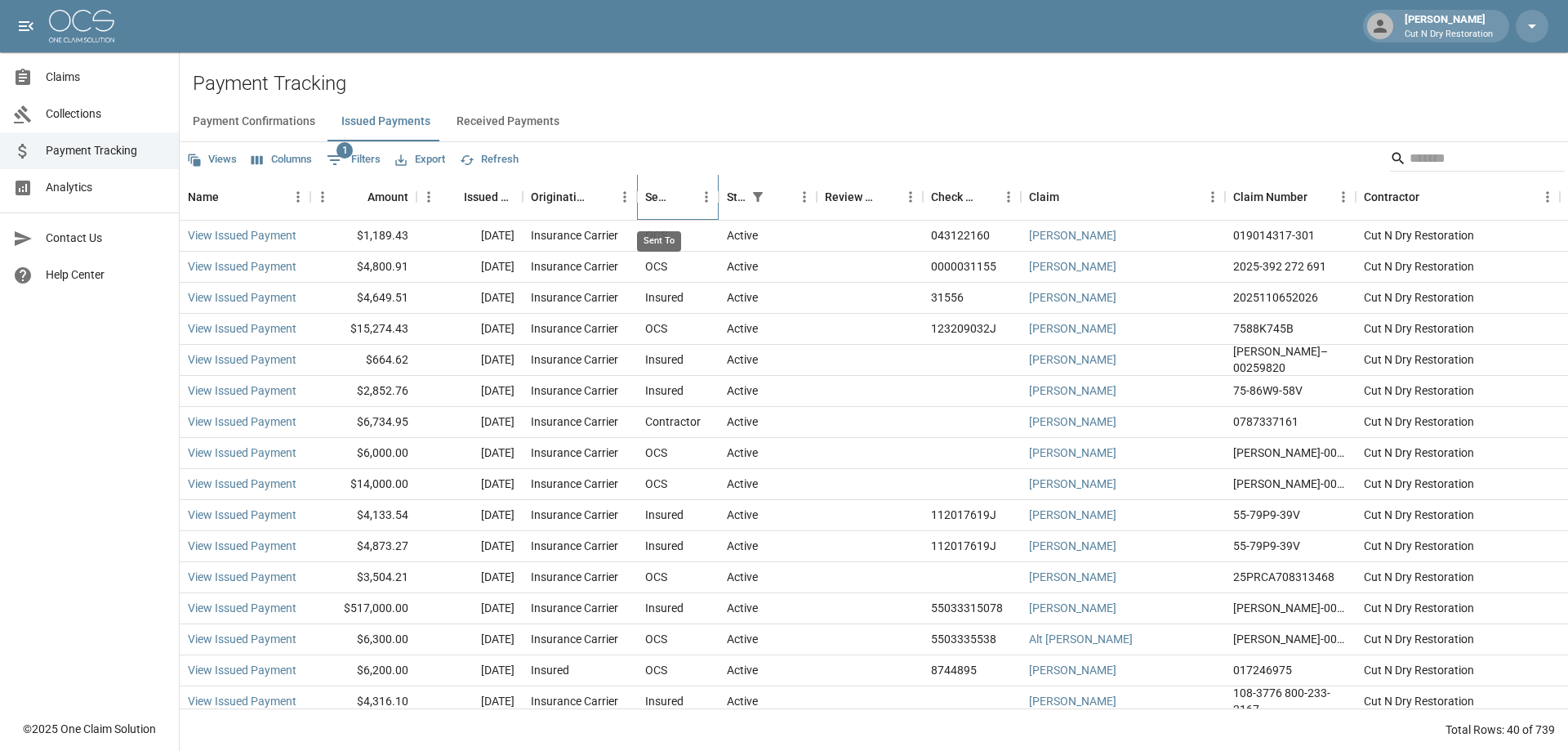
click at [667, 200] on div "Sent To" at bounding box center [659, 197] width 26 height 46
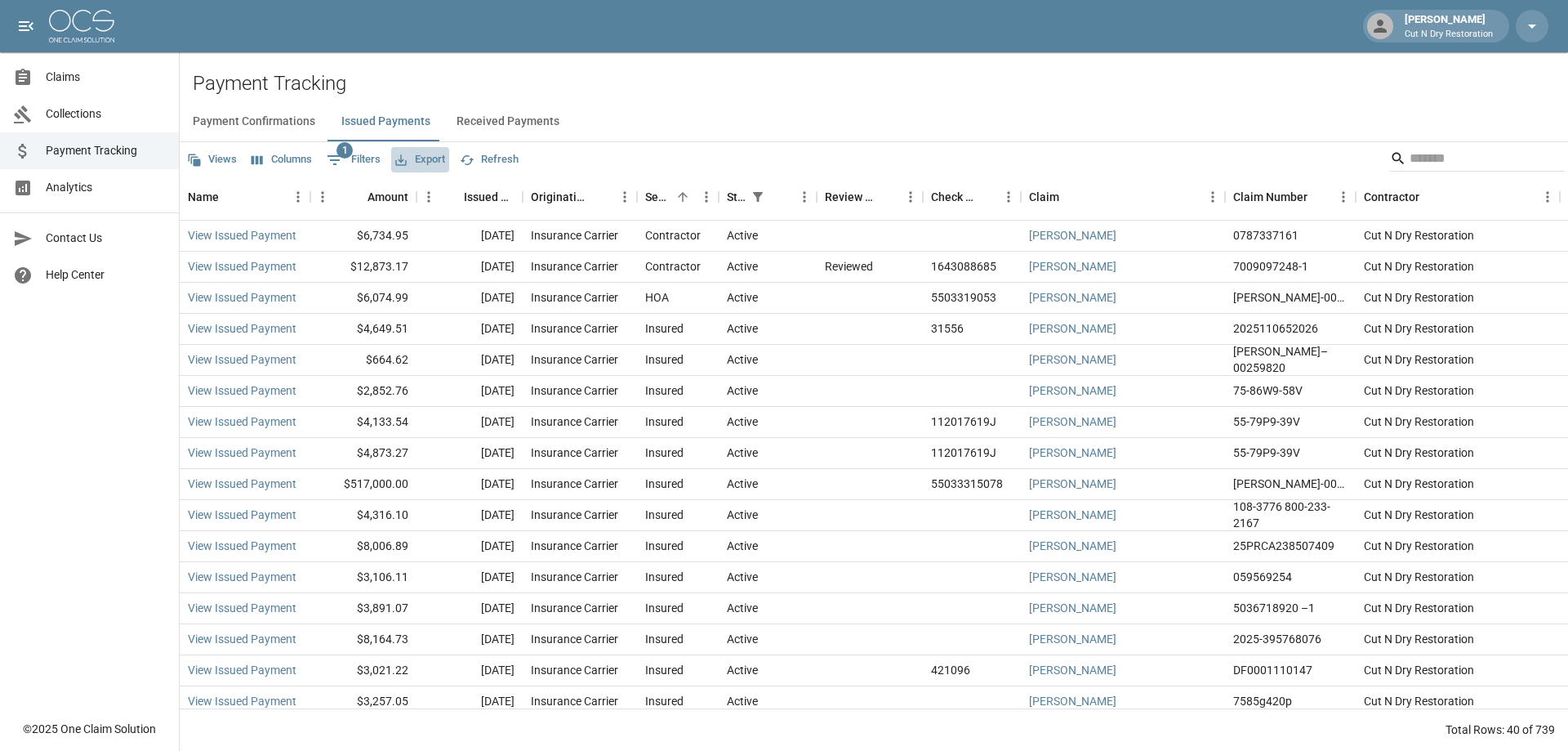
click at [440, 159] on button "Export" at bounding box center [420, 159] width 58 height 25
click at [459, 224] on li "Download as Excel" at bounding box center [459, 222] width 136 height 29
click at [258, 490] on link "View Issued Payment" at bounding box center [242, 484] width 109 height 16
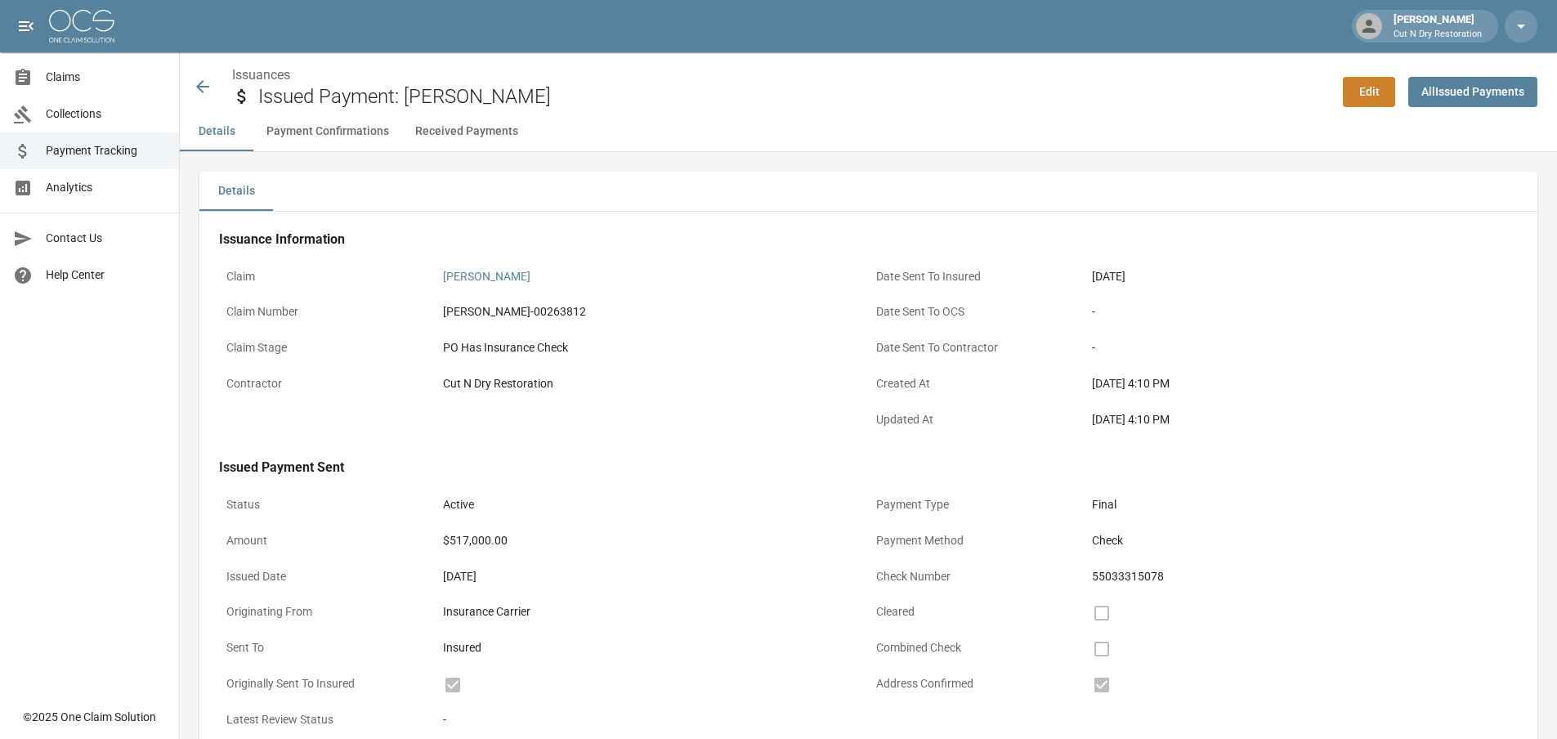
click at [110, 74] on span "Claims" at bounding box center [106, 77] width 120 height 17
